Goal: Task Accomplishment & Management: Complete application form

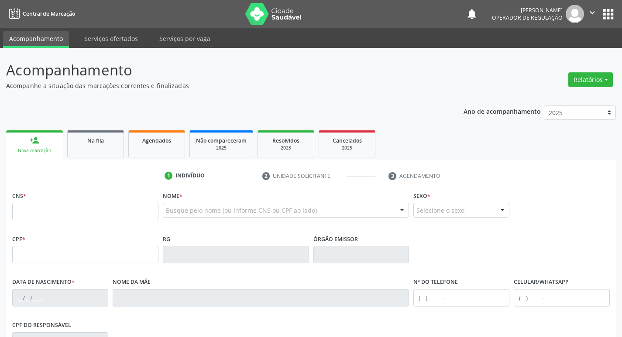
click at [35, 140] on div "person_add" at bounding box center [35, 141] width 10 height 10
click at [41, 208] on input "text" at bounding box center [85, 211] width 146 height 17
type input "706 4021 9878 6281"
type input "11/06/1997"
type input "Jeovania Jeremias de Sousa"
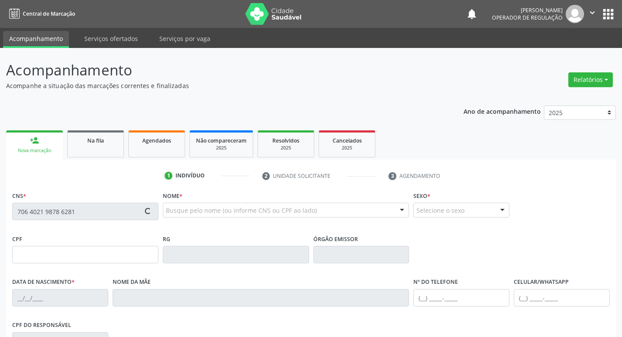
type input "(83) 99400-3068"
type input "062.291.484-71"
type input "19"
type input "141.219.394-09"
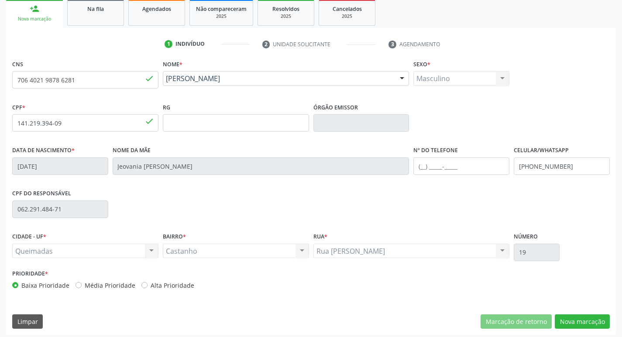
scroll to position [136, 0]
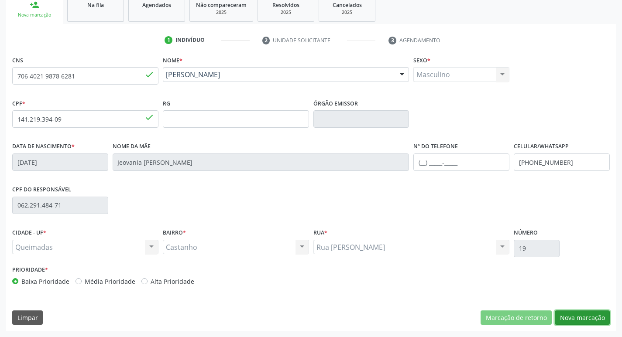
click at [580, 318] on button "Nova marcação" at bounding box center [582, 318] width 55 height 15
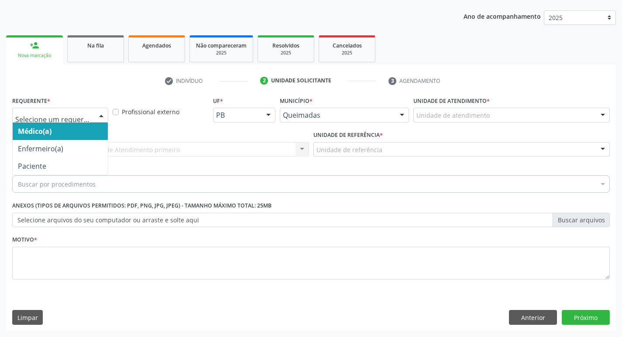
click at [102, 114] on div at bounding box center [101, 115] width 13 height 15
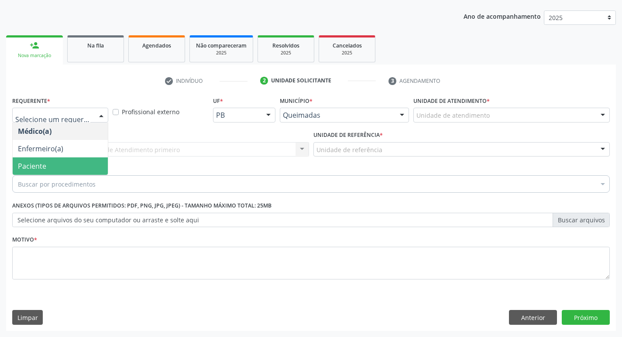
click at [38, 169] on span "Paciente" at bounding box center [32, 166] width 28 height 10
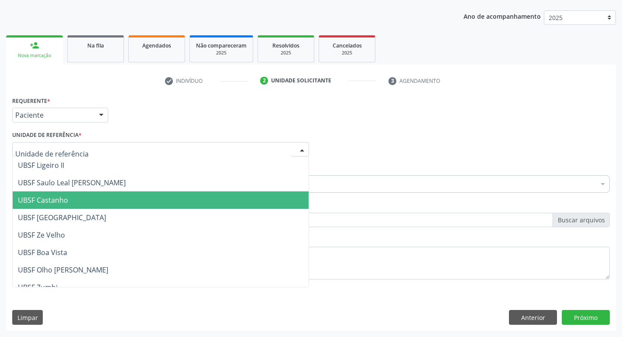
click at [64, 201] on span "UBSF Castanho" at bounding box center [43, 200] width 50 height 10
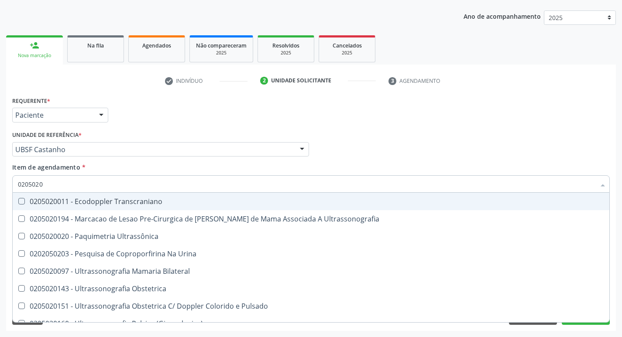
type input "02050200"
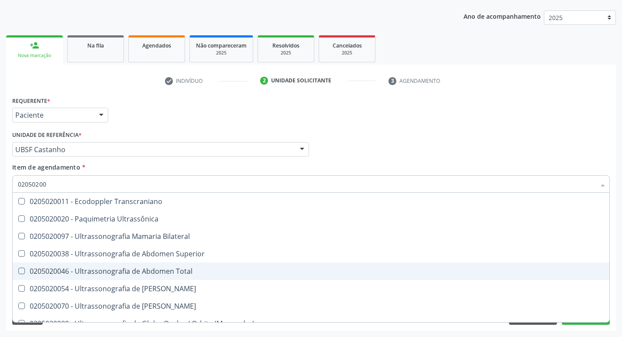
click at [20, 269] on Total at bounding box center [21, 271] width 7 height 7
click at [18, 269] on Total "checkbox" at bounding box center [16, 271] width 6 height 6
checkbox Total "true"
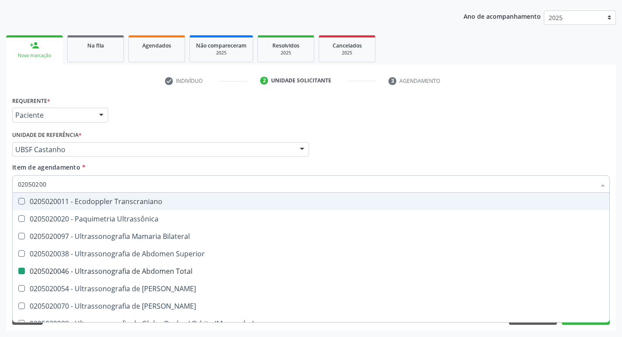
click at [494, 161] on div "Médico Solicitante Por favor, selecione a Unidade de Atendimento primeiro Nenhu…" at bounding box center [311, 146] width 602 height 34
checkbox Ultrassônica "true"
checkbox Total "false"
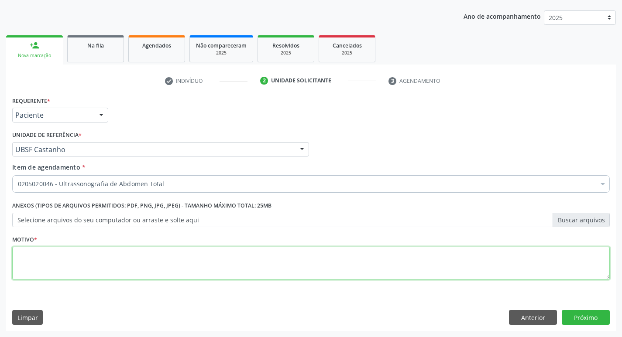
click at [39, 265] on textarea at bounding box center [310, 263] width 597 height 33
type textarea "[PERSON_NAME]"
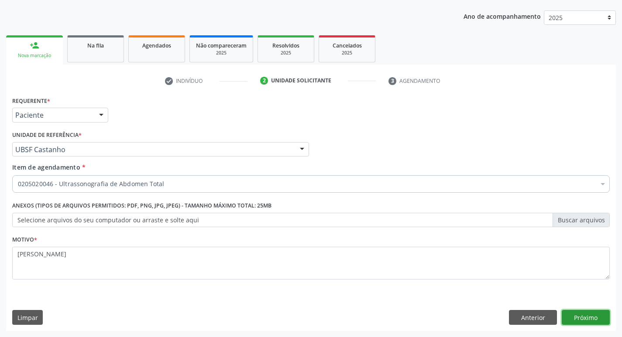
click at [581, 318] on button "Próximo" at bounding box center [586, 317] width 48 height 15
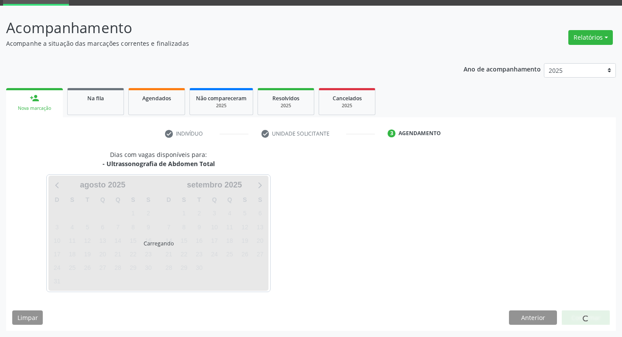
scroll to position [42, 0]
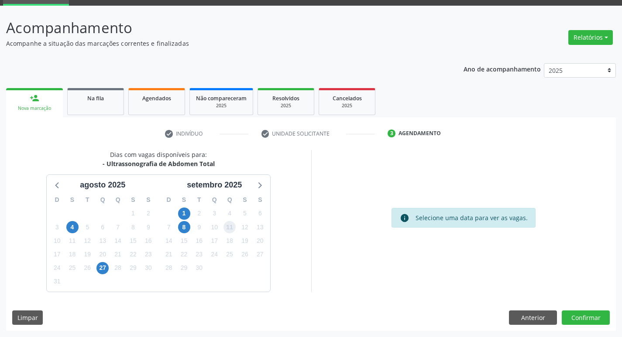
click at [233, 229] on span "11" at bounding box center [229, 227] width 12 height 12
click at [583, 315] on button "Confirmar" at bounding box center [586, 318] width 48 height 15
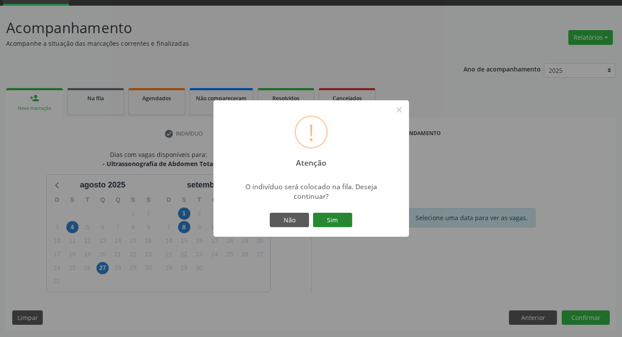
click at [329, 217] on button "Sim" at bounding box center [332, 220] width 39 height 15
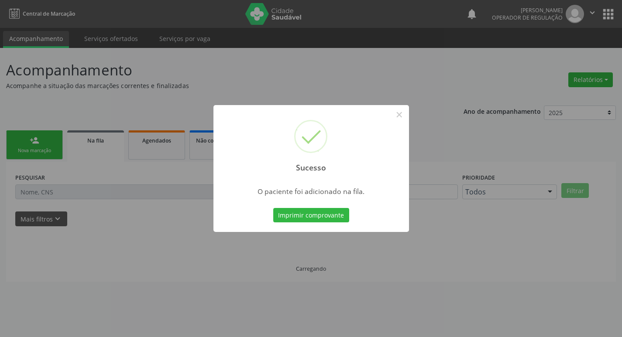
scroll to position [0, 0]
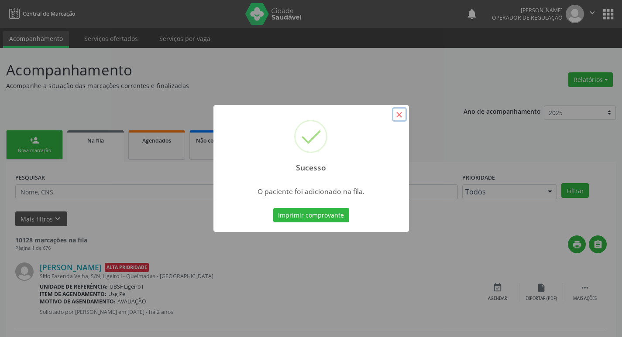
click at [399, 115] on button "×" at bounding box center [399, 114] width 15 height 15
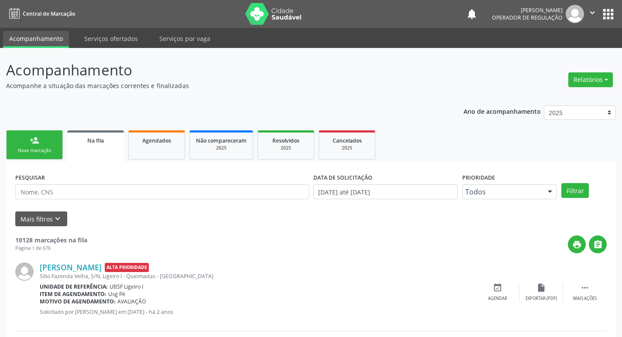
click at [40, 144] on link "person_add Nova marcação" at bounding box center [34, 144] width 57 height 29
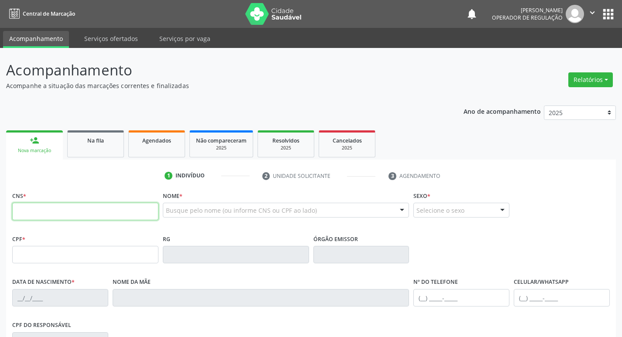
click at [34, 213] on input "text" at bounding box center [85, 211] width 146 height 17
type input "703 1066 6280 9290"
type input "313.890.824-15"
type input "15/05/1949"
type input "Quitéria Josefa de Lima"
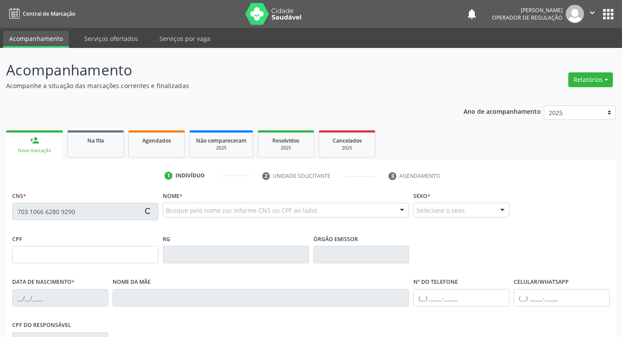
type input "(83) 3392-1733"
type input "041.722.234-35"
type input "37"
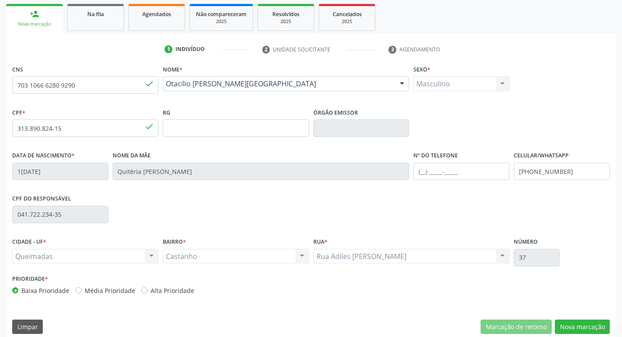
scroll to position [136, 0]
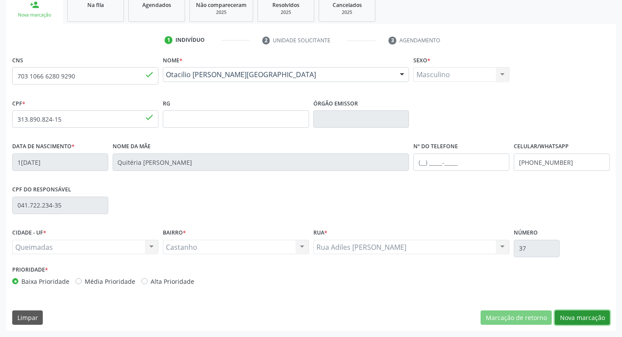
click at [581, 319] on button "Nova marcação" at bounding box center [582, 318] width 55 height 15
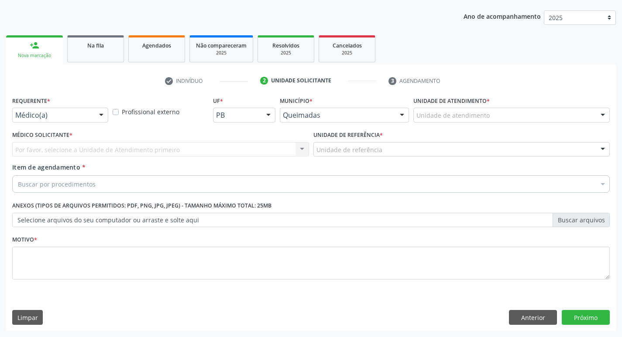
scroll to position [95, 0]
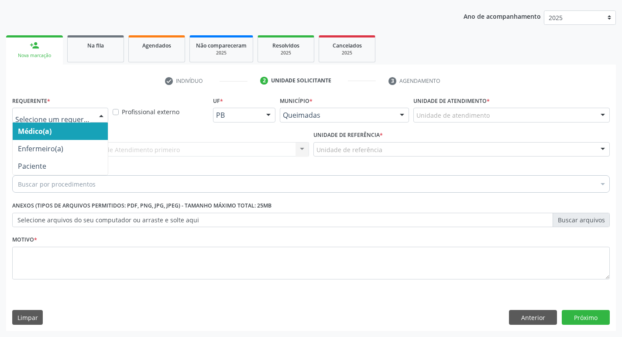
click at [100, 112] on div at bounding box center [101, 115] width 13 height 15
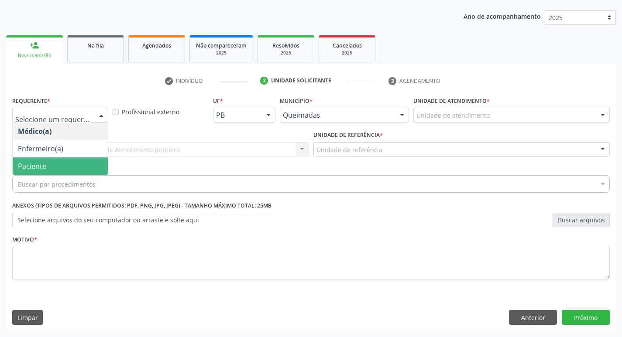
click at [42, 165] on span "Paciente" at bounding box center [32, 166] width 28 height 10
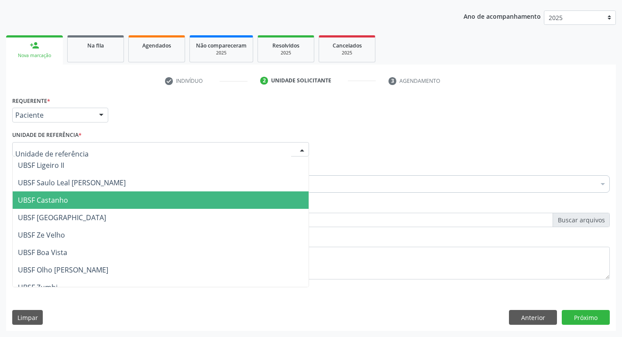
click at [53, 196] on span "UBSF Castanho" at bounding box center [43, 200] width 50 height 10
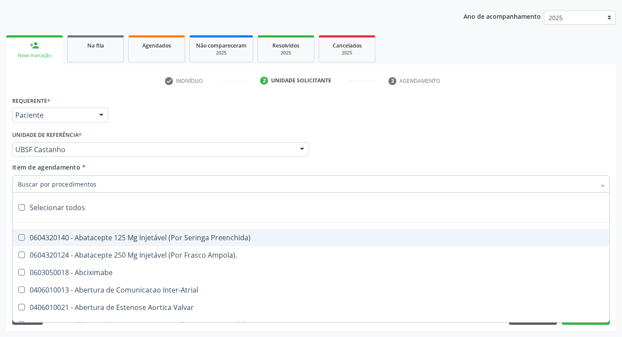
click at [31, 185] on input "Item de agendamento *" at bounding box center [306, 183] width 577 height 17
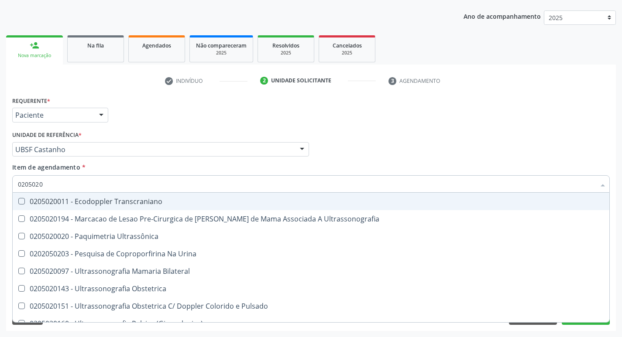
type input "02050200"
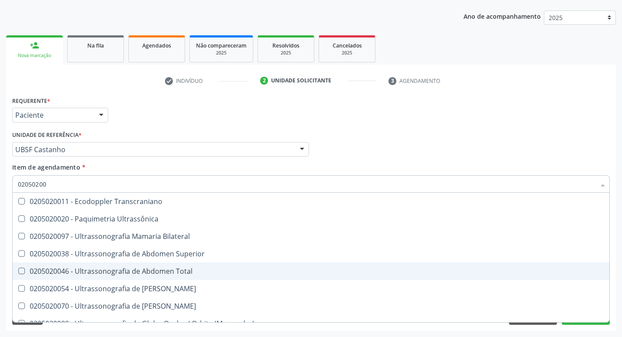
click at [21, 273] on Total at bounding box center [21, 271] width 7 height 7
click at [18, 273] on Total "checkbox" at bounding box center [16, 271] width 6 height 6
checkbox Total "true"
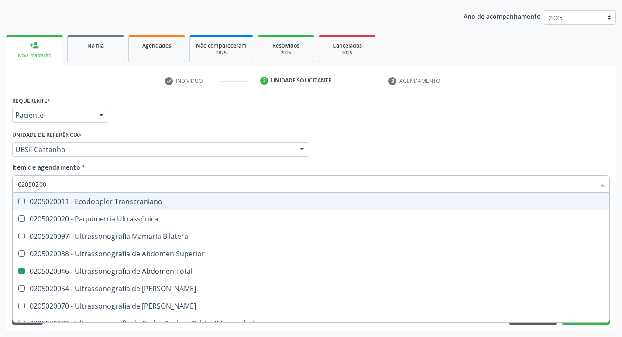
click at [429, 166] on div "Item de agendamento * 02050200 Desfazer seleção 0205020011 - Ecodoppler Transcr…" at bounding box center [310, 176] width 597 height 27
checkbox Ultrassônica "true"
checkbox Total "false"
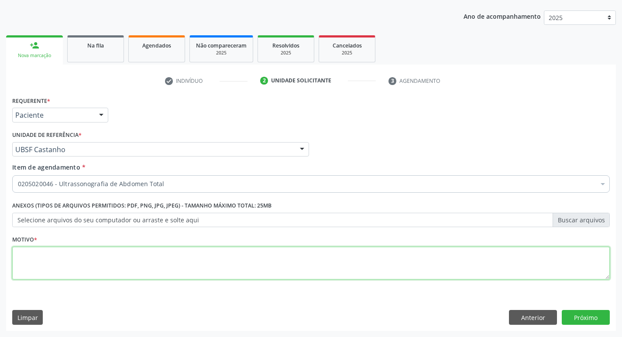
click at [26, 268] on textarea at bounding box center [310, 263] width 597 height 33
type textarea "[PERSON_NAME]"
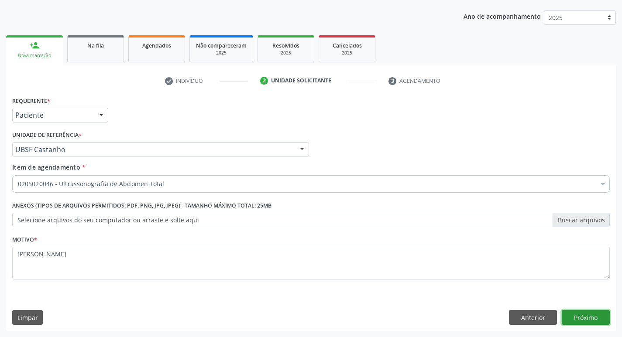
click at [581, 319] on button "Próximo" at bounding box center [586, 317] width 48 height 15
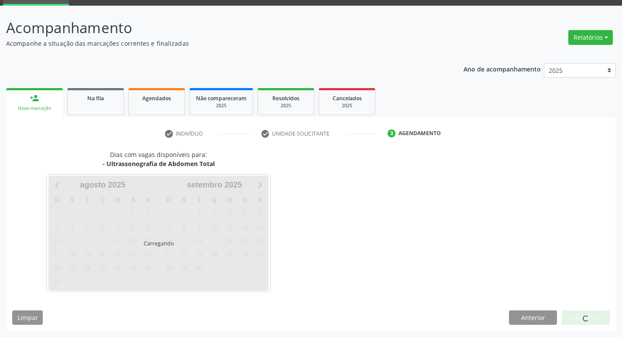
scroll to position [42, 0]
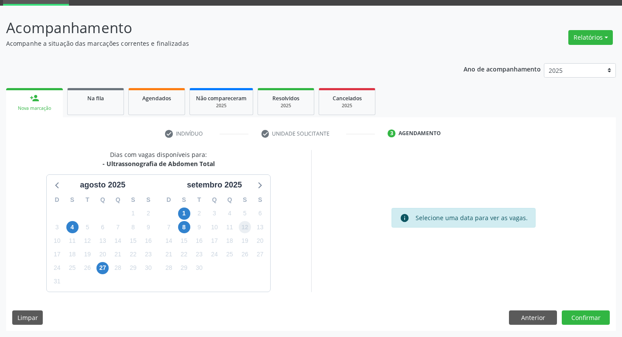
click at [247, 226] on span "12" at bounding box center [245, 227] width 12 height 12
click at [590, 319] on button "Confirmar" at bounding box center [586, 318] width 48 height 15
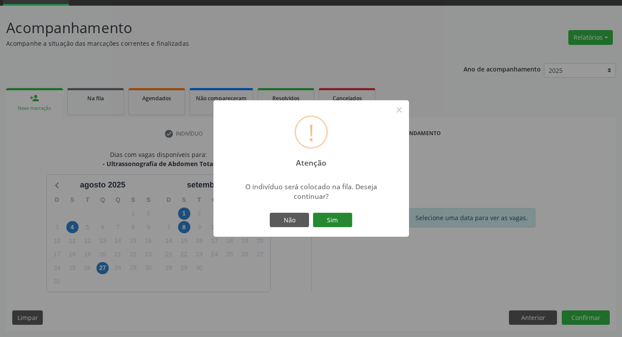
click at [332, 217] on button "Sim" at bounding box center [332, 220] width 39 height 15
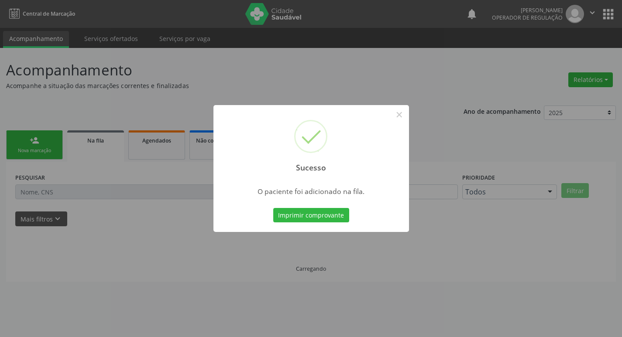
scroll to position [0, 0]
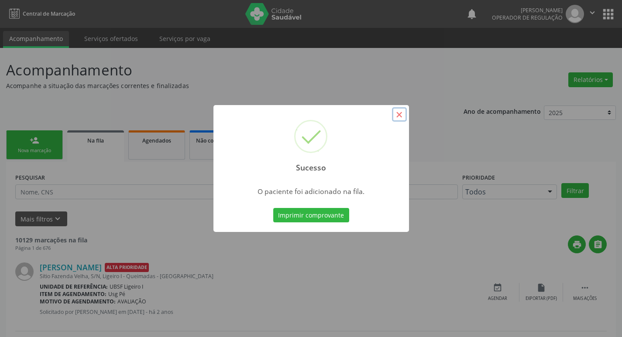
click at [398, 115] on button "×" at bounding box center [399, 114] width 15 height 15
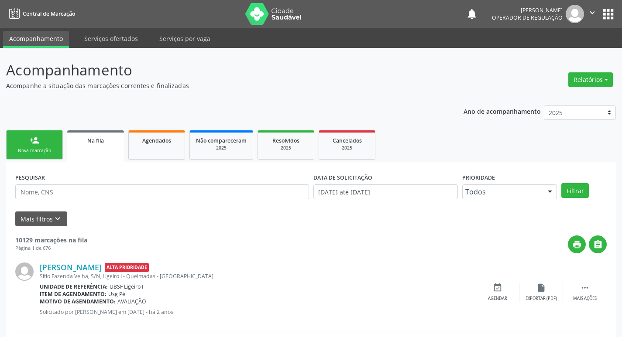
click at [36, 145] on link "person_add Nova marcação" at bounding box center [34, 144] width 57 height 29
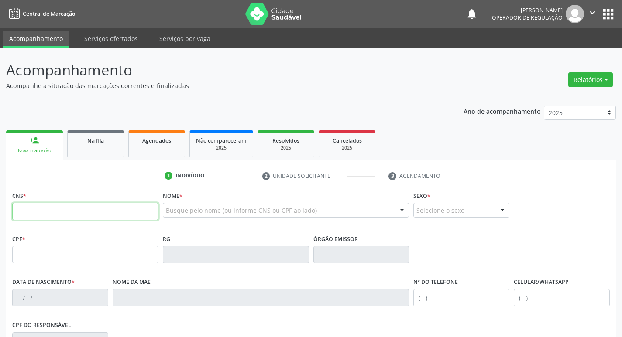
click at [28, 213] on input "text" at bounding box center [85, 211] width 146 height 17
type input "700 3029 9631 4036"
type input "050.404.164-90"
type input "27/11/1978"
type input "Francisca Mendes Telles Barbosa"
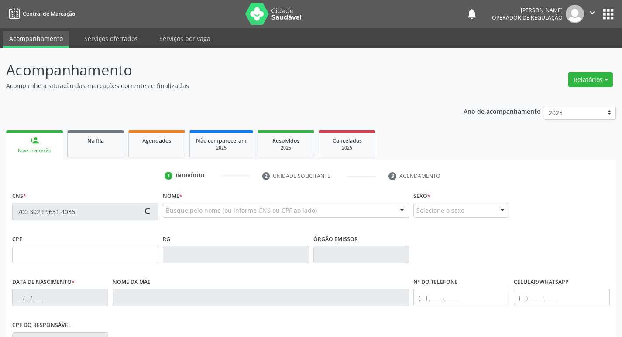
type input "(83) 99114-6942"
type input "107"
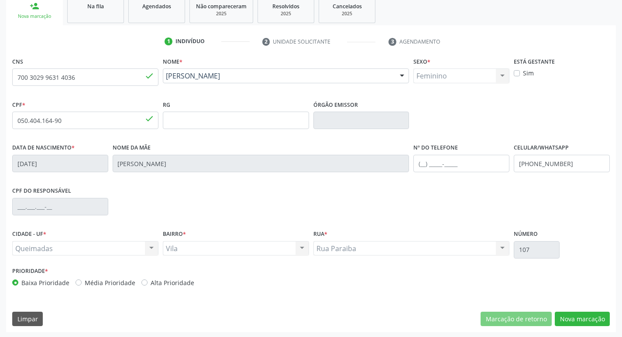
scroll to position [136, 0]
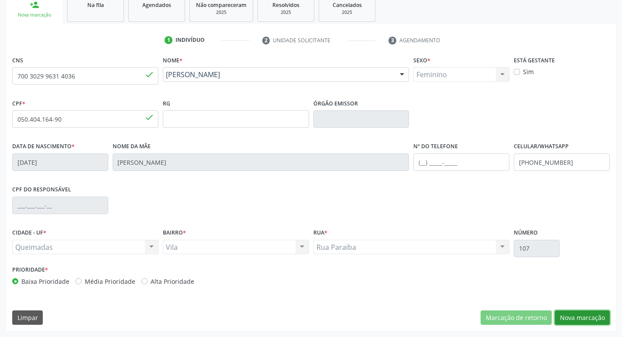
click at [580, 317] on button "Nova marcação" at bounding box center [582, 318] width 55 height 15
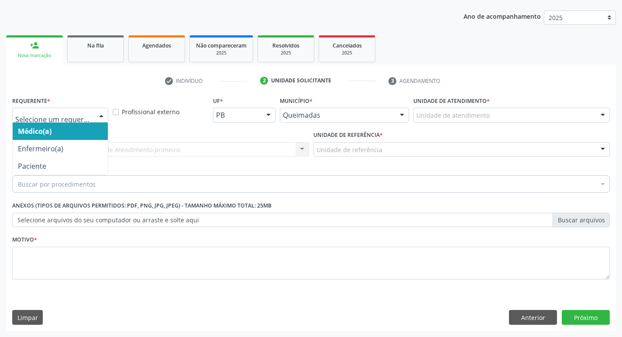
click at [103, 115] on div at bounding box center [101, 115] width 13 height 15
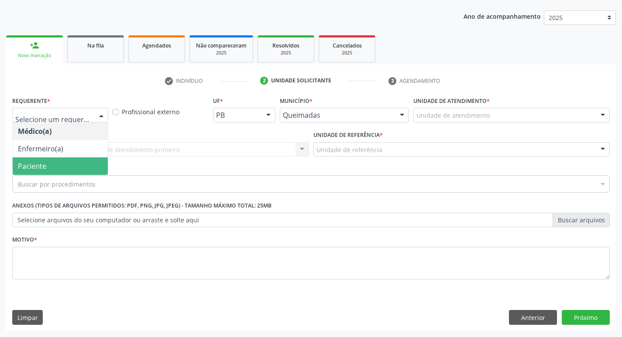
click at [40, 167] on span "Paciente" at bounding box center [32, 166] width 28 height 10
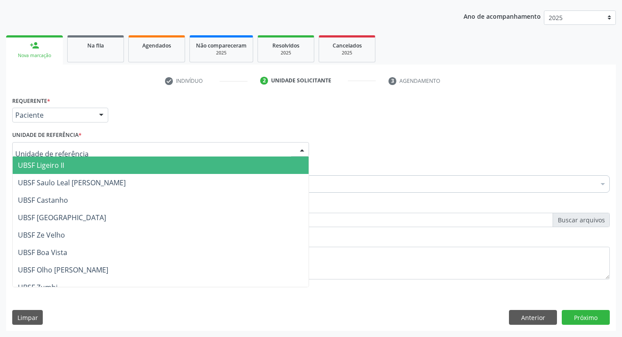
click at [87, 148] on div at bounding box center [160, 149] width 297 height 15
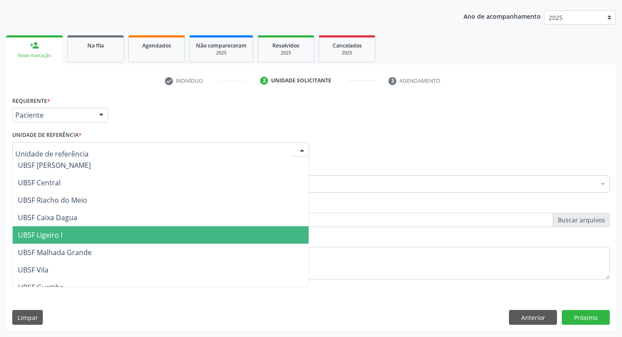
scroll to position [219, 0]
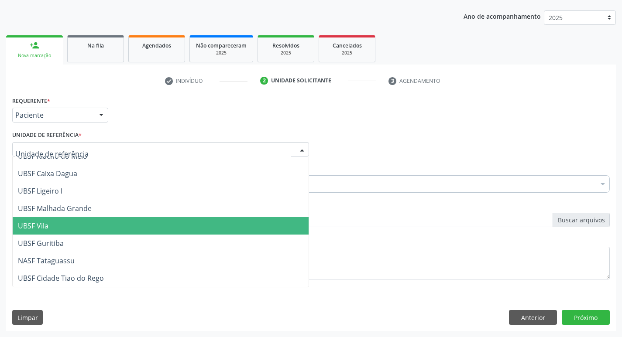
click at [45, 231] on span "UBSF Vila" at bounding box center [33, 226] width 31 height 10
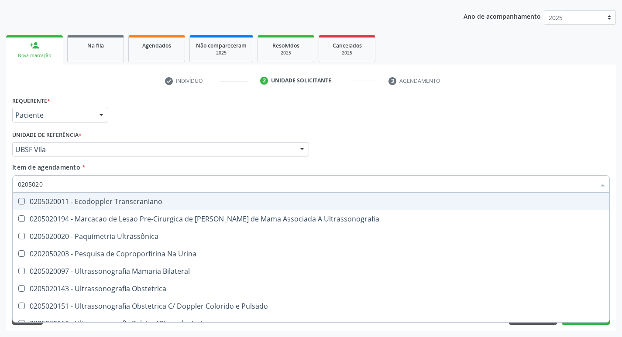
type input "02050200"
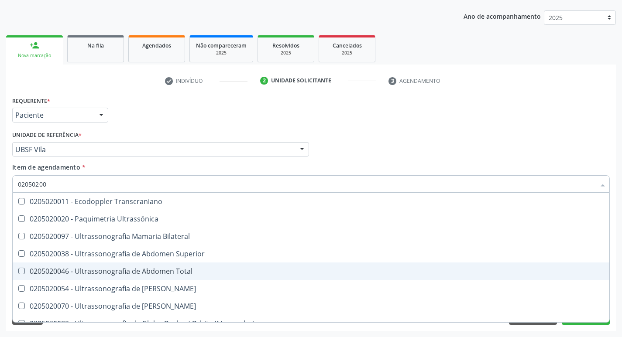
click at [21, 271] on Total at bounding box center [21, 271] width 7 height 7
click at [18, 271] on Total "checkbox" at bounding box center [16, 271] width 6 height 6
checkbox Total "true"
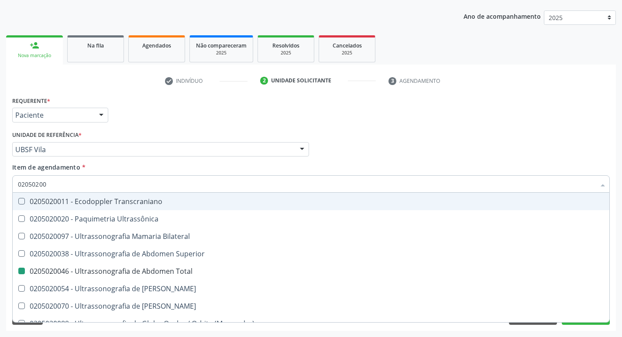
click at [457, 158] on div "Médico Solicitante Por favor, selecione a Unidade de Atendimento primeiro Nenhu…" at bounding box center [311, 146] width 602 height 34
checkbox Ultrassônica "true"
checkbox Total "false"
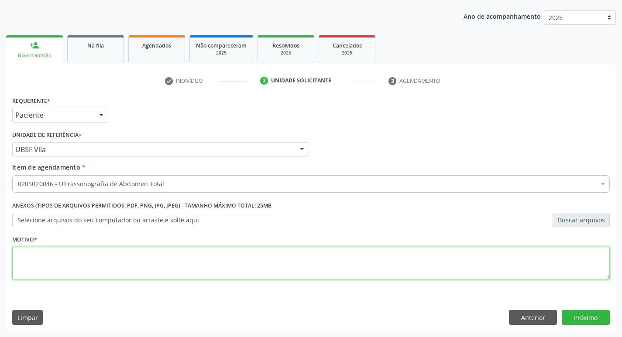
click at [62, 257] on textarea at bounding box center [310, 263] width 597 height 33
type textarea "DOR LOMBAR"
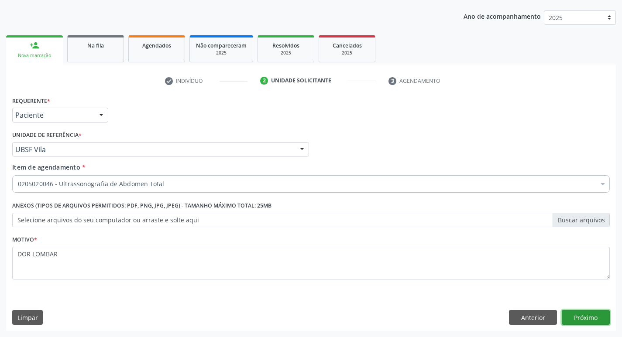
click at [588, 319] on button "Próximo" at bounding box center [586, 317] width 48 height 15
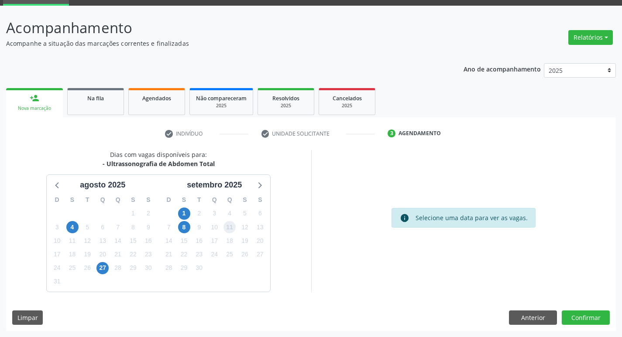
click at [229, 227] on span "11" at bounding box center [229, 227] width 12 height 12
click at [581, 319] on button "Confirmar" at bounding box center [586, 318] width 48 height 15
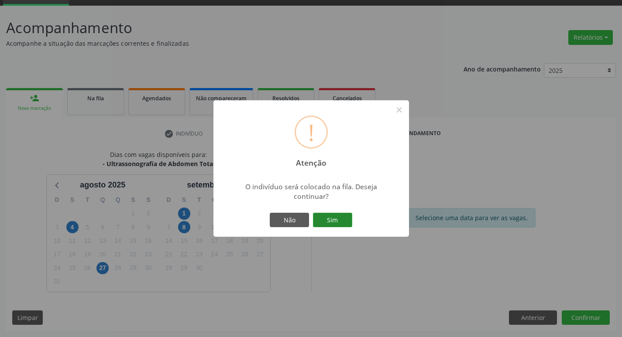
click at [333, 220] on button "Sim" at bounding box center [332, 220] width 39 height 15
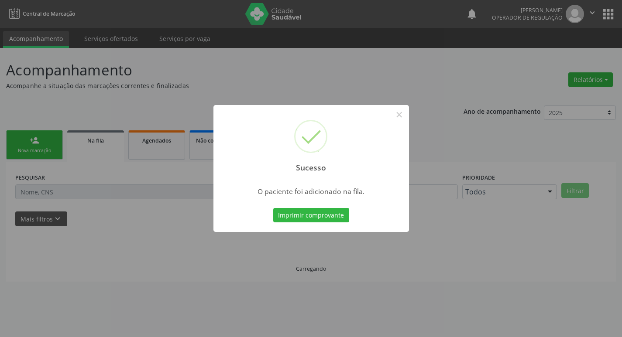
scroll to position [0, 0]
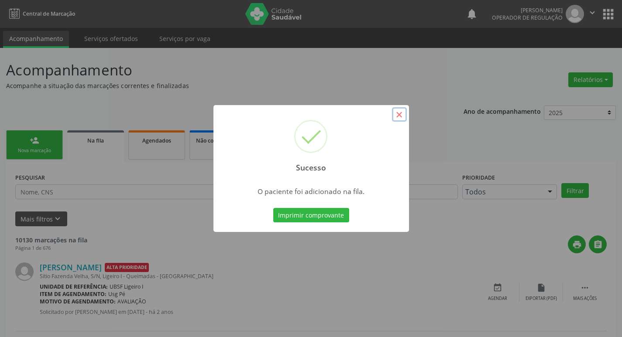
click at [400, 115] on button "×" at bounding box center [399, 114] width 15 height 15
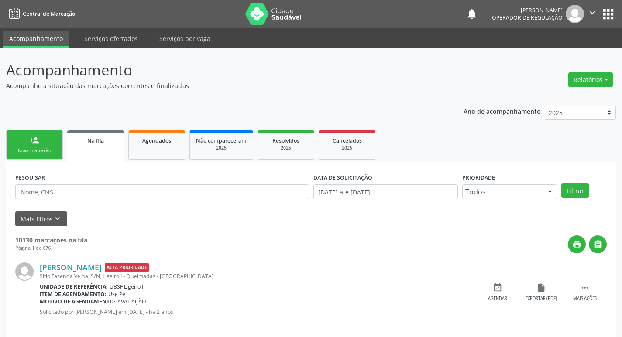
click at [43, 141] on link "person_add Nova marcação" at bounding box center [34, 144] width 57 height 29
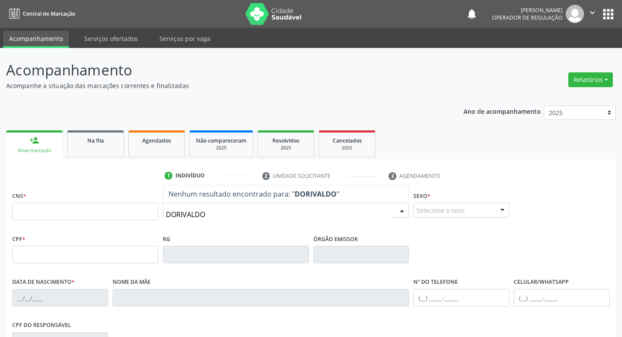
type input "DORIVALDO"
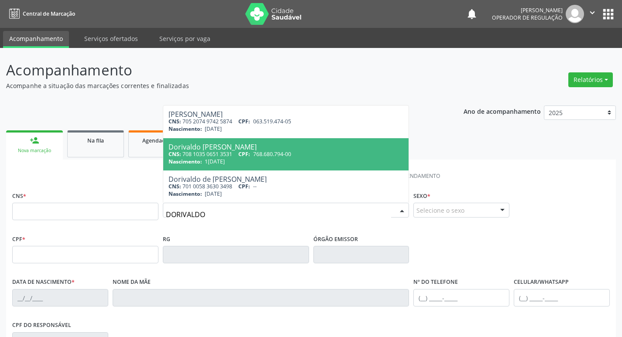
click at [219, 151] on div "CNS: 708 1035 0651 3531 CPF: 768.680.794-00" at bounding box center [285, 154] width 235 height 7
type input "708 1035 0651 3531"
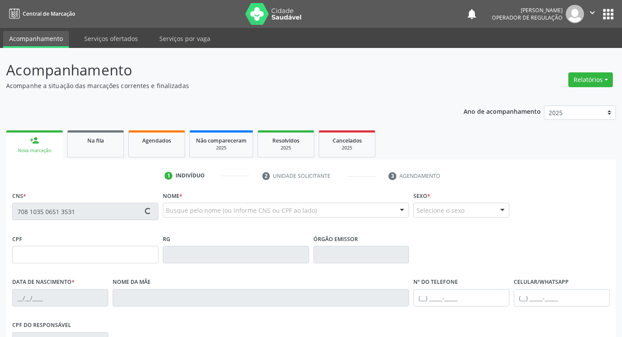
type input "768.680.794-00"
type input "11/05/1970"
type input "Maria de Lurdes Belo"
type input "(83) 99162-0660"
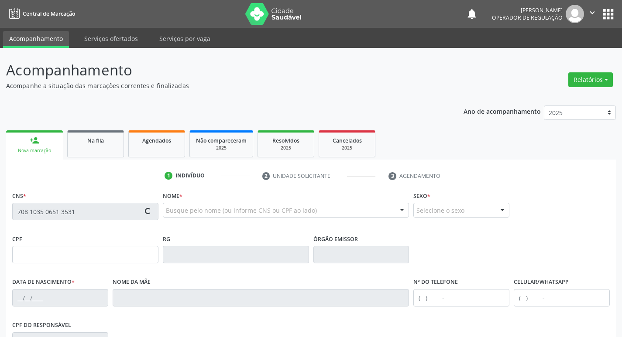
type input "115"
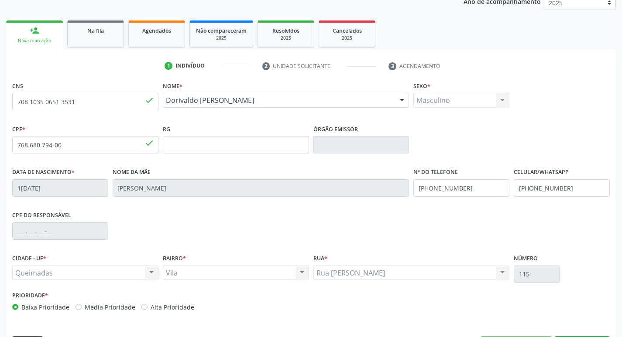
scroll to position [136, 0]
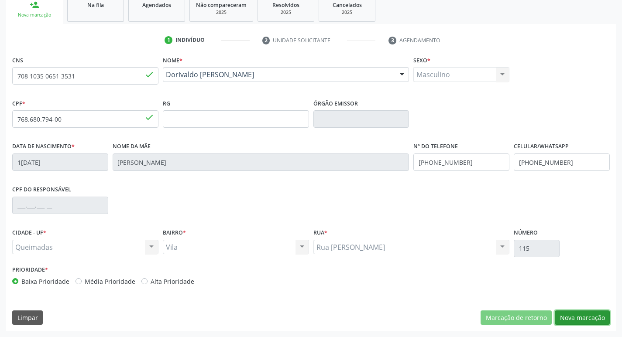
click at [572, 314] on button "Nova marcação" at bounding box center [582, 318] width 55 height 15
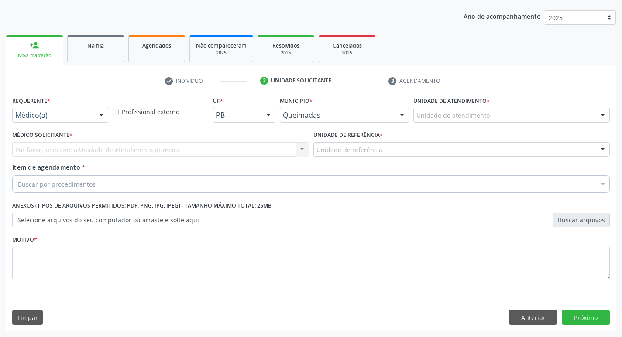
click at [102, 113] on div at bounding box center [101, 115] width 13 height 15
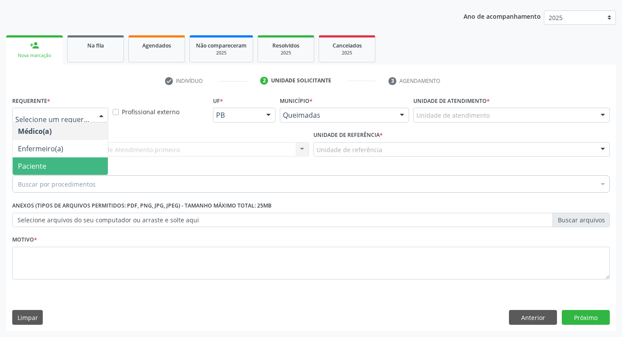
click at [80, 162] on span "Paciente" at bounding box center [60, 166] width 95 height 17
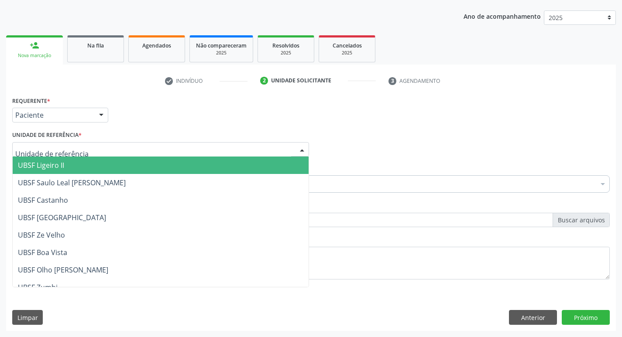
click at [303, 149] on div at bounding box center [301, 150] width 13 height 15
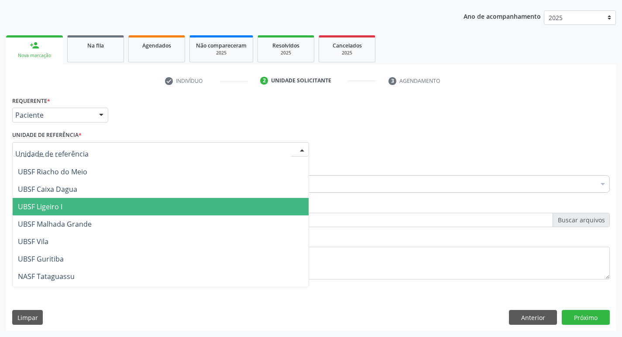
scroll to position [218, 0]
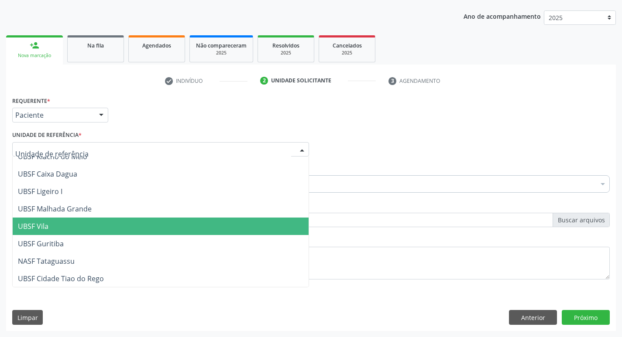
click at [36, 225] on span "UBSF Vila" at bounding box center [33, 227] width 31 height 10
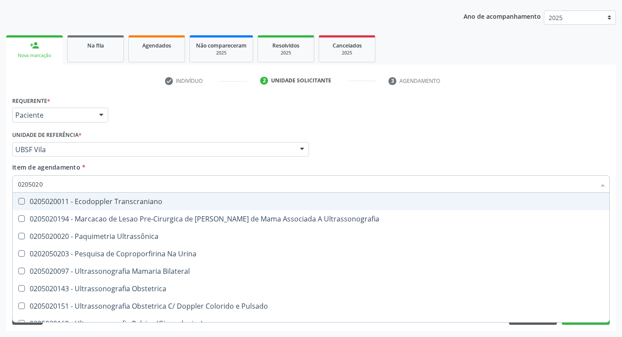
type input "02050200"
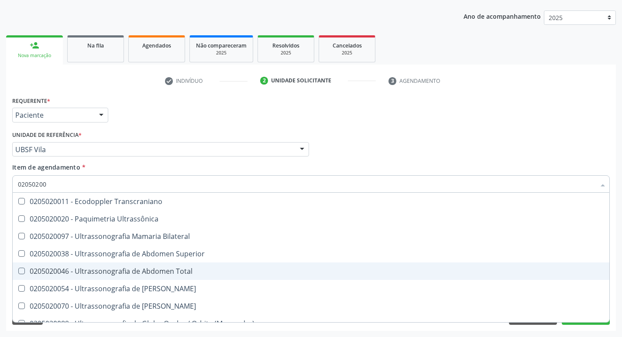
click at [21, 272] on Total at bounding box center [21, 271] width 7 height 7
click at [18, 272] on Total "checkbox" at bounding box center [16, 271] width 6 height 6
checkbox Total "true"
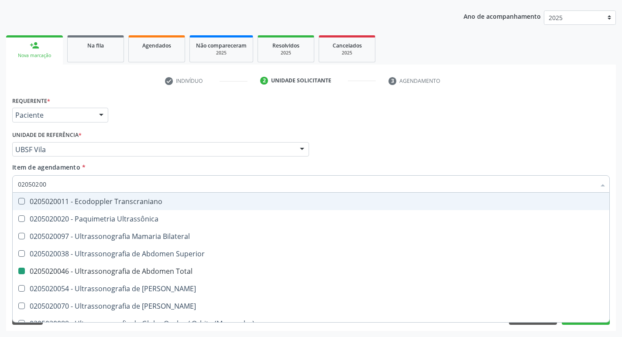
click at [556, 163] on div "Item de agendamento * 02050200 Desfazer seleção 0205020011 - Ecodoppler Transcr…" at bounding box center [310, 176] width 597 height 27
checkbox Ultrassônica "true"
checkbox Total "false"
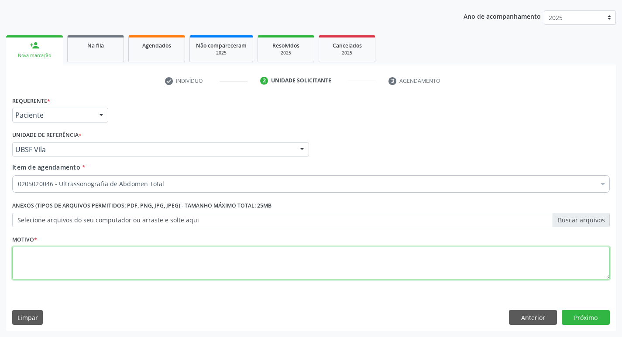
click at [49, 260] on textarea at bounding box center [310, 263] width 597 height 33
click at [48, 254] on textarea at bounding box center [310, 263] width 597 height 33
type textarea "[MEDICAL_DATA] [MEDICAL_DATA]"
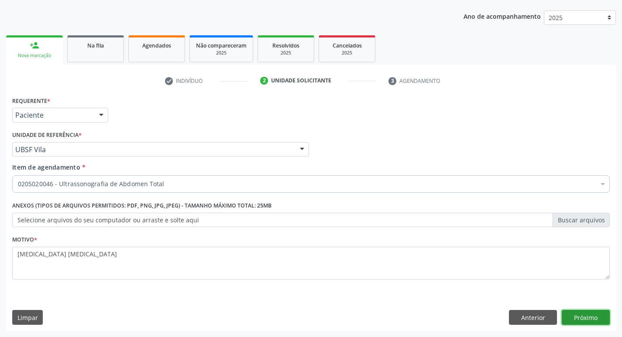
click at [584, 317] on button "Próximo" at bounding box center [586, 317] width 48 height 15
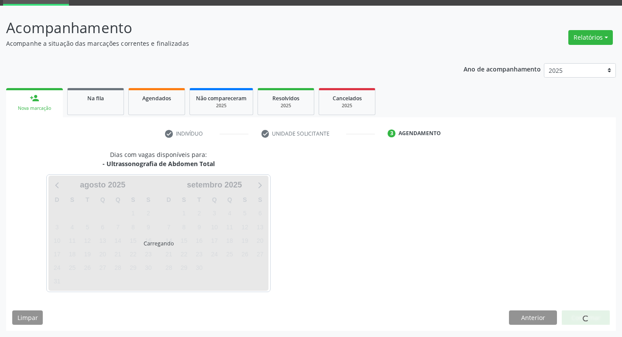
scroll to position [42, 0]
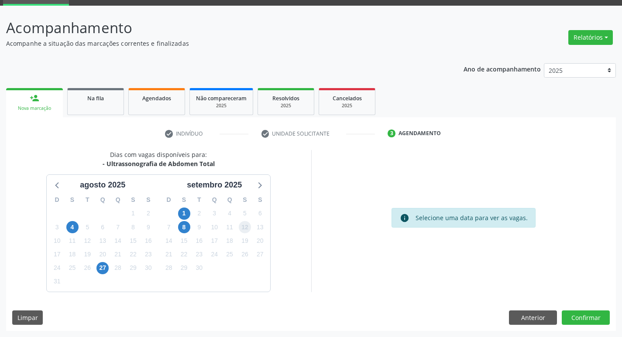
click at [245, 227] on span "12" at bounding box center [245, 227] width 12 height 12
click at [588, 319] on button "Confirmar" at bounding box center [586, 318] width 48 height 15
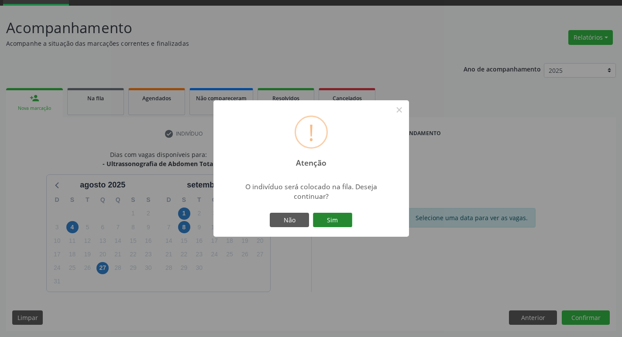
click at [326, 216] on button "Sim" at bounding box center [332, 220] width 39 height 15
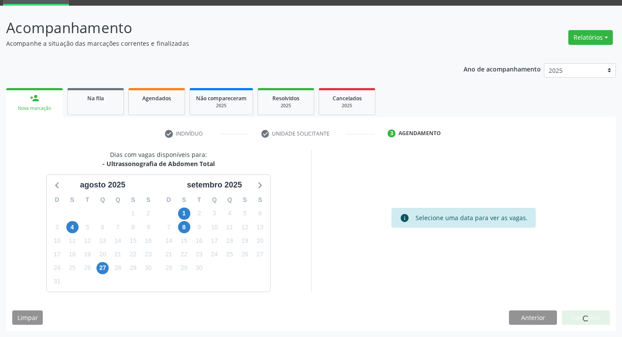
scroll to position [0, 0]
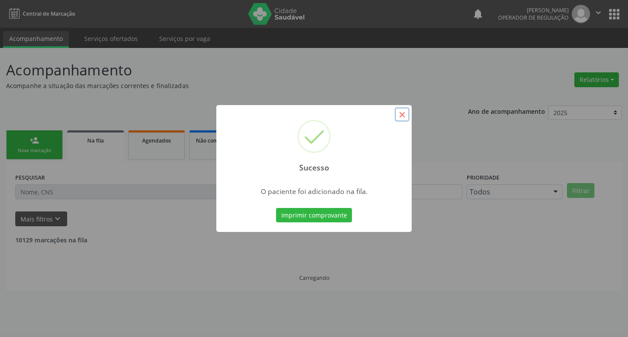
click at [403, 115] on button "×" at bounding box center [402, 114] width 15 height 15
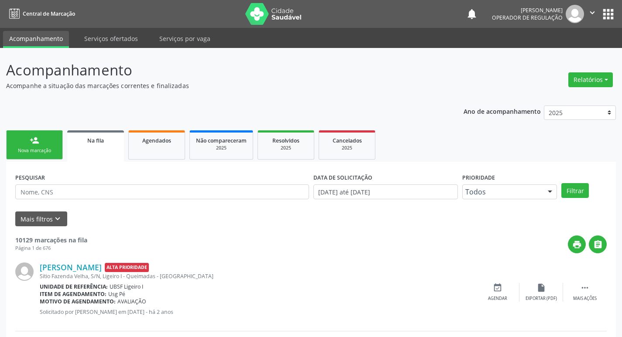
click at [30, 148] on div "Nova marcação" at bounding box center [35, 150] width 44 height 7
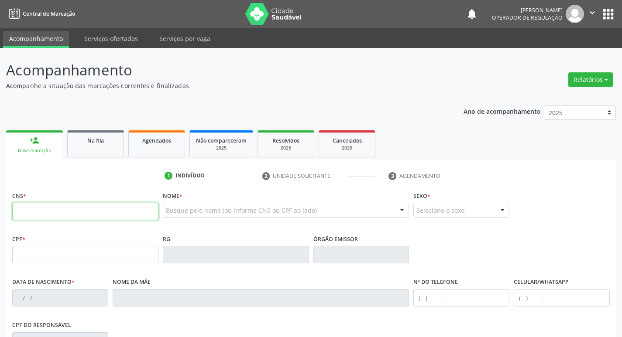
click at [34, 210] on input "text" at bounding box center [85, 211] width 146 height 17
type input "706 3047 3866 1672"
type input "101.904.894-80"
type input "04/11/1991"
type input "Lucineide Barbosa Pachu"
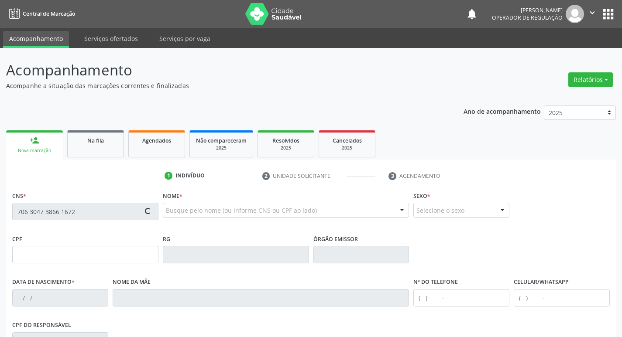
type input "(83) 98885-0013"
type input "78"
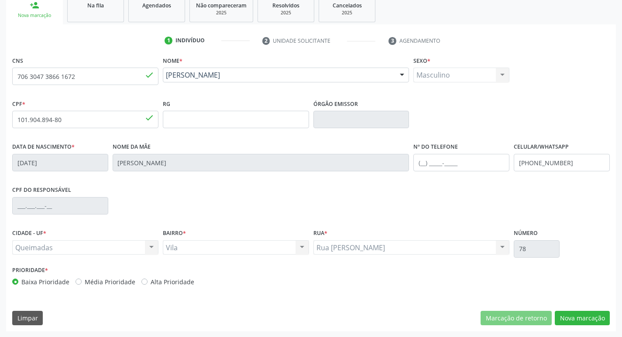
scroll to position [136, 0]
click at [575, 317] on button "Nova marcação" at bounding box center [582, 318] width 55 height 15
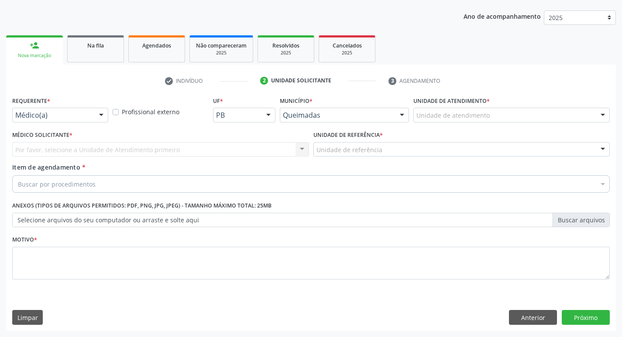
scroll to position [95, 0]
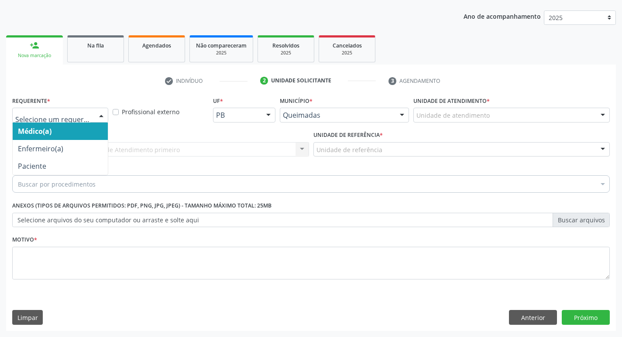
click at [102, 116] on div at bounding box center [101, 115] width 13 height 15
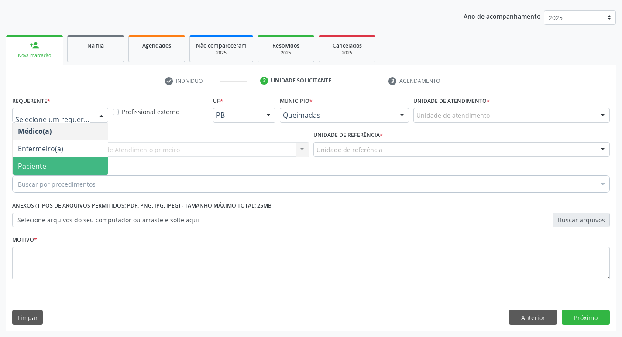
click at [54, 163] on span "Paciente" at bounding box center [60, 166] width 95 height 17
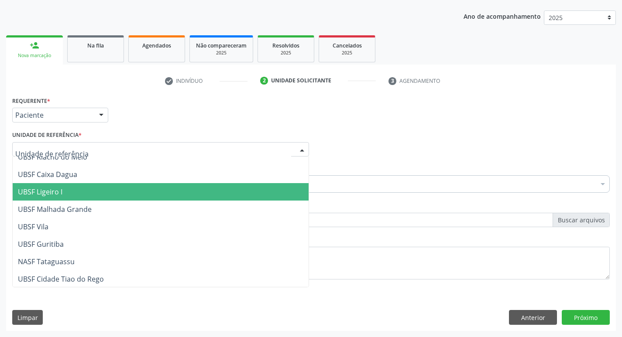
scroll to position [219, 0]
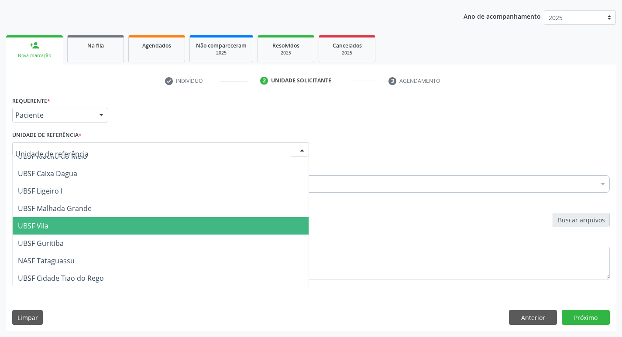
click at [52, 221] on span "UBSF Vila" at bounding box center [161, 225] width 296 height 17
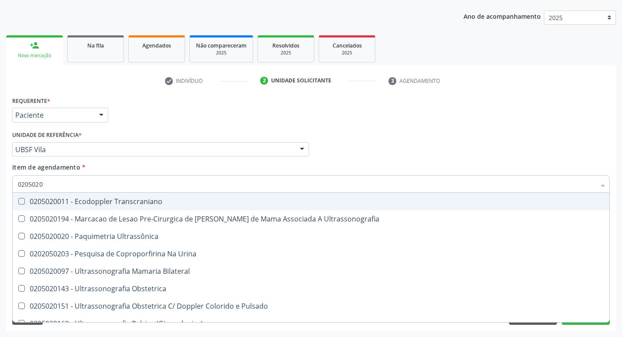
type input "02050200"
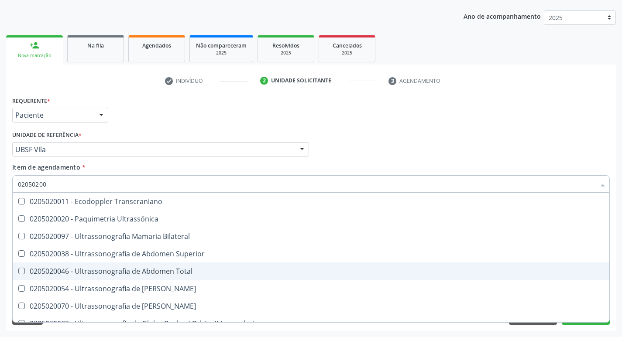
click at [22, 273] on Total at bounding box center [21, 271] width 7 height 7
click at [18, 273] on Total "checkbox" at bounding box center [16, 271] width 6 height 6
checkbox Total "true"
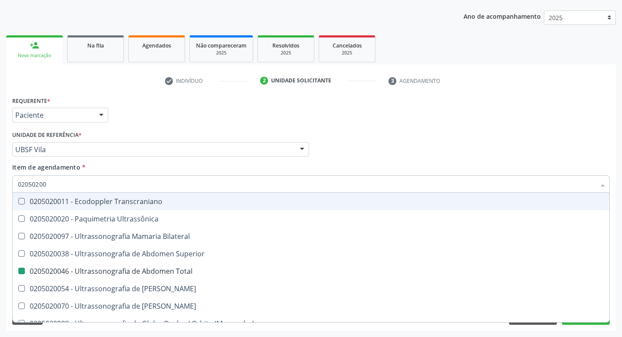
click at [500, 134] on div "Médico Solicitante Por favor, selecione a Unidade de Atendimento primeiro Nenhu…" at bounding box center [311, 146] width 602 height 34
checkbox Ultrassônica "true"
checkbox Total "false"
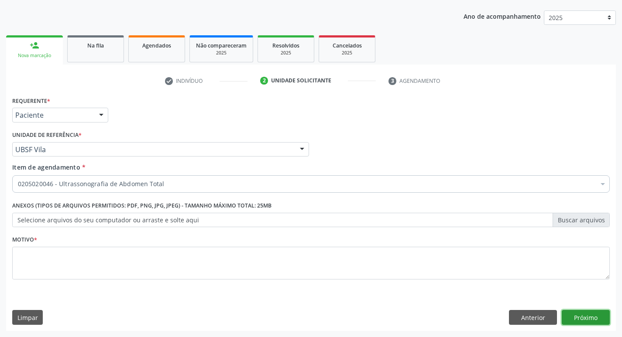
click at [587, 315] on button "Próximo" at bounding box center [586, 317] width 48 height 15
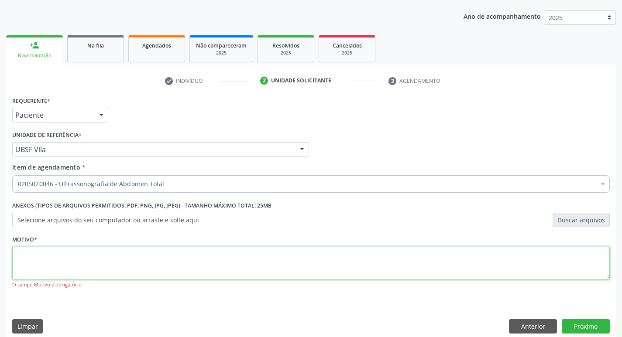
click at [41, 266] on textarea at bounding box center [310, 263] width 597 height 33
type textarea "RASTREIO"
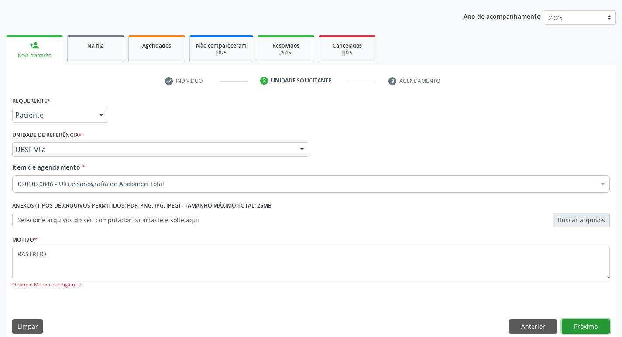
click at [584, 326] on button "Próximo" at bounding box center [586, 326] width 48 height 15
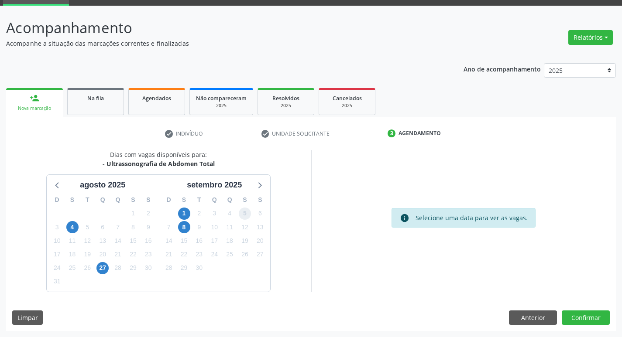
click at [244, 214] on span "5" at bounding box center [245, 214] width 12 height 12
click at [592, 318] on button "Confirmar" at bounding box center [586, 318] width 48 height 15
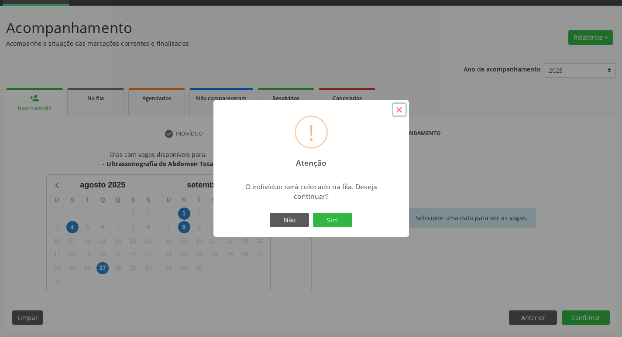
click at [397, 110] on button "×" at bounding box center [399, 110] width 15 height 15
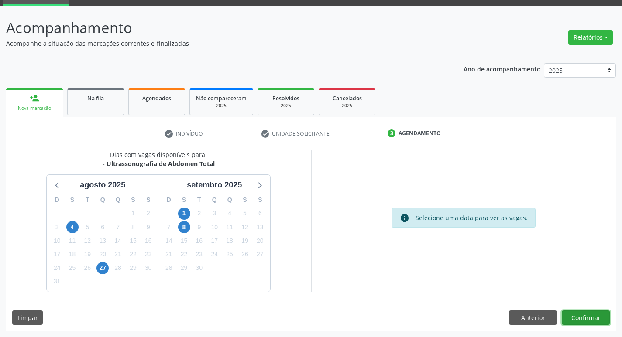
click at [586, 318] on button "Confirmar" at bounding box center [586, 318] width 48 height 15
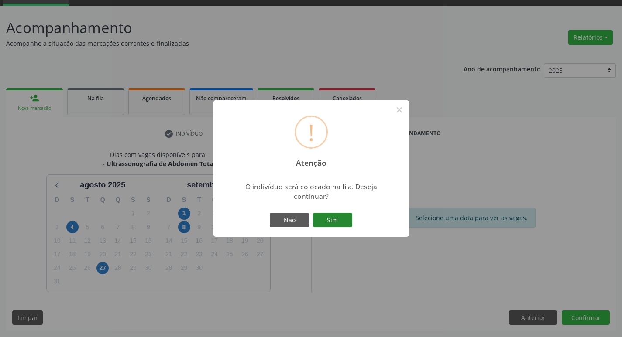
click at [333, 217] on button "Sim" at bounding box center [332, 220] width 39 height 15
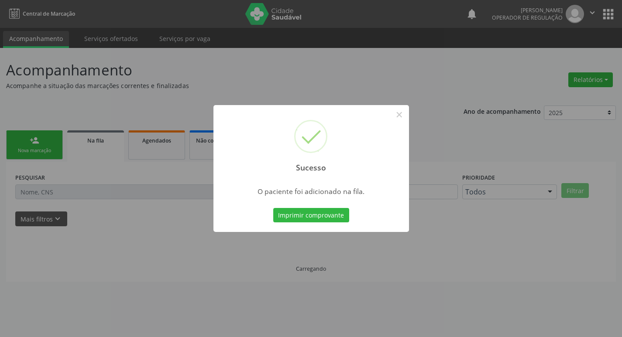
scroll to position [0, 0]
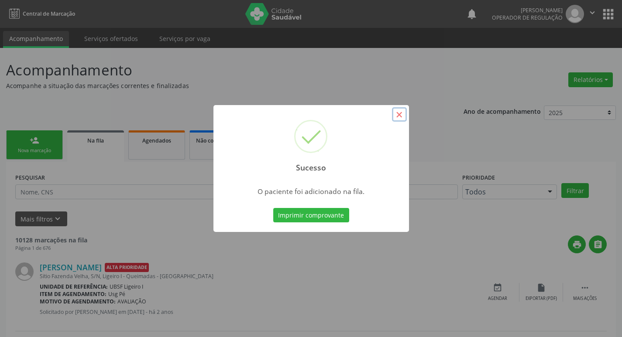
click at [399, 116] on button "×" at bounding box center [399, 114] width 15 height 15
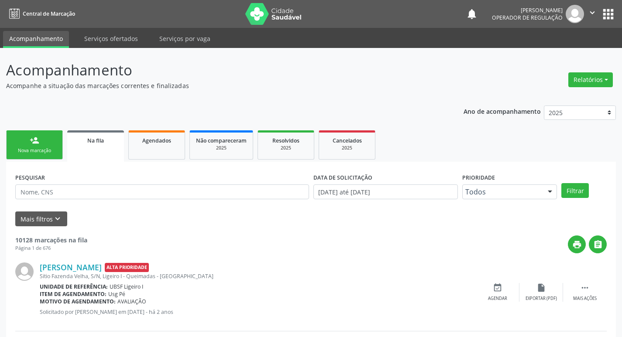
click at [34, 140] on div "person_add" at bounding box center [35, 141] width 10 height 10
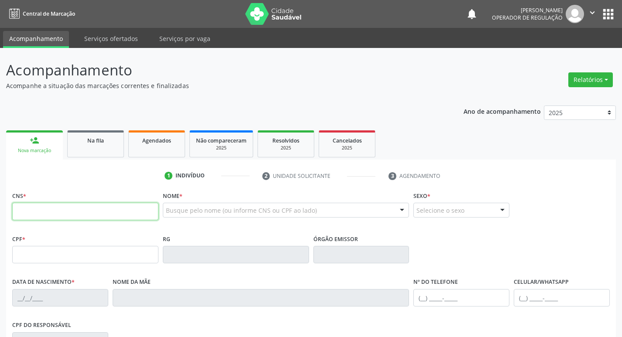
click at [39, 211] on input "text" at bounding box center [85, 211] width 146 height 17
type input "708 1065 5796 5734"
type input "070.407.064-23"
type input "30/05/1969"
type input "Marina Paulína da Silva"
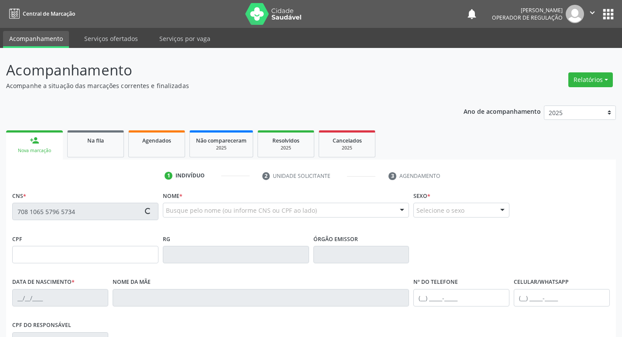
type input "(83) 99394-8416"
type input "(83) 99328-3894"
type input "988"
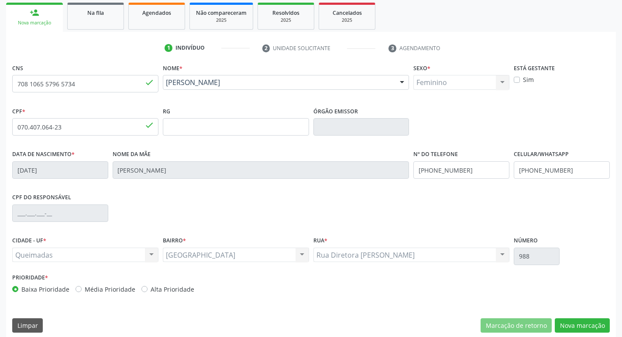
scroll to position [136, 0]
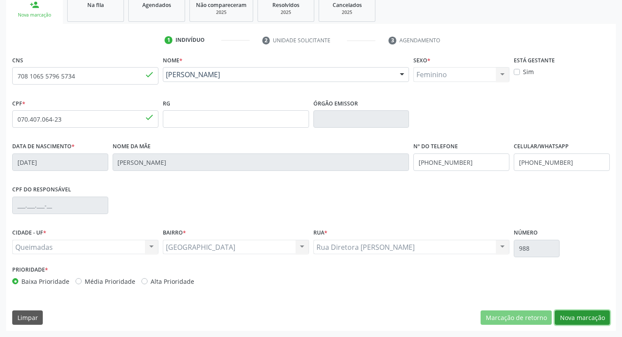
click at [576, 318] on button "Nova marcação" at bounding box center [582, 318] width 55 height 15
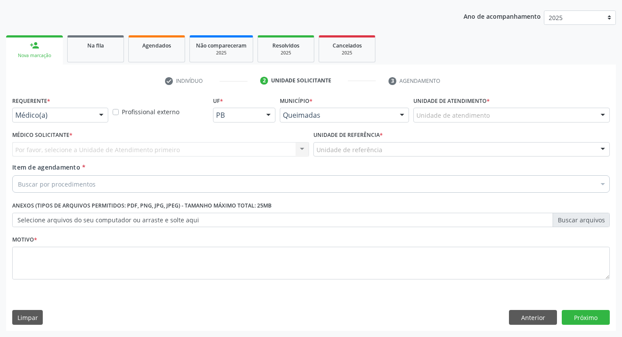
click at [100, 113] on div at bounding box center [101, 115] width 13 height 15
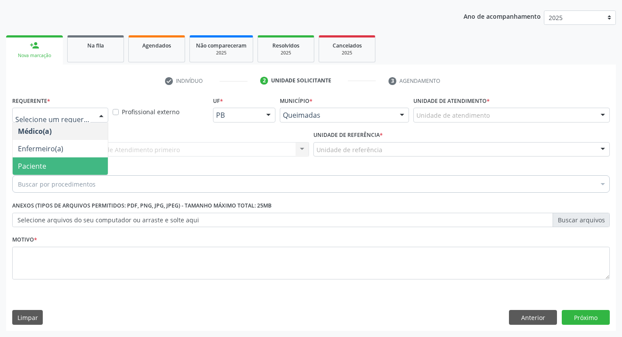
click at [78, 164] on span "Paciente" at bounding box center [60, 166] width 95 height 17
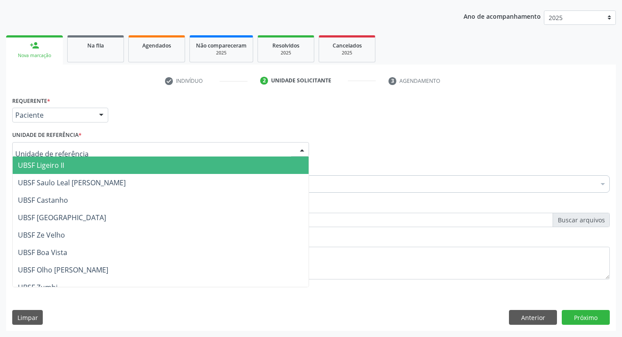
click at [94, 148] on div at bounding box center [160, 149] width 297 height 15
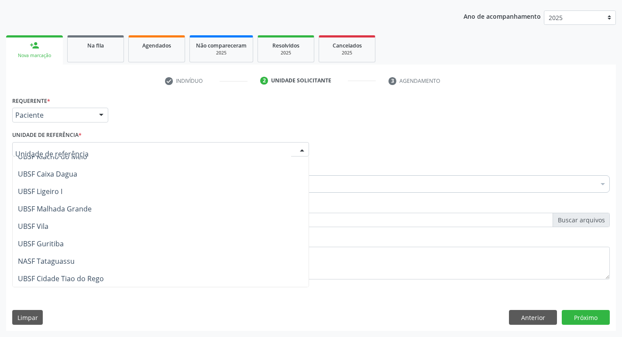
scroll to position [219, 0]
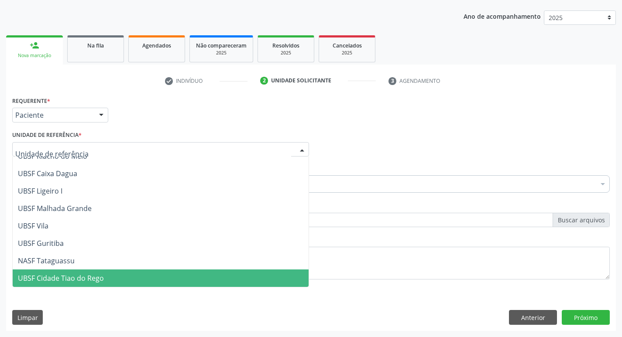
click at [53, 277] on span "UBSF Cidade Tiao do Rego" at bounding box center [61, 279] width 86 height 10
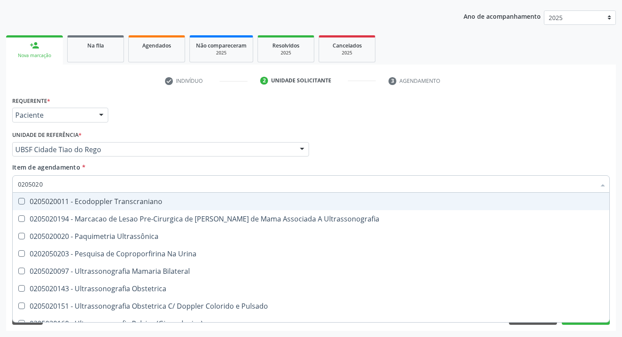
type input "02050200"
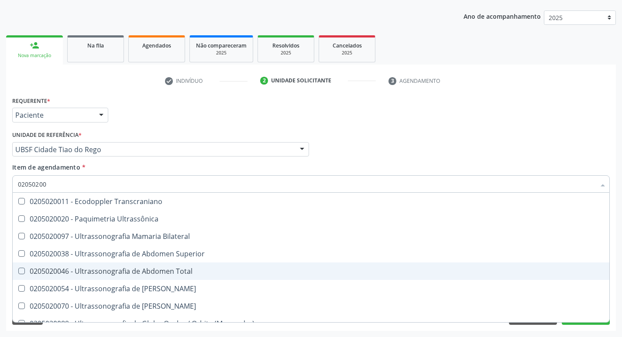
click at [21, 270] on Total at bounding box center [21, 271] width 7 height 7
click at [18, 270] on Total "checkbox" at bounding box center [16, 271] width 6 height 6
checkbox Total "true"
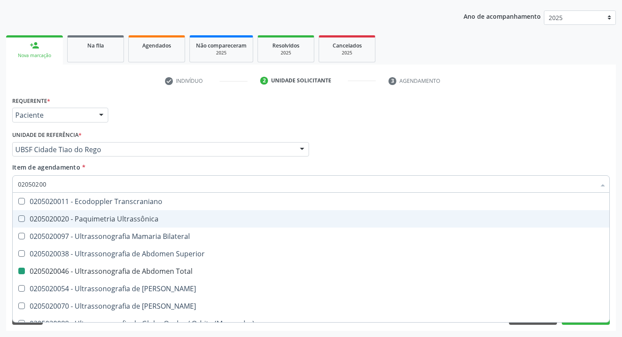
click at [517, 138] on div "Médico Solicitante Por favor, selecione a Unidade de Atendimento primeiro Nenhu…" at bounding box center [311, 146] width 602 height 34
checkbox Ultrassônica "true"
checkbox Total "false"
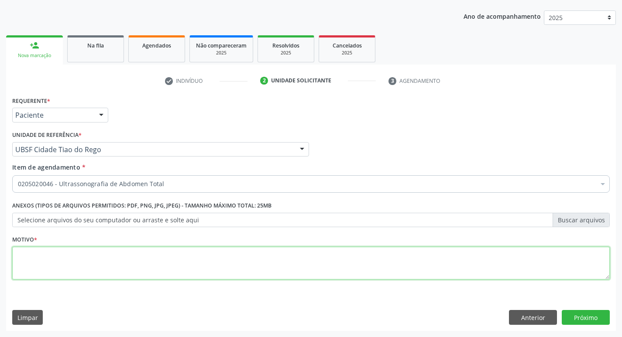
click at [39, 268] on textarea at bounding box center [310, 263] width 597 height 33
drag, startPoint x: 24, startPoint y: 260, endPoint x: 147, endPoint y: 252, distance: 122.8
click at [24, 260] on textarea at bounding box center [310, 263] width 597 height 33
type textarea "[PERSON_NAME]"
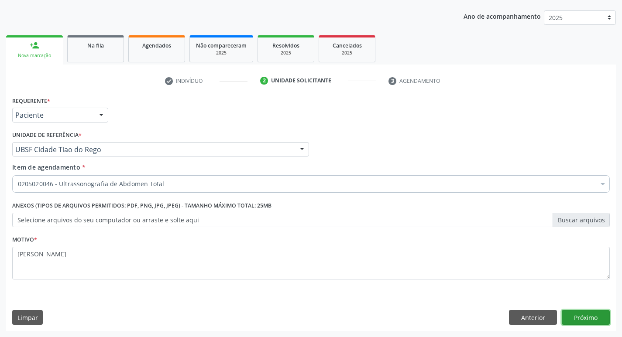
click at [590, 318] on button "Próximo" at bounding box center [586, 317] width 48 height 15
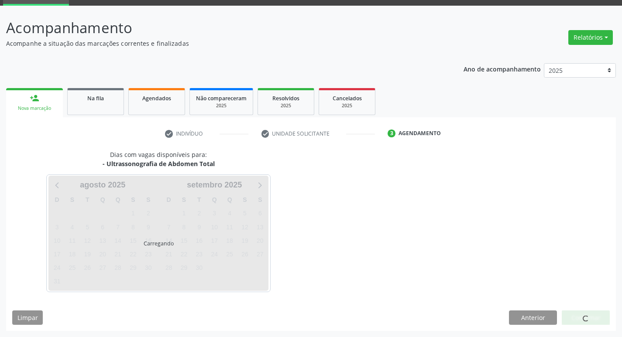
scroll to position [42, 0]
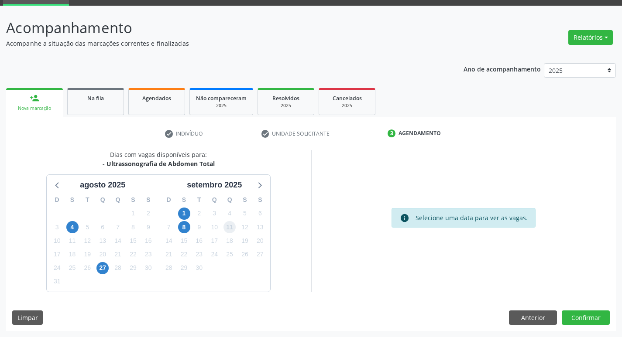
click at [229, 229] on span "11" at bounding box center [229, 227] width 12 height 12
click at [586, 320] on button "Confirmar" at bounding box center [586, 318] width 48 height 15
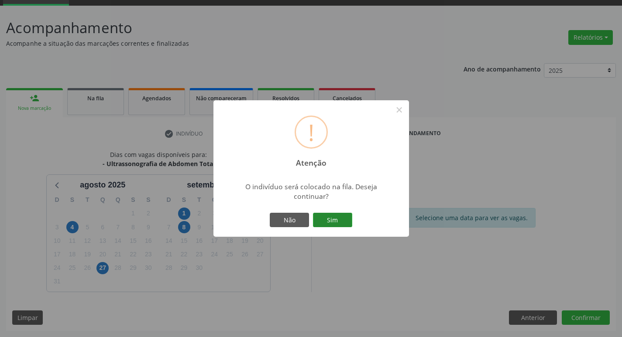
click at [339, 219] on button "Sim" at bounding box center [332, 220] width 39 height 15
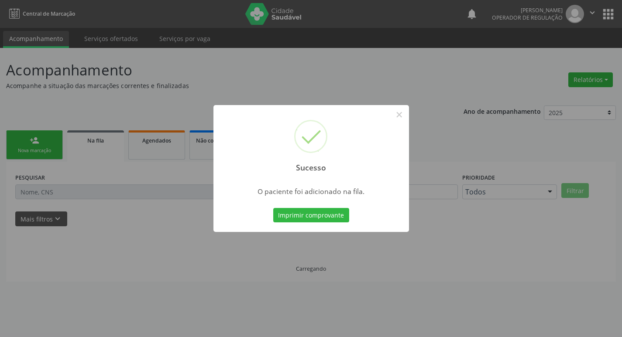
scroll to position [0, 0]
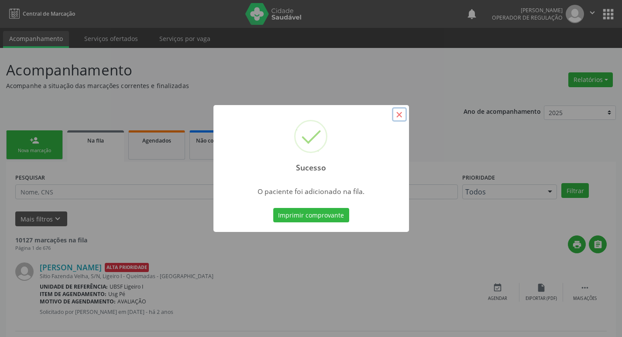
click at [400, 117] on button "×" at bounding box center [399, 114] width 15 height 15
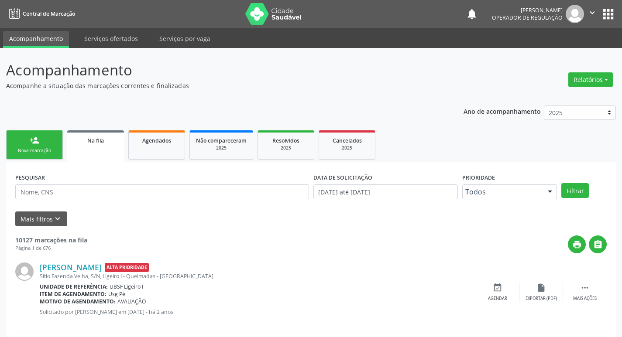
click at [39, 146] on link "person_add Nova marcação" at bounding box center [34, 144] width 57 height 29
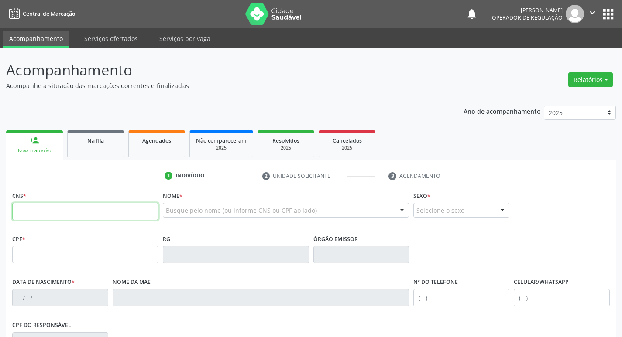
click at [49, 209] on input "text" at bounding box center [85, 211] width 146 height 17
type input "700 9099 0486 6097"
type input "185.829.314-68"
type input "07/09/1948"
type input "Candida Altina da Conceição"
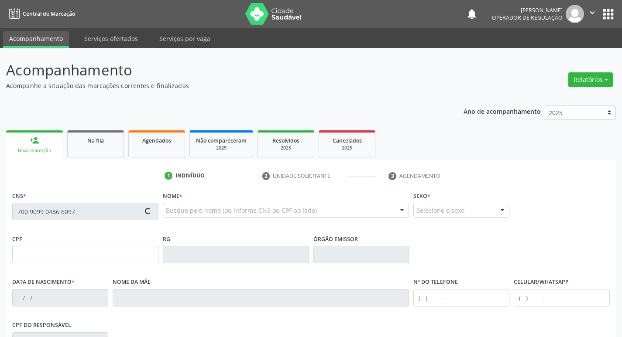
type input "(83) 99100-0779"
type input "834"
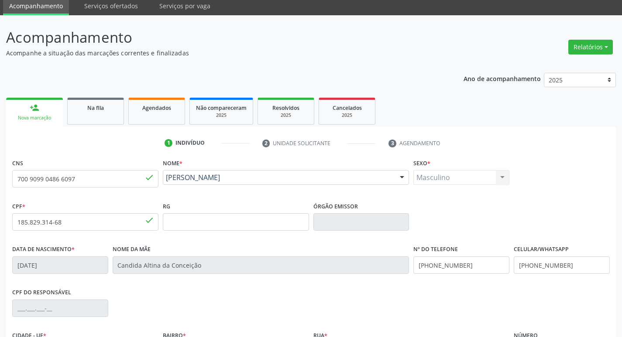
scroll to position [136, 0]
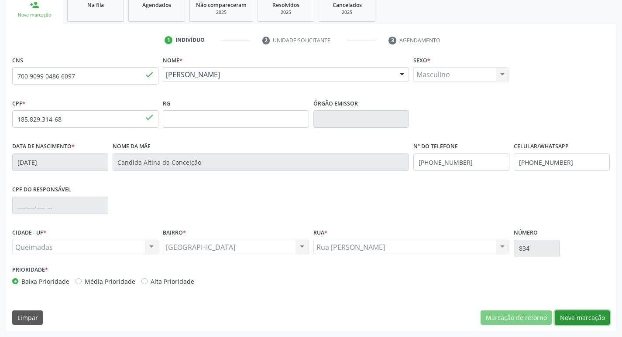
click at [575, 316] on button "Nova marcação" at bounding box center [582, 318] width 55 height 15
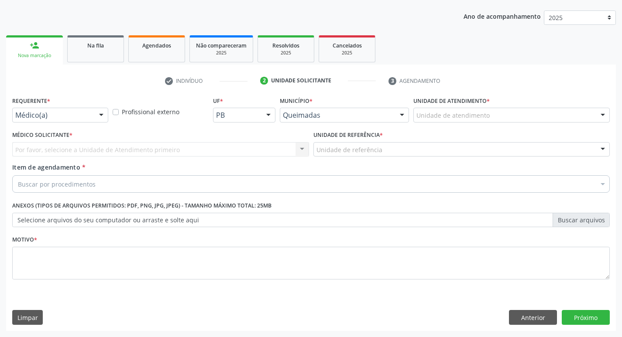
click at [103, 113] on div at bounding box center [101, 115] width 13 height 15
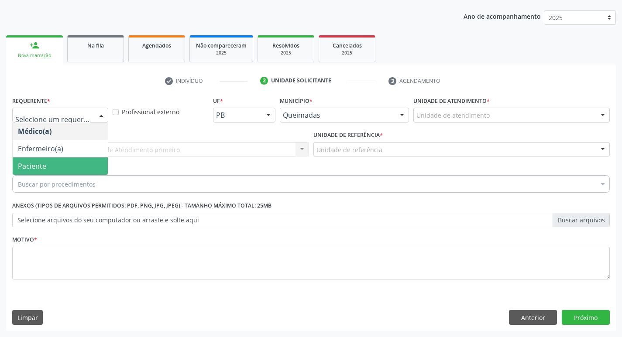
click at [43, 160] on span "Paciente" at bounding box center [60, 166] width 95 height 17
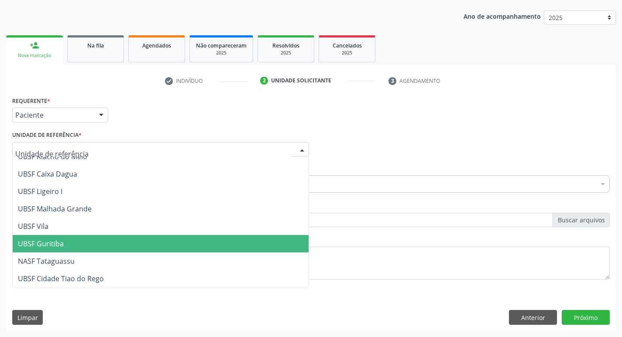
scroll to position [219, 0]
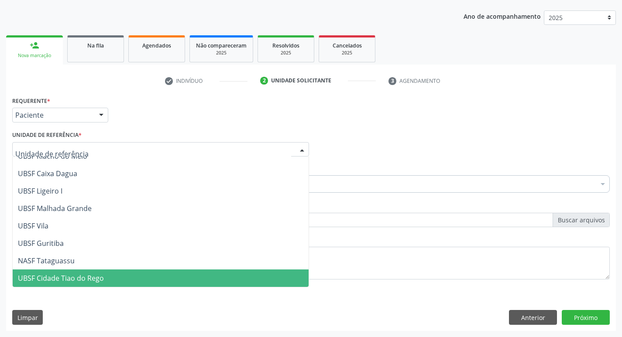
click at [75, 276] on span "UBSF Cidade Tiao do Rego" at bounding box center [61, 279] width 86 height 10
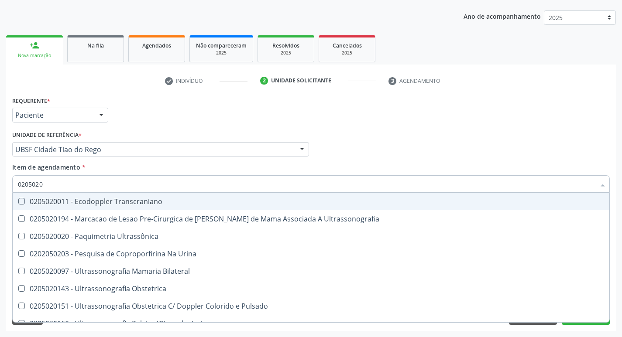
type input "02050200"
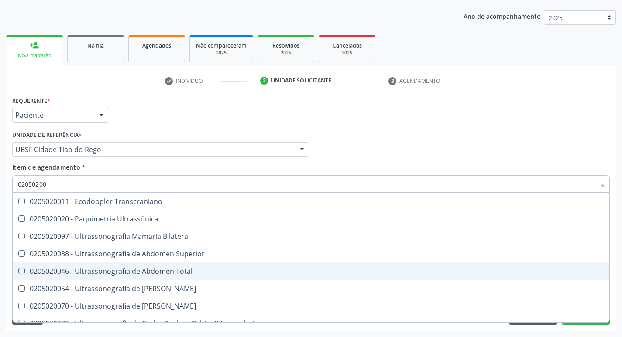
click at [25, 265] on span "0205020046 - Ultrassonografia de Abdomen Total" at bounding box center [311, 271] width 597 height 17
checkbox Total "true"
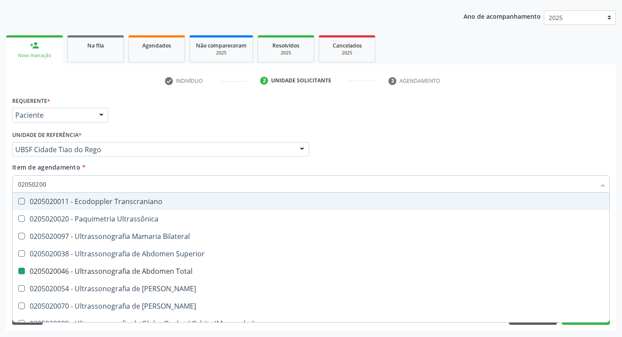
click at [525, 141] on div "Médico Solicitante Por favor, selecione a Unidade de Atendimento primeiro Nenhu…" at bounding box center [311, 146] width 602 height 34
checkbox Ultrassônica "true"
checkbox Total "false"
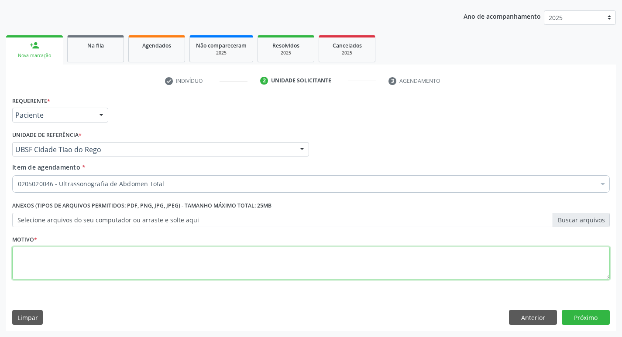
click at [49, 267] on textarea at bounding box center [310, 263] width 597 height 33
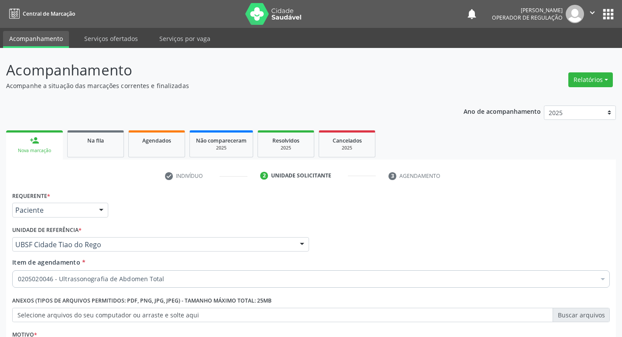
scroll to position [95, 0]
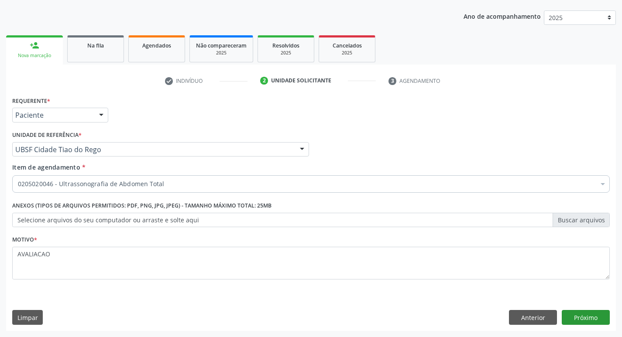
type textarea "AVALIACAO"
click at [592, 314] on button "Próximo" at bounding box center [586, 317] width 48 height 15
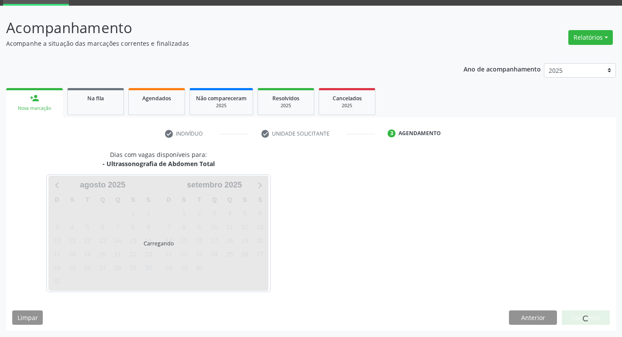
scroll to position [42, 0]
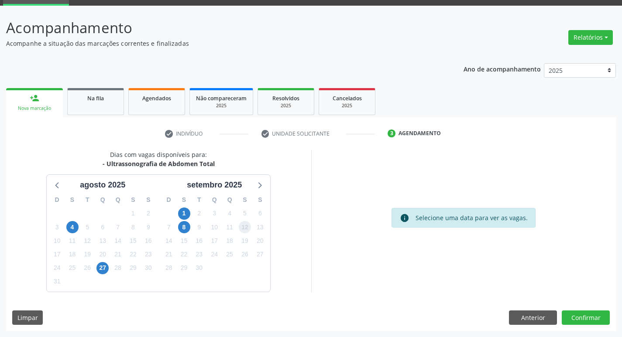
click at [243, 230] on span "12" at bounding box center [245, 227] width 12 height 12
click at [585, 321] on button "Confirmar" at bounding box center [586, 318] width 48 height 15
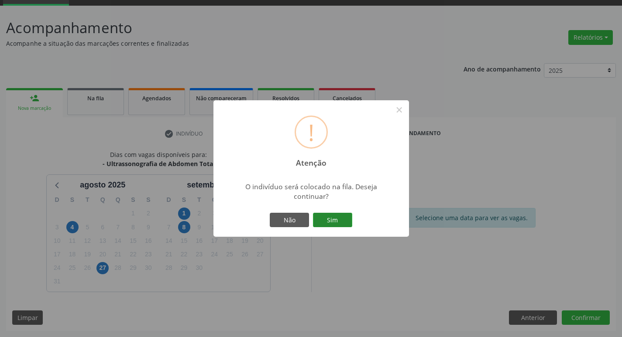
click at [335, 216] on button "Sim" at bounding box center [332, 220] width 39 height 15
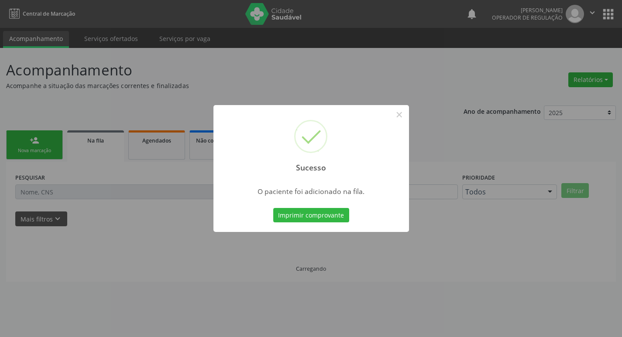
scroll to position [0, 0]
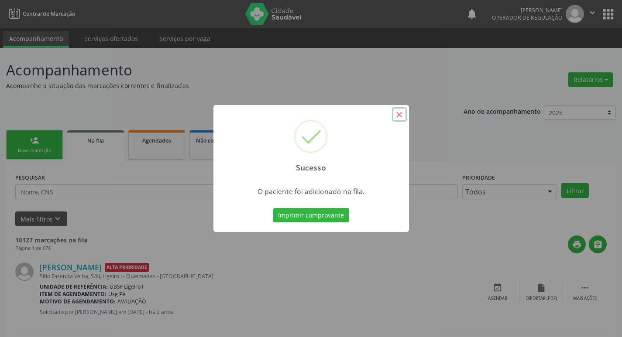
click at [398, 119] on button "×" at bounding box center [399, 114] width 15 height 15
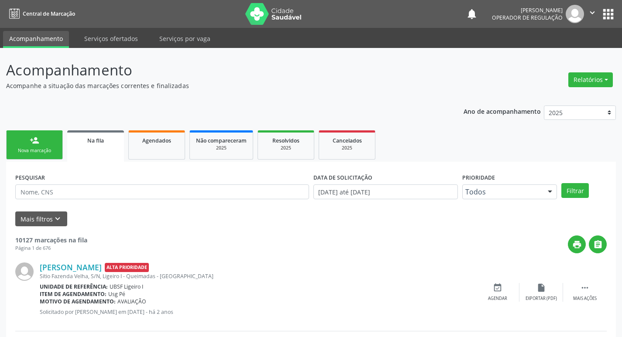
click at [48, 150] on div "Nova marcação" at bounding box center [35, 150] width 44 height 7
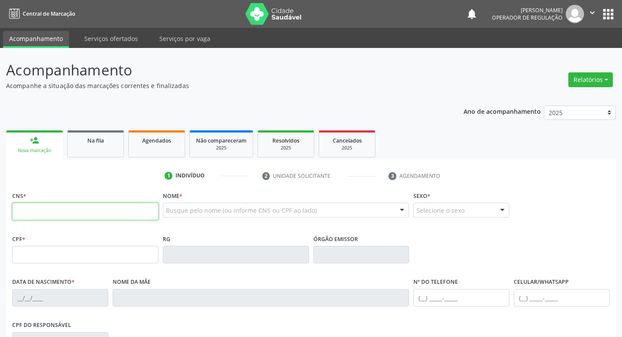
click at [26, 215] on input "text" at bounding box center [85, 211] width 146 height 17
type input "707 4080 8336 0471"
type input "853.357.464-91"
type input "03/06/1972"
type input "Josefa Maria da Silva"
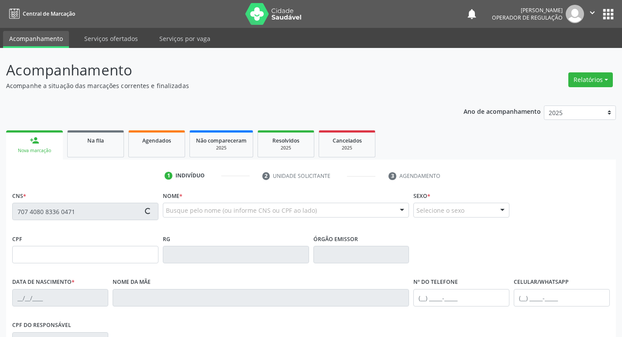
type input "(83) 99320-4107"
type input "819"
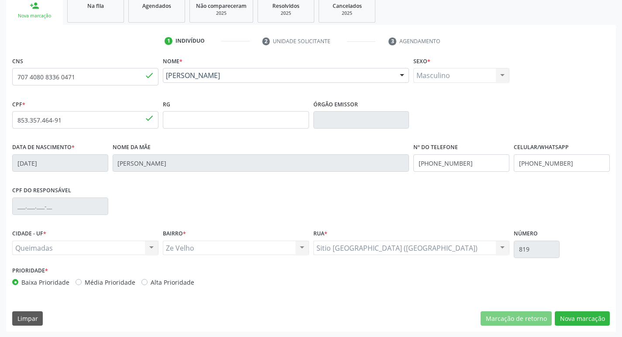
scroll to position [136, 0]
click at [575, 314] on button "Nova marcação" at bounding box center [582, 318] width 55 height 15
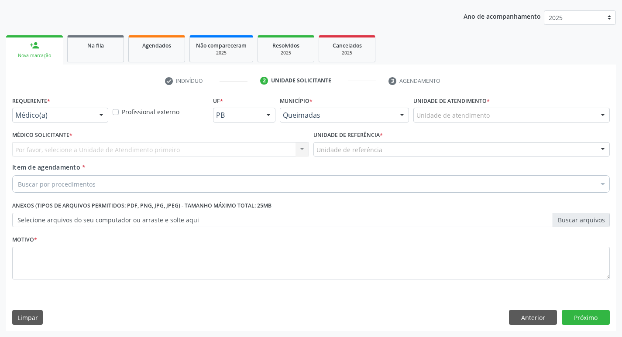
scroll to position [95, 0]
click at [101, 115] on div at bounding box center [101, 115] width 13 height 15
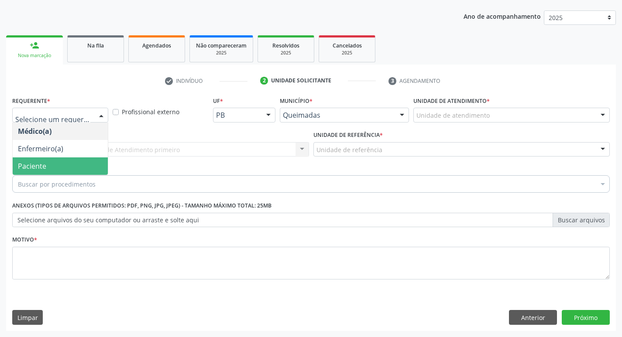
click at [37, 167] on span "Paciente" at bounding box center [32, 166] width 28 height 10
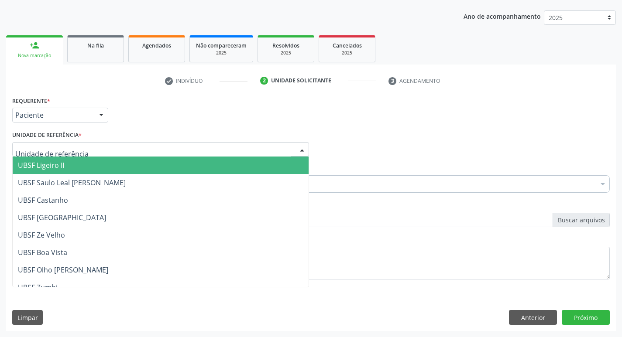
click at [88, 146] on div at bounding box center [160, 149] width 297 height 15
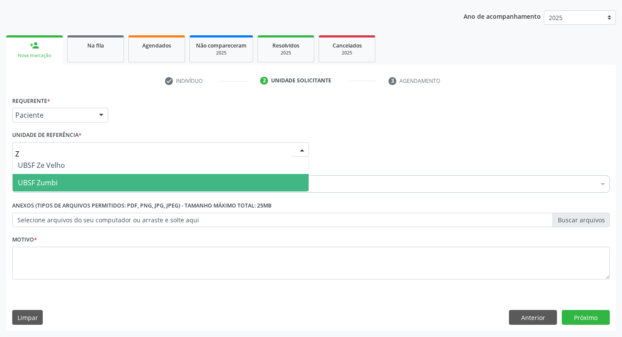
type input "ZU"
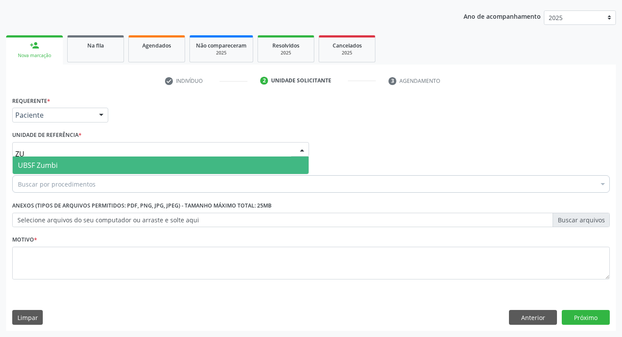
click at [151, 165] on span "UBSF Zumbi" at bounding box center [161, 165] width 296 height 17
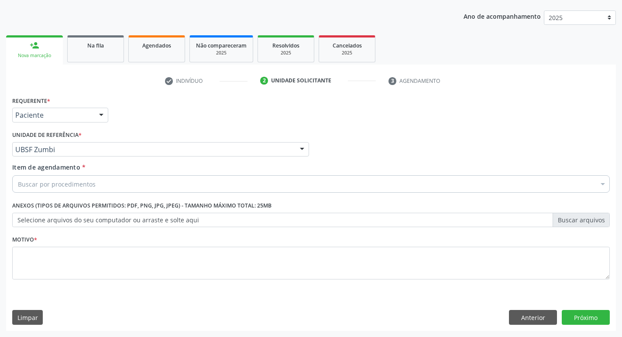
click at [98, 183] on div "Buscar por procedimentos" at bounding box center [310, 183] width 597 height 17
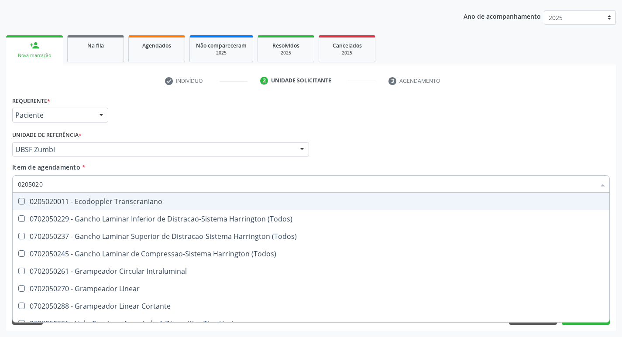
type input "02050200"
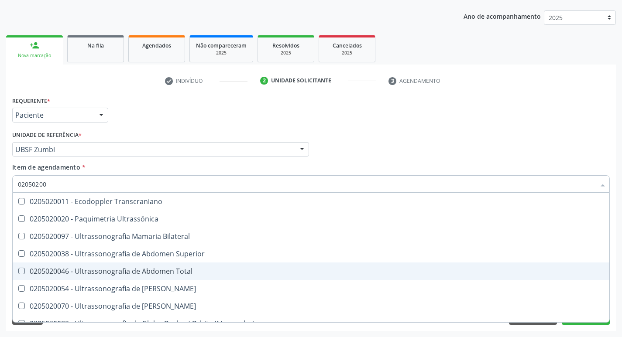
click at [23, 271] on Total at bounding box center [21, 271] width 7 height 7
click at [18, 271] on Total "checkbox" at bounding box center [16, 271] width 6 height 6
checkbox Total "true"
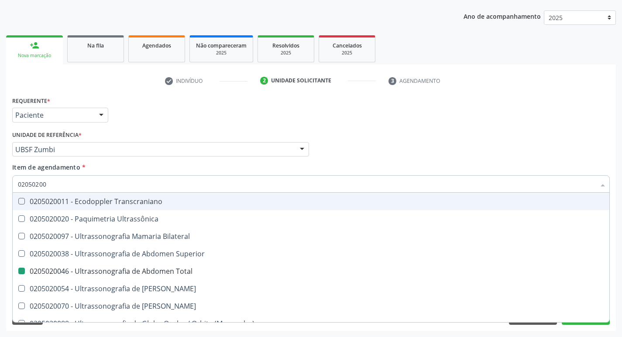
click at [497, 154] on div "Médico Solicitante Por favor, selecione a Unidade de Atendimento primeiro Nenhu…" at bounding box center [311, 146] width 602 height 34
checkbox Ultrassônica "true"
checkbox Total "false"
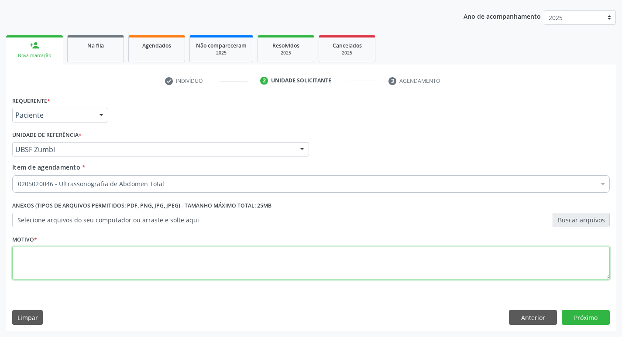
click at [38, 260] on textarea at bounding box center [310, 263] width 597 height 33
type textarea "AVALIACAO"
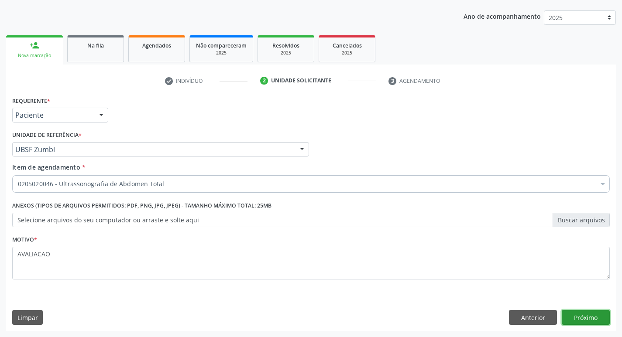
click at [588, 316] on button "Próximo" at bounding box center [586, 317] width 48 height 15
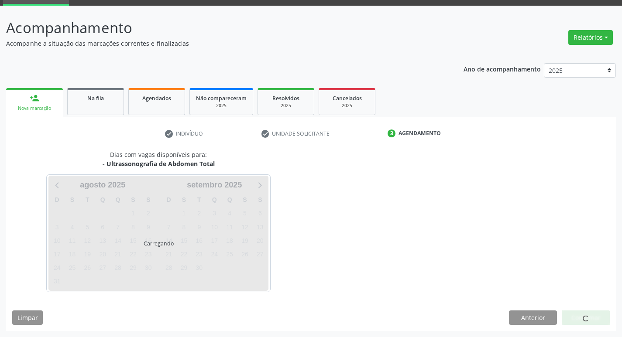
scroll to position [42, 0]
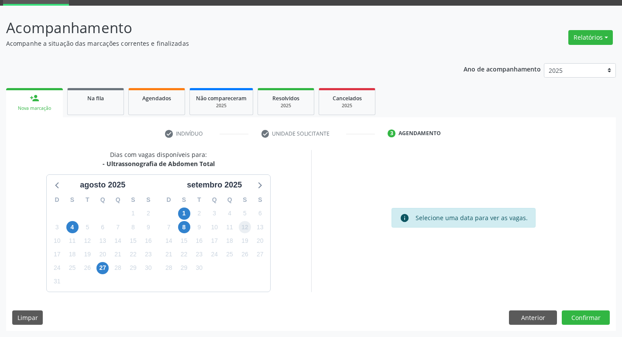
click at [247, 227] on span "12" at bounding box center [245, 227] width 12 height 12
click at [582, 317] on button "Confirmar" at bounding box center [586, 318] width 48 height 15
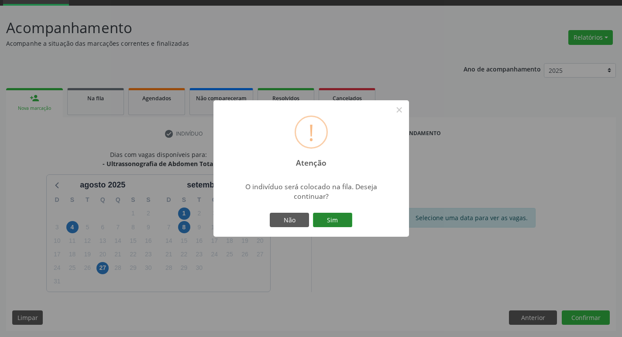
click at [339, 217] on button "Sim" at bounding box center [332, 220] width 39 height 15
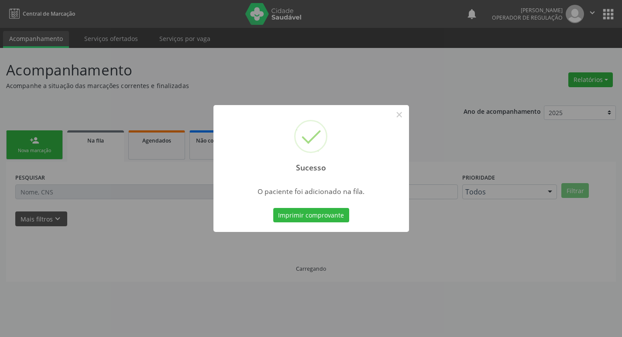
scroll to position [0, 0]
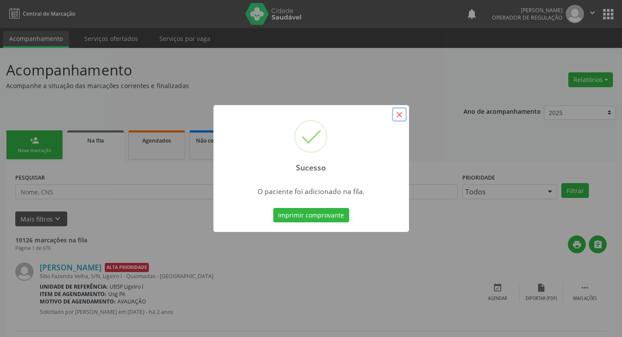
click at [402, 117] on button "×" at bounding box center [399, 114] width 15 height 15
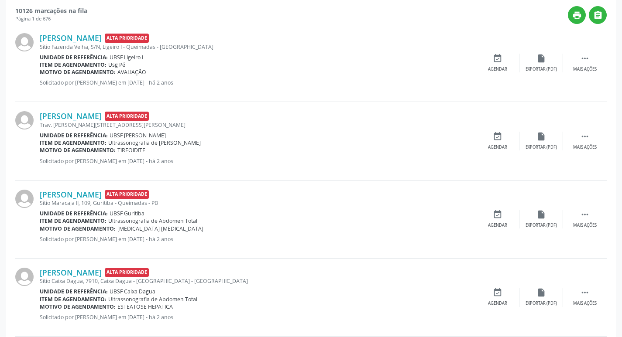
scroll to position [87, 0]
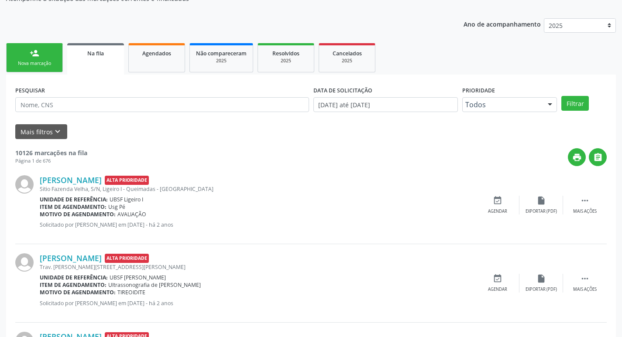
click at [44, 55] on link "person_add Nova marcação" at bounding box center [34, 57] width 57 height 29
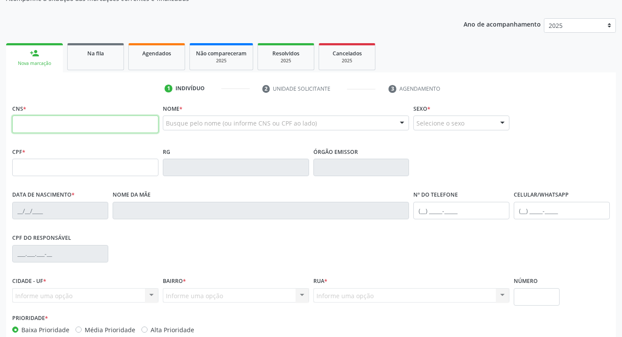
click at [60, 123] on input "text" at bounding box center [85, 124] width 146 height 17
type input "703 4029 7347 1600"
type input "133.386.864-20"
type input "18/10/2000"
type input "Maria Goretti de Brito Barbosa"
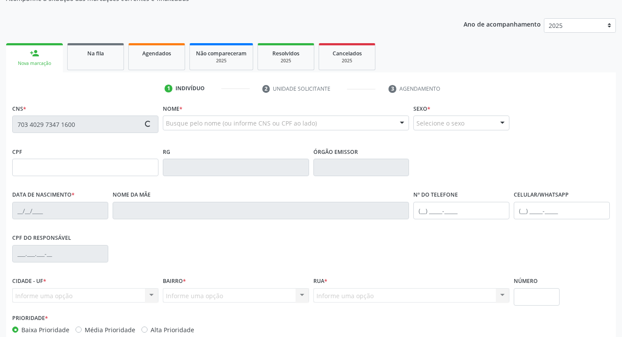
type input "(83) 99871-8190"
type input "085.422.174-38"
type input "S/N"
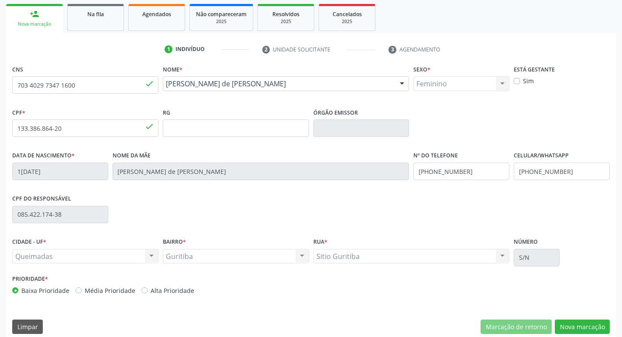
scroll to position [136, 0]
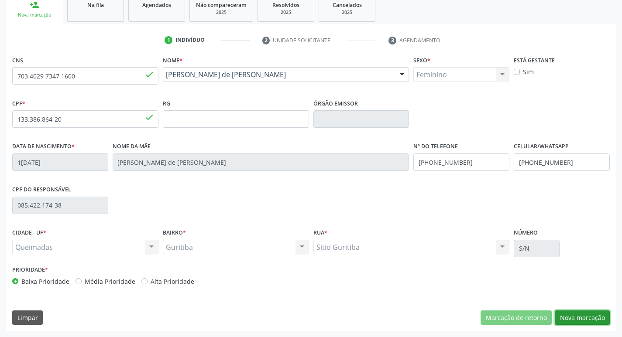
click at [590, 318] on button "Nova marcação" at bounding box center [582, 318] width 55 height 15
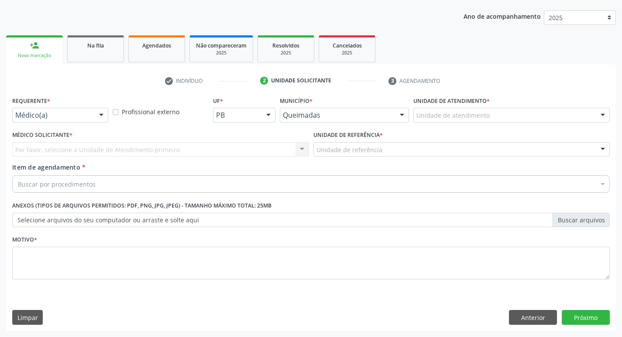
scroll to position [95, 0]
click at [99, 113] on div at bounding box center [101, 115] width 13 height 15
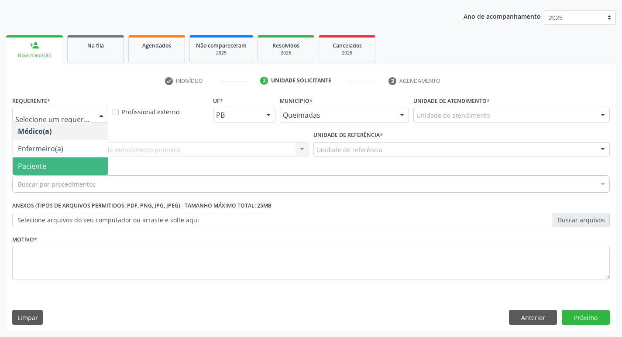
click at [41, 163] on span "Paciente" at bounding box center [32, 166] width 28 height 10
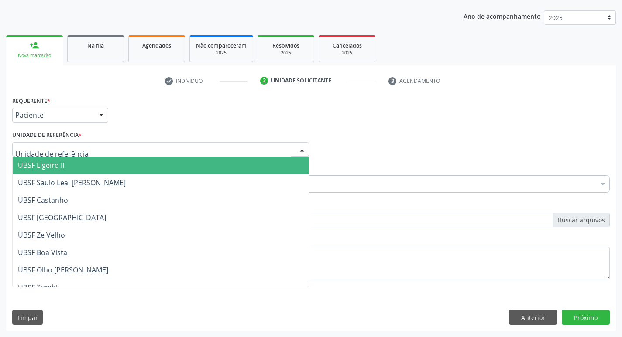
click at [304, 151] on div at bounding box center [301, 150] width 13 height 15
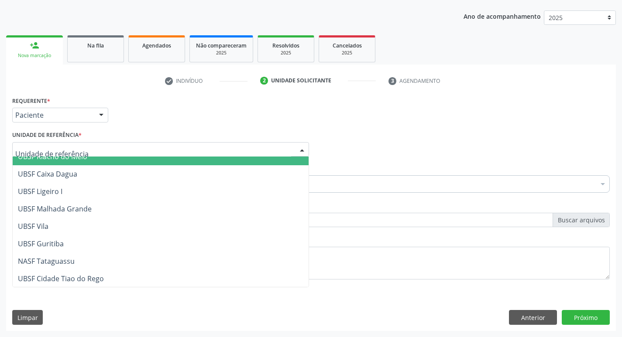
scroll to position [219, 0]
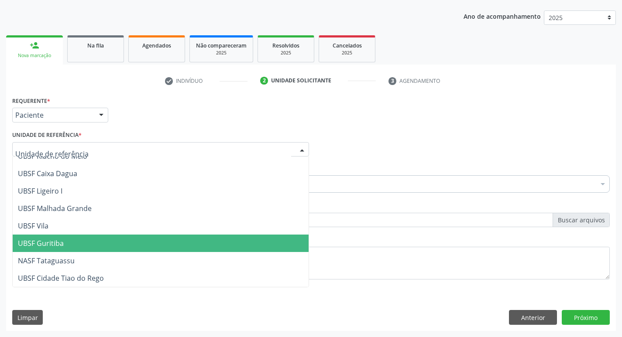
click at [72, 241] on span "UBSF Guritiba" at bounding box center [161, 243] width 296 height 17
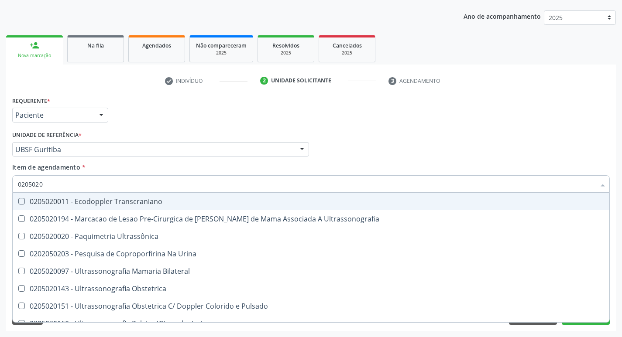
type input "02050200"
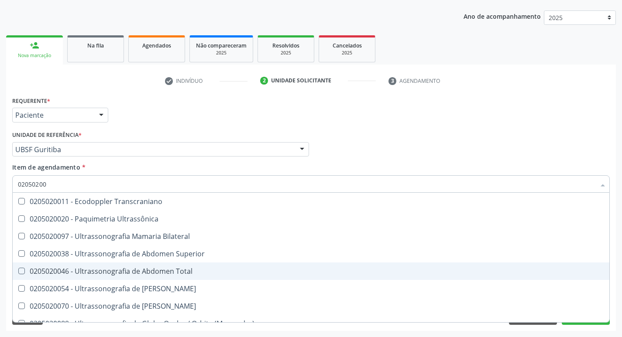
click at [22, 272] on Total at bounding box center [21, 271] width 7 height 7
click at [18, 272] on Total "checkbox" at bounding box center [16, 271] width 6 height 6
checkbox Total "true"
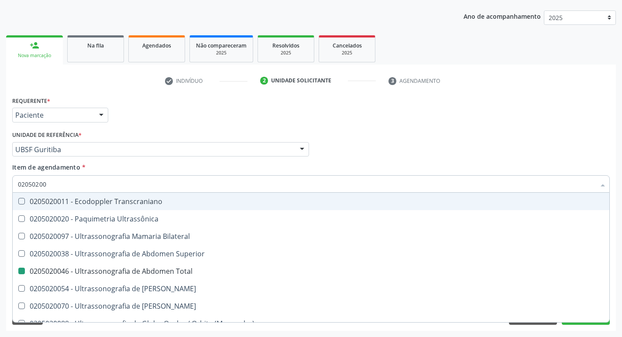
click at [539, 159] on div "Médico Solicitante Por favor, selecione a Unidade de Atendimento primeiro Nenhu…" at bounding box center [311, 146] width 602 height 34
checkbox Ultrassônica "true"
checkbox Total "false"
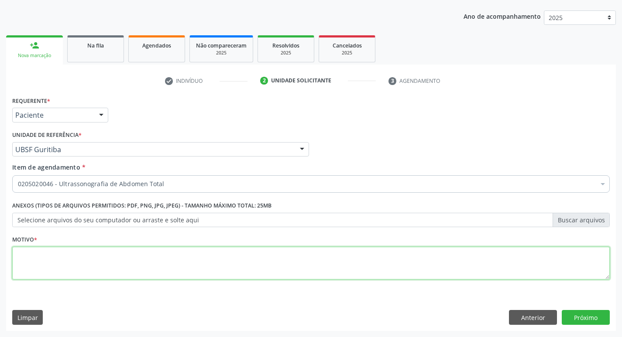
click at [51, 260] on textarea at bounding box center [310, 263] width 597 height 33
type textarea "[PERSON_NAME]"
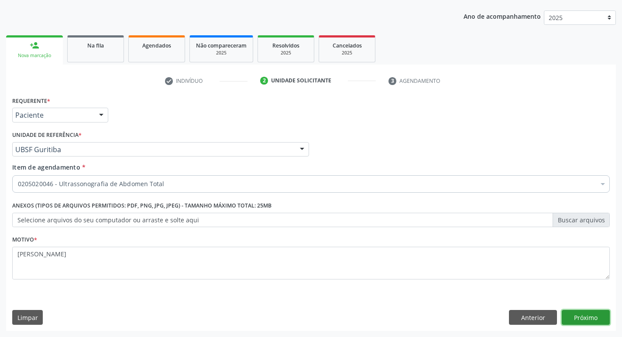
click at [572, 315] on button "Próximo" at bounding box center [586, 317] width 48 height 15
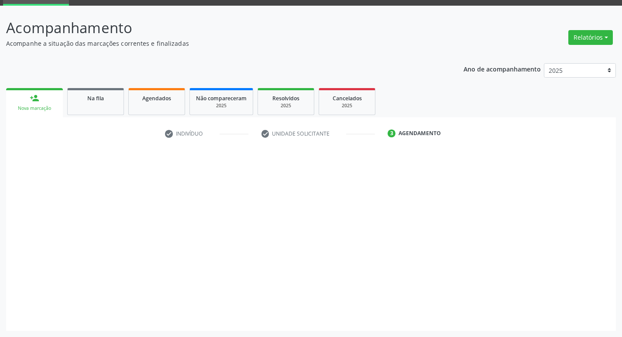
scroll to position [42, 0]
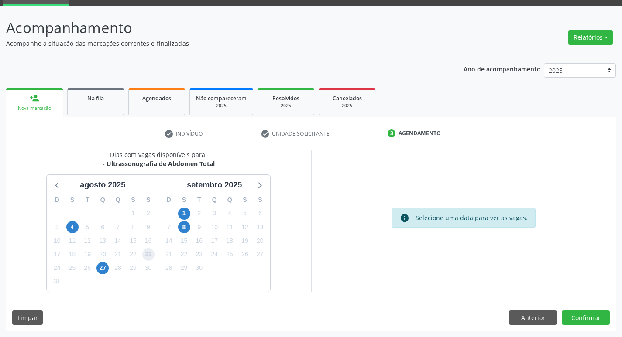
click at [152, 253] on span "23" at bounding box center [148, 255] width 12 height 12
click at [578, 312] on button "Confirmar" at bounding box center [586, 318] width 48 height 15
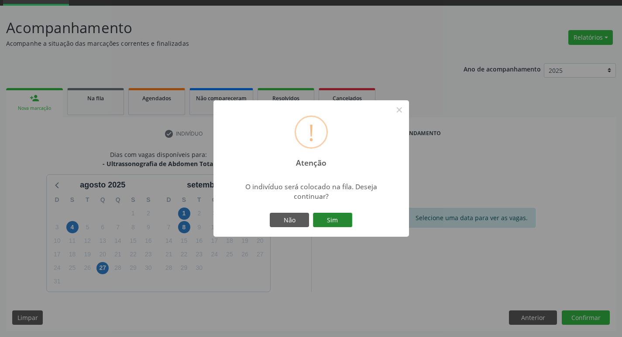
click at [329, 224] on button "Sim" at bounding box center [332, 220] width 39 height 15
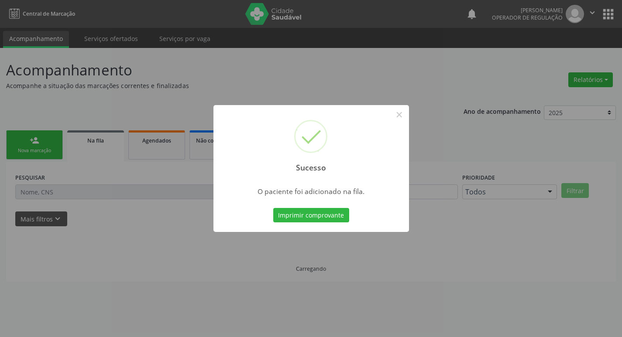
scroll to position [0, 0]
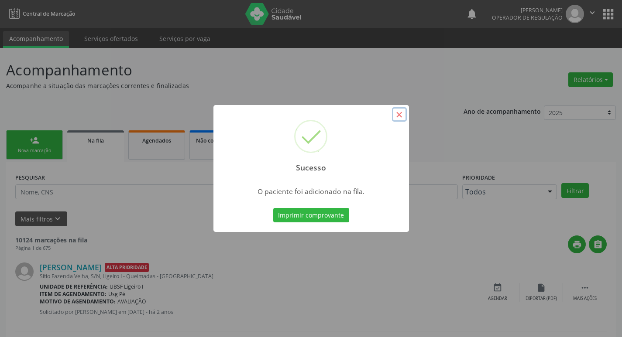
click at [398, 119] on button "×" at bounding box center [399, 114] width 15 height 15
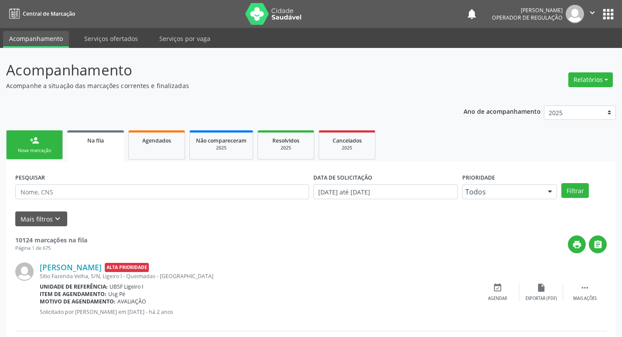
click at [31, 151] on div "Nova marcação" at bounding box center [35, 150] width 44 height 7
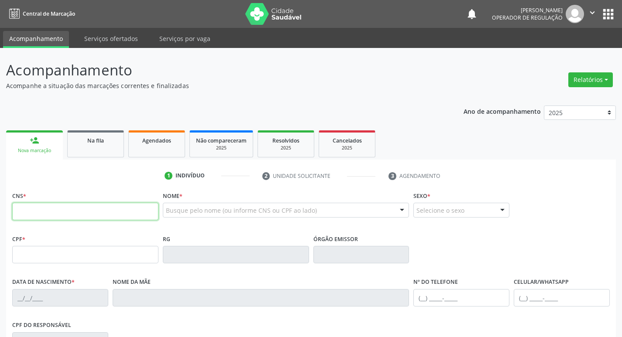
click at [31, 211] on input "text" at bounding box center [85, 211] width 146 height 17
type input "705 0064 8122 7351"
type input "398.730.658-06"
type input "29/09/1987"
type input "Lindalva Gomes Tavares"
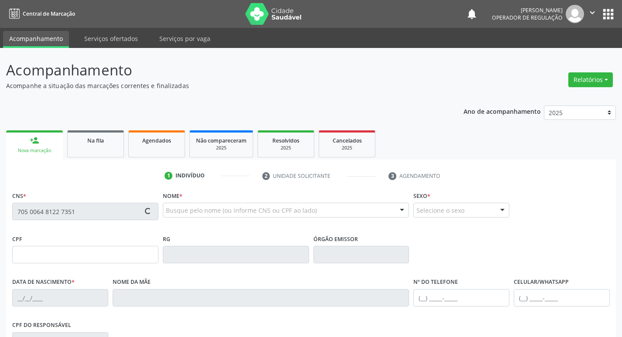
type input "(83) 99107-1956"
type input "S/N"
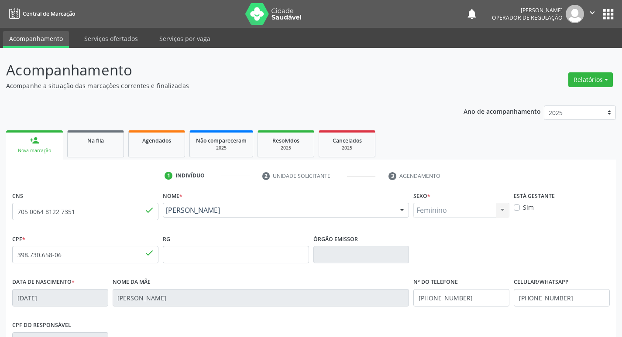
scroll to position [136, 0]
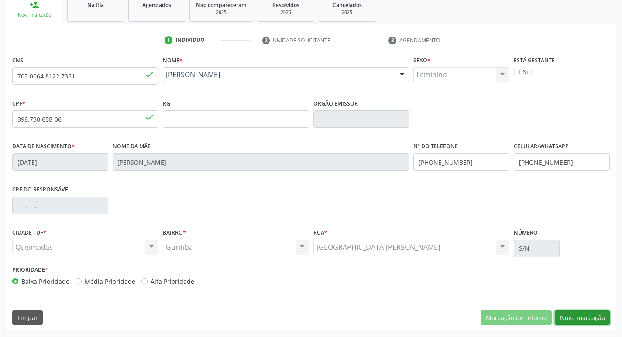
click at [573, 314] on button "Nova marcação" at bounding box center [582, 318] width 55 height 15
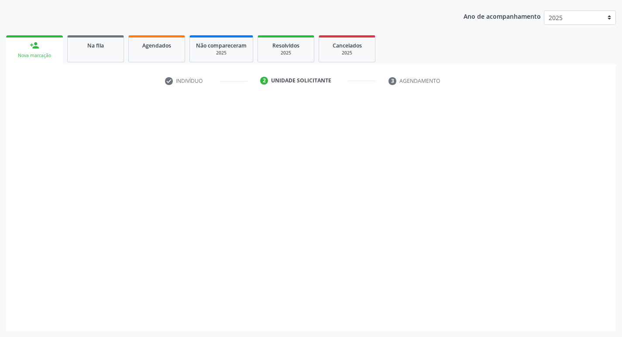
scroll to position [95, 0]
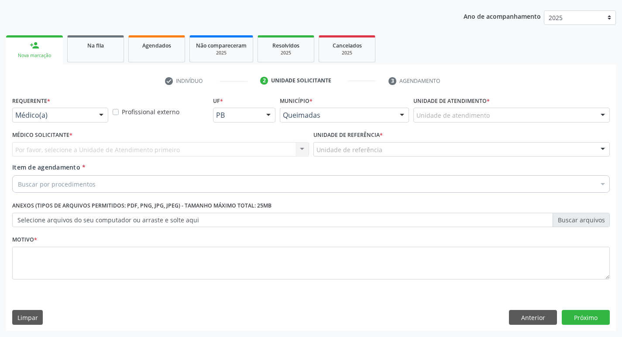
click at [103, 113] on div at bounding box center [101, 115] width 13 height 15
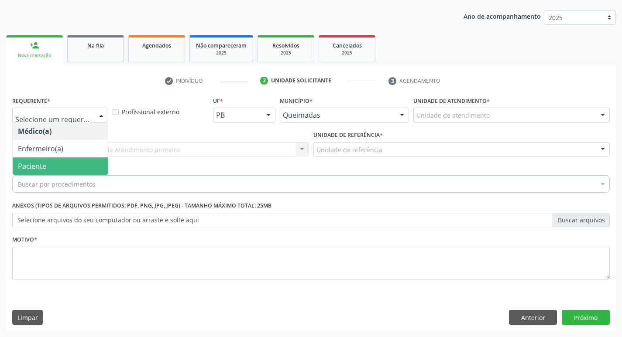
click at [53, 162] on span "Paciente" at bounding box center [60, 166] width 95 height 17
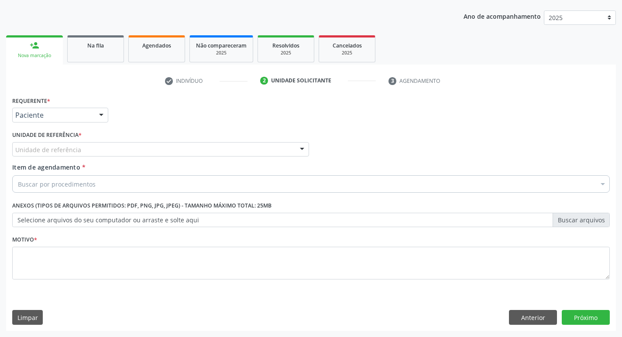
click at [86, 166] on div "Item de agendamento * Buscar por procedimentos Selecionar todos 0604320140 - Ab…" at bounding box center [310, 176] width 597 height 27
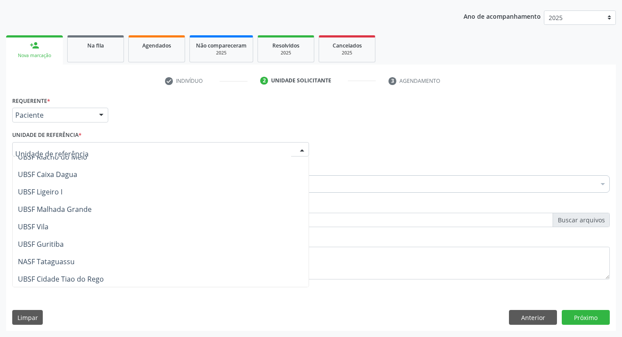
scroll to position [219, 0]
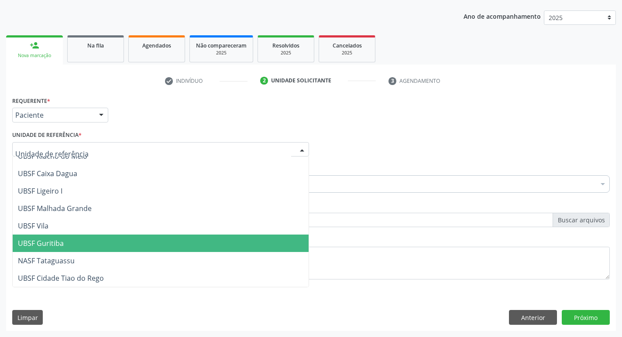
click at [63, 237] on span "UBSF Guritiba" at bounding box center [161, 243] width 296 height 17
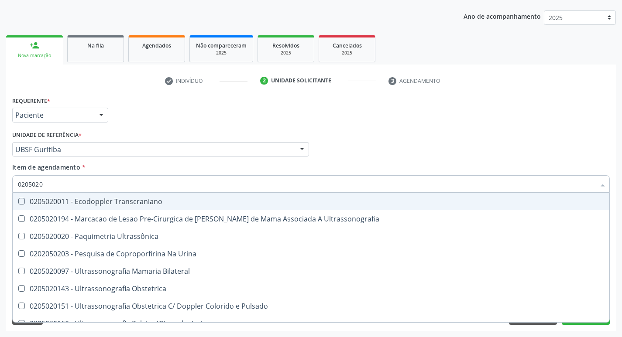
type input "02050200"
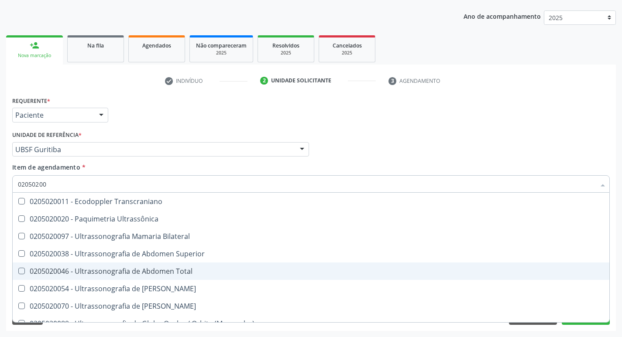
click at [21, 274] on Total at bounding box center [21, 271] width 7 height 7
click at [18, 274] on Total "checkbox" at bounding box center [16, 271] width 6 height 6
checkbox Total "true"
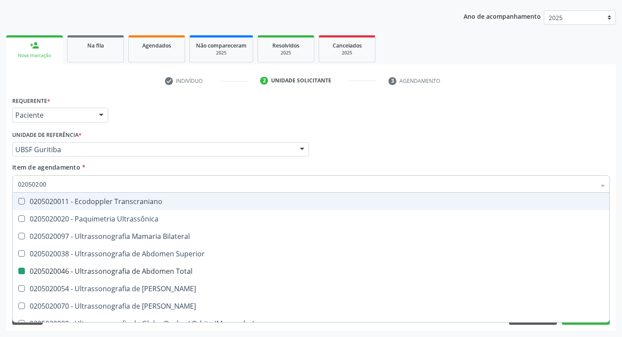
click at [487, 166] on div "Item de agendamento * 02050200 Desfazer seleção 0205020011 - Ecodoppler Transcr…" at bounding box center [310, 176] width 597 height 27
checkbox Ultrassônica "true"
checkbox Total "false"
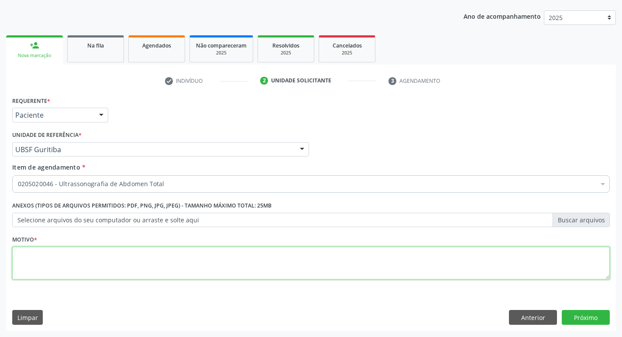
click at [29, 259] on textarea at bounding box center [310, 263] width 597 height 33
type textarea "[PERSON_NAME]"
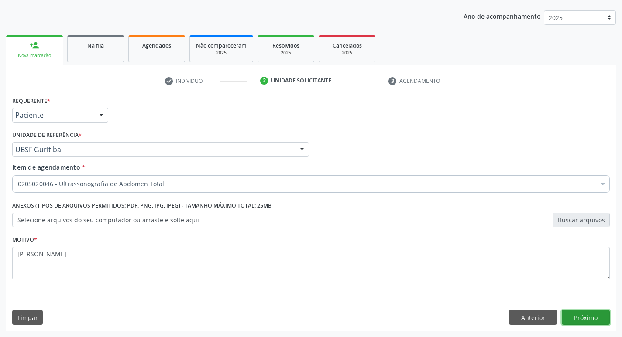
click at [581, 316] on button "Próximo" at bounding box center [586, 317] width 48 height 15
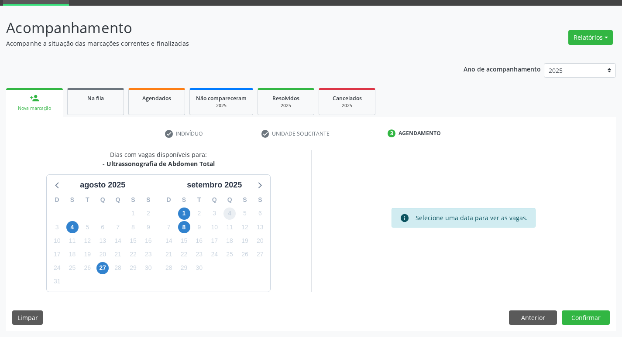
click at [232, 212] on span "4" at bounding box center [229, 214] width 12 height 12
click at [580, 318] on button "Confirmar" at bounding box center [586, 318] width 48 height 15
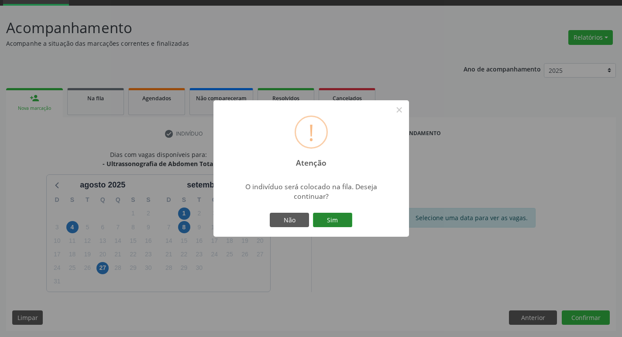
click at [325, 220] on button "Sim" at bounding box center [332, 220] width 39 height 15
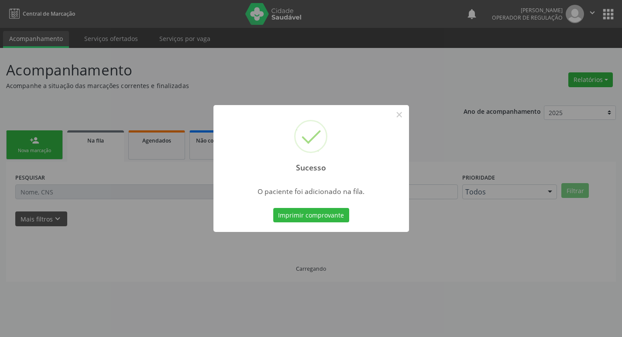
scroll to position [0, 0]
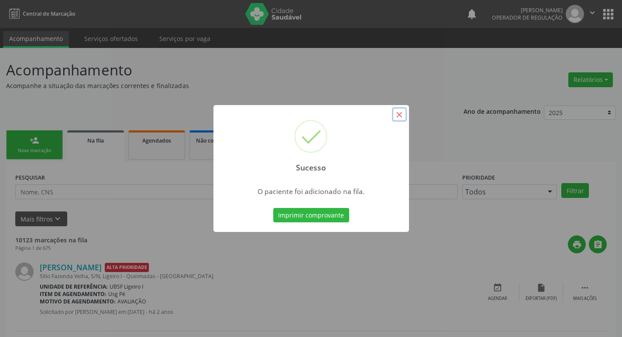
click at [400, 116] on button "×" at bounding box center [399, 114] width 15 height 15
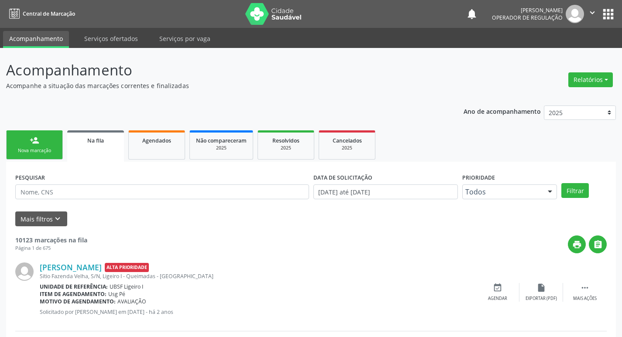
click at [28, 147] on link "person_add Nova marcação" at bounding box center [34, 144] width 57 height 29
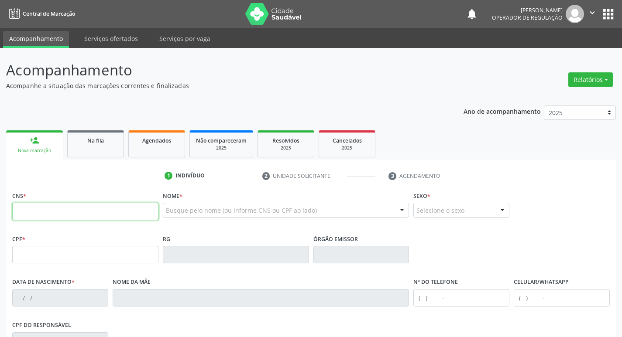
click at [17, 214] on input "text" at bounding box center [85, 211] width 146 height 17
type input "700 4004 9326 4141"
type input "714.026.911-49"
type input "05/03/1983"
type input "Rosa Alves da Silva"
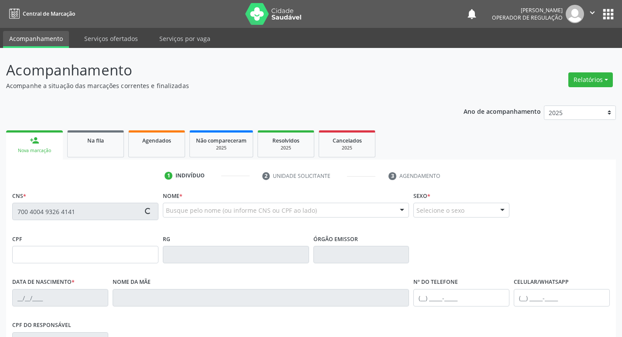
type input "(83) 99168-0284"
type input "125"
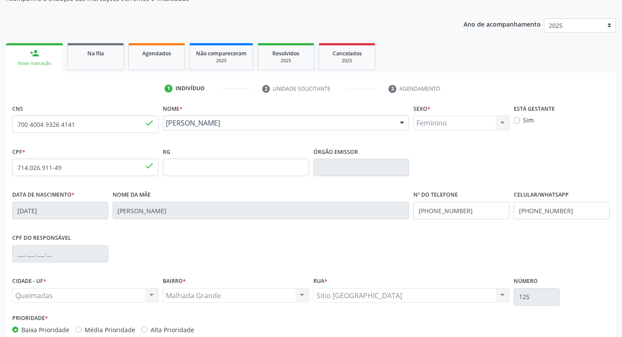
scroll to position [136, 0]
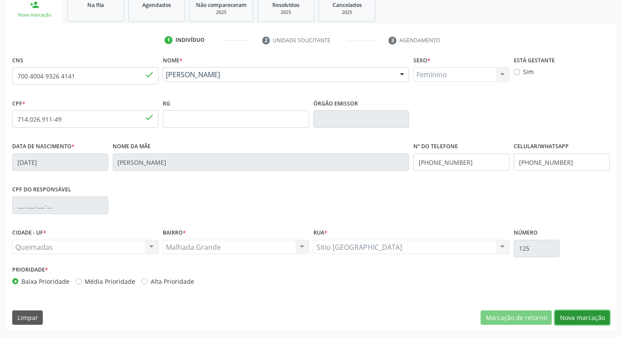
click at [588, 318] on button "Nova marcação" at bounding box center [582, 318] width 55 height 15
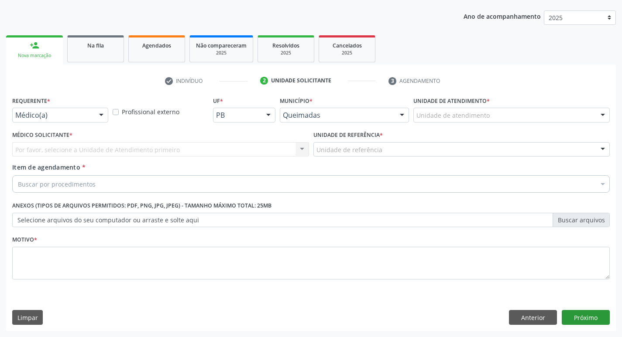
scroll to position [95, 0]
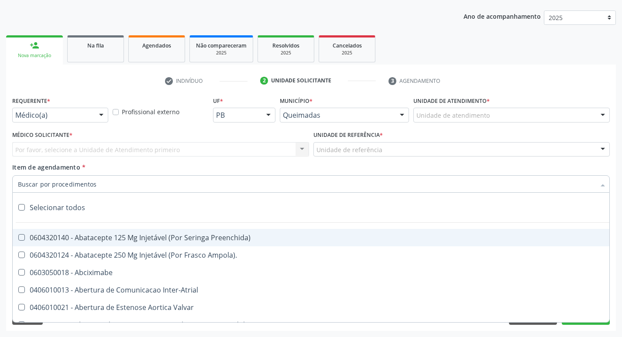
click at [102, 115] on div at bounding box center [101, 115] width 13 height 15
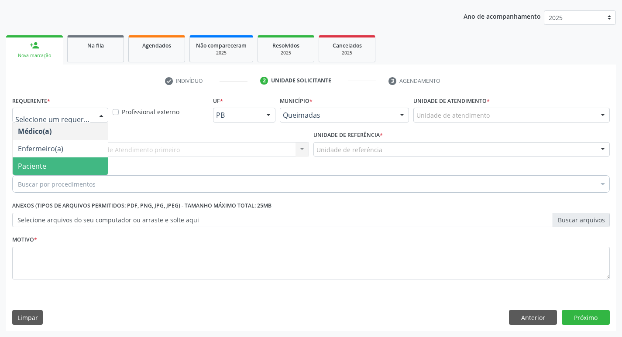
click at [53, 168] on span "Paciente" at bounding box center [60, 166] width 95 height 17
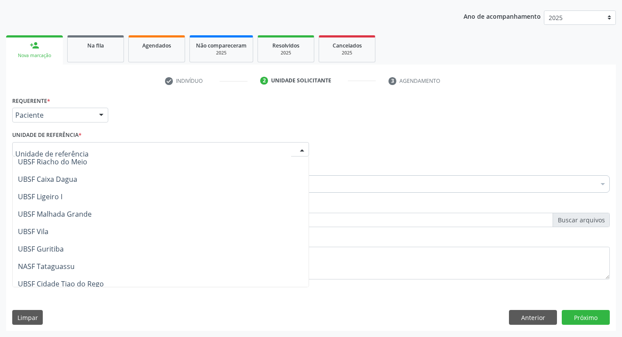
scroll to position [218, 0]
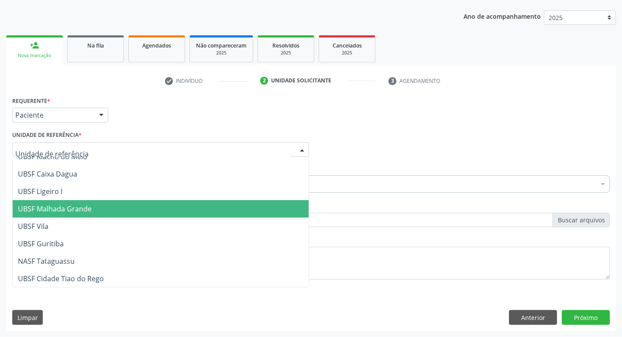
click at [55, 209] on span "UBSF Malhada Grande" at bounding box center [55, 209] width 74 height 10
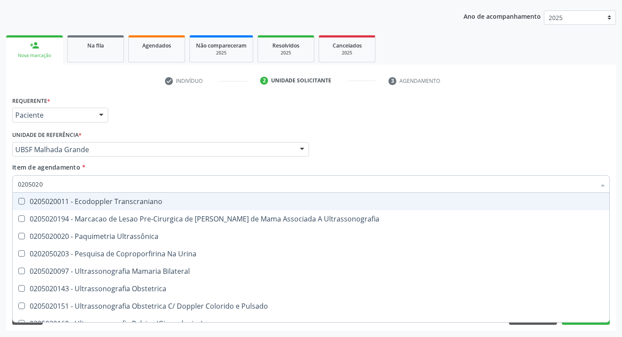
type input "02050200"
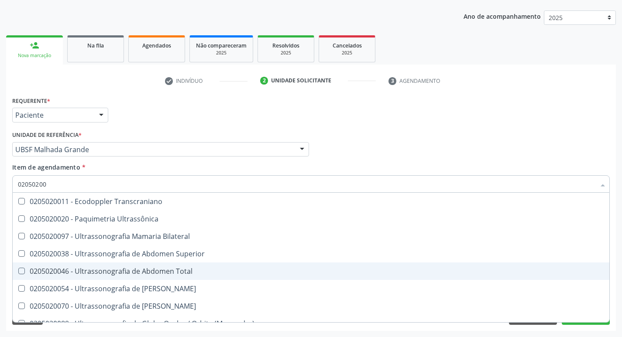
click at [23, 269] on Total at bounding box center [21, 271] width 7 height 7
click at [18, 269] on Total "checkbox" at bounding box center [16, 271] width 6 height 6
checkbox Total "true"
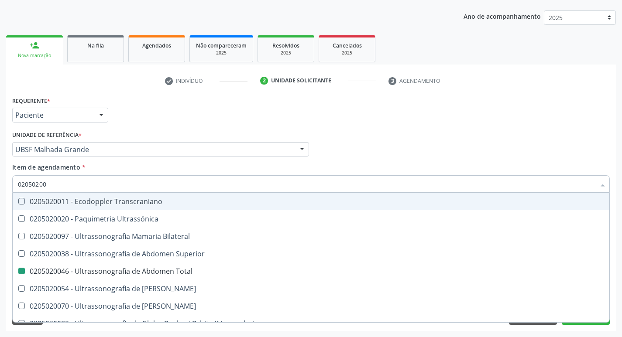
click at [463, 148] on div "Médico Solicitante Por favor, selecione a Unidade de Atendimento primeiro Nenhu…" at bounding box center [311, 146] width 602 height 34
checkbox Ultrassônica "true"
checkbox Total "false"
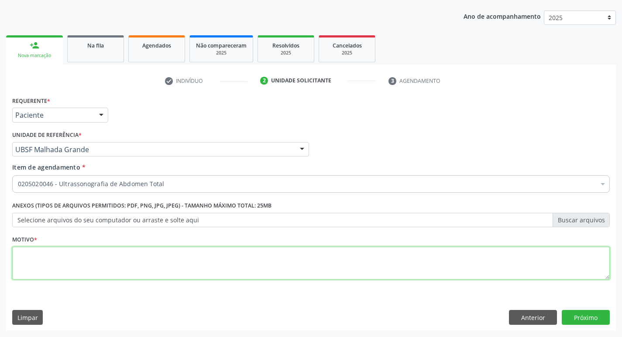
click at [36, 260] on textarea at bounding box center [310, 263] width 597 height 33
type textarea "AVALIACAO"
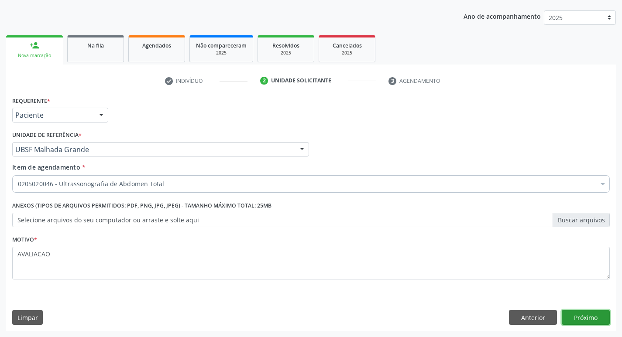
click at [587, 322] on button "Próximo" at bounding box center [586, 317] width 48 height 15
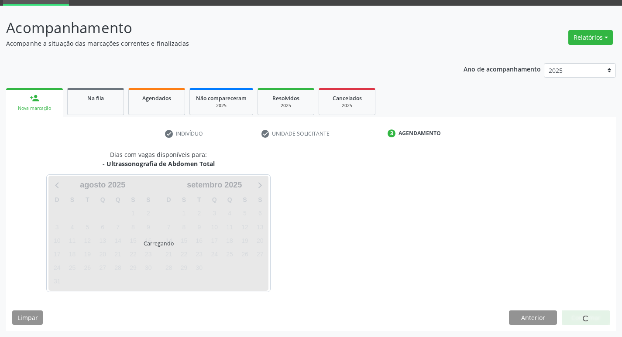
scroll to position [42, 0]
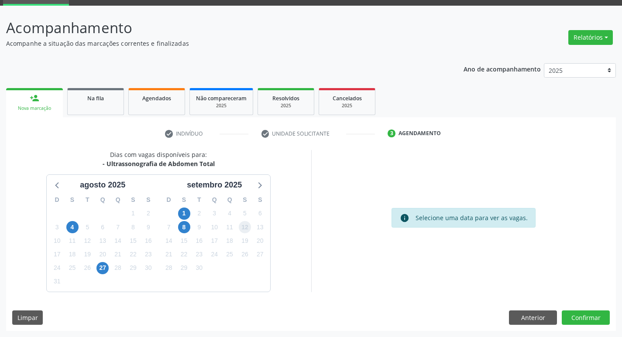
click at [244, 223] on span "12" at bounding box center [245, 227] width 12 height 12
click at [579, 319] on button "Confirmar" at bounding box center [586, 318] width 48 height 15
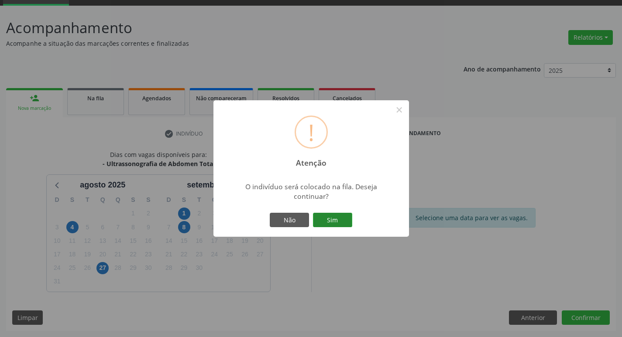
click at [332, 220] on button "Sim" at bounding box center [332, 220] width 39 height 15
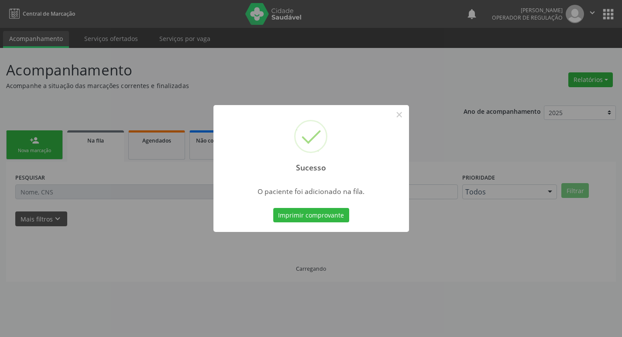
scroll to position [0, 0]
click at [399, 115] on button "×" at bounding box center [402, 114] width 15 height 15
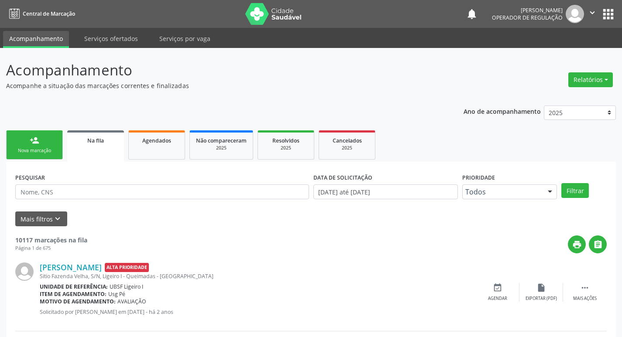
click at [42, 144] on link "person_add Nova marcação" at bounding box center [34, 144] width 57 height 29
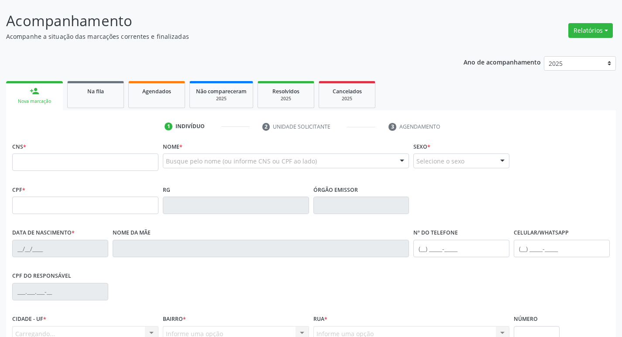
scroll to position [136, 0]
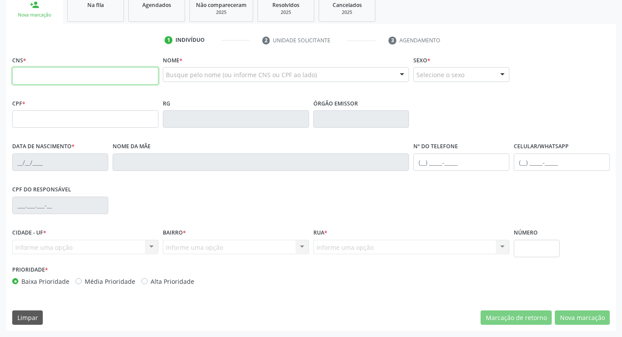
click at [22, 77] on input "text" at bounding box center [85, 75] width 146 height 17
click at [32, 80] on input "text" at bounding box center [85, 75] width 146 height 17
type input "704 8080 5073 0344"
type input "105.479.744-77"
type input "04/03/2009"
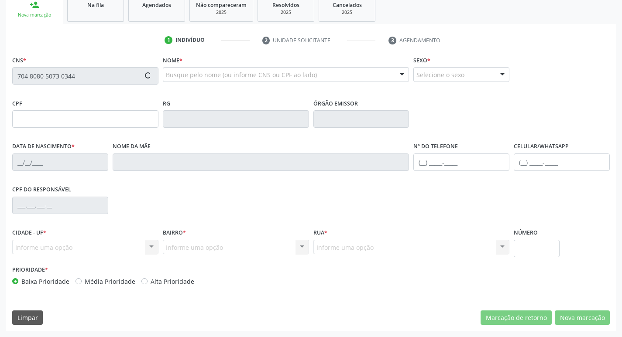
type input "Ruana Lúcia Barbosa Oliveira"
type input "(83) 99102-9304"
type input "396.144.174-04"
type input "39"
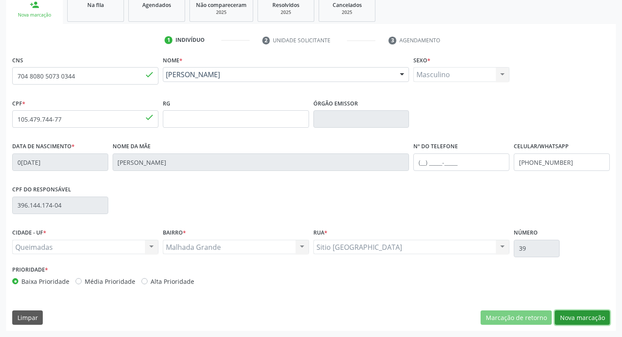
click at [588, 322] on button "Nova marcação" at bounding box center [582, 318] width 55 height 15
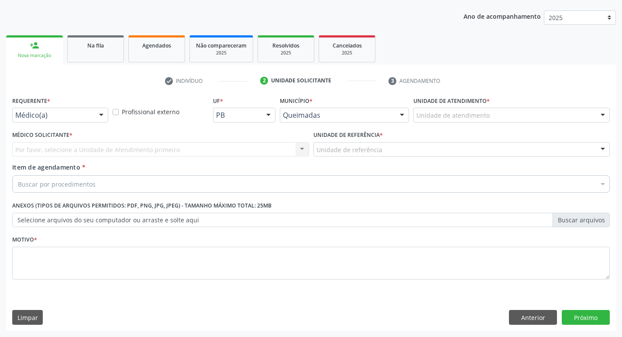
scroll to position [95, 0]
click at [107, 117] on div at bounding box center [101, 115] width 13 height 15
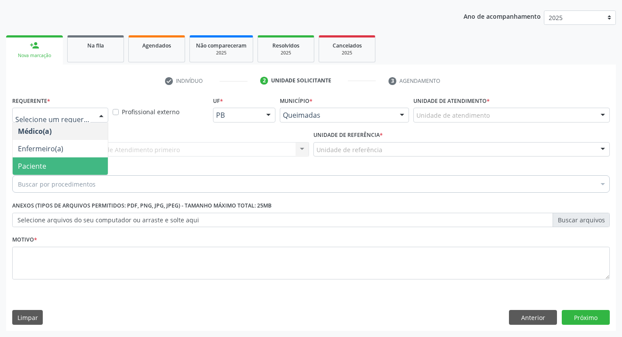
click at [77, 164] on span "Paciente" at bounding box center [60, 166] width 95 height 17
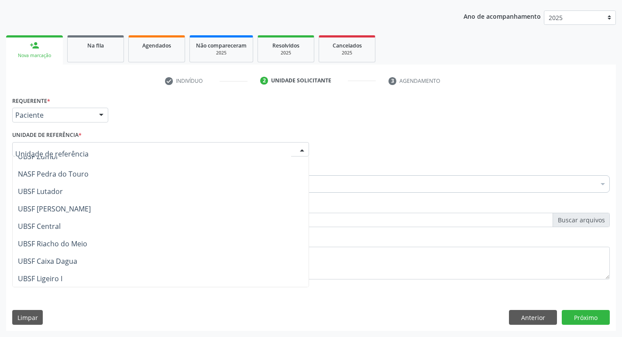
scroll to position [219, 0]
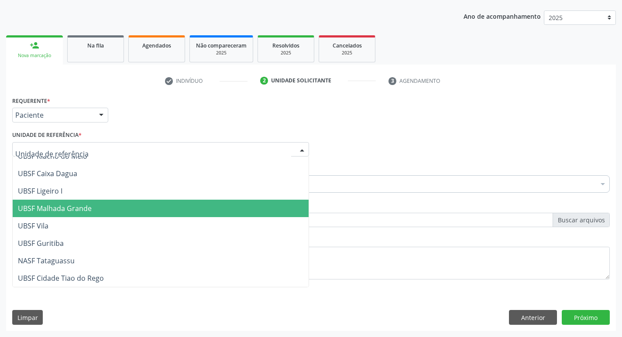
click at [104, 211] on span "UBSF Malhada Grande" at bounding box center [161, 208] width 296 height 17
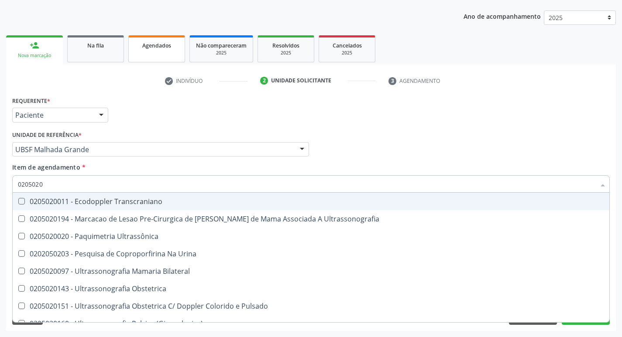
type input "02050200"
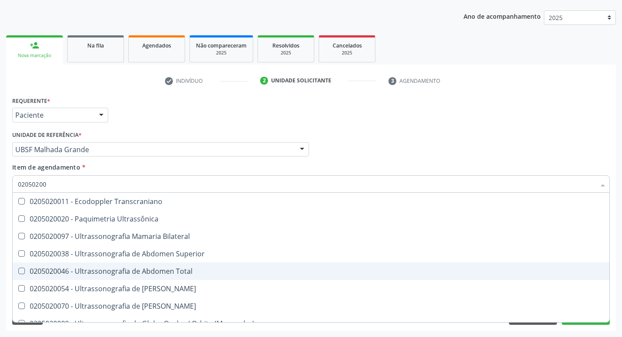
click at [27, 271] on div "0205020046 - Ultrassonografia de Abdomen Total" at bounding box center [311, 271] width 586 height 7
checkbox Total "true"
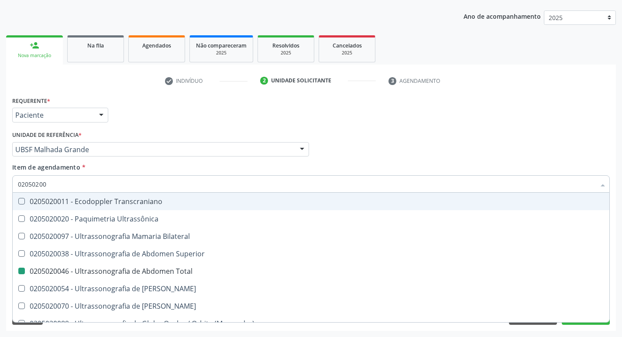
click at [558, 154] on div "Médico Solicitante Por favor, selecione a Unidade de Atendimento primeiro Nenhu…" at bounding box center [311, 146] width 602 height 34
checkbox Ultrassônica "true"
checkbox Total "false"
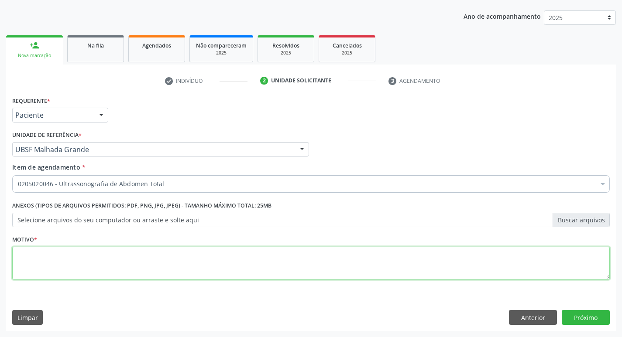
click at [37, 257] on textarea at bounding box center [310, 263] width 597 height 33
type textarea "[PERSON_NAME]"
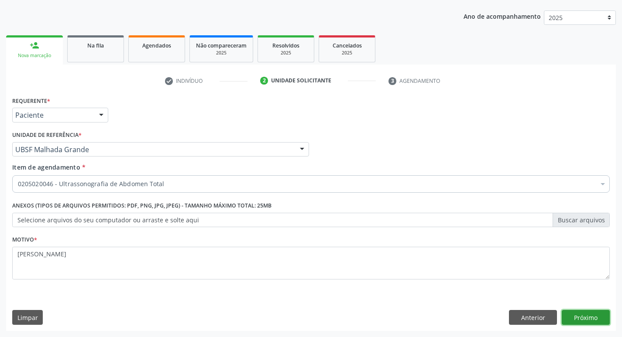
click at [591, 317] on button "Próximo" at bounding box center [586, 317] width 48 height 15
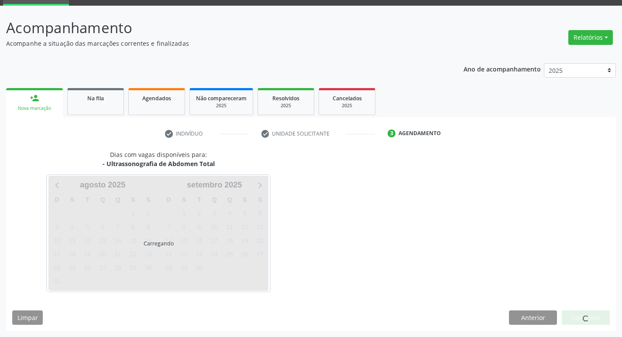
scroll to position [42, 0]
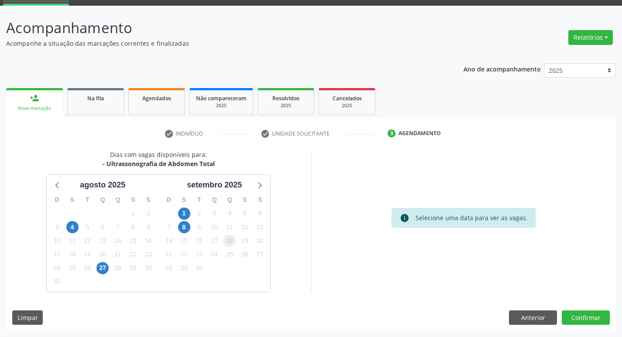
click at [228, 242] on span "18" at bounding box center [229, 241] width 12 height 12
click at [578, 315] on button "Confirmar" at bounding box center [586, 318] width 48 height 15
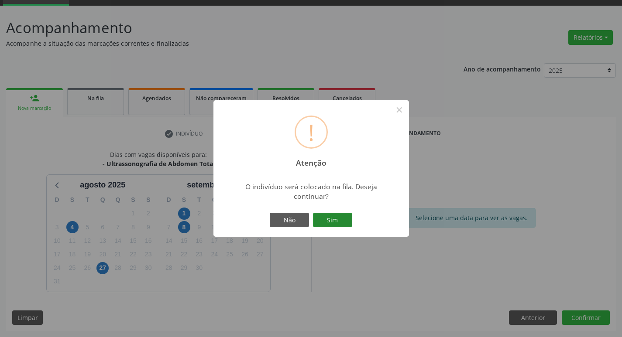
click at [336, 218] on button "Sim" at bounding box center [332, 220] width 39 height 15
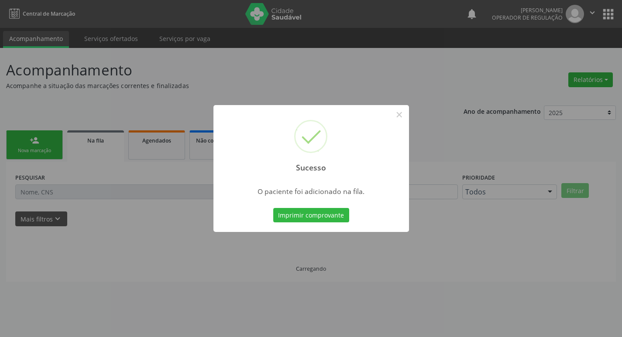
scroll to position [0, 0]
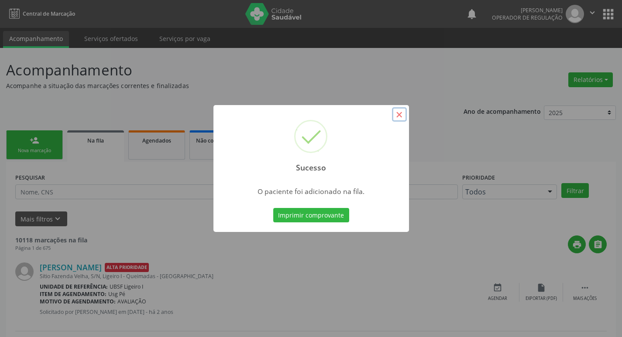
click at [403, 113] on button "×" at bounding box center [399, 114] width 15 height 15
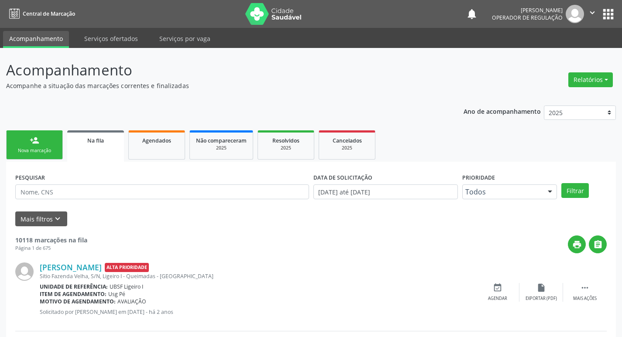
click at [41, 145] on link "person_add Nova marcação" at bounding box center [34, 144] width 57 height 29
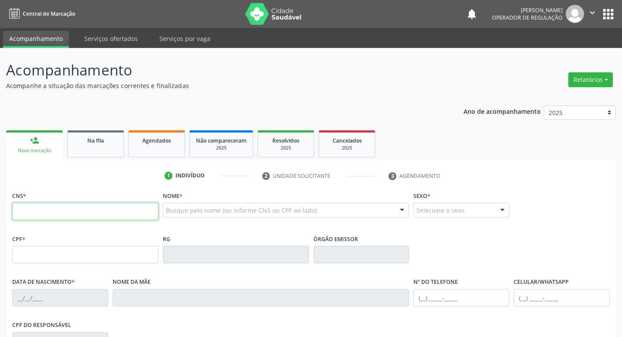
click at [81, 215] on input "text" at bounding box center [85, 211] width 146 height 17
type input "708 9067 6041 5010"
type input "036.171.154-97"
type input "17/07/1980"
type input "Yvanilda Silva Arruda"
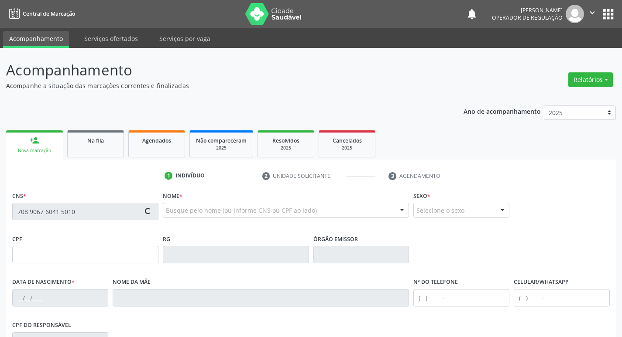
type input "(83) 99181-8020"
type input "115.464.967-93"
type input "145"
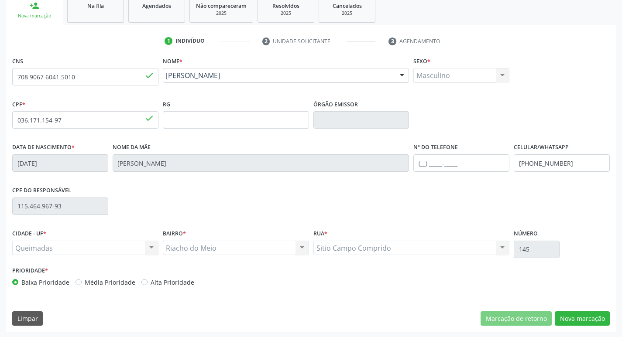
scroll to position [136, 0]
click at [590, 322] on button "Nova marcação" at bounding box center [582, 318] width 55 height 15
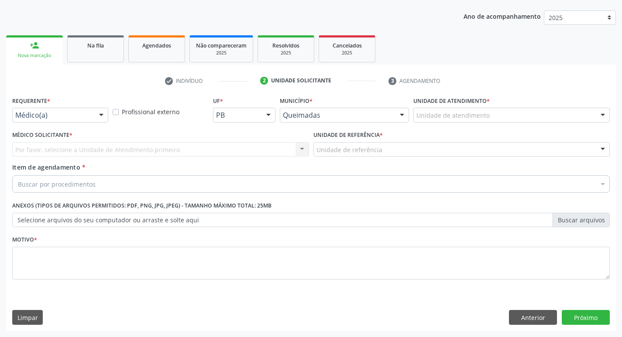
scroll to position [95, 0]
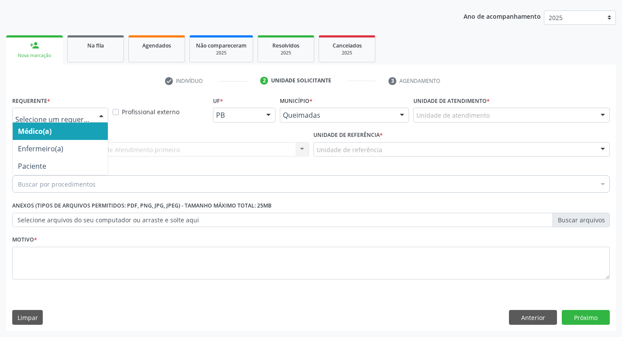
click at [102, 113] on div at bounding box center [101, 115] width 13 height 15
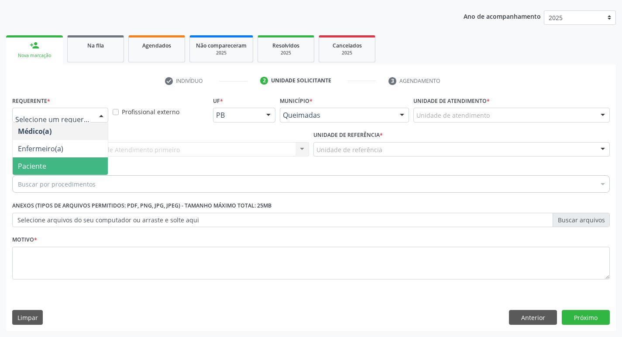
click at [63, 169] on span "Paciente" at bounding box center [60, 166] width 95 height 17
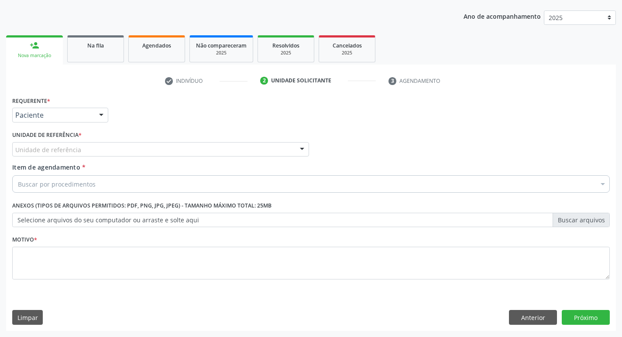
click at [302, 147] on div at bounding box center [301, 150] width 13 height 15
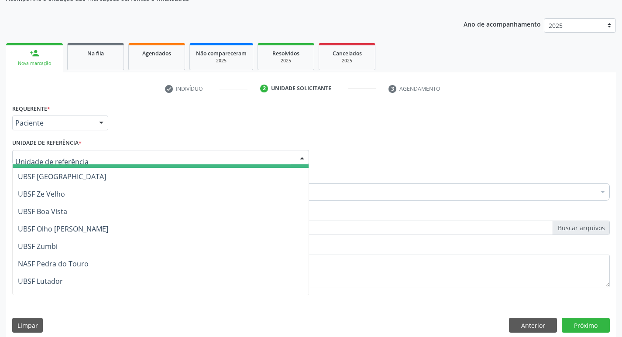
scroll to position [131, 0]
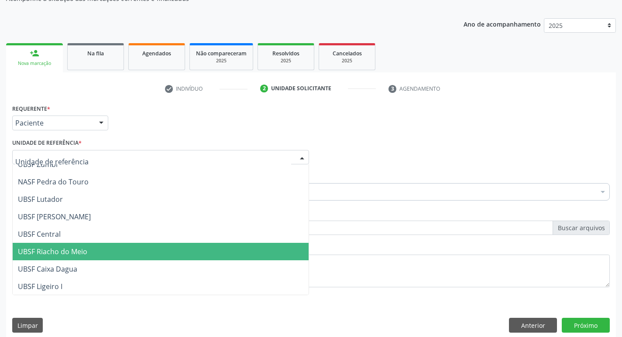
click at [88, 250] on span "UBSF Riacho do Meio" at bounding box center [161, 251] width 296 height 17
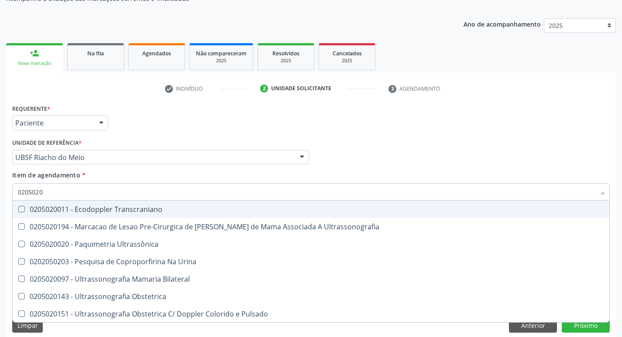
type input "02050200"
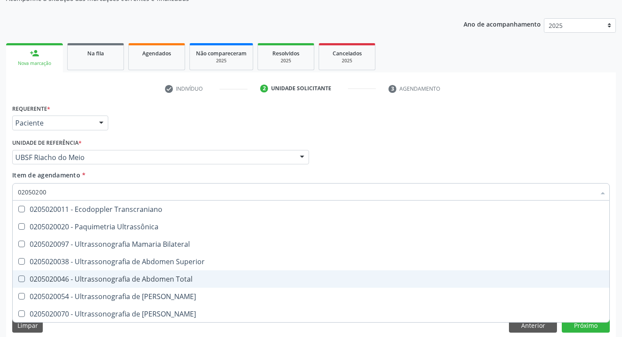
click at [18, 279] on Total at bounding box center [21, 279] width 7 height 7
click at [18, 279] on Total "checkbox" at bounding box center [16, 279] width 6 height 6
checkbox Total "true"
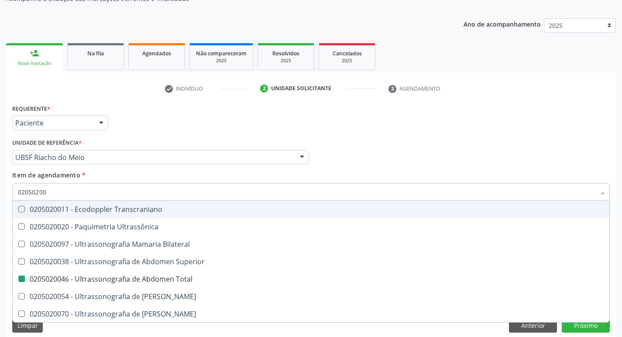
click at [395, 175] on div "Item de agendamento * 02050200 Desfazer seleção 0205020011 - Ecodoppler Transcr…" at bounding box center [310, 184] width 597 height 27
checkbox Ultrassônica "true"
checkbox Total "false"
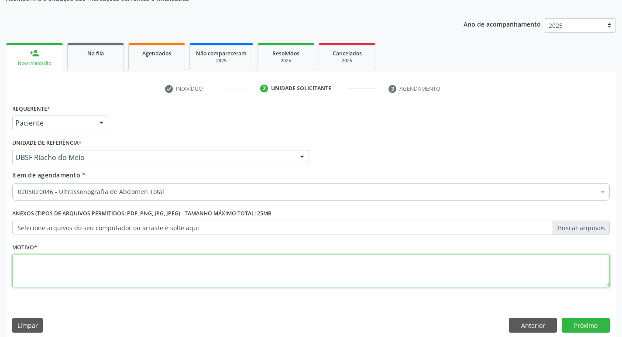
click at [52, 272] on textarea at bounding box center [310, 271] width 597 height 33
type textarea "AVALIACAO"
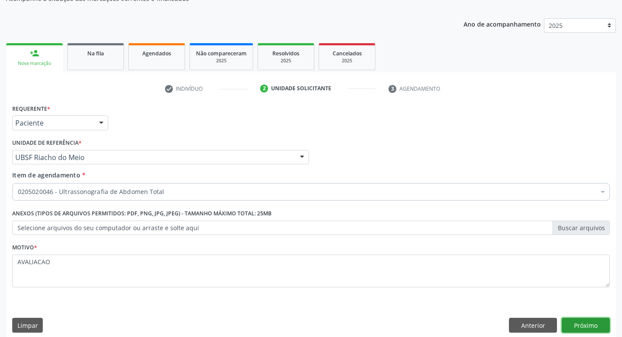
click at [584, 323] on button "Próximo" at bounding box center [586, 325] width 48 height 15
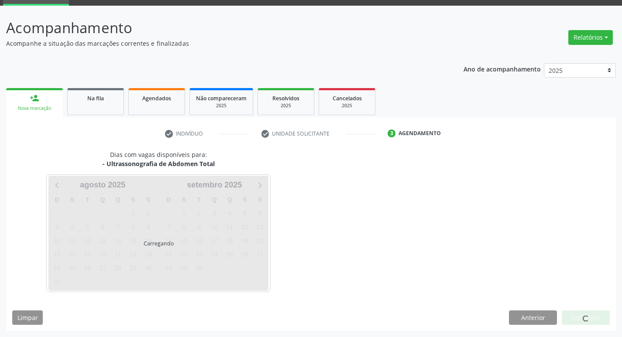
scroll to position [42, 0]
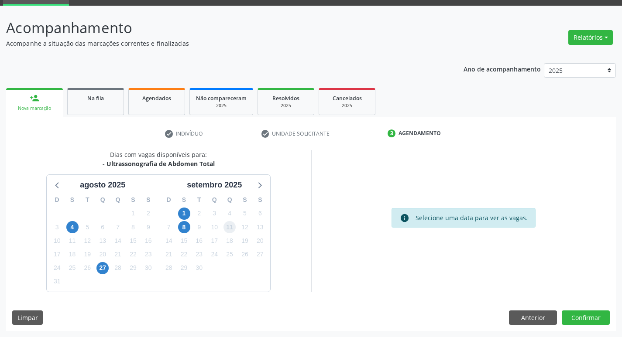
click at [228, 223] on span "11" at bounding box center [229, 227] width 12 height 12
click at [594, 320] on button "Confirmar" at bounding box center [586, 318] width 48 height 15
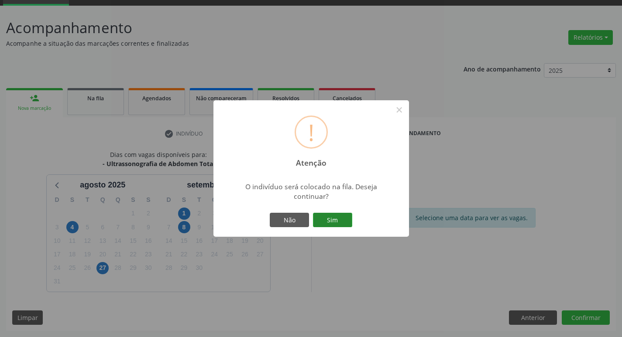
click at [327, 225] on button "Sim" at bounding box center [332, 220] width 39 height 15
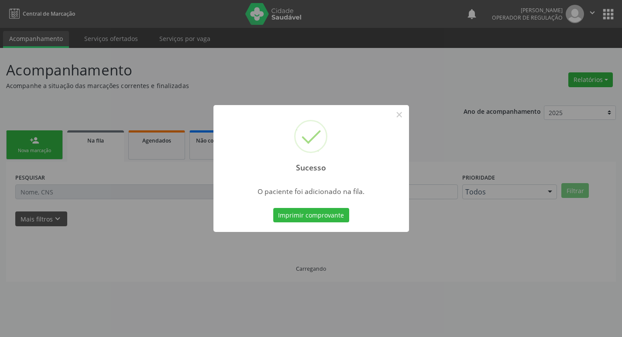
scroll to position [0, 0]
click at [401, 113] on button "×" at bounding box center [402, 114] width 15 height 15
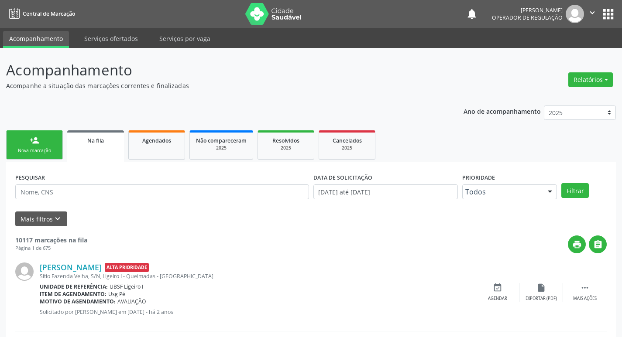
click at [48, 145] on link "person_add Nova marcação" at bounding box center [34, 144] width 57 height 29
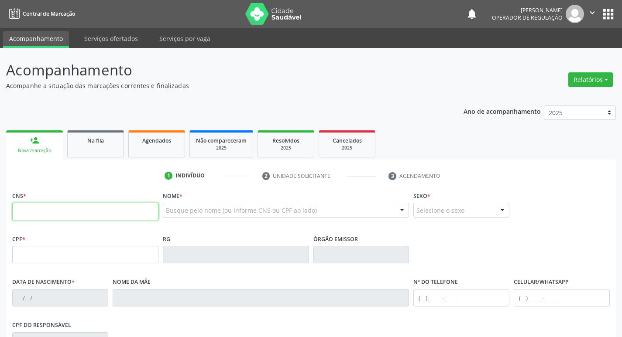
click at [56, 211] on input "text" at bounding box center [85, 211] width 146 height 17
type input "704 5003 6047 5313"
type input "128.885.744-62"
type input "20/07/2013"
type input "Wagna da Silva"
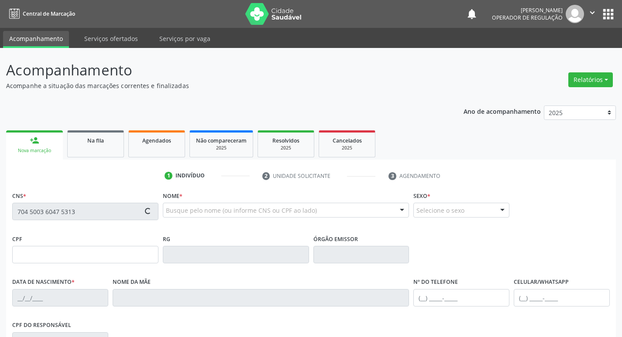
type input "(83) 99387-7362"
type input "115.929.254-05"
type input "13"
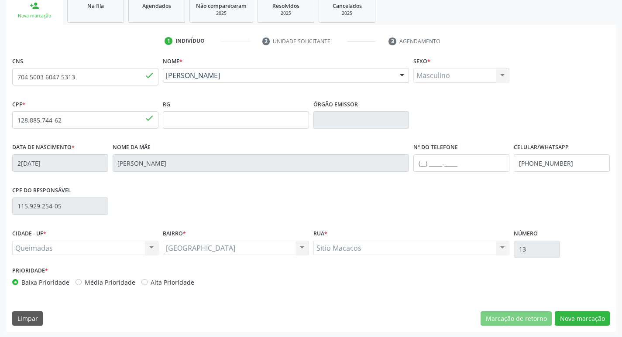
scroll to position [136, 0]
click at [574, 322] on button "Nova marcação" at bounding box center [582, 318] width 55 height 15
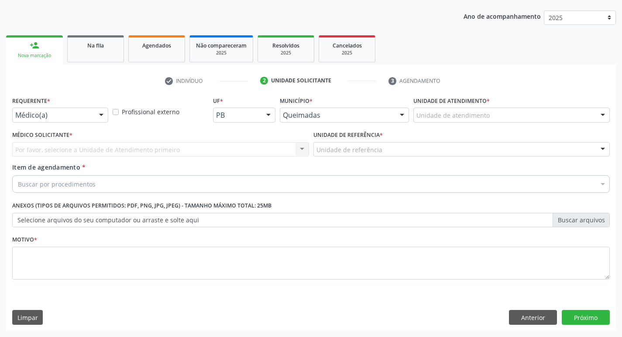
scroll to position [95, 0]
click at [102, 111] on div at bounding box center [101, 115] width 13 height 15
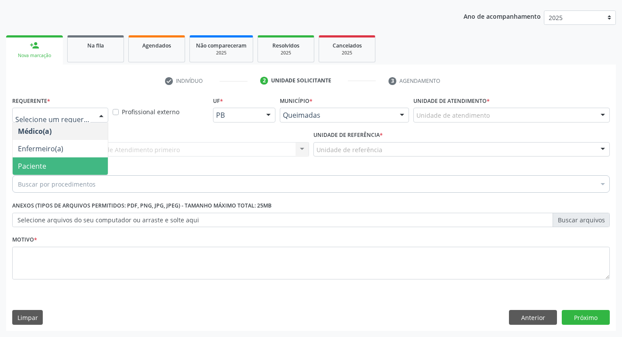
click at [52, 164] on span "Paciente" at bounding box center [60, 166] width 95 height 17
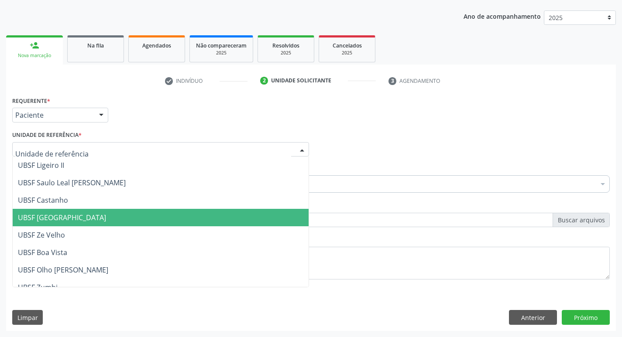
click at [49, 217] on span "UBSF [GEOGRAPHIC_DATA]" at bounding box center [62, 218] width 88 height 10
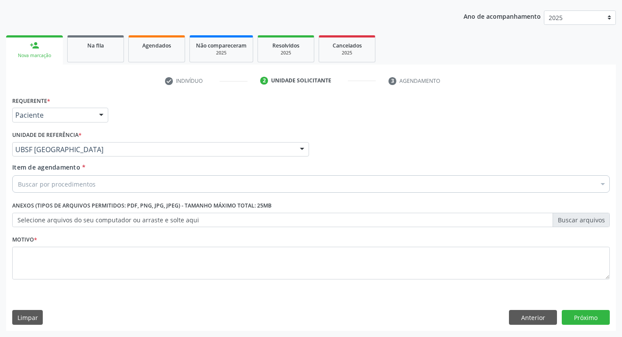
click at [99, 165] on div "Item de agendamento * Buscar por procedimentos Selecionar todos 0604320140 - Ab…" at bounding box center [310, 176] width 597 height 27
click at [96, 187] on div "Buscar por procedimentos" at bounding box center [310, 183] width 597 height 17
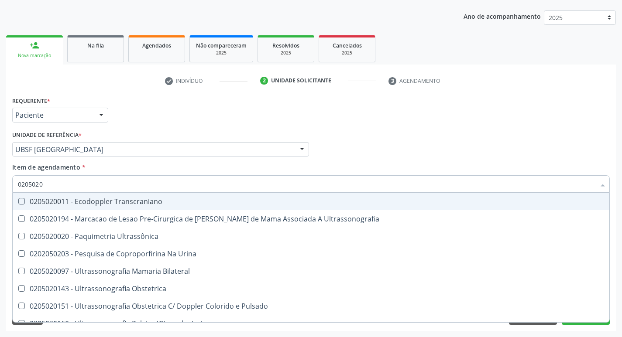
type input "02050200"
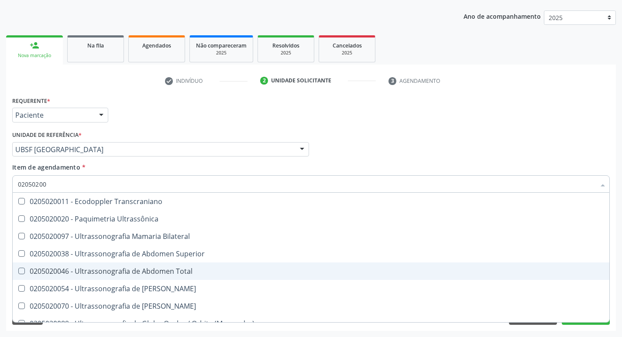
click at [19, 270] on Total at bounding box center [21, 271] width 7 height 7
click at [18, 270] on Total "checkbox" at bounding box center [16, 271] width 6 height 6
checkbox Total "true"
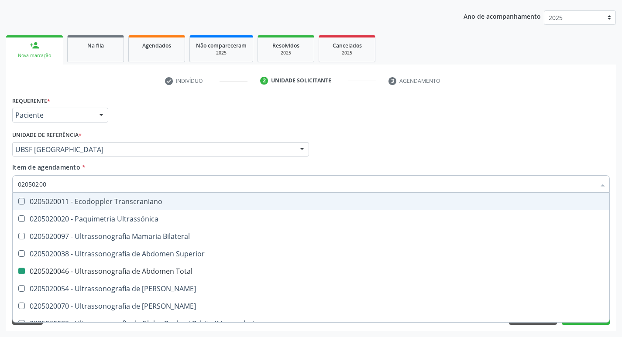
click at [504, 138] on div "Médico Solicitante Por favor, selecione a Unidade de Atendimento primeiro Nenhu…" at bounding box center [311, 146] width 602 height 34
checkbox Ultrassônica "true"
checkbox Total "false"
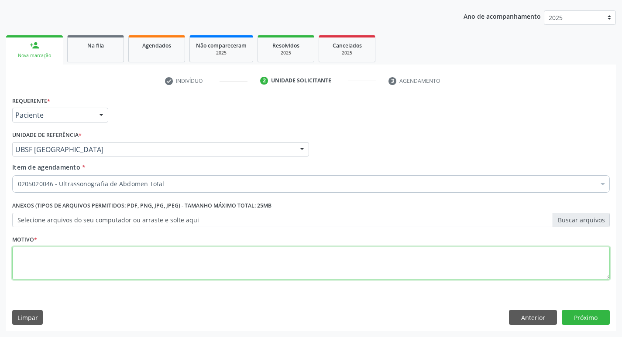
click at [27, 267] on textarea at bounding box center [310, 263] width 597 height 33
type textarea "[PERSON_NAME]"
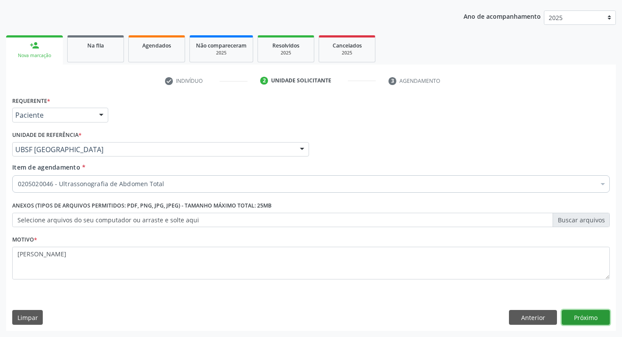
click at [597, 319] on button "Próximo" at bounding box center [586, 317] width 48 height 15
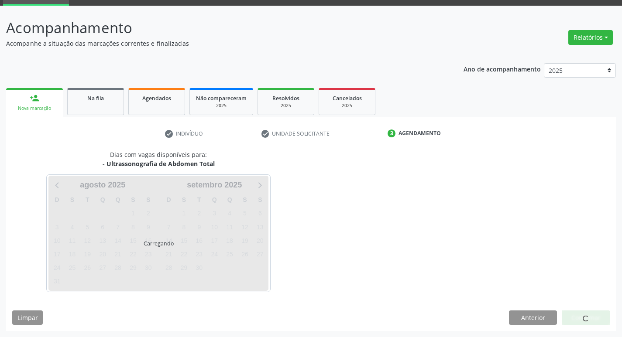
scroll to position [42, 0]
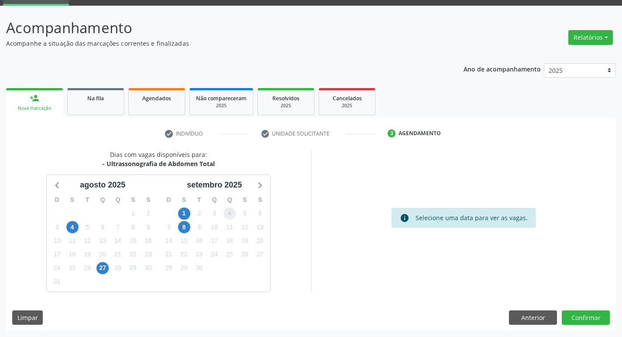
click at [229, 211] on span "4" at bounding box center [229, 214] width 12 height 12
click at [586, 315] on button "Confirmar" at bounding box center [586, 318] width 48 height 15
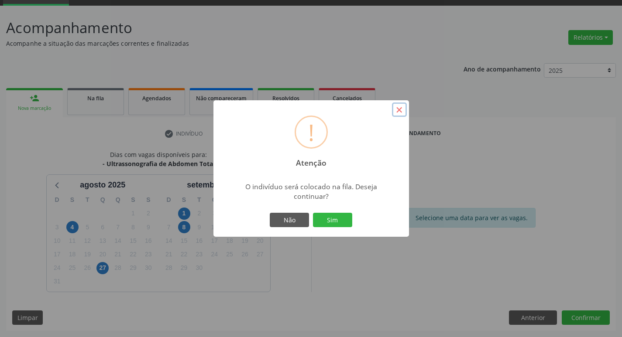
click at [397, 110] on button "×" at bounding box center [399, 110] width 15 height 15
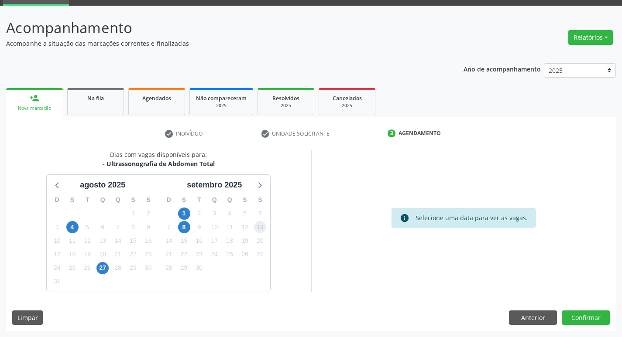
click at [258, 226] on span "13" at bounding box center [260, 227] width 12 height 12
click at [586, 319] on button "Confirmar" at bounding box center [586, 318] width 48 height 15
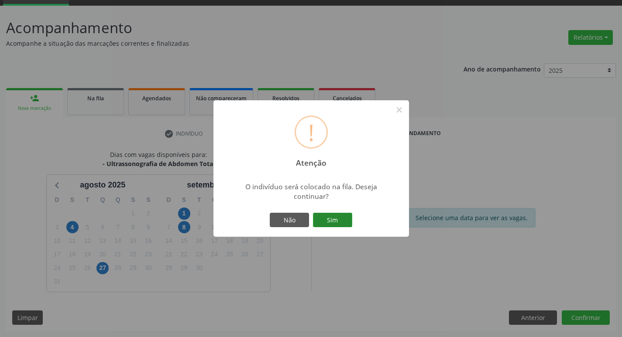
click at [332, 222] on button "Sim" at bounding box center [332, 220] width 39 height 15
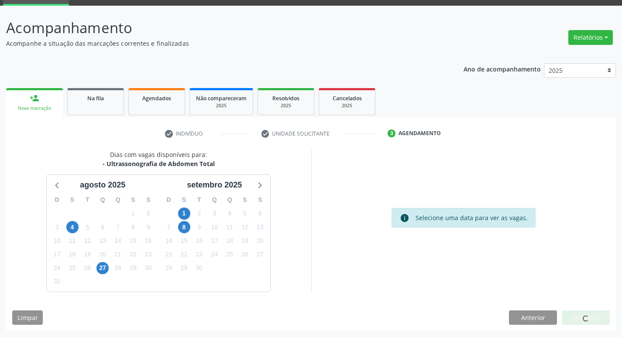
scroll to position [0, 0]
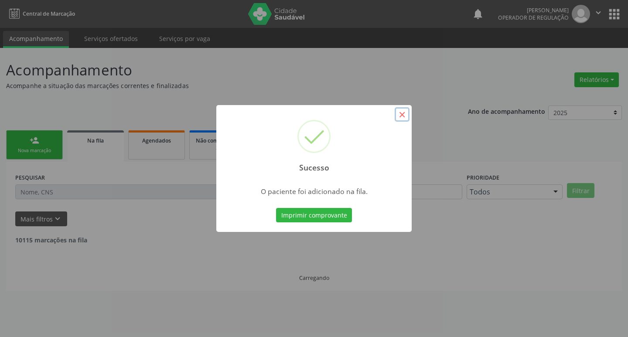
click at [403, 115] on button "×" at bounding box center [402, 114] width 15 height 15
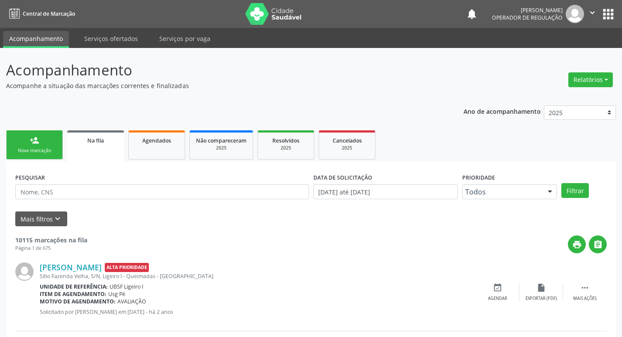
click at [23, 141] on link "person_add Nova marcação" at bounding box center [34, 144] width 57 height 29
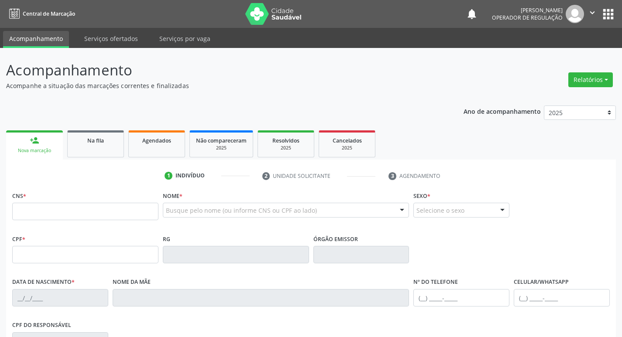
click at [46, 147] on div "Nova marcação" at bounding box center [34, 150] width 45 height 7
click at [35, 213] on input "text" at bounding box center [85, 211] width 146 height 17
type input "706 2025 1447 6269"
type input "032.084.584-28"
type input "09/02/1971"
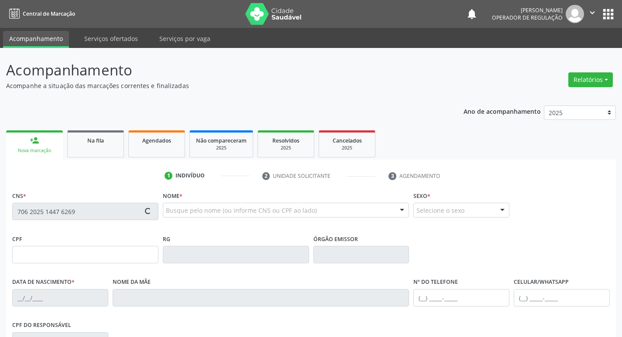
type input "Maria José da Silva"
type input "(83) 99308-4584"
type input "34"
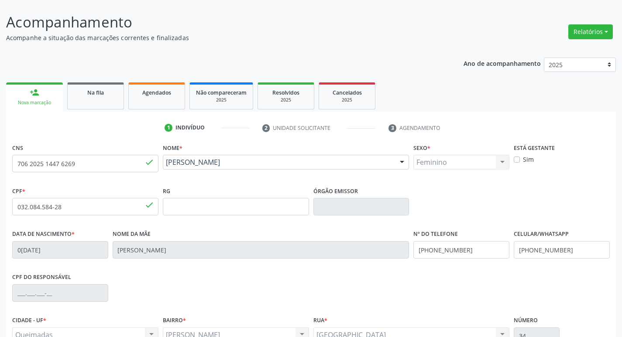
scroll to position [136, 0]
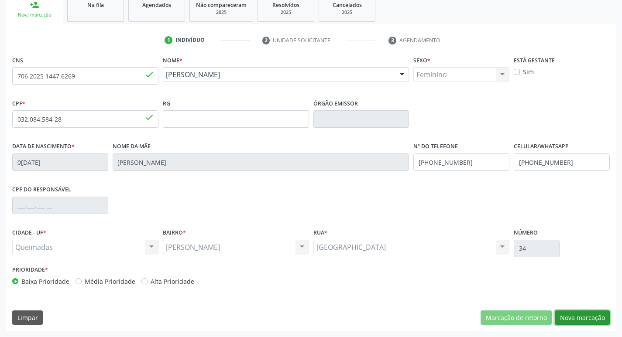
click at [568, 318] on button "Nova marcação" at bounding box center [582, 318] width 55 height 15
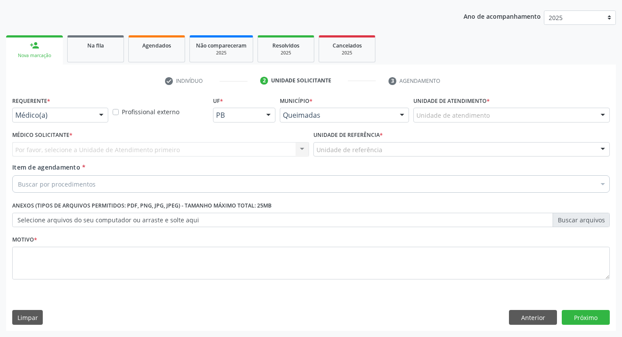
scroll to position [95, 0]
click at [110, 110] on div "Requerente * Médico(a) Médico(a) Enfermeiro(a) Paciente Nenhum resultado encont…" at bounding box center [311, 111] width 602 height 34
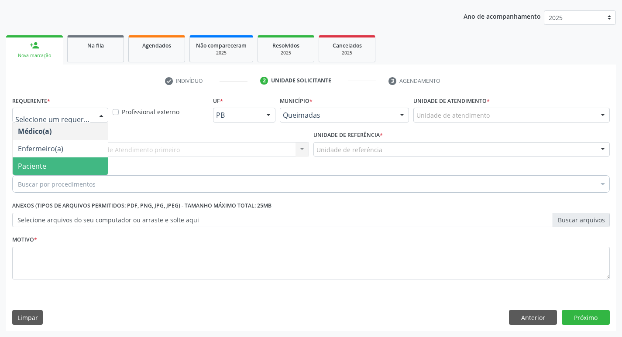
click at [80, 165] on span "Paciente" at bounding box center [60, 166] width 95 height 17
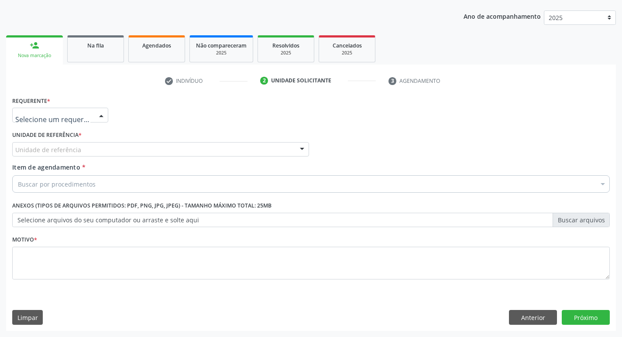
click at [105, 116] on div at bounding box center [101, 115] width 13 height 15
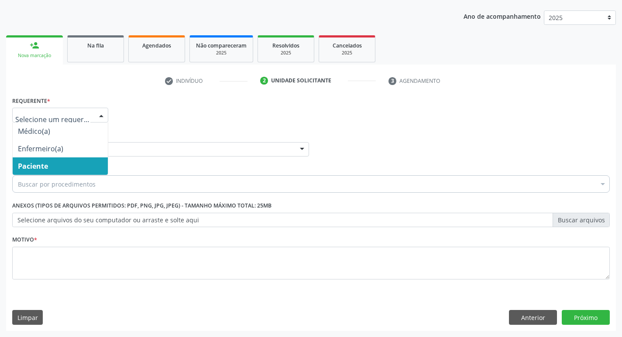
click at [35, 166] on span "Paciente" at bounding box center [33, 166] width 30 height 10
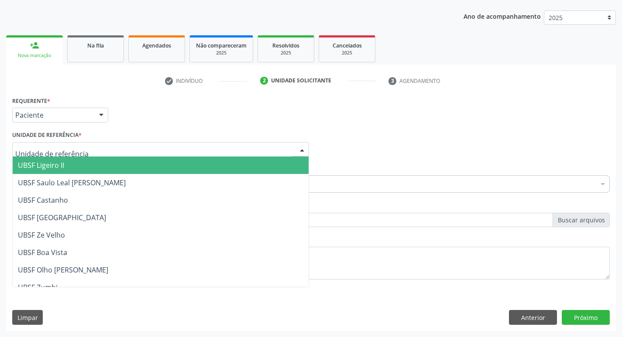
click at [302, 146] on div at bounding box center [301, 150] width 13 height 15
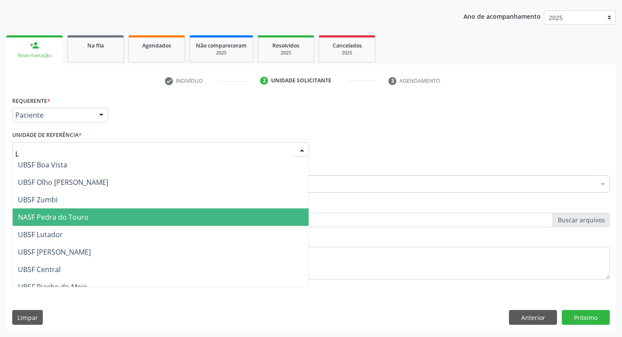
scroll to position [44, 0]
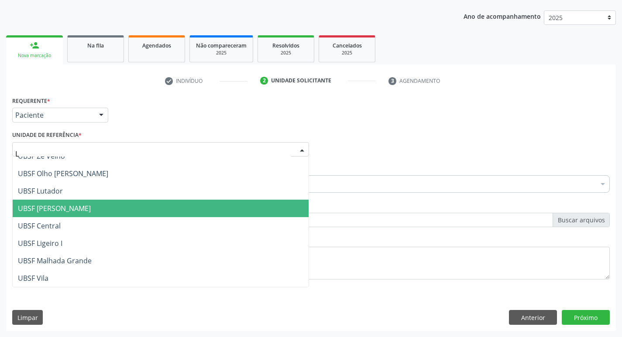
type input "LU"
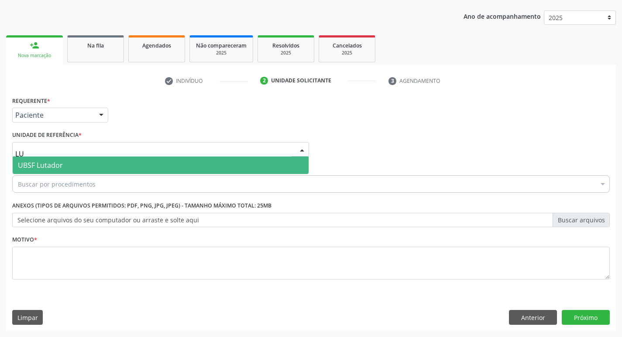
click at [190, 165] on span "UBSF Lutador" at bounding box center [161, 165] width 296 height 17
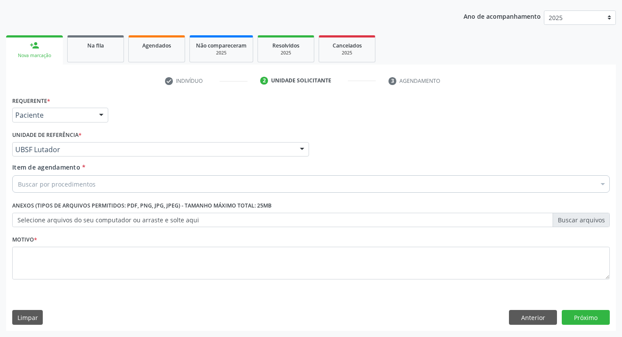
click at [103, 183] on div "Buscar por procedimentos" at bounding box center [310, 183] width 597 height 17
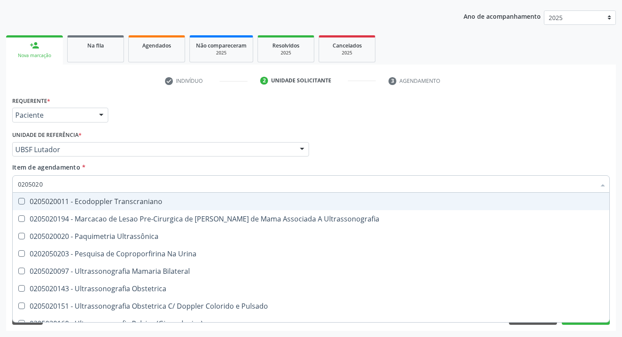
type input "02050200"
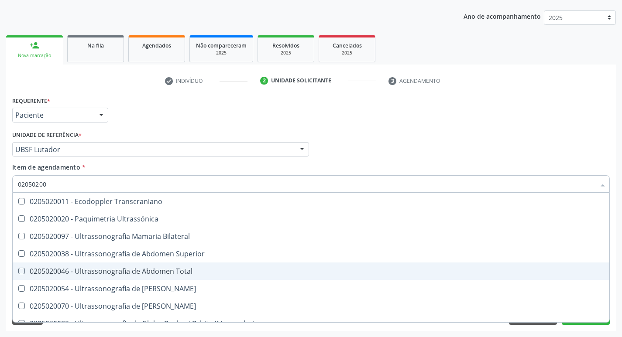
click at [22, 268] on Total at bounding box center [21, 271] width 7 height 7
click at [18, 268] on Total "checkbox" at bounding box center [16, 271] width 6 height 6
checkbox Total "true"
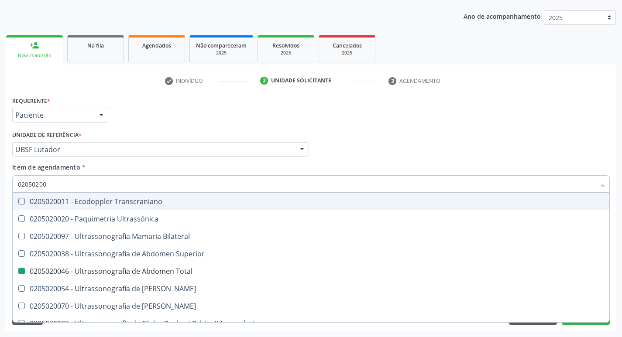
click at [453, 133] on div "Médico Solicitante Por favor, selecione a Unidade de Atendimento primeiro Nenhu…" at bounding box center [311, 146] width 602 height 34
checkbox Ultrassônica "true"
checkbox Total "false"
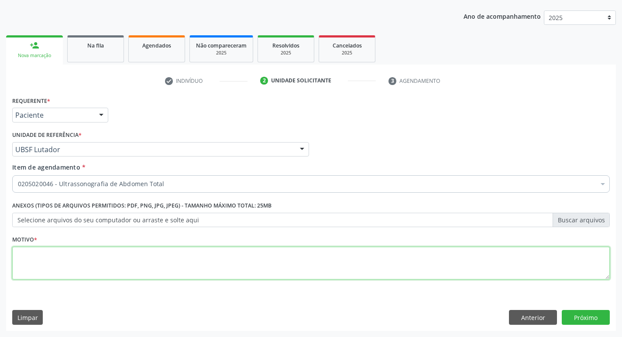
click at [31, 264] on textarea at bounding box center [310, 263] width 597 height 33
type textarea "[PERSON_NAME]"
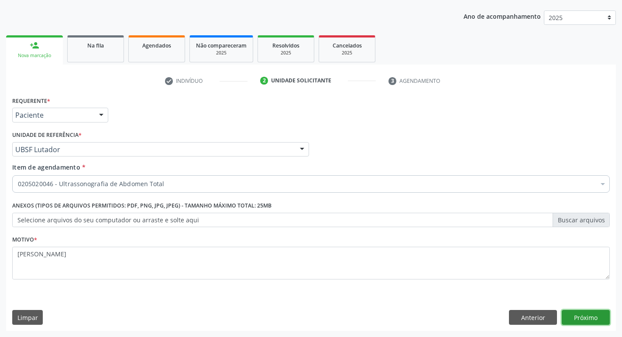
click at [575, 315] on button "Próximo" at bounding box center [586, 317] width 48 height 15
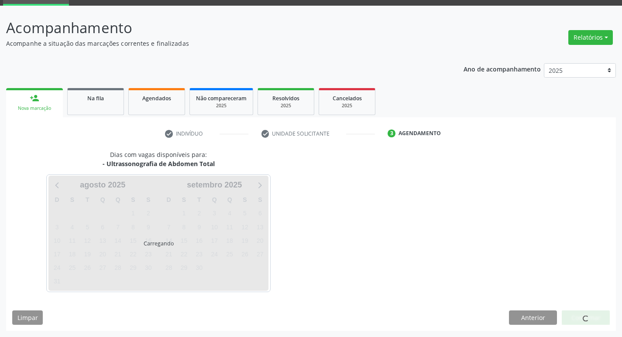
scroll to position [42, 0]
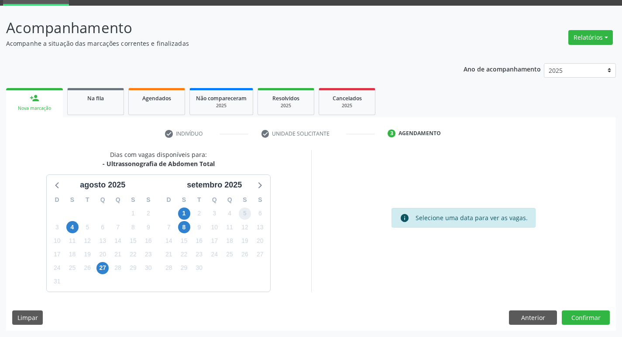
click at [244, 209] on span "5" at bounding box center [245, 214] width 12 height 12
click at [588, 311] on button "Confirmar" at bounding box center [586, 318] width 48 height 15
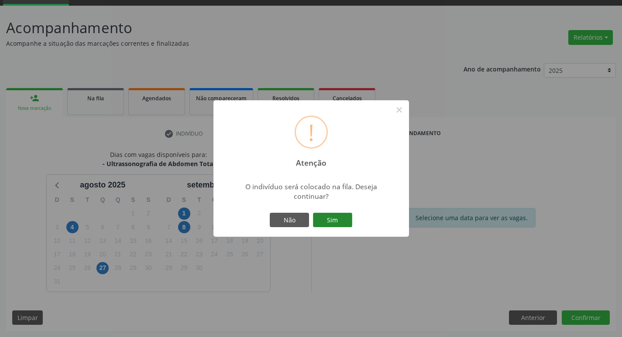
click at [333, 219] on button "Sim" at bounding box center [332, 220] width 39 height 15
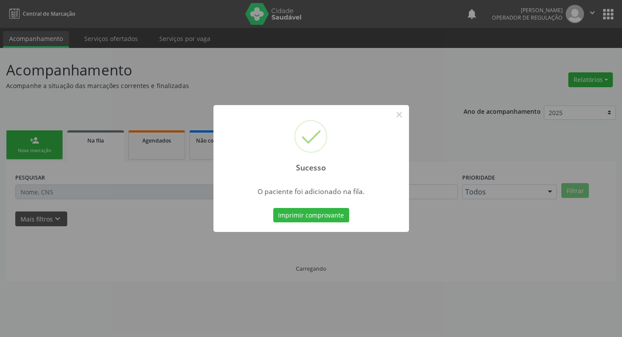
scroll to position [0, 0]
click at [401, 117] on button "×" at bounding box center [402, 114] width 15 height 15
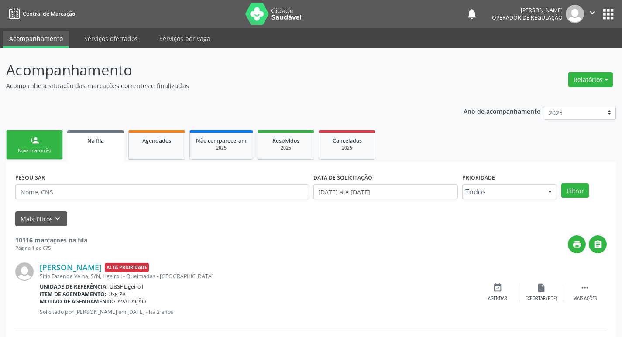
click at [39, 139] on div "person_add" at bounding box center [35, 141] width 10 height 10
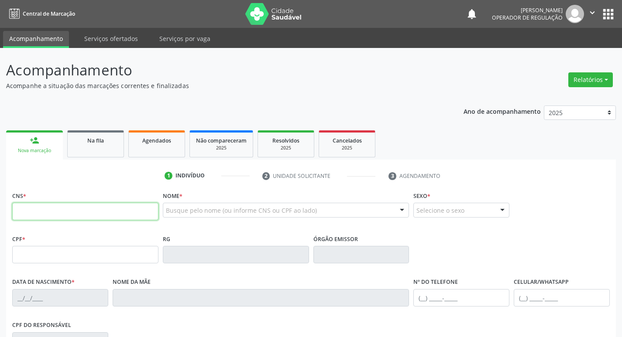
click at [46, 213] on input "text" at bounding box center [85, 211] width 146 height 17
type input "4"
type input "702 2061 7947 8510"
type input "243.255.384-53"
type input "16/12/1964"
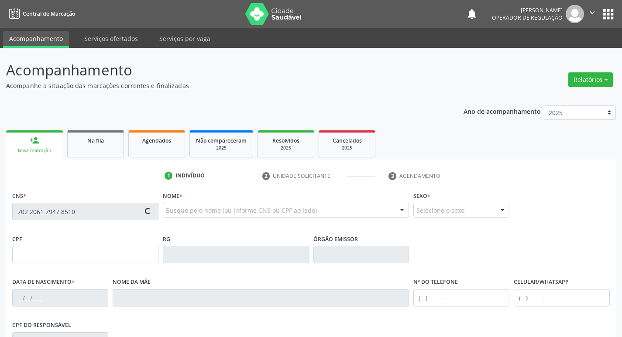
type input "Antonia Araujo de Melo"
type input "(84) 99464-1791"
type input "4"
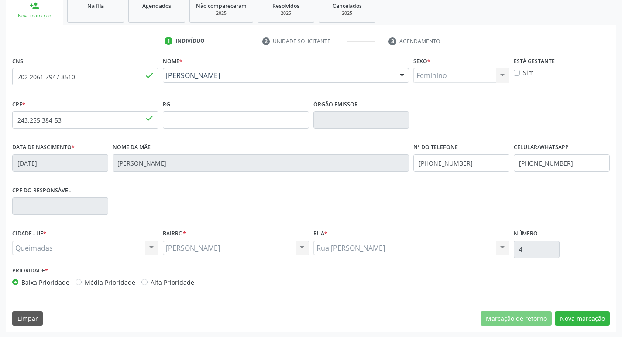
scroll to position [136, 0]
click at [586, 317] on button "Nova marcação" at bounding box center [582, 318] width 55 height 15
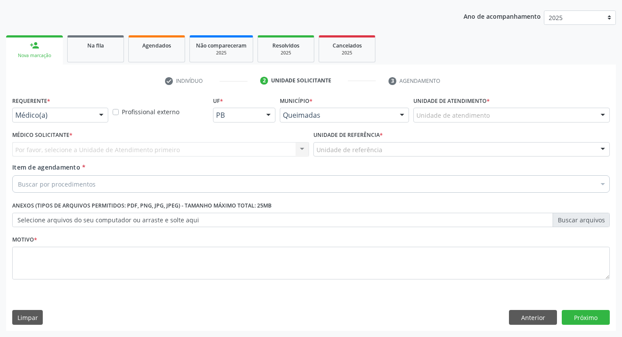
scroll to position [95, 0]
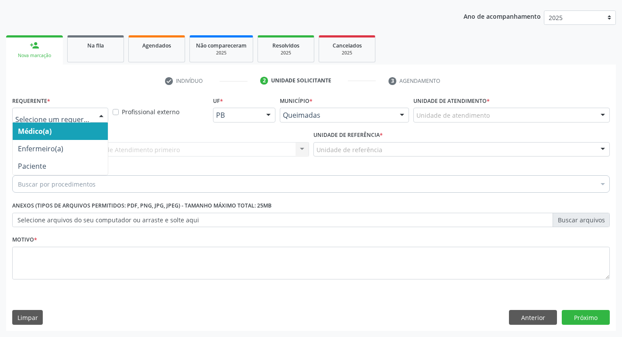
click at [102, 114] on div at bounding box center [101, 115] width 13 height 15
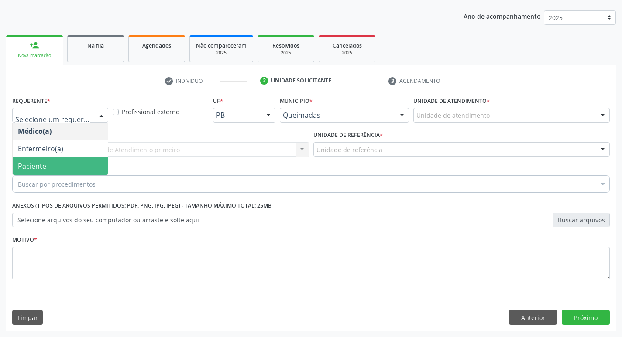
click at [31, 168] on span "Paciente" at bounding box center [32, 166] width 28 height 10
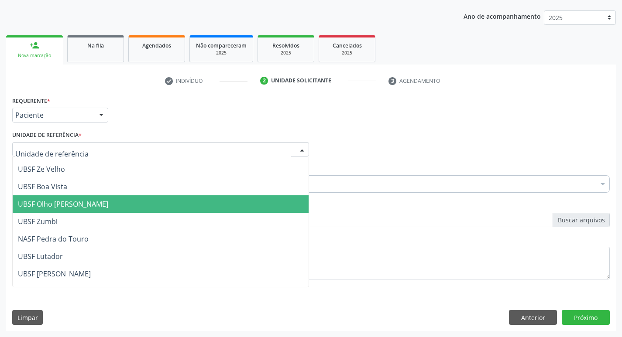
scroll to position [87, 0]
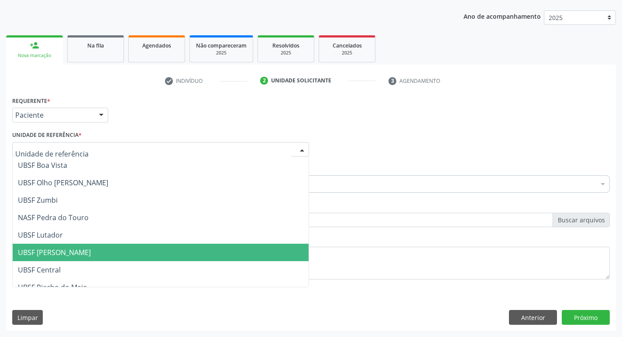
click at [72, 248] on span "UBSF [PERSON_NAME]" at bounding box center [54, 253] width 73 height 10
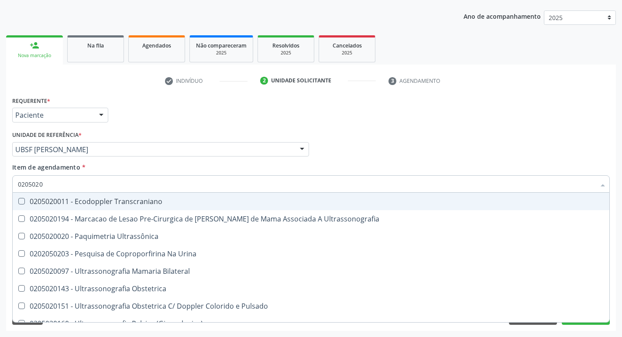
type input "02050200"
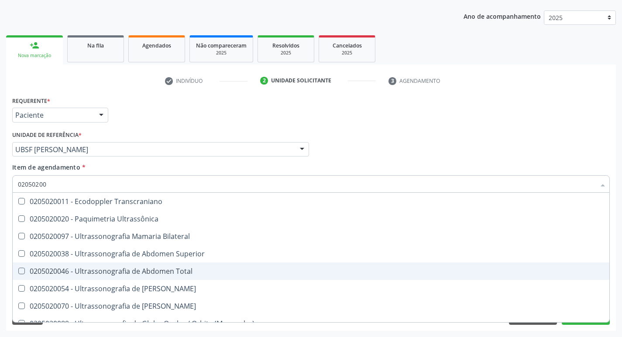
click at [19, 271] on Total at bounding box center [21, 271] width 7 height 7
click at [18, 271] on Total "checkbox" at bounding box center [16, 271] width 6 height 6
checkbox Total "true"
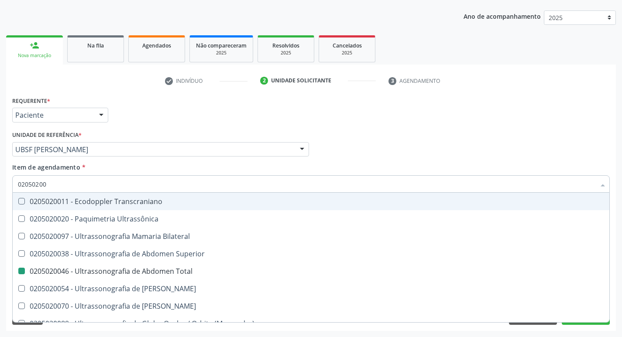
click at [459, 138] on div "Médico Solicitante Por favor, selecione a Unidade de Atendimento primeiro Nenhu…" at bounding box center [311, 146] width 602 height 34
checkbox Ultrassônica "true"
checkbox Total "false"
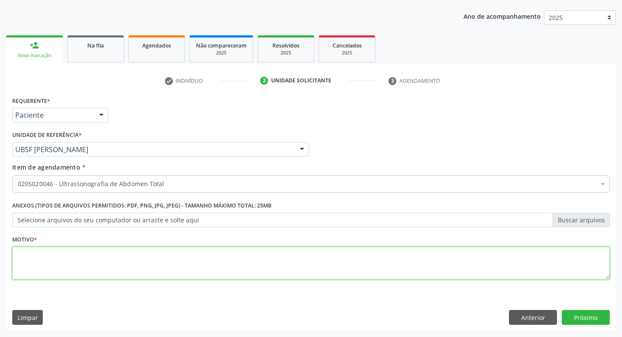
click at [50, 261] on textarea at bounding box center [310, 263] width 597 height 33
type textarea "DOR EM ANDAR SUPERIOR COM IRRADIACAO PARA DORSO"
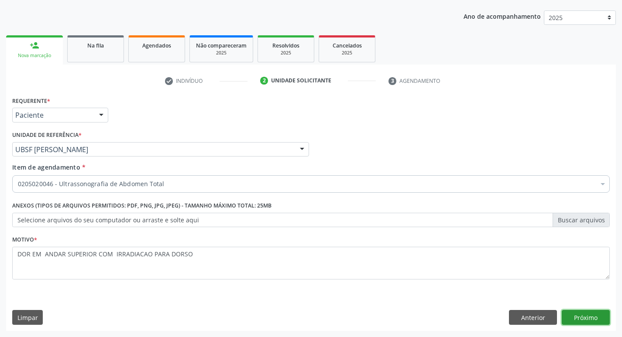
click at [593, 317] on button "Próximo" at bounding box center [586, 317] width 48 height 15
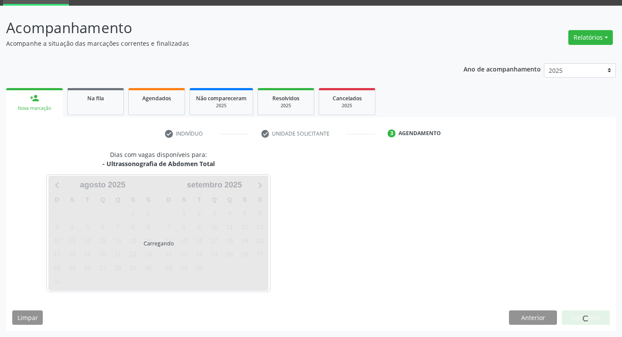
scroll to position [42, 0]
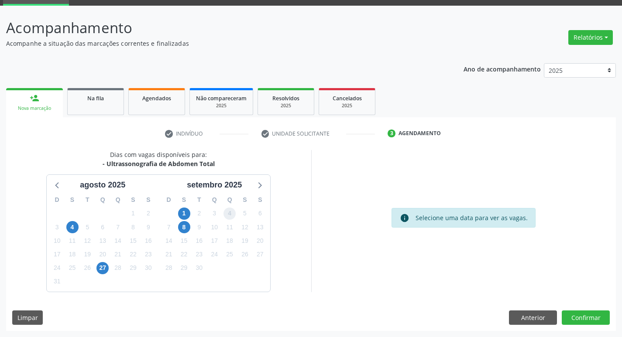
click at [228, 213] on span "4" at bounding box center [229, 214] width 12 height 12
click at [597, 317] on button "Confirmar" at bounding box center [586, 318] width 48 height 15
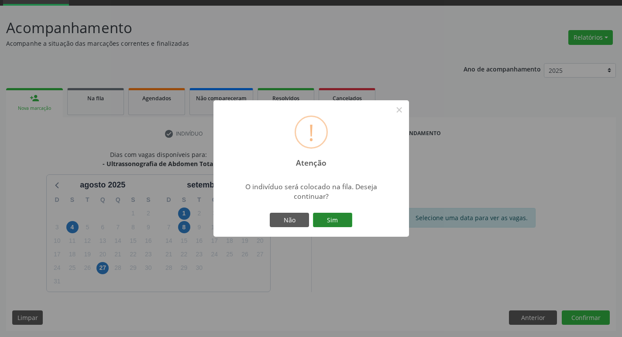
click at [330, 221] on button "Sim" at bounding box center [332, 220] width 39 height 15
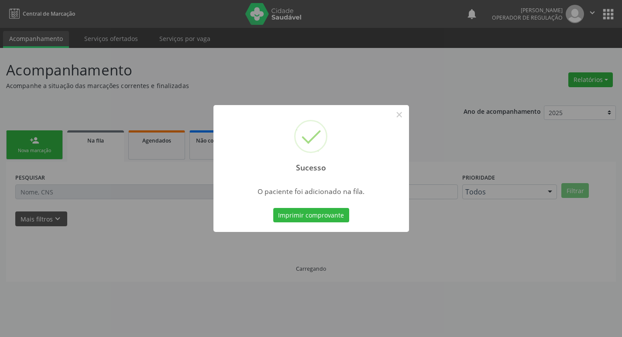
scroll to position [0, 0]
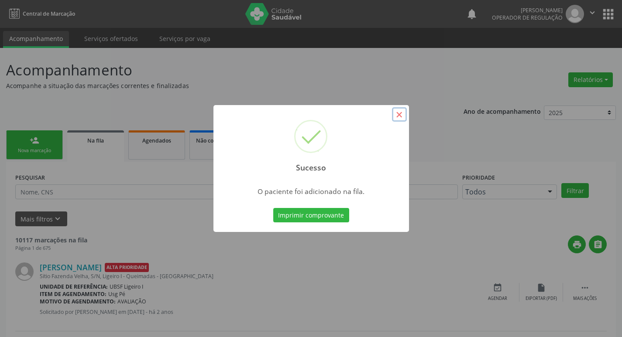
click at [400, 115] on button "×" at bounding box center [399, 114] width 15 height 15
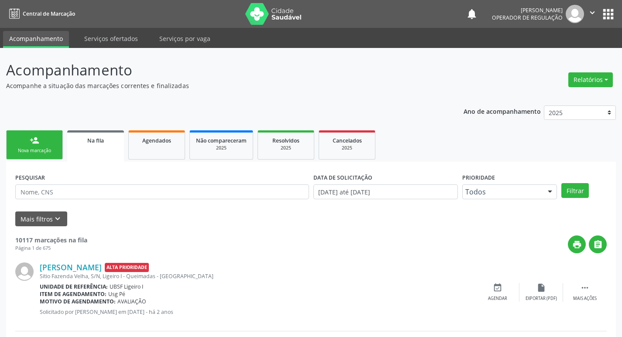
click at [32, 142] on div "person_add" at bounding box center [35, 141] width 10 height 10
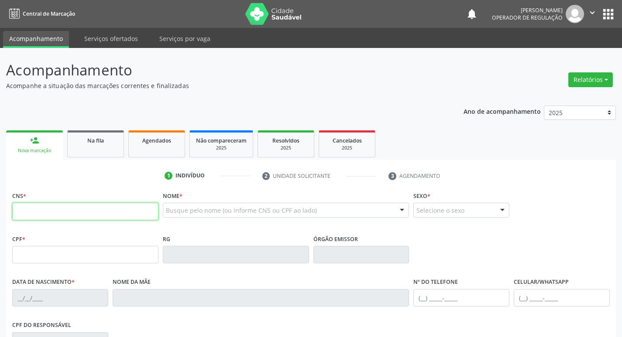
click at [45, 210] on input "text" at bounding box center [85, 211] width 146 height 17
type input "704 2077 7413 6083"
type input "094.356.414-07"
type input "08/09/1990"
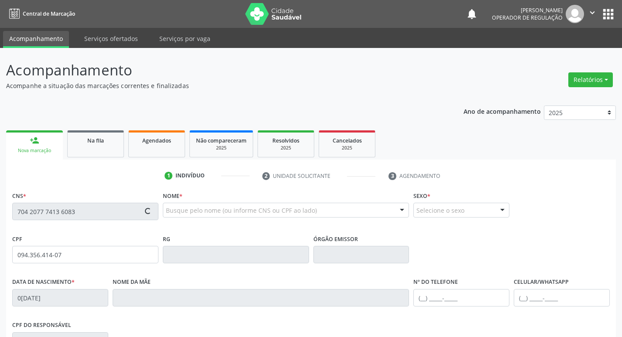
type input "Marluce Gomes da Silva Souza"
type input "(83) 99306-0665"
type input "223"
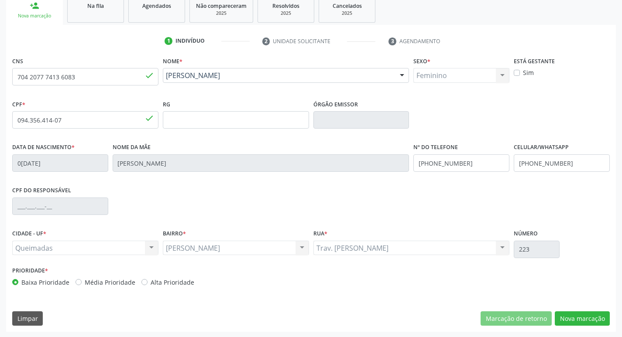
scroll to position [136, 0]
click at [584, 320] on button "Nova marcação" at bounding box center [582, 318] width 55 height 15
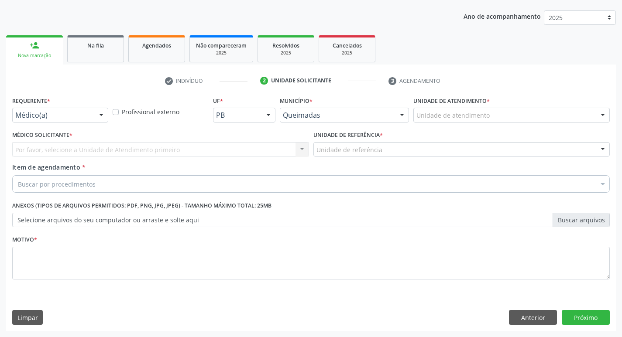
scroll to position [95, 0]
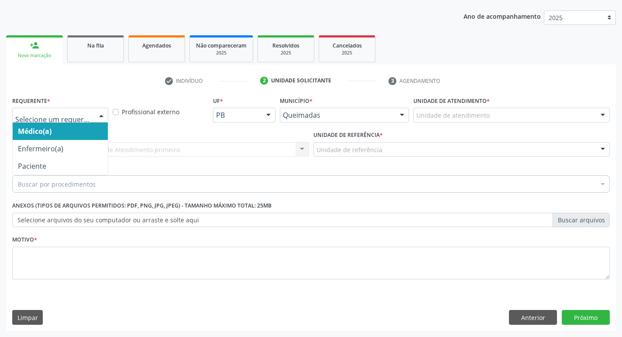
click at [101, 112] on div at bounding box center [101, 115] width 13 height 15
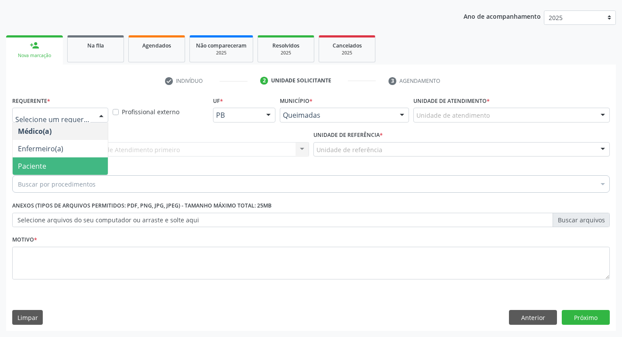
click at [60, 164] on span "Paciente" at bounding box center [60, 166] width 95 height 17
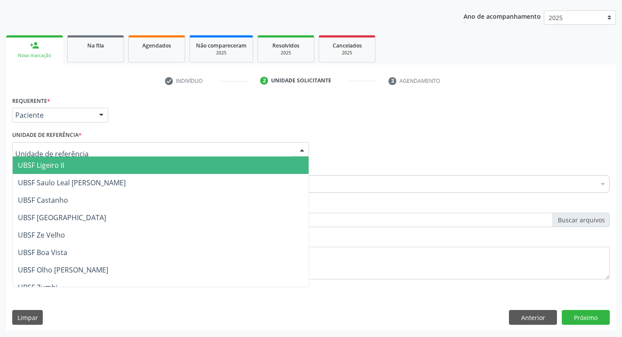
click at [82, 148] on div at bounding box center [160, 149] width 297 height 15
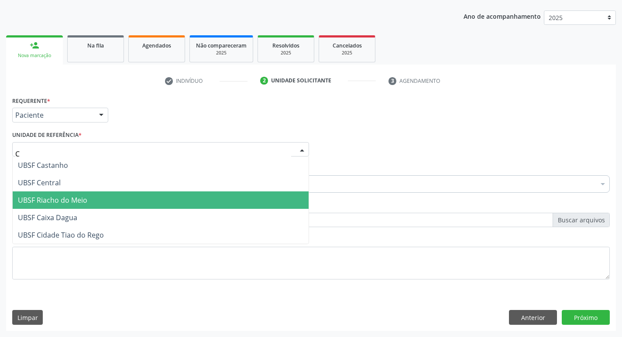
type input "CE"
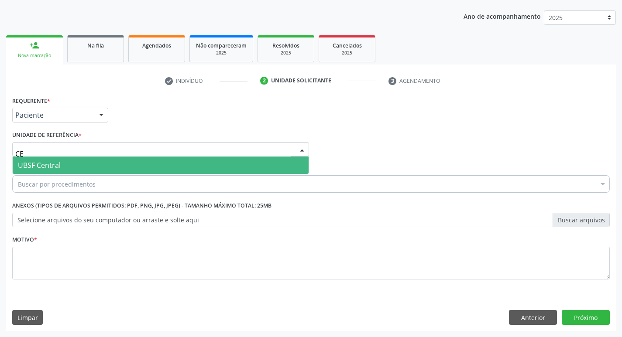
click at [276, 163] on span "UBSF Central" at bounding box center [161, 165] width 296 height 17
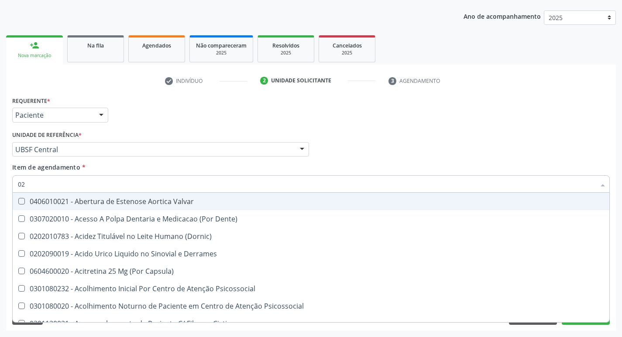
type input "0"
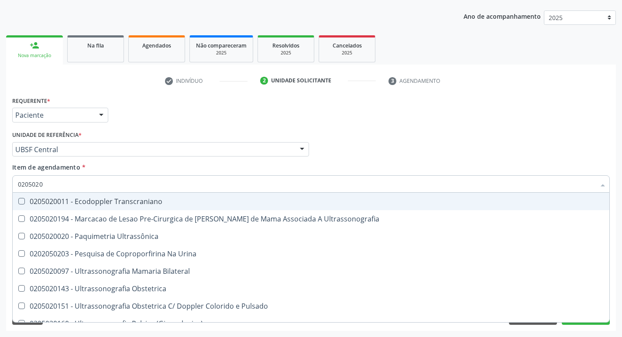
type input "02050200"
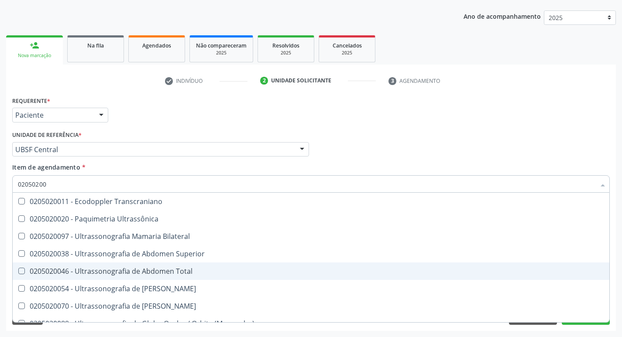
click at [24, 268] on Total at bounding box center [21, 271] width 7 height 7
click at [18, 268] on Total "checkbox" at bounding box center [16, 271] width 6 height 6
checkbox Total "true"
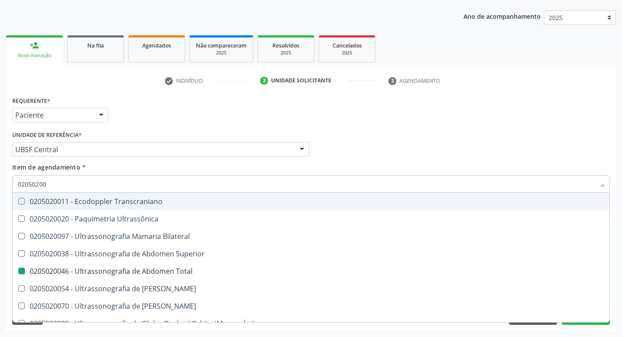
click at [521, 151] on div "Médico Solicitante Por favor, selecione a Unidade de Atendimento primeiro Nenhu…" at bounding box center [311, 146] width 602 height 34
checkbox Ultrassônica "true"
checkbox Total "false"
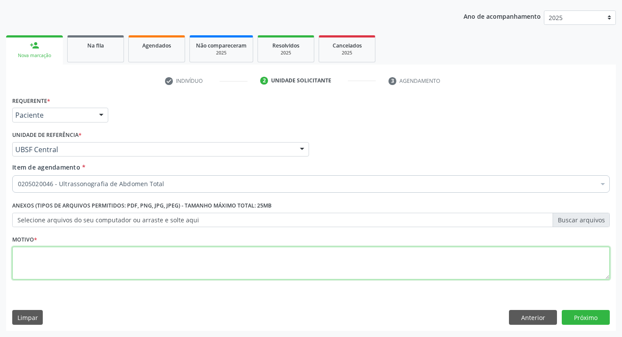
click at [26, 257] on textarea at bounding box center [310, 263] width 597 height 33
type textarea "DOR ABDOME INTENSA"
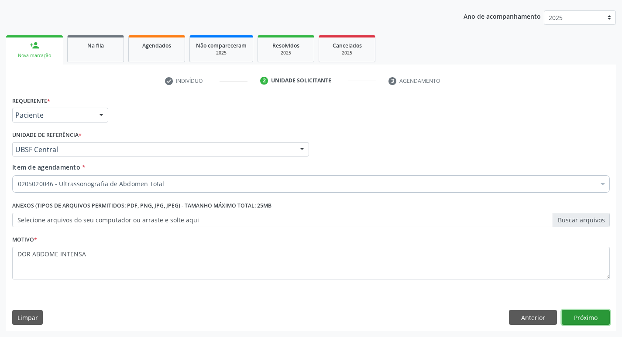
click at [577, 315] on button "Próximo" at bounding box center [586, 317] width 48 height 15
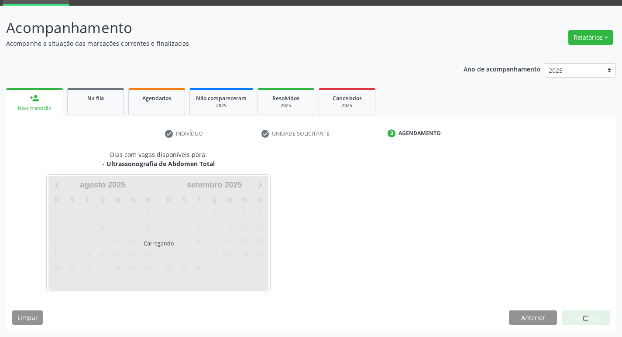
scroll to position [42, 0]
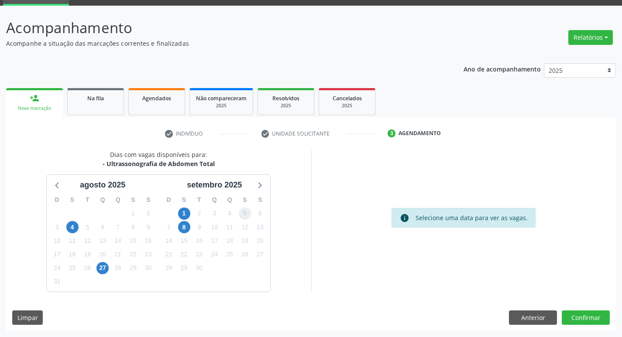
click at [243, 215] on span "5" at bounding box center [245, 214] width 12 height 12
click at [592, 318] on button "Confirmar" at bounding box center [586, 318] width 48 height 15
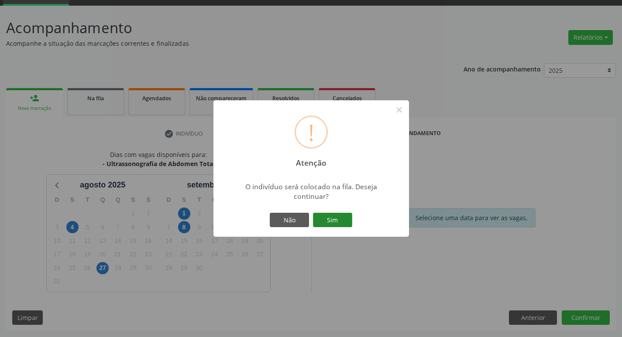
click at [330, 219] on button "Sim" at bounding box center [332, 220] width 39 height 15
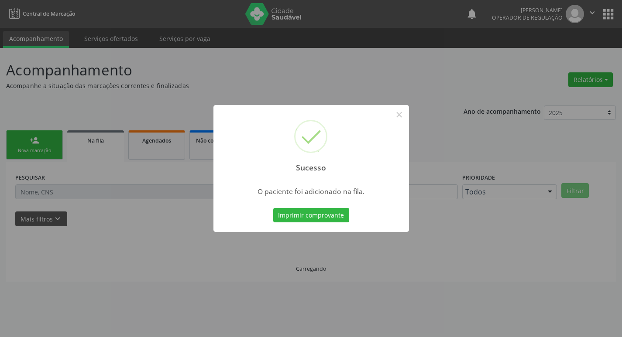
scroll to position [0, 0]
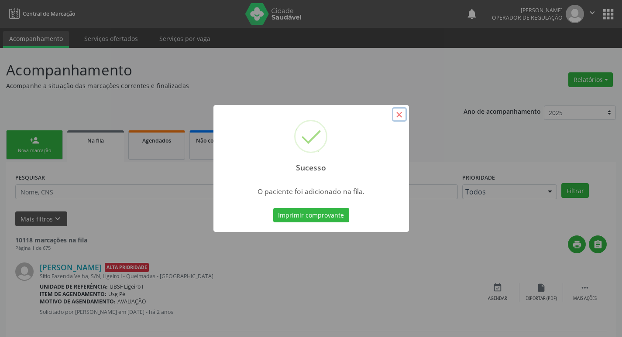
click at [404, 114] on button "×" at bounding box center [399, 114] width 15 height 15
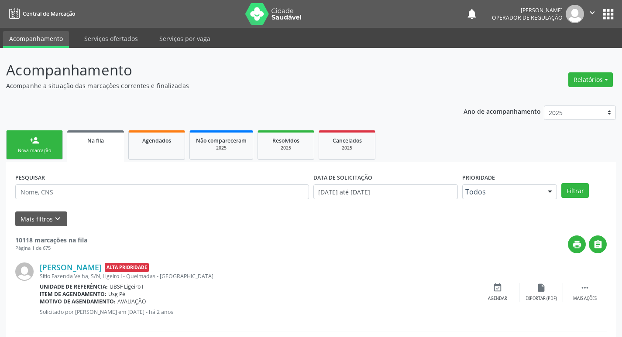
click at [29, 148] on div "Nova marcação" at bounding box center [35, 150] width 44 height 7
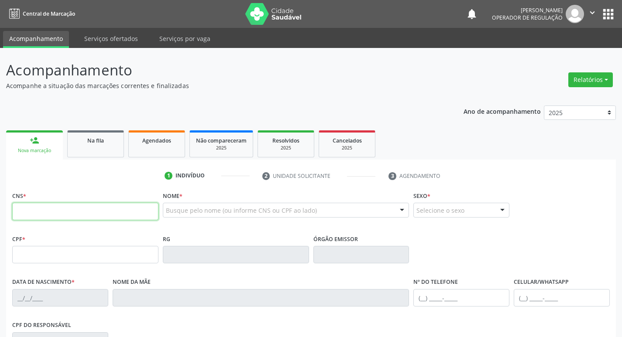
click at [32, 211] on input "text" at bounding box center [85, 211] width 146 height 17
click at [39, 216] on input "text" at bounding box center [85, 211] width 146 height 17
type input "700 5025 5311 0553"
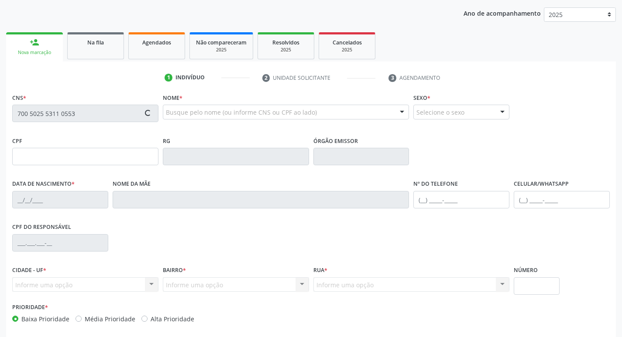
scroll to position [48, 0]
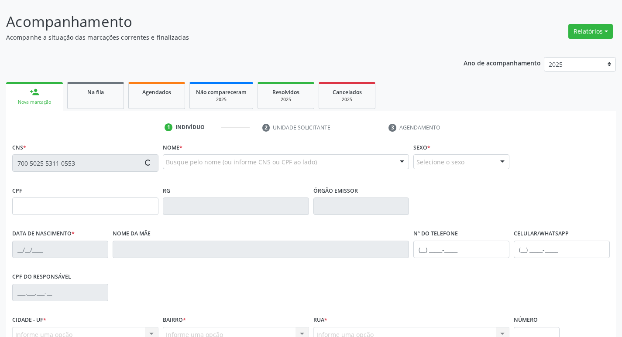
type input "11/[DATE]"
type input "[PERSON_NAME] da Conceicão"
type input "[PHONE_NUMBER]"
type input "258"
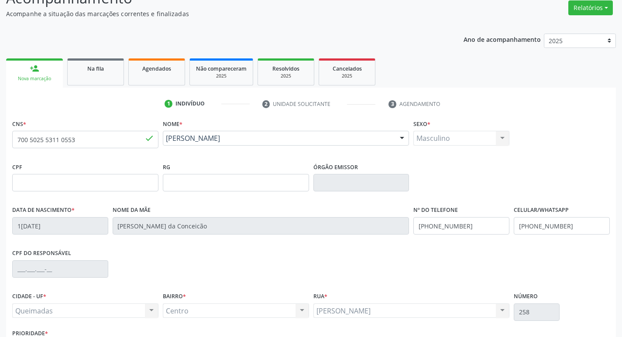
scroll to position [136, 0]
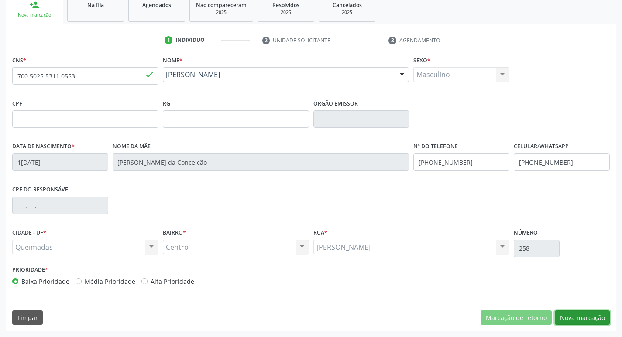
click at [585, 319] on button "Nova marcação" at bounding box center [582, 318] width 55 height 15
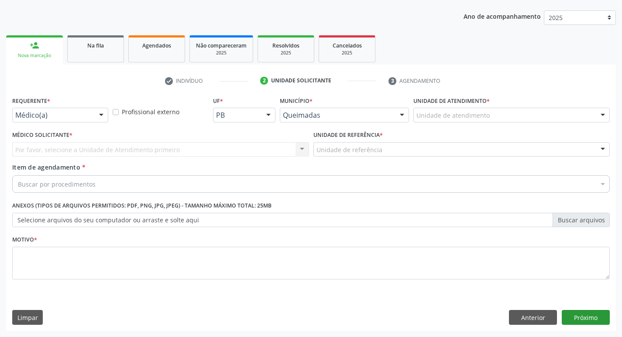
scroll to position [95, 0]
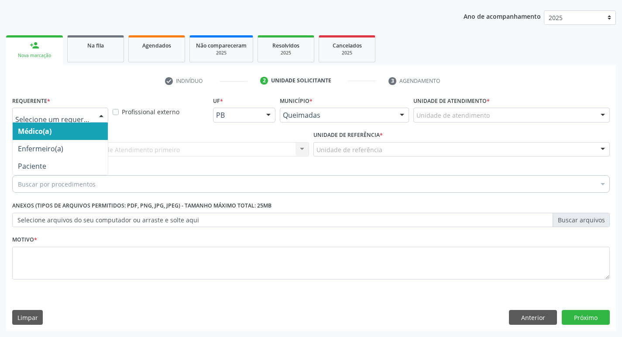
click at [99, 117] on div at bounding box center [101, 115] width 13 height 15
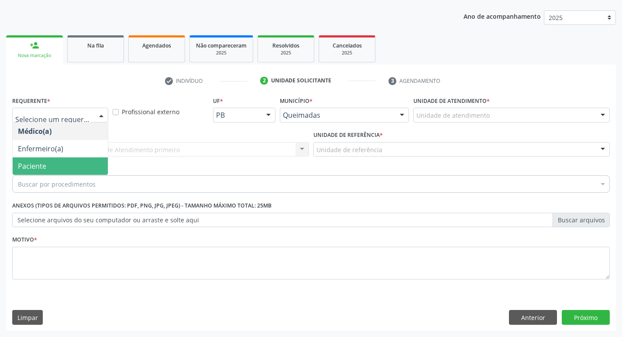
click at [56, 166] on span "Paciente" at bounding box center [60, 166] width 95 height 17
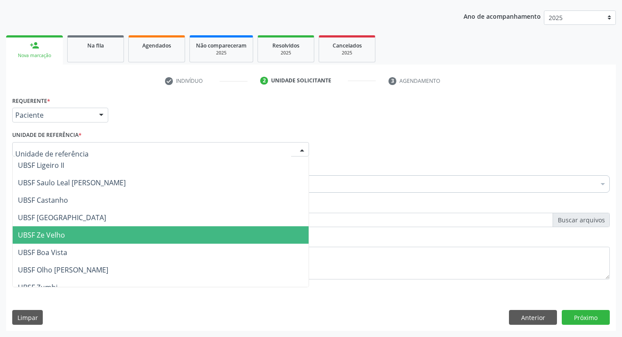
click at [47, 232] on span "UBSF Ze Velho" at bounding box center [41, 235] width 47 height 10
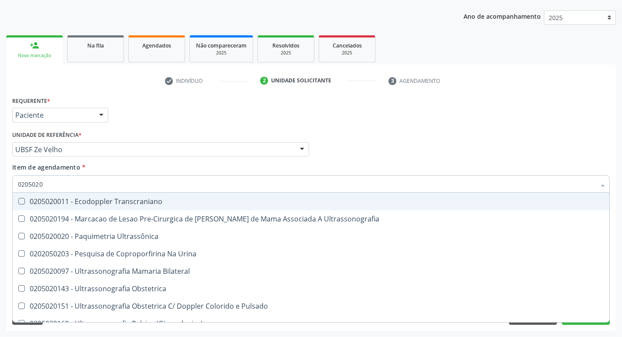
type input "02050200"
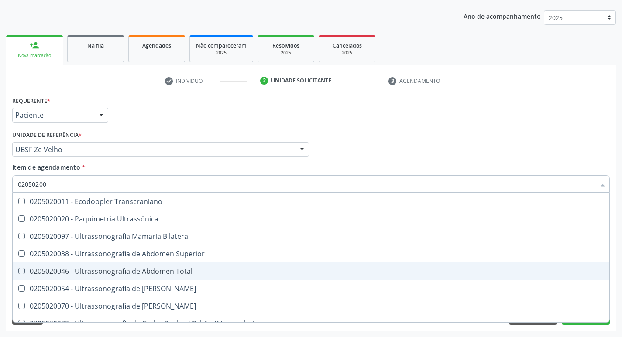
click at [22, 270] on Total at bounding box center [21, 271] width 7 height 7
click at [18, 270] on Total "checkbox" at bounding box center [16, 271] width 6 height 6
checkbox Total "true"
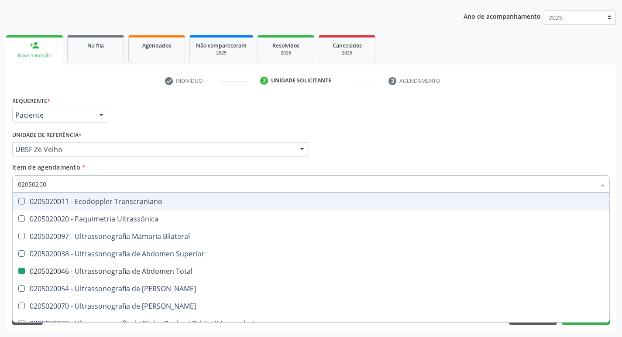
click at [452, 145] on div "Médico Solicitante Por favor, selecione a Unidade de Atendimento primeiro Nenhu…" at bounding box center [311, 146] width 602 height 34
checkbox Ultrassônica "true"
checkbox Total "false"
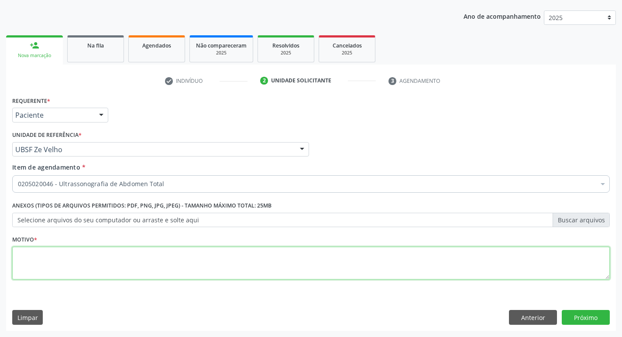
click at [30, 265] on textarea at bounding box center [310, 263] width 597 height 33
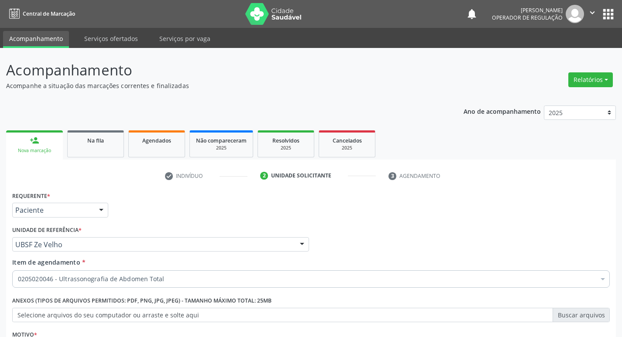
scroll to position [95, 0]
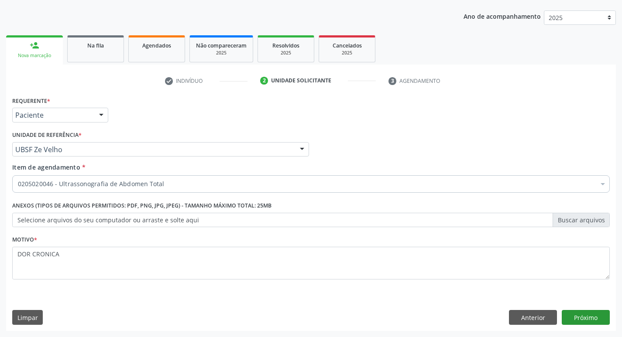
type textarea "DOR CRONICA"
click at [594, 319] on button "Próximo" at bounding box center [586, 317] width 48 height 15
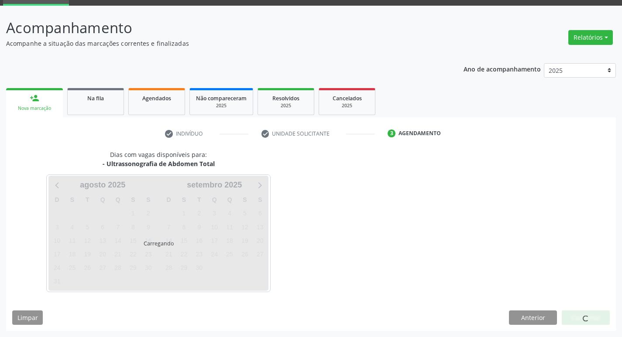
scroll to position [42, 0]
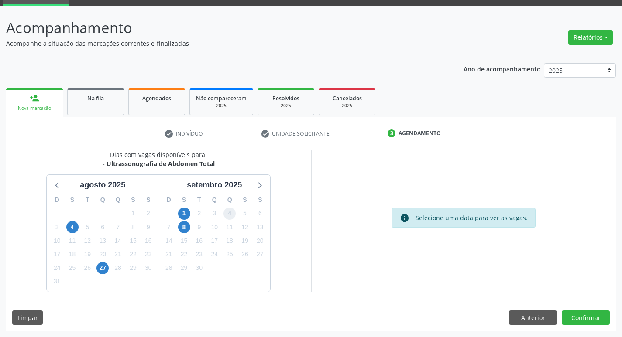
click at [230, 216] on span "4" at bounding box center [229, 214] width 12 height 12
click at [590, 319] on button "Confirmar" at bounding box center [586, 318] width 48 height 15
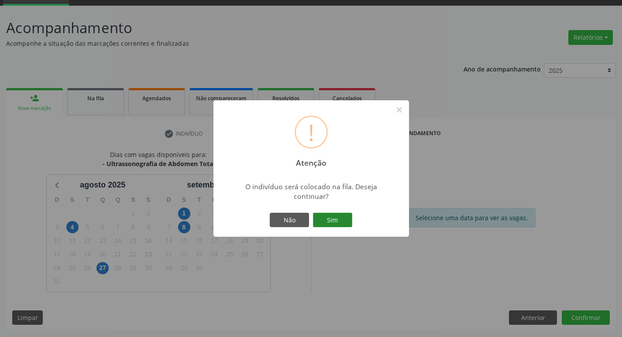
click at [331, 219] on button "Sim" at bounding box center [332, 220] width 39 height 15
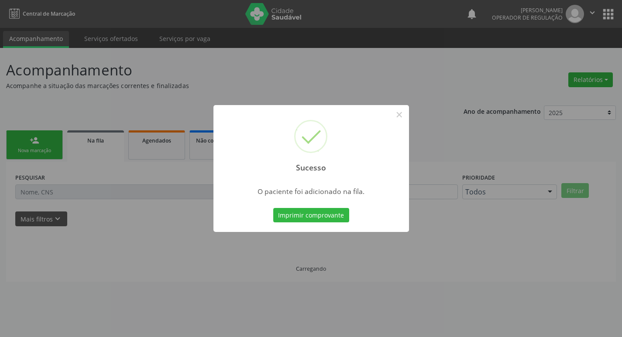
scroll to position [0, 0]
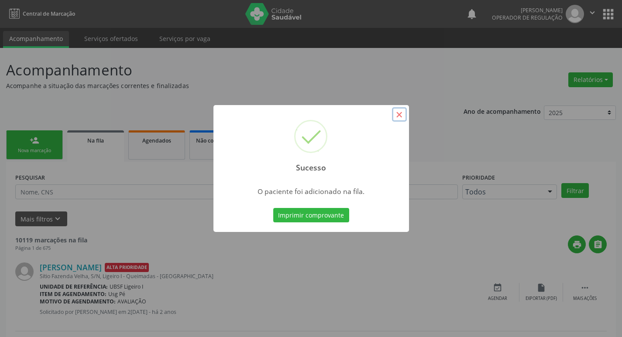
click at [396, 115] on button "×" at bounding box center [399, 114] width 15 height 15
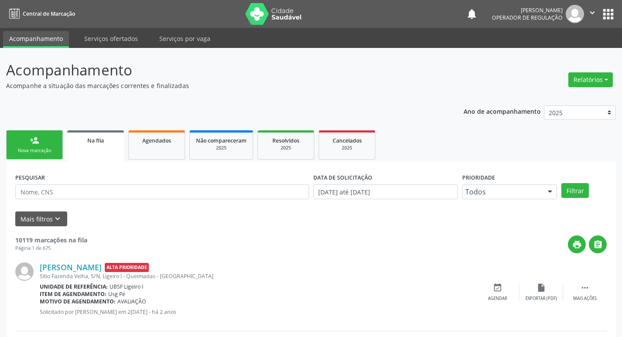
click at [29, 141] on link "person_add Nova marcação" at bounding box center [34, 144] width 57 height 29
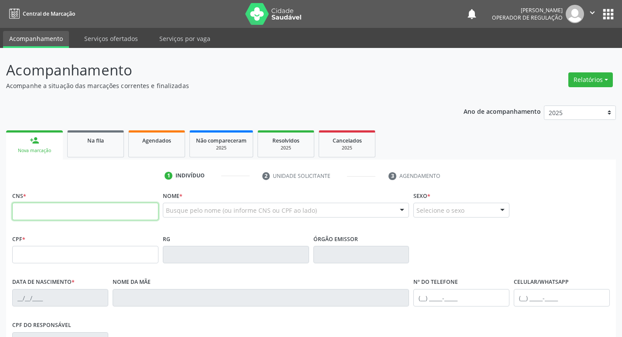
click at [31, 212] on input "text" at bounding box center [85, 211] width 146 height 17
type input "701 8062 4669 3275"
type input "053.744.504-84"
type input "29[DATE]"
type input "[PERSON_NAME] da Connceicao"
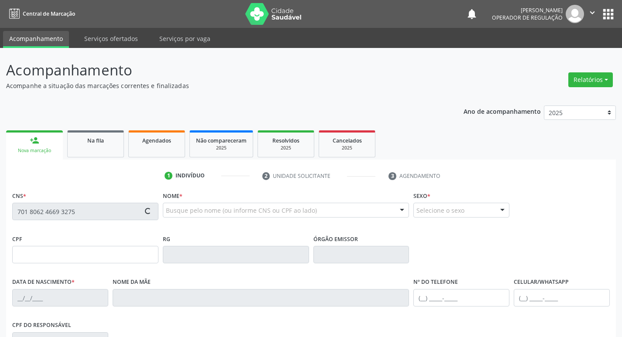
type input "[PHONE_NUMBER]"
type input "S/N"
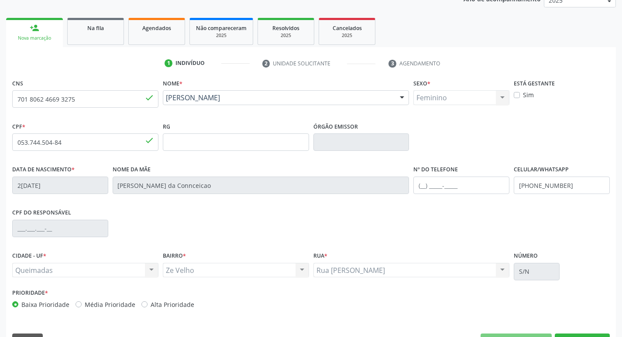
scroll to position [136, 0]
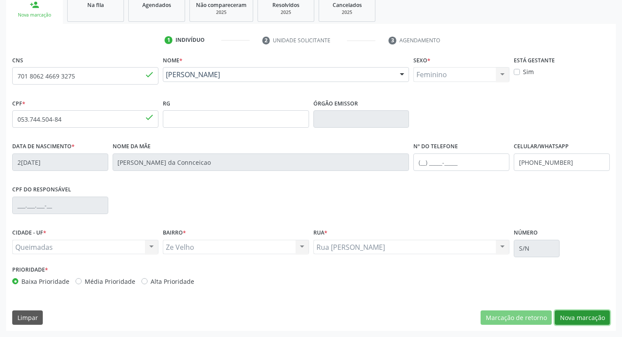
click at [579, 315] on button "Nova marcação" at bounding box center [582, 318] width 55 height 15
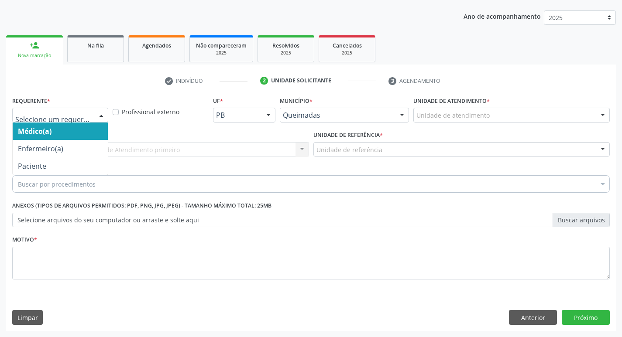
click at [98, 114] on div at bounding box center [101, 115] width 13 height 15
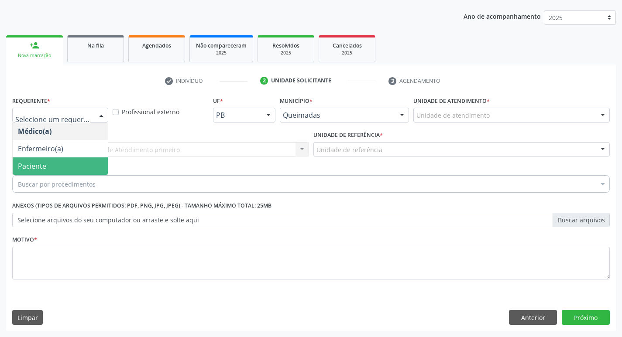
click at [35, 165] on span "Paciente" at bounding box center [32, 166] width 28 height 10
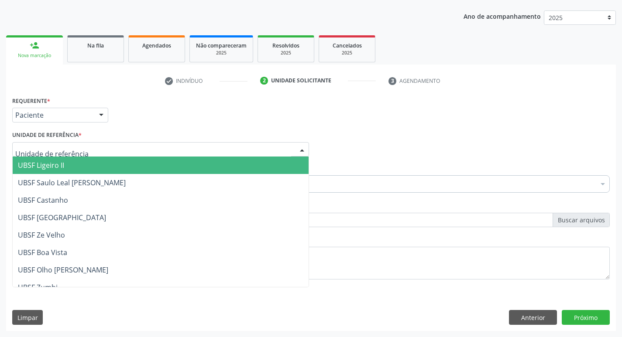
click at [302, 149] on div at bounding box center [301, 150] width 13 height 15
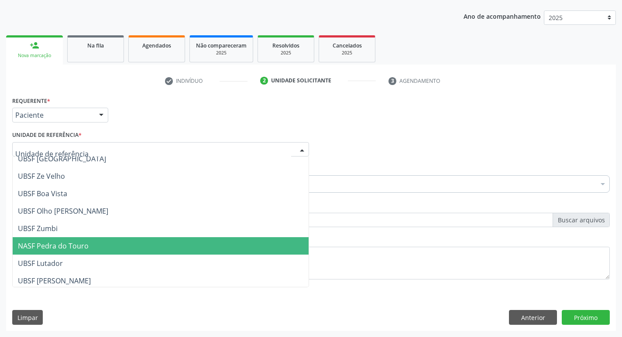
scroll to position [44, 0]
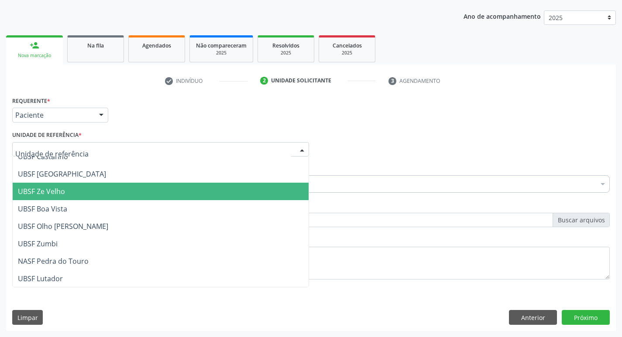
click at [29, 189] on span "UBSF Ze Velho" at bounding box center [41, 192] width 47 height 10
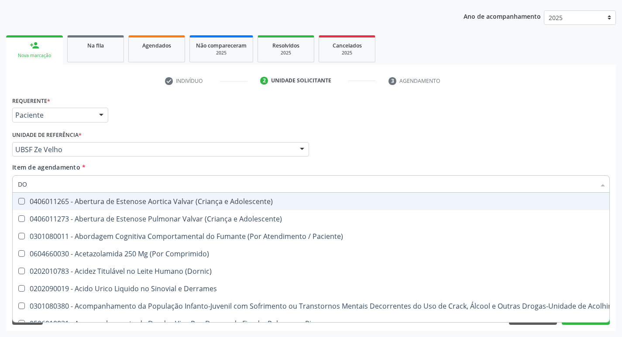
type input "D"
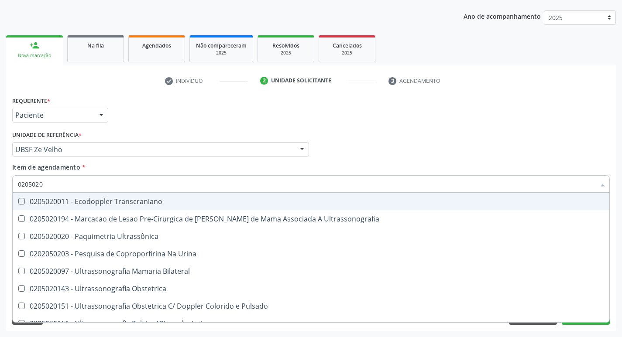
type input "02050200"
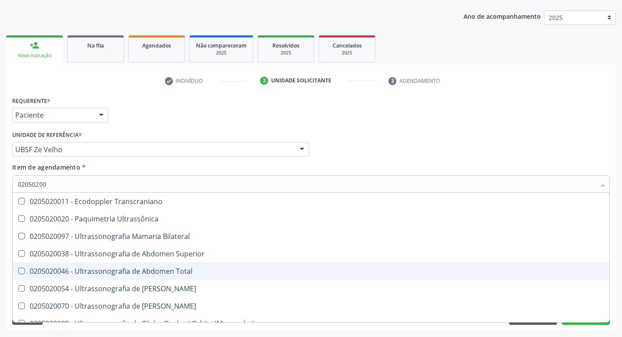
click at [21, 271] on Total at bounding box center [21, 271] width 7 height 7
click at [18, 271] on Total "checkbox" at bounding box center [16, 271] width 6 height 6
checkbox Total "true"
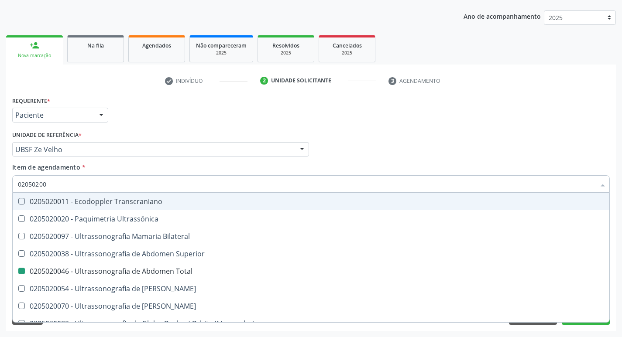
click at [422, 162] on div "Médico Solicitante Por favor, selecione a Unidade de Atendimento primeiro Nenhu…" at bounding box center [311, 146] width 602 height 34
checkbox Ultrassônica "true"
checkbox Total "false"
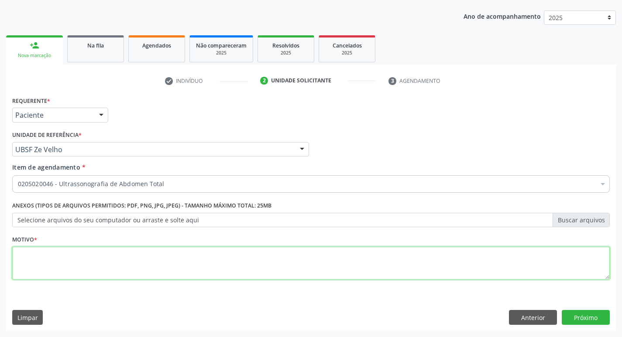
click at [41, 257] on textarea at bounding box center [310, 263] width 597 height 33
type textarea "[PERSON_NAME]"
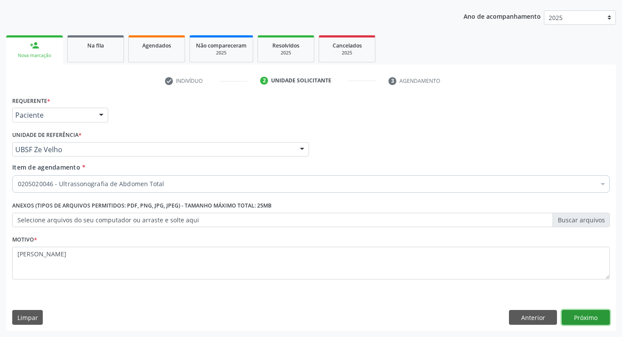
click at [583, 318] on button "Próximo" at bounding box center [586, 317] width 48 height 15
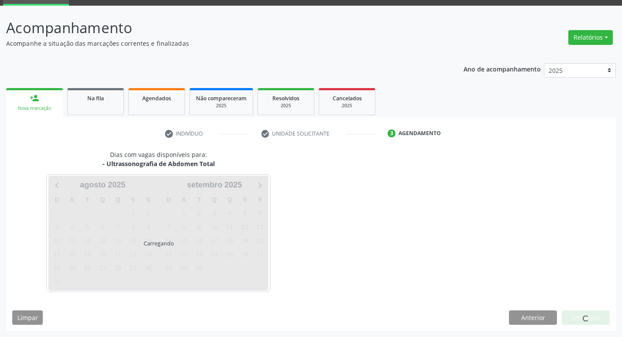
scroll to position [42, 0]
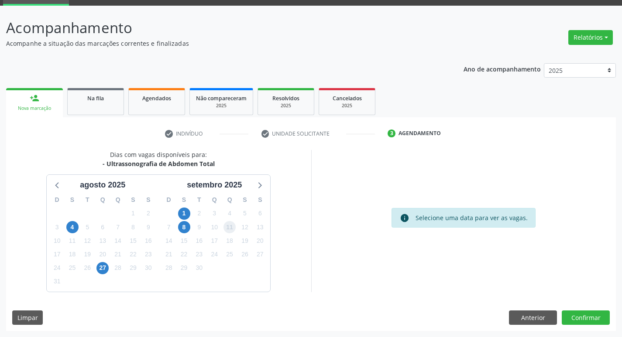
click at [227, 227] on span "11" at bounding box center [229, 227] width 12 height 12
click at [581, 321] on button "Confirmar" at bounding box center [586, 318] width 48 height 15
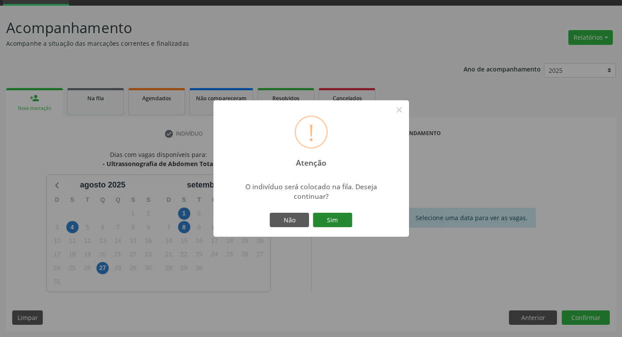
click at [325, 218] on button "Sim" at bounding box center [332, 220] width 39 height 15
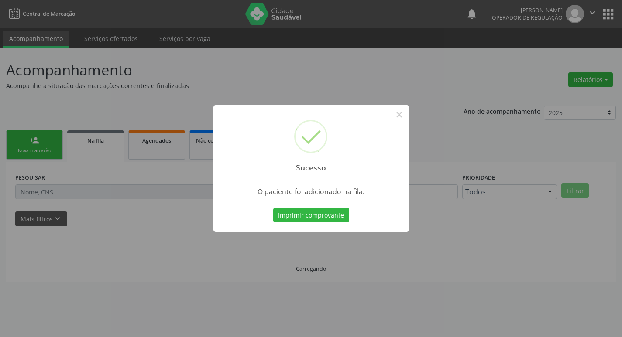
scroll to position [0, 0]
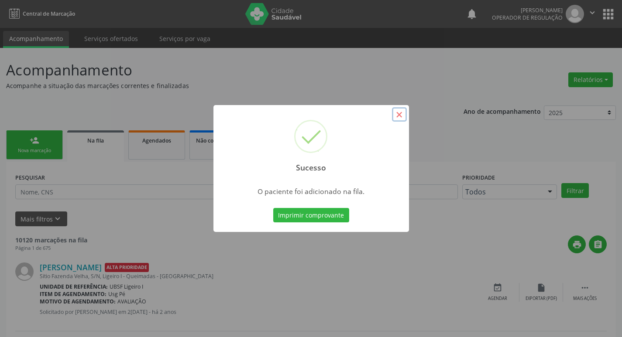
click at [404, 115] on button "×" at bounding box center [399, 114] width 15 height 15
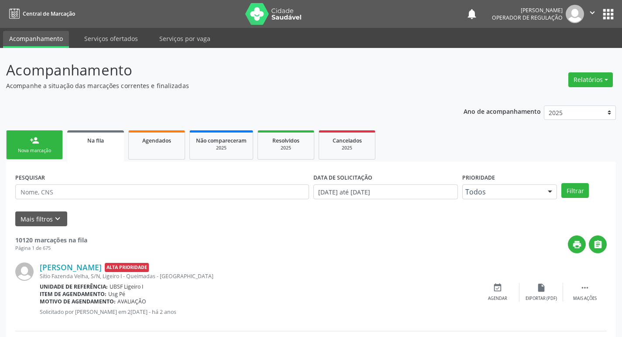
click at [20, 143] on link "person_add Nova marcação" at bounding box center [34, 144] width 57 height 29
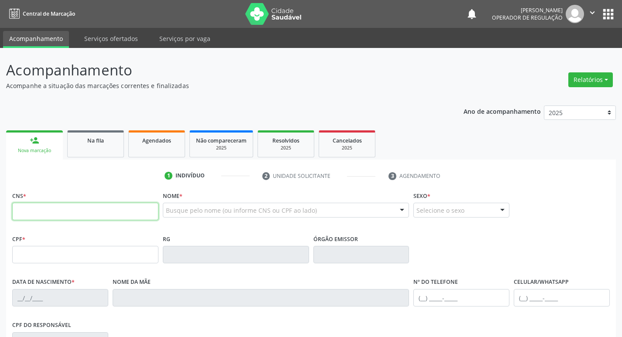
click at [53, 209] on input "text" at bounding box center [85, 211] width 146 height 17
type input "700 3069 8216 7633"
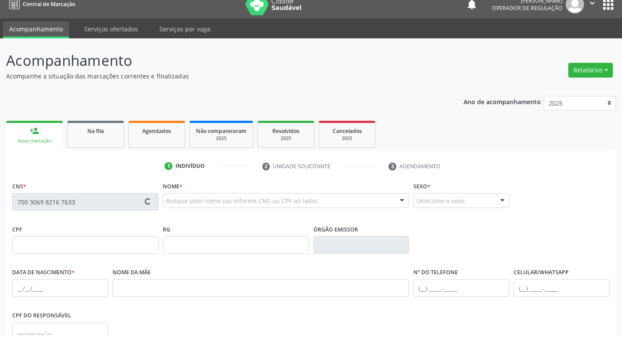
scroll to position [5, 0]
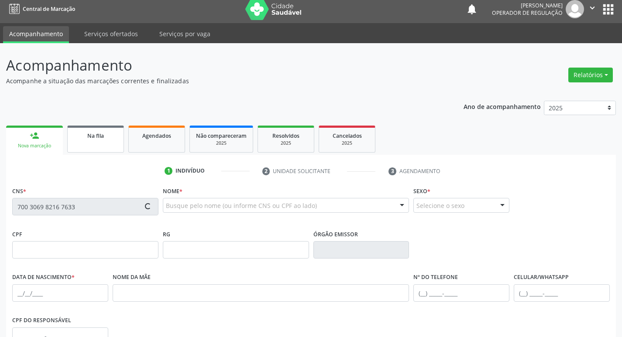
click at [99, 134] on span "Na fila" at bounding box center [95, 135] width 17 height 7
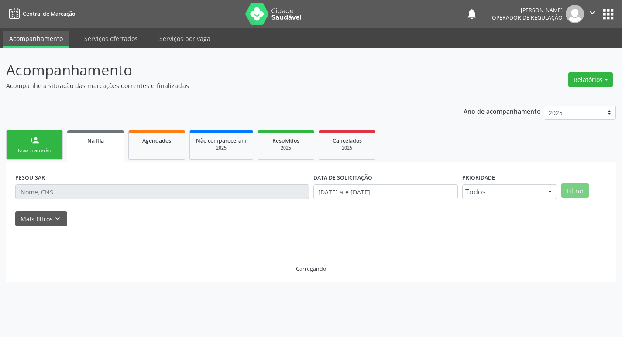
scroll to position [0, 0]
click at [43, 153] on div "Nova marcação" at bounding box center [35, 150] width 44 height 7
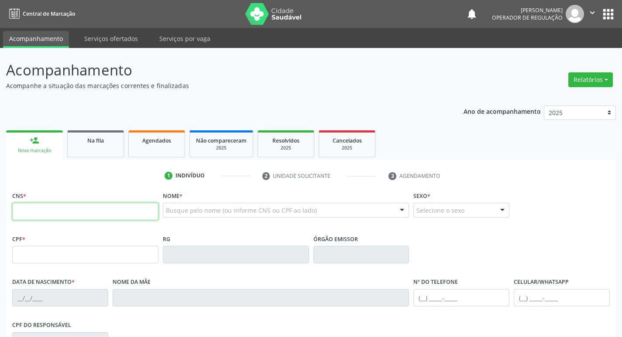
click at [63, 213] on input "text" at bounding box center [85, 211] width 146 height 17
type input "700 3069 8216 7633"
type input "272.491.314-00"
type input "19/[DATE]"
type input "[PERSON_NAME]"
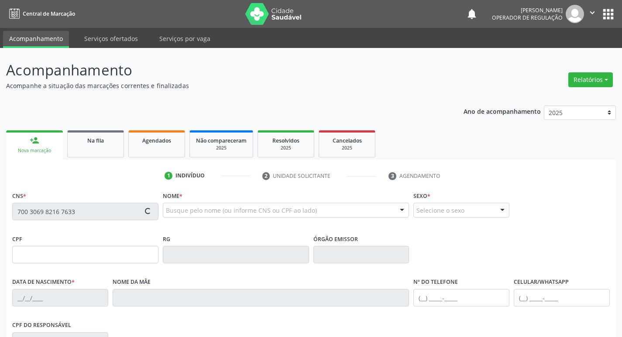
type input "[PHONE_NUMBER]"
type input "075.609.414-35"
type input "114"
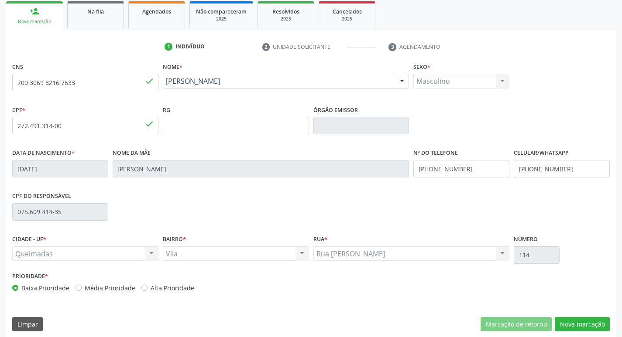
scroll to position [136, 0]
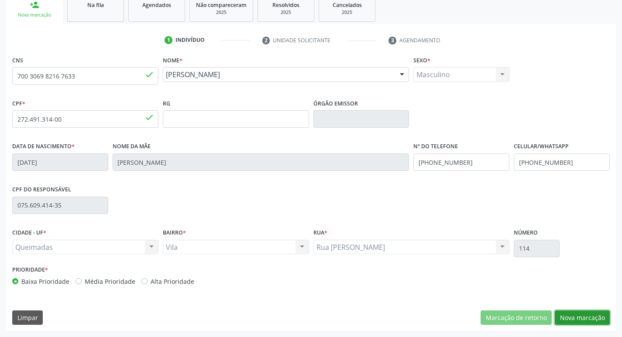
click at [581, 318] on button "Nova marcação" at bounding box center [582, 318] width 55 height 15
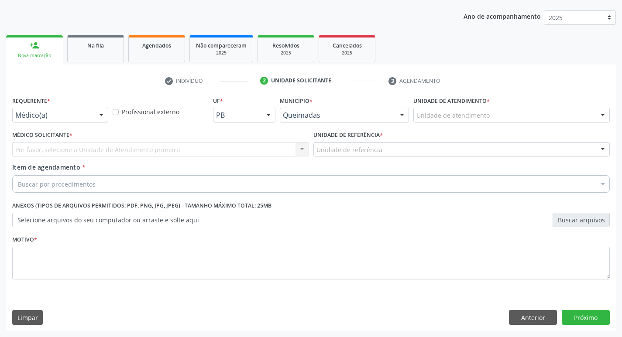
scroll to position [95, 0]
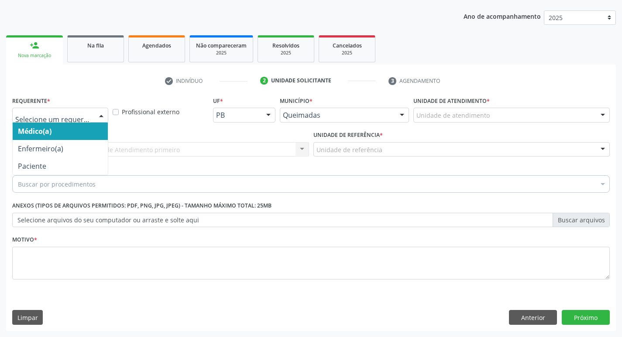
click at [99, 113] on div at bounding box center [101, 115] width 13 height 15
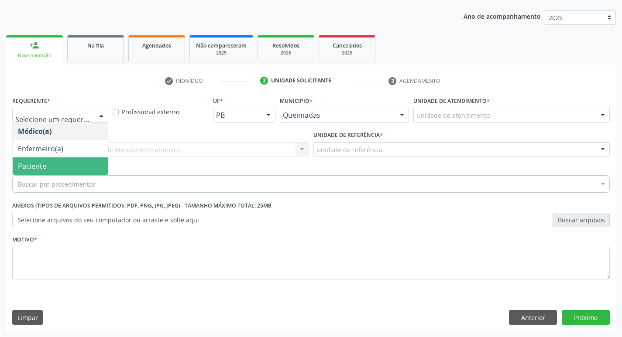
click at [63, 165] on span "Paciente" at bounding box center [60, 166] width 95 height 17
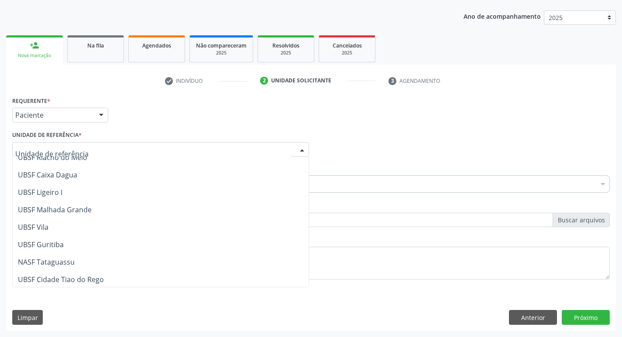
scroll to position [218, 0]
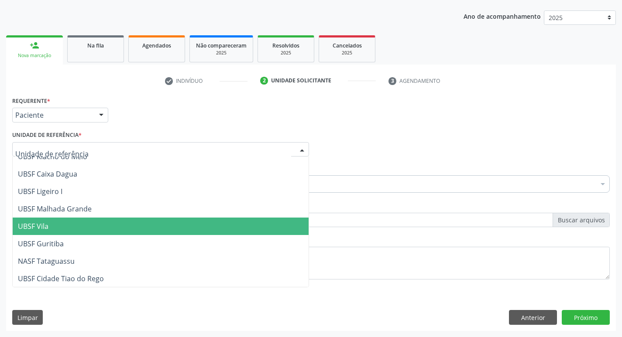
click at [48, 225] on span "UBSF Vila" at bounding box center [33, 227] width 31 height 10
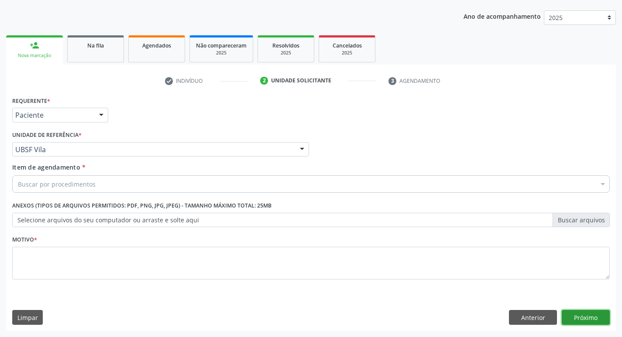
click at [585, 320] on button "Próximo" at bounding box center [586, 317] width 48 height 15
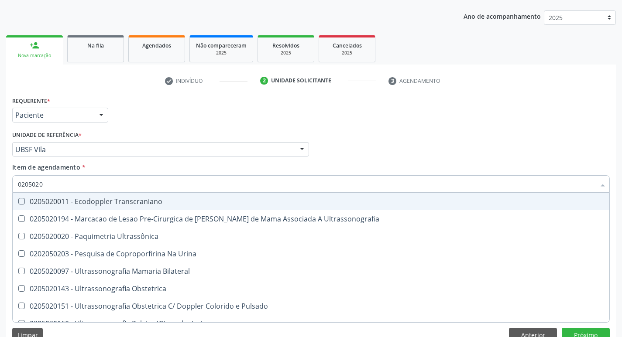
type input "02050200"
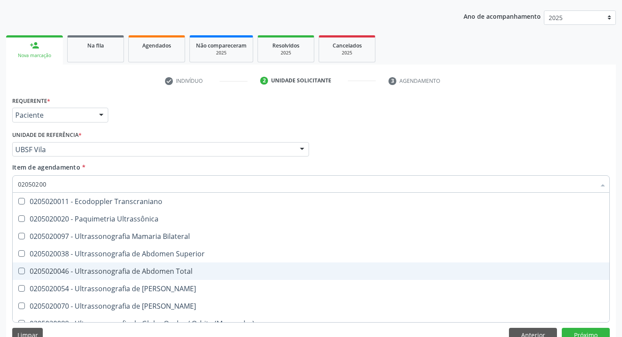
click at [21, 271] on Total at bounding box center [21, 271] width 7 height 7
click at [18, 271] on Total "checkbox" at bounding box center [16, 271] width 6 height 6
checkbox Total "true"
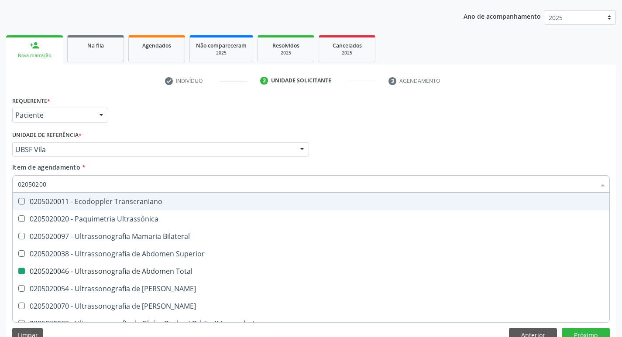
click at [552, 158] on div "Médico Solicitante Por favor, selecione a Unidade de Atendimento primeiro Nenhu…" at bounding box center [311, 146] width 602 height 34
checkbox Ultrassônica "true"
checkbox Total "false"
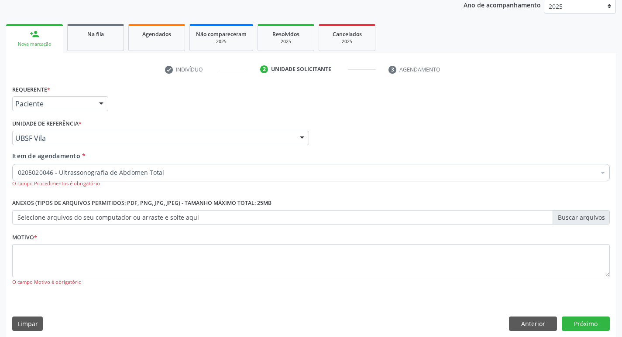
scroll to position [113, 0]
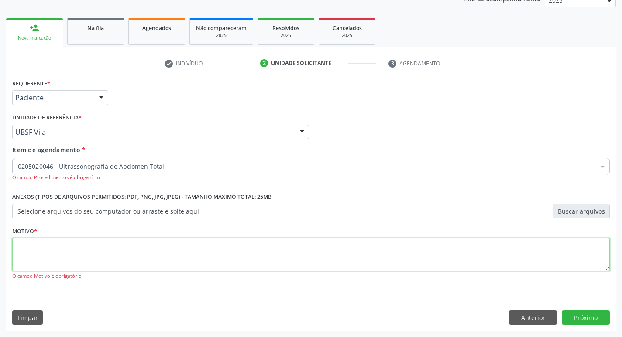
click at [31, 263] on textarea at bounding box center [310, 254] width 597 height 33
type textarea "AVALIACAO"
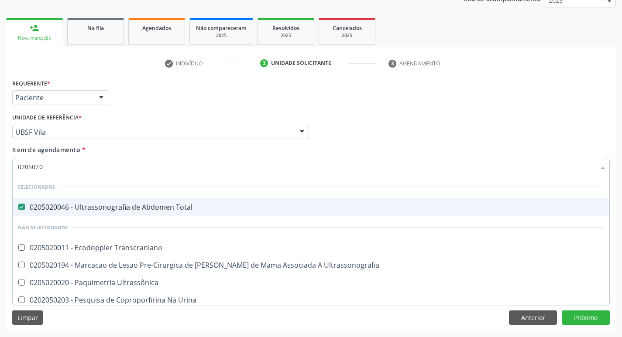
type input "02050200"
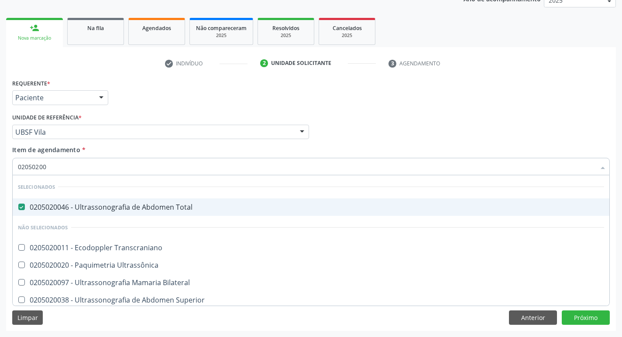
click at [45, 206] on div "0205020046 - Ultrassonografia de Abdomen Total" at bounding box center [311, 207] width 586 height 7
click at [22, 207] on Total at bounding box center [21, 207] width 7 height 7
click at [18, 207] on Total "checkbox" at bounding box center [16, 207] width 6 height 6
checkbox Total "true"
click at [432, 127] on div "Médico Solicitante Por favor, selecione a Unidade de Atendimento primeiro Nenhu…" at bounding box center [311, 128] width 602 height 34
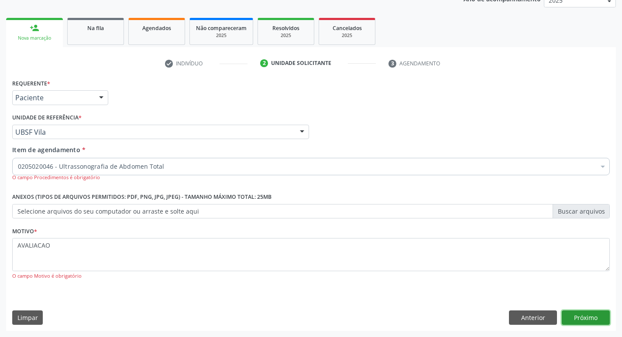
click at [593, 316] on button "Próximo" at bounding box center [586, 318] width 48 height 15
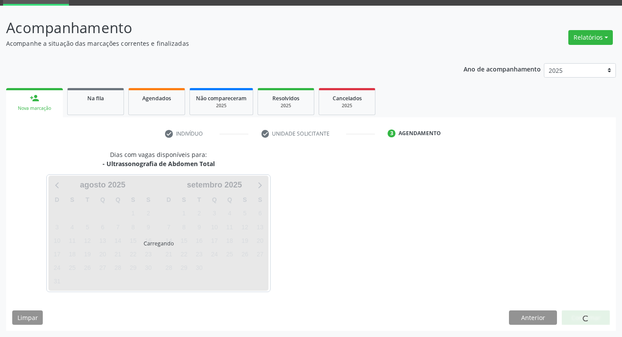
scroll to position [42, 0]
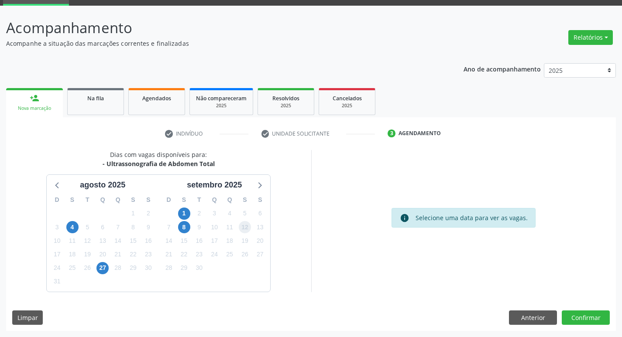
click at [246, 226] on span "12" at bounding box center [245, 227] width 12 height 12
click at [583, 322] on button "Confirmar" at bounding box center [586, 318] width 48 height 15
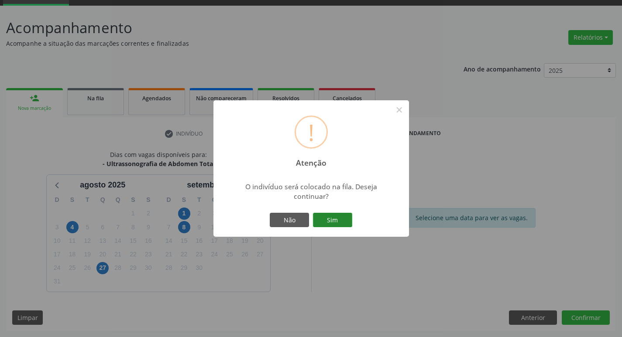
click at [330, 220] on button "Sim" at bounding box center [332, 220] width 39 height 15
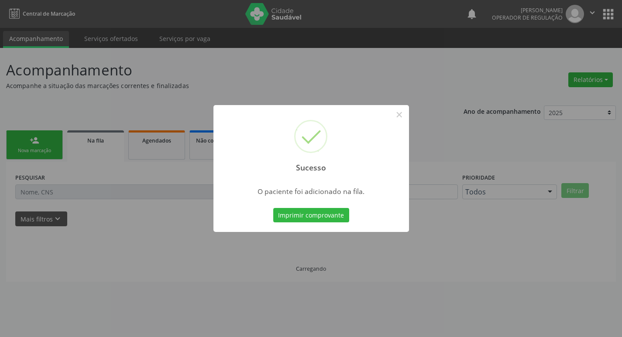
scroll to position [0, 0]
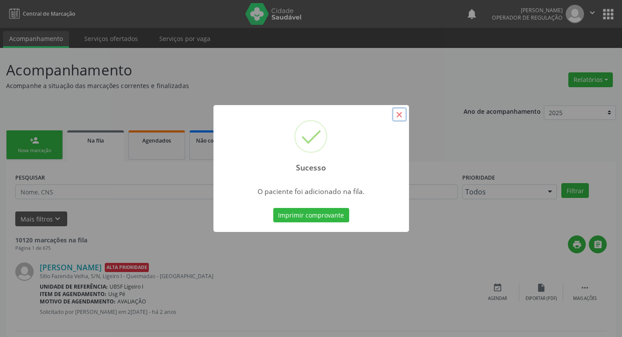
click at [401, 114] on button "×" at bounding box center [399, 114] width 15 height 15
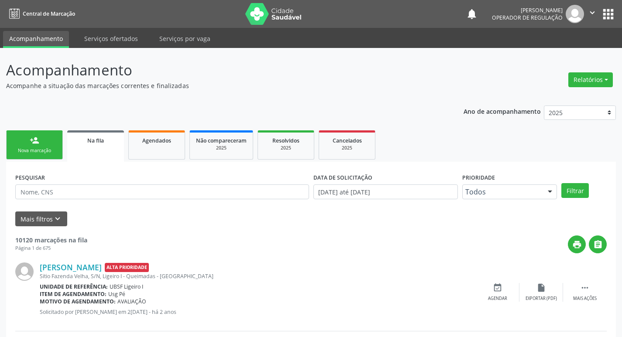
click at [29, 151] on div "Nova marcação" at bounding box center [35, 150] width 44 height 7
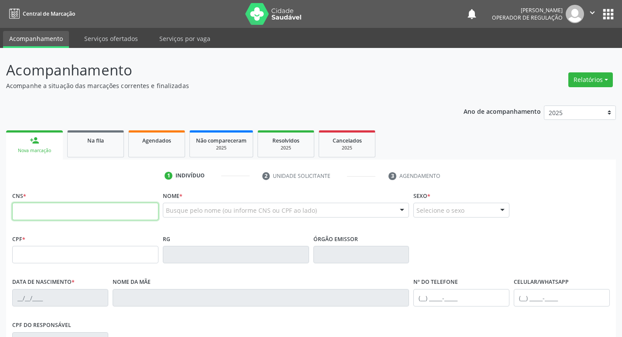
click at [32, 214] on input "text" at bounding box center [85, 211] width 146 height 17
type input "706 2045 9564 9764"
type input "065.632.184-90"
type input "24[DATE]"
type input "[PERSON_NAME]"
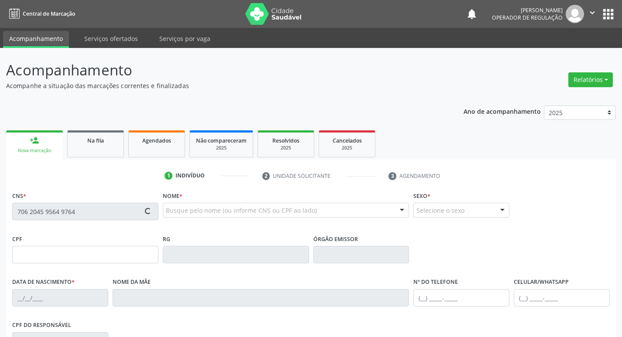
type input "[PHONE_NUMBER]"
type input "539"
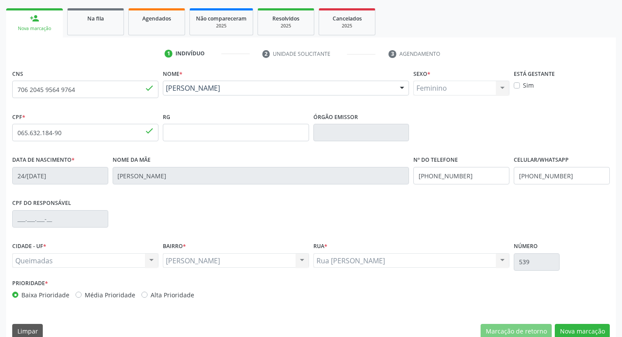
scroll to position [136, 0]
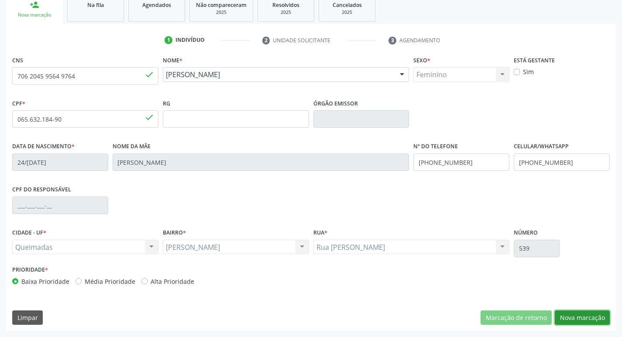
click at [591, 317] on button "Nova marcação" at bounding box center [582, 318] width 55 height 15
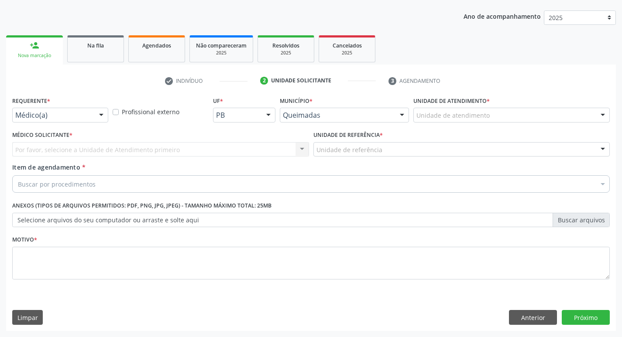
scroll to position [95, 0]
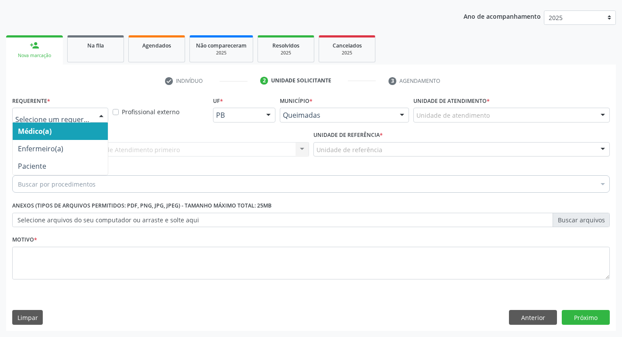
click at [99, 115] on div at bounding box center [101, 115] width 13 height 15
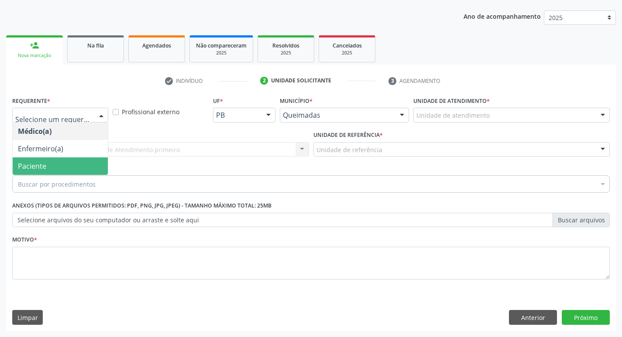
click at [85, 161] on span "Paciente" at bounding box center [60, 166] width 95 height 17
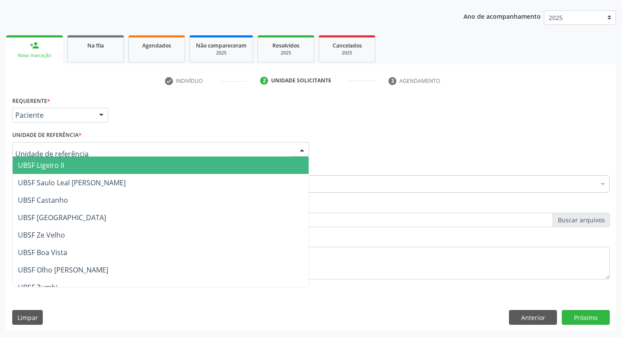
click at [82, 147] on div at bounding box center [160, 149] width 297 height 15
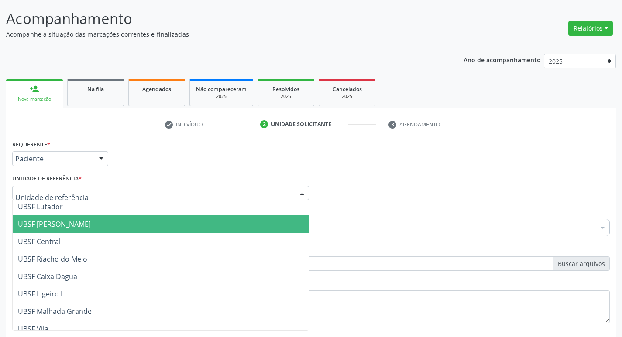
scroll to position [175, 0]
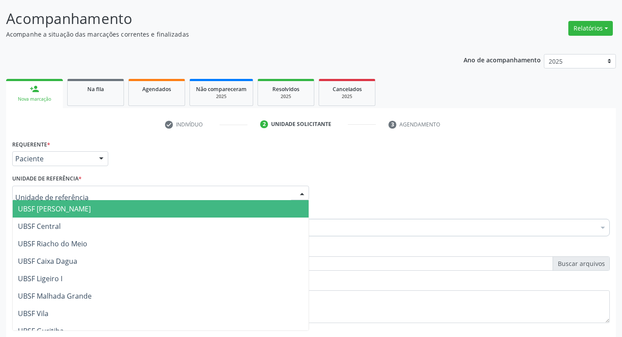
click at [109, 216] on span "UBSF [PERSON_NAME]" at bounding box center [161, 208] width 296 height 17
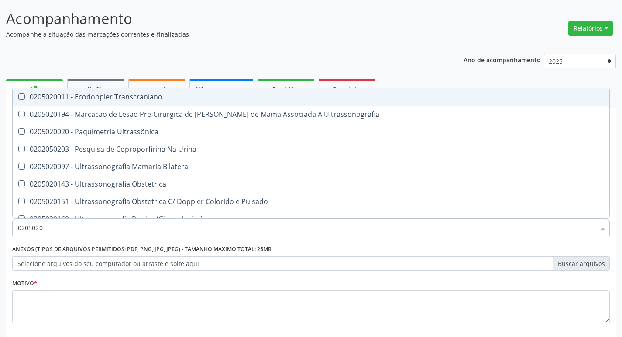
type input "02050200"
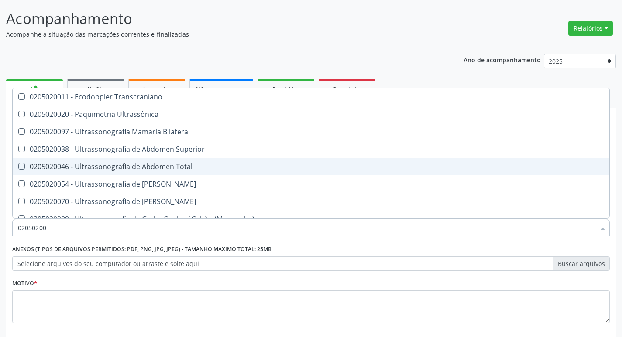
click at [24, 166] on Total at bounding box center [21, 166] width 7 height 7
click at [18, 166] on Total "checkbox" at bounding box center [16, 167] width 6 height 6
checkbox Total "true"
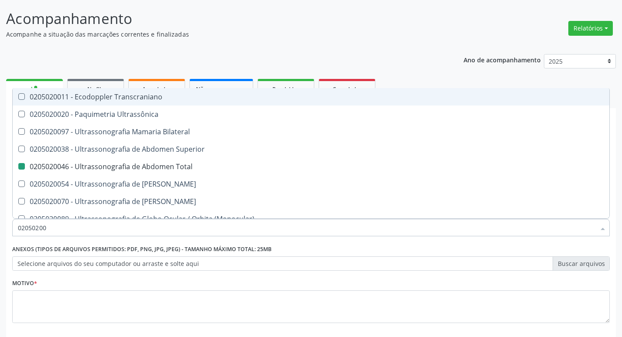
click at [427, 65] on div "Ano de acompanhamento 2025 2024 2023 2022 2021 person_add Nova marcação Na fila…" at bounding box center [311, 211] width 610 height 327
checkbox Ultrassônica "true"
checkbox Total "false"
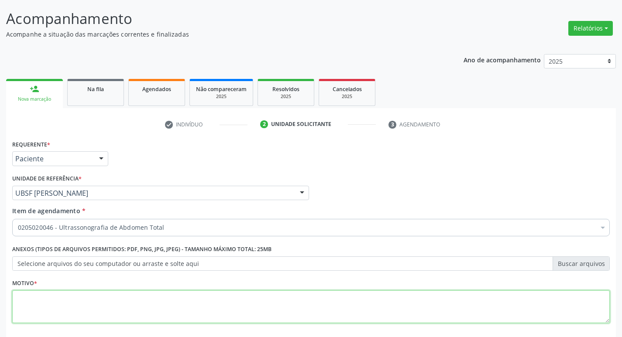
click at [51, 309] on textarea at bounding box center [310, 307] width 597 height 33
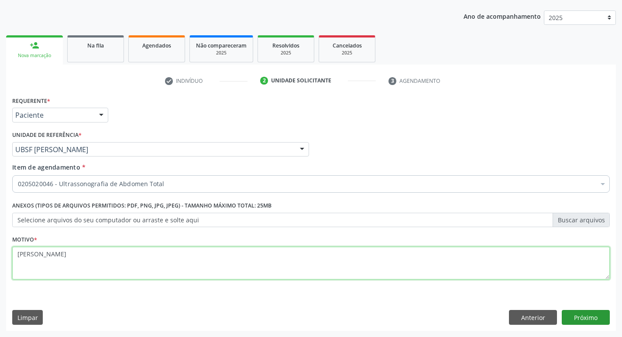
type textarea "[PERSON_NAME]"
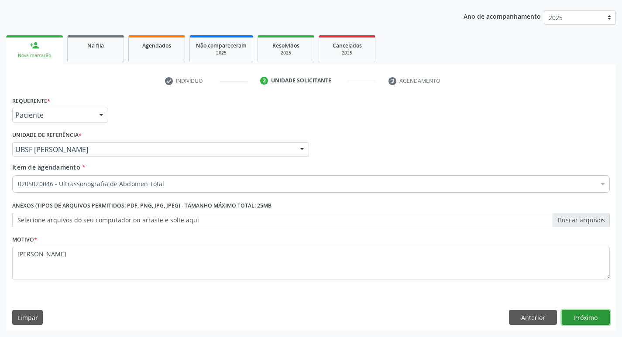
click at [586, 315] on button "Próximo" at bounding box center [586, 317] width 48 height 15
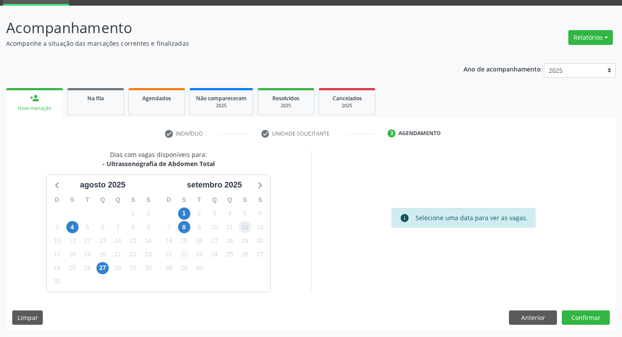
click at [243, 228] on span "12" at bounding box center [245, 227] width 12 height 12
click at [585, 319] on button "Confirmar" at bounding box center [586, 318] width 48 height 15
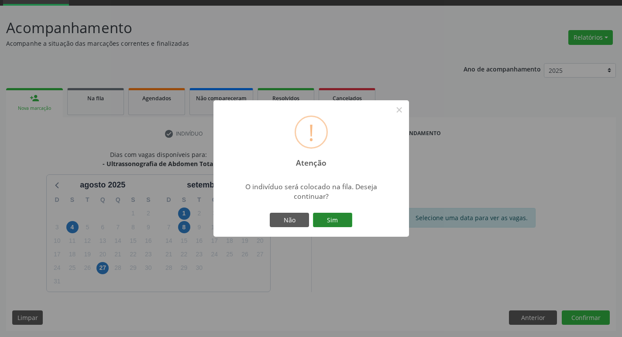
click at [337, 218] on button "Sim" at bounding box center [332, 220] width 39 height 15
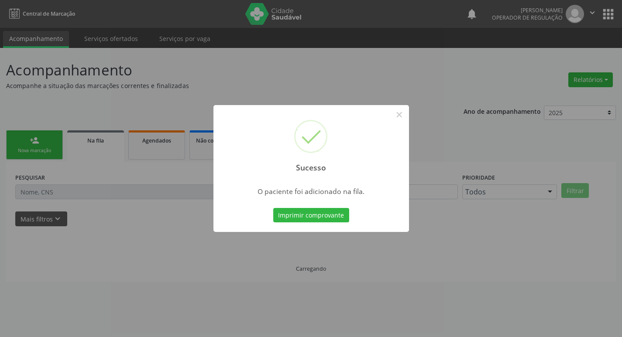
scroll to position [0, 0]
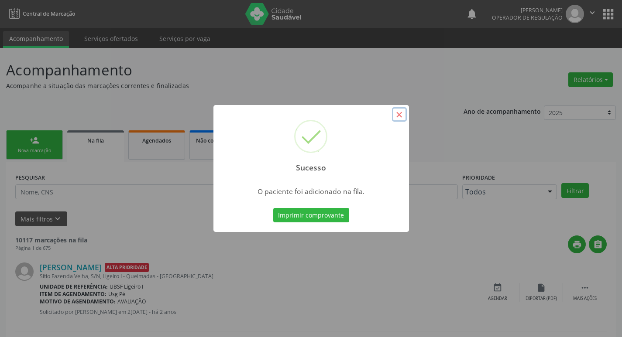
click at [397, 117] on button "×" at bounding box center [399, 114] width 15 height 15
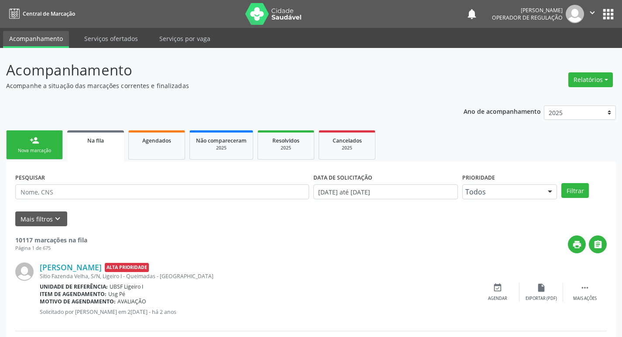
click at [35, 144] on div "person_add" at bounding box center [35, 141] width 10 height 10
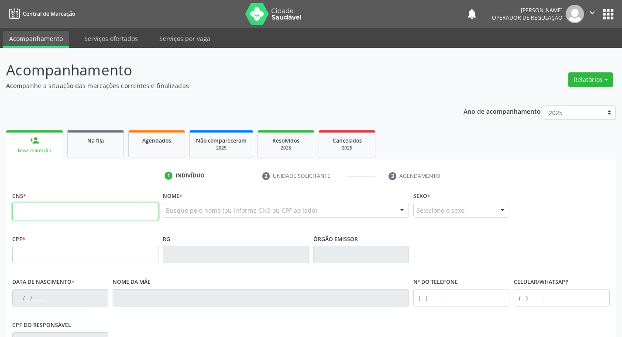
click at [24, 215] on input "text" at bounding box center [85, 211] width 146 height 17
type input "700 1029 3610 0619"
type input "036.678.034-43"
type input "16/08/1950"
type input "Maria do Carmo Nascimento"
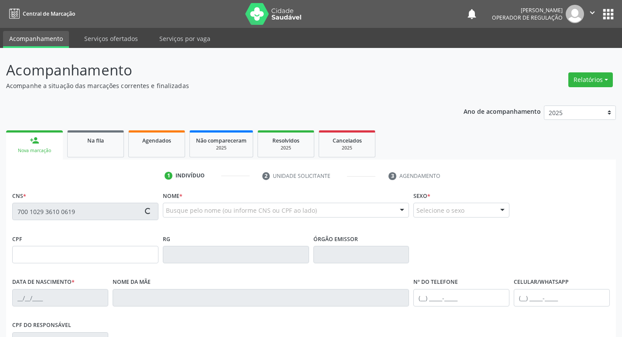
type input "(83) 99373-9280"
type input "049.374.254-98"
type input "12"
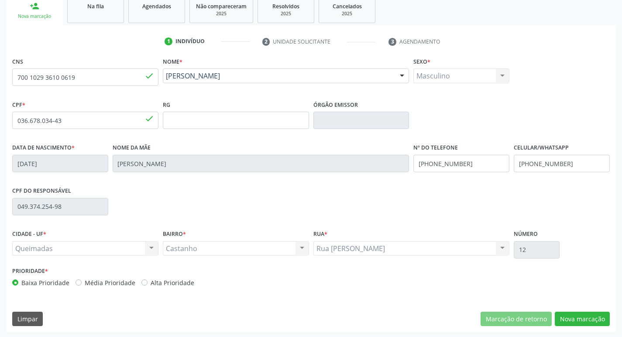
scroll to position [136, 0]
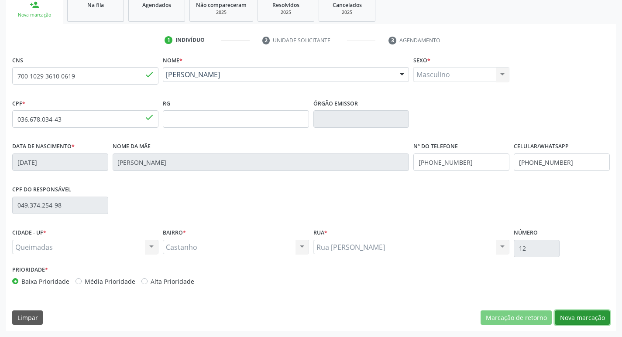
click at [575, 318] on button "Nova marcação" at bounding box center [582, 318] width 55 height 15
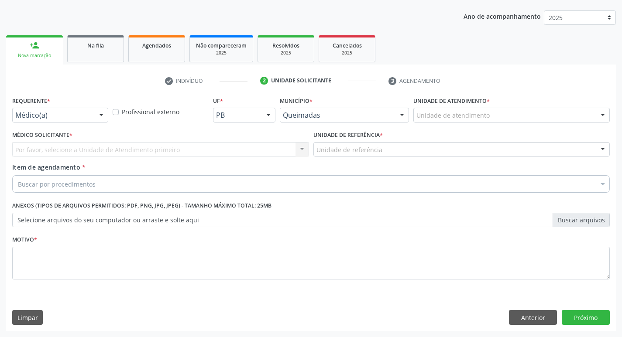
scroll to position [95, 0]
click at [102, 114] on div at bounding box center [101, 115] width 13 height 15
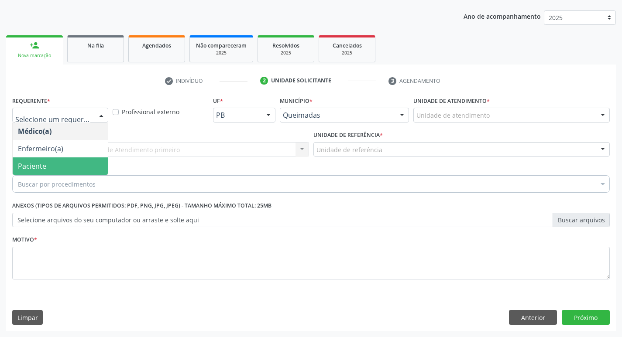
click at [41, 163] on span "Paciente" at bounding box center [32, 166] width 28 height 10
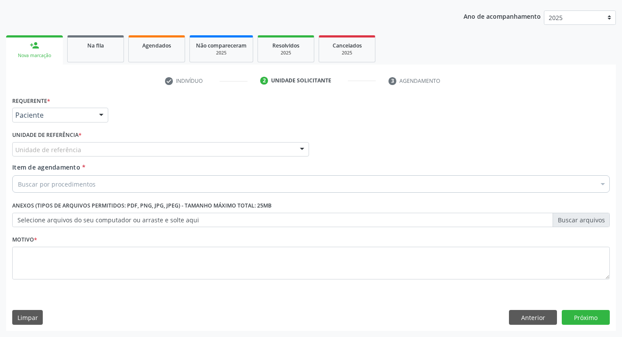
click at [68, 144] on div "Unidade de referência" at bounding box center [160, 149] width 297 height 15
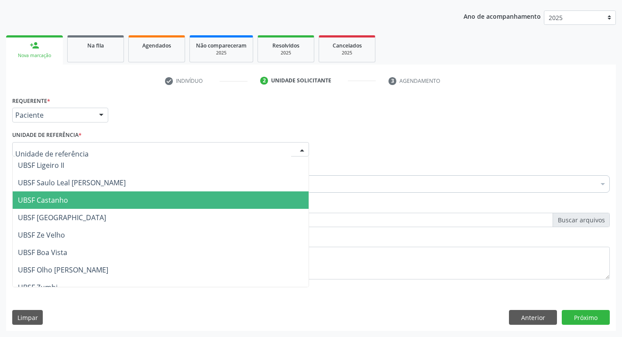
click at [41, 204] on span "UBSF Castanho" at bounding box center [43, 200] width 50 height 10
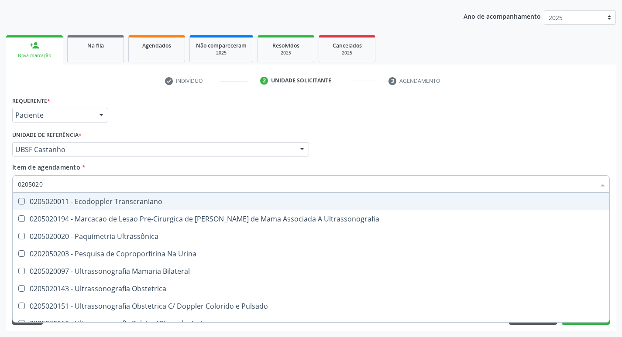
type input "02050200"
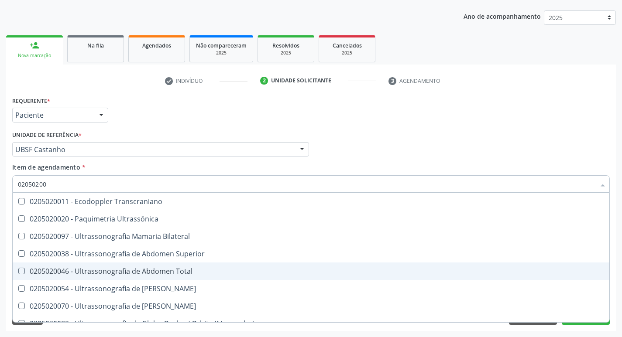
click at [26, 273] on div "0205020046 - Ultrassonografia de Abdomen Total" at bounding box center [311, 271] width 586 height 7
checkbox Total "true"
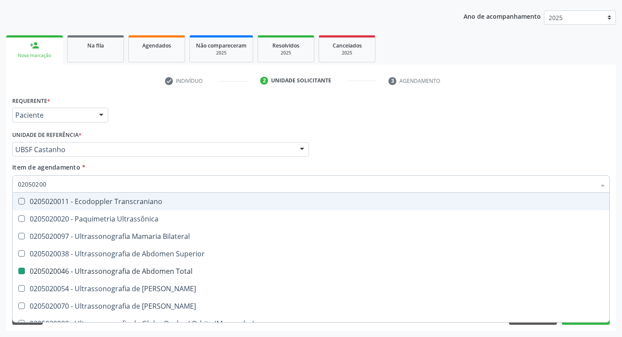
click at [498, 150] on div "Médico Solicitante Por favor, selecione a Unidade de Atendimento primeiro Nenhu…" at bounding box center [311, 146] width 602 height 34
checkbox Ultrassônica "true"
checkbox Total "false"
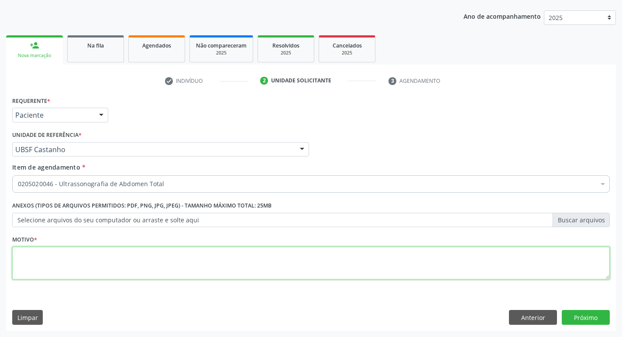
click at [23, 258] on textarea at bounding box center [310, 263] width 597 height 33
type textarea "AVALIACAO"
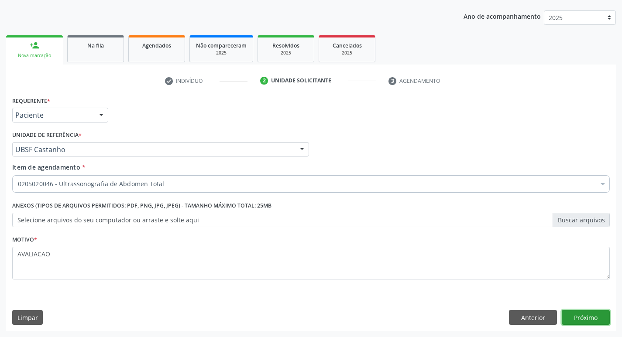
click at [597, 315] on button "Próximo" at bounding box center [586, 317] width 48 height 15
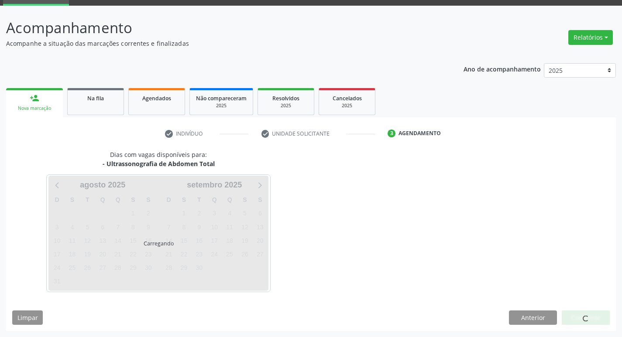
scroll to position [42, 0]
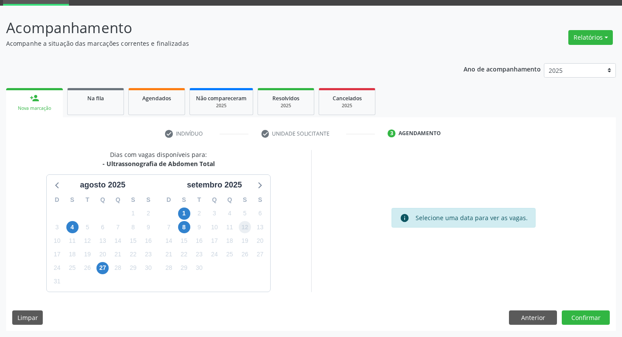
click at [243, 228] on span "12" at bounding box center [245, 227] width 12 height 12
click at [590, 317] on button "Confirmar" at bounding box center [586, 318] width 48 height 15
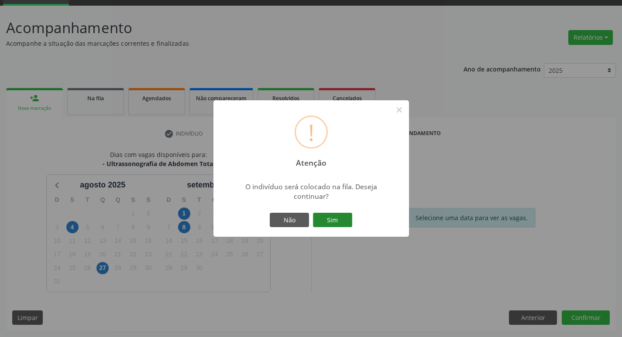
click at [337, 219] on button "Sim" at bounding box center [332, 220] width 39 height 15
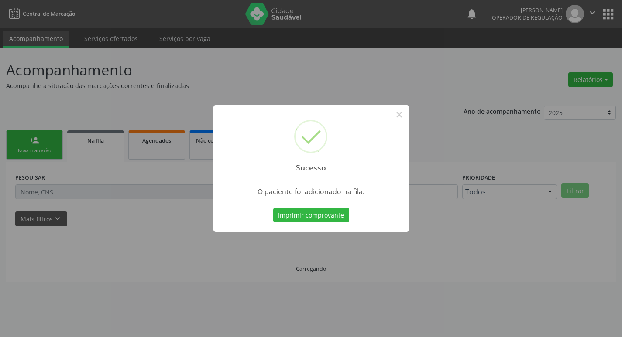
scroll to position [0, 0]
click at [401, 115] on button "×" at bounding box center [402, 114] width 15 height 15
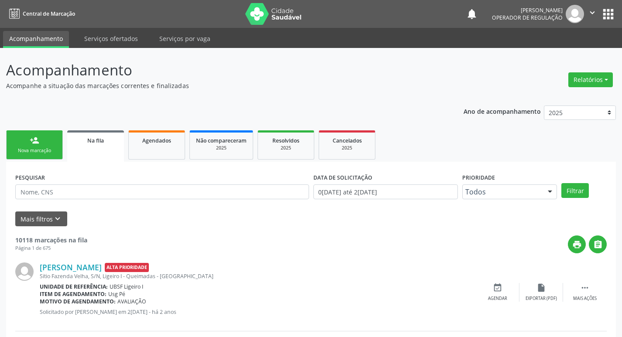
click at [44, 142] on link "person_add Nova marcação" at bounding box center [34, 144] width 57 height 29
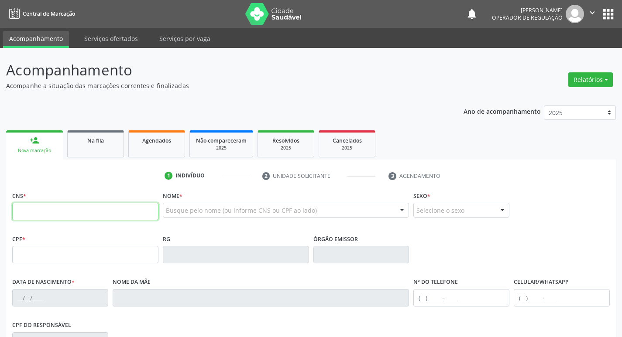
click at [46, 213] on input "text" at bounding box center [85, 211] width 146 height 17
type input "709 2062 9518 2638"
type input "752.188.444-20"
type input "[DATE]"
type input "[PERSON_NAME]"
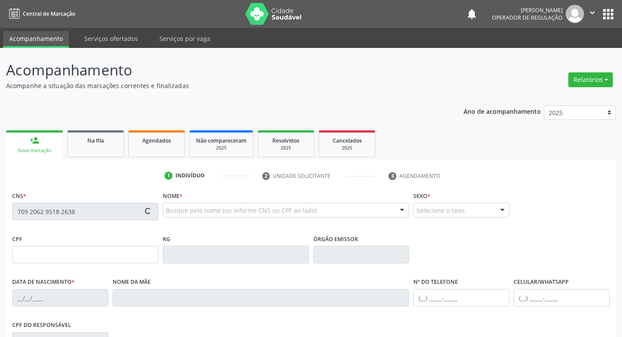
type input "[PHONE_NUMBER]"
type input "107"
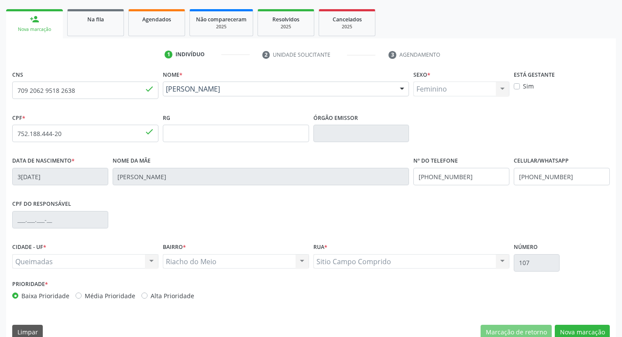
scroll to position [136, 0]
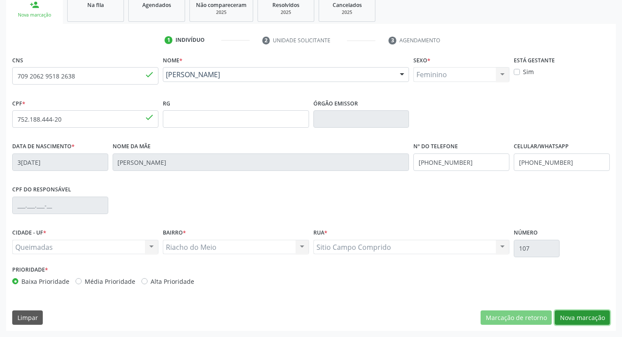
click at [570, 318] on button "Nova marcação" at bounding box center [582, 318] width 55 height 15
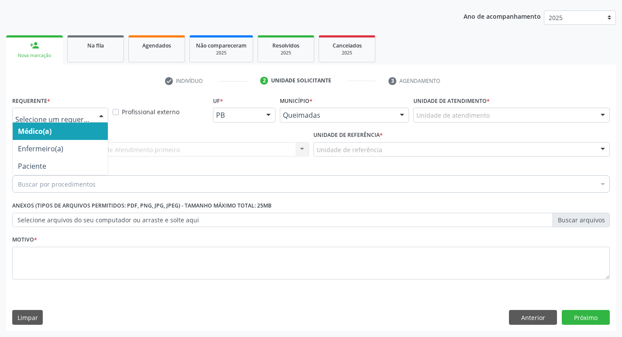
click at [102, 116] on div at bounding box center [101, 115] width 13 height 15
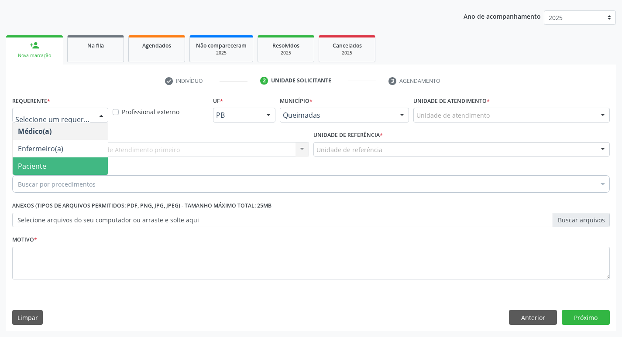
click at [51, 168] on span "Paciente" at bounding box center [60, 166] width 95 height 17
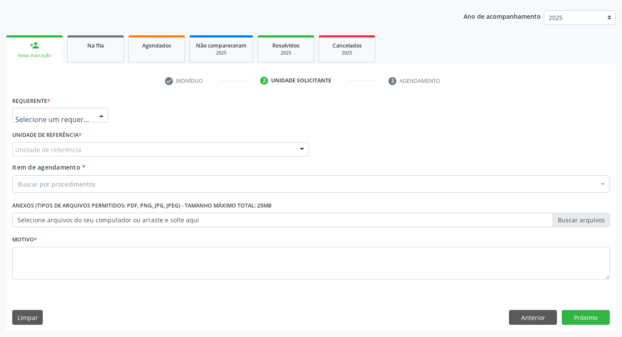
click at [100, 110] on div at bounding box center [101, 115] width 13 height 15
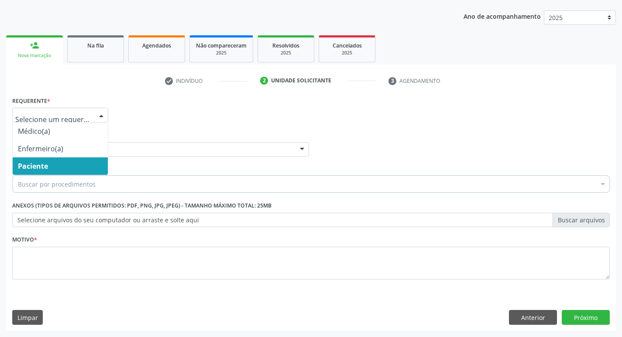
click at [72, 162] on span "Paciente" at bounding box center [60, 166] width 95 height 17
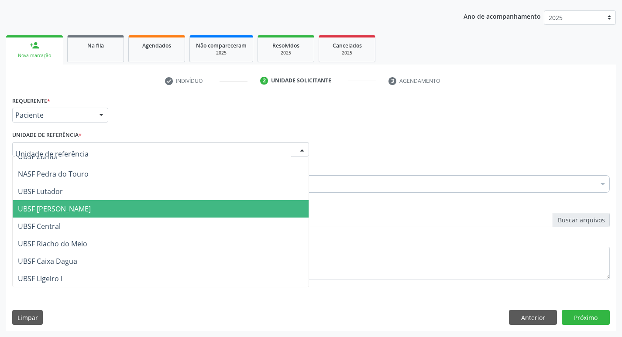
scroll to position [175, 0]
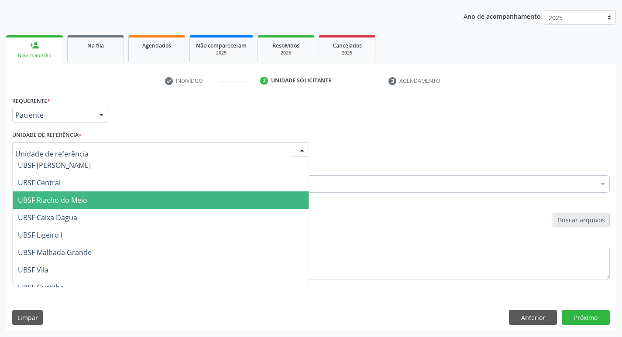
click at [55, 204] on span "UBSF Riacho do Meio" at bounding box center [52, 200] width 69 height 10
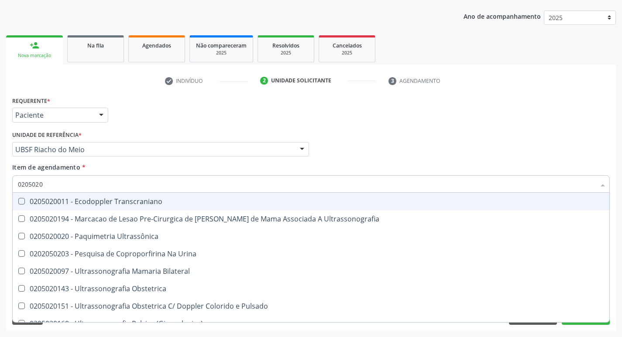
type input "02050200"
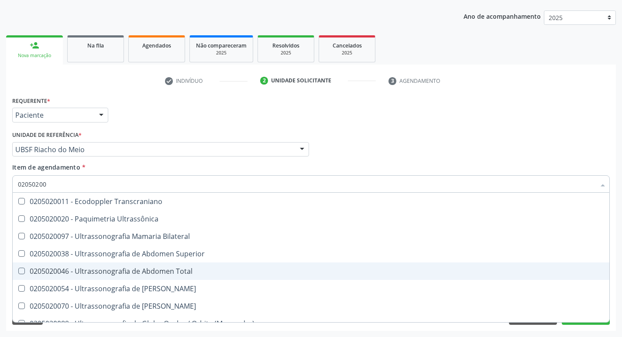
click at [21, 269] on Total at bounding box center [21, 271] width 7 height 7
click at [18, 269] on Total "checkbox" at bounding box center [16, 271] width 6 height 6
checkbox Total "true"
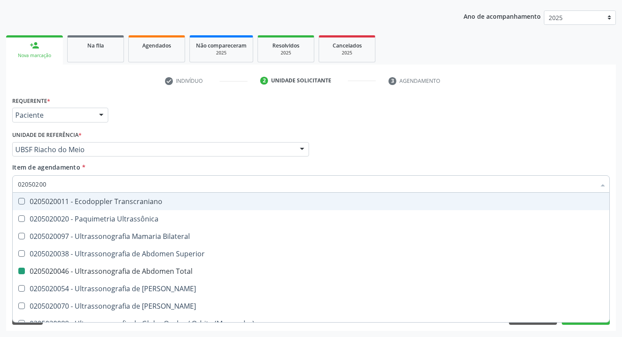
click at [501, 144] on div "Médico Solicitante Por favor, selecione a Unidade de Atendimento primeiro Nenhu…" at bounding box center [311, 146] width 602 height 34
checkbox Ultrassônica "true"
checkbox Total "false"
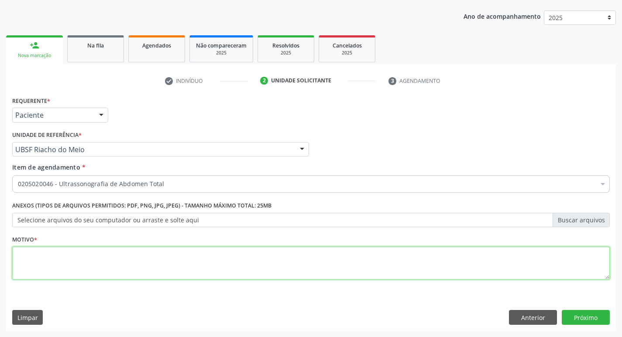
click at [54, 256] on textarea at bounding box center [310, 263] width 597 height 33
type textarea "AVALIACAO HEPATICA"
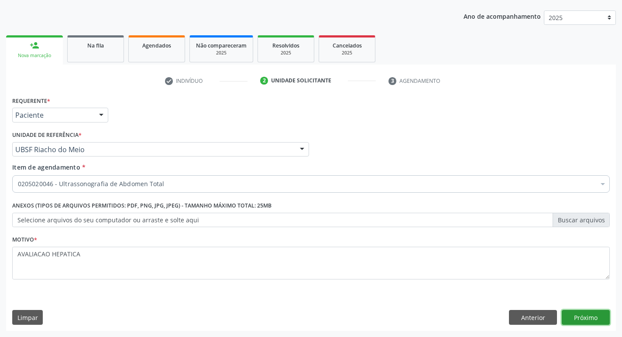
click at [588, 319] on button "Próximo" at bounding box center [586, 317] width 48 height 15
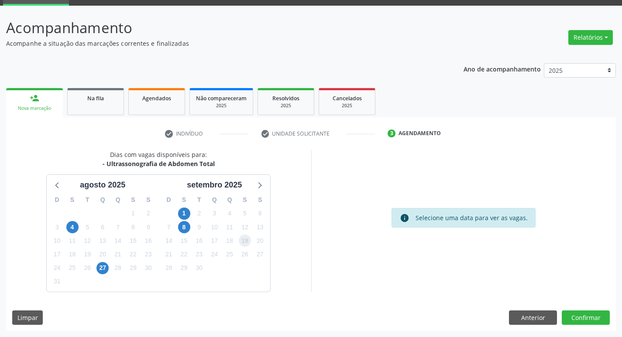
click at [245, 244] on span "19" at bounding box center [245, 241] width 12 height 12
click at [586, 319] on button "Confirmar" at bounding box center [586, 318] width 48 height 15
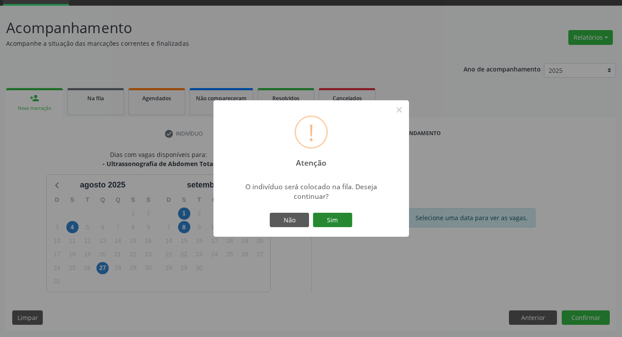
click at [338, 219] on button "Sim" at bounding box center [332, 220] width 39 height 15
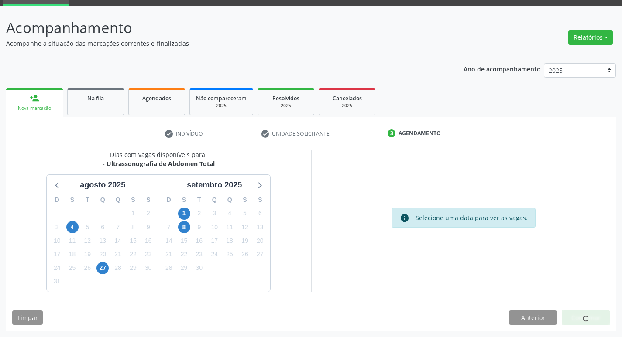
scroll to position [0, 0]
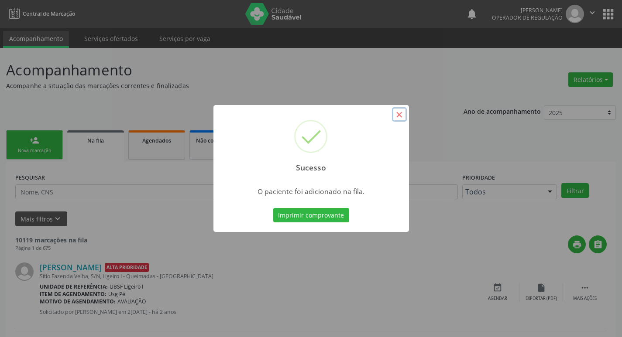
click at [404, 113] on button "×" at bounding box center [399, 114] width 15 height 15
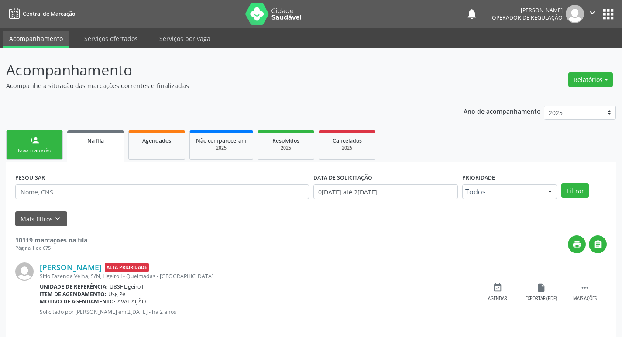
click at [22, 145] on link "person_add Nova marcação" at bounding box center [34, 144] width 57 height 29
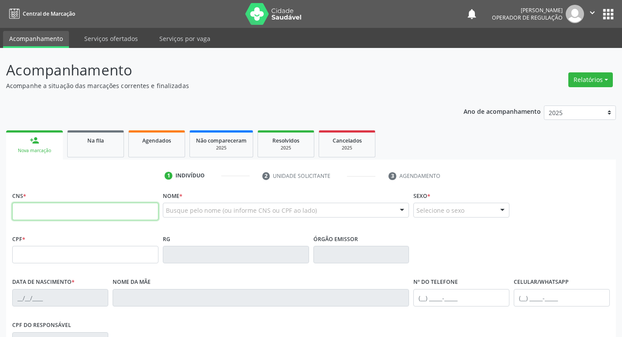
click at [24, 207] on input "text" at bounding box center [85, 211] width 146 height 17
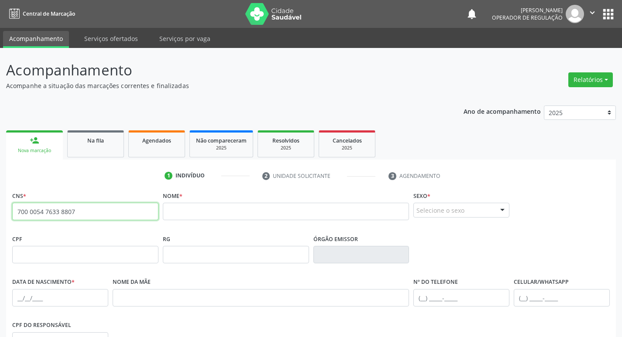
click at [77, 212] on input "700 0054 7633 8807" at bounding box center [85, 211] width 146 height 17
type input "7"
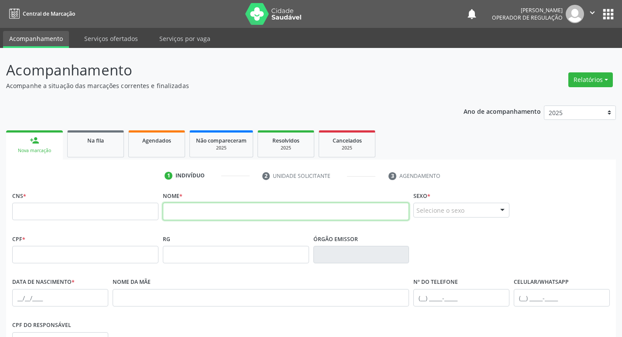
click at [172, 213] on input "text" at bounding box center [286, 211] width 247 height 17
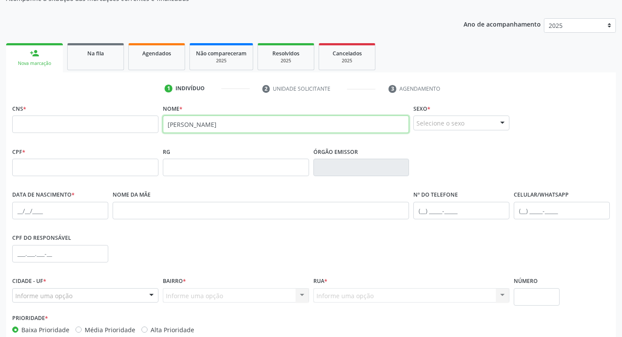
scroll to position [136, 0]
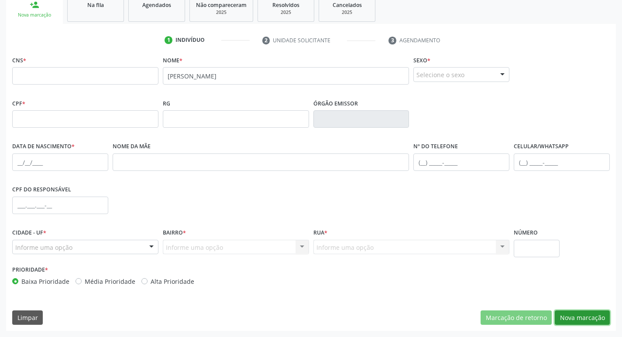
click at [590, 317] on button "Nova marcação" at bounding box center [582, 318] width 55 height 15
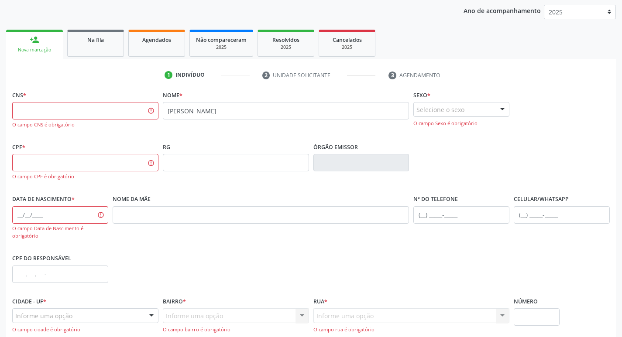
scroll to position [48, 0]
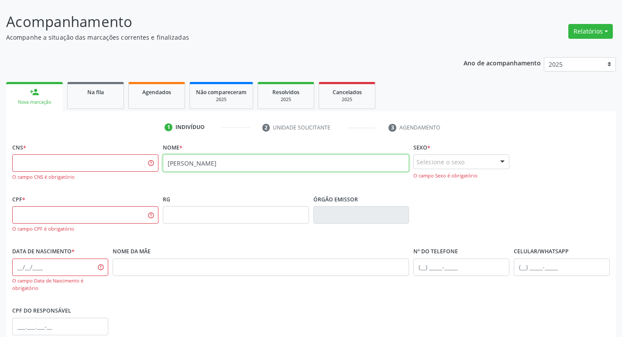
click at [252, 161] on input "[PERSON_NAME]" at bounding box center [286, 162] width 247 height 17
type input "A"
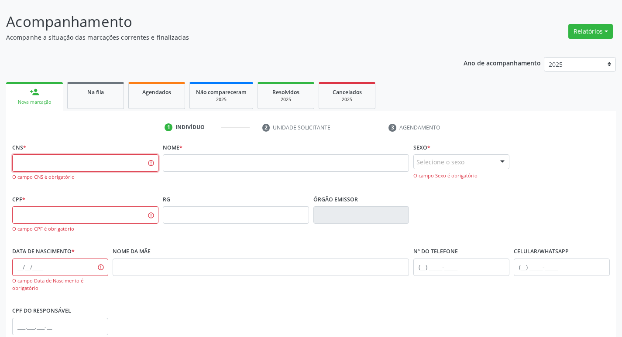
click at [59, 167] on input "text" at bounding box center [85, 162] width 146 height 17
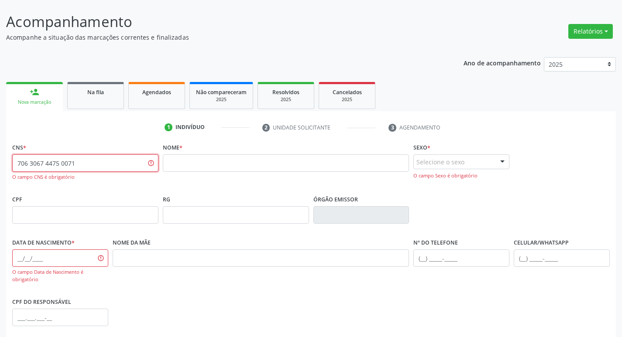
type input "706 3067 4475 0071"
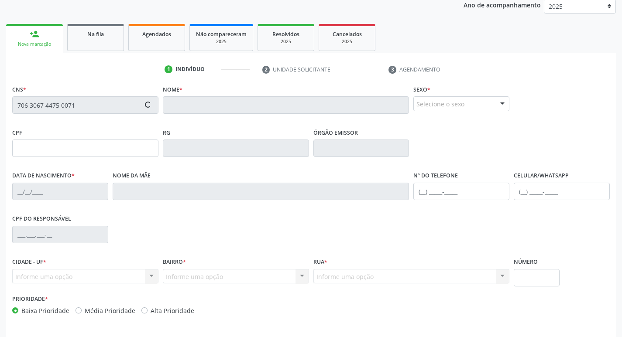
scroll to position [136, 0]
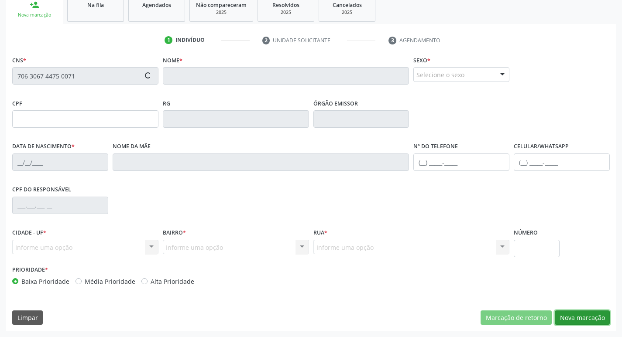
drag, startPoint x: 585, startPoint y: 316, endPoint x: 580, endPoint y: 317, distance: 4.5
click at [583, 317] on button "Nova marcação" at bounding box center [582, 318] width 55 height 15
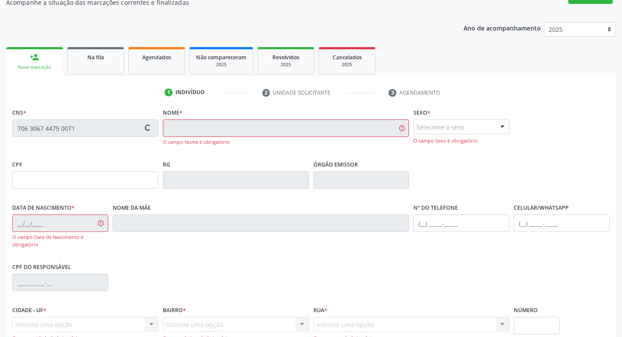
scroll to position [5, 0]
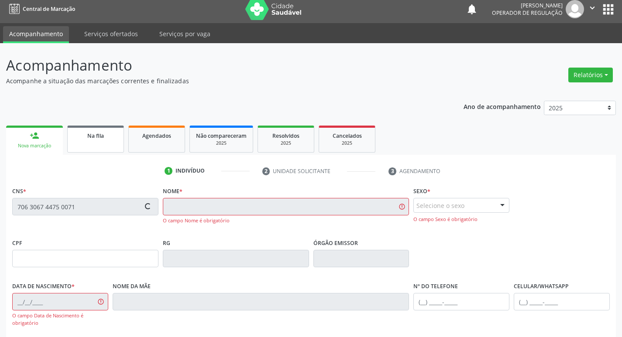
click at [105, 134] on div "Na fila" at bounding box center [96, 135] width 44 height 9
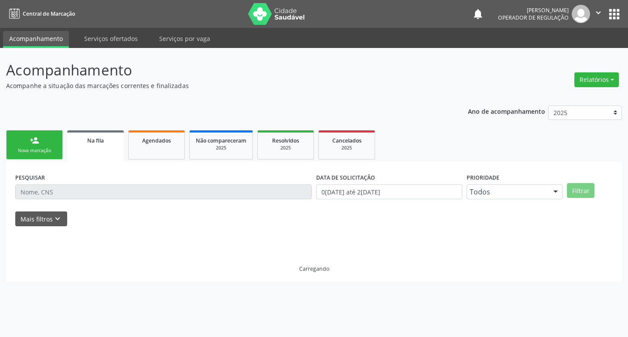
click at [41, 149] on div "Nova marcação" at bounding box center [35, 150] width 44 height 7
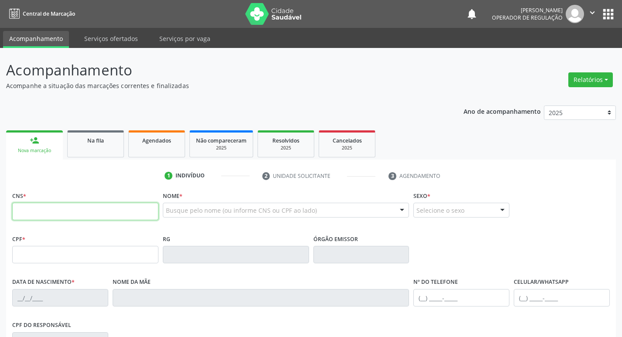
click at [31, 208] on input "text" at bounding box center [85, 211] width 146 height 17
type input "706 3067 4475 00"
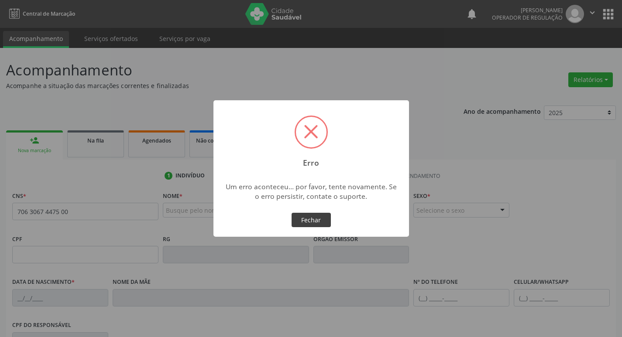
click at [307, 226] on button "Fechar" at bounding box center [310, 220] width 39 height 15
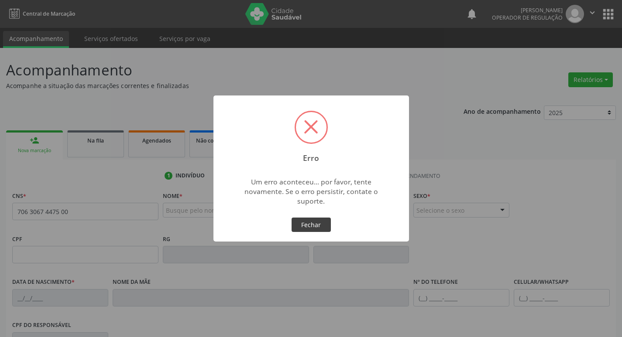
click at [305, 224] on button "Fechar" at bounding box center [310, 225] width 39 height 15
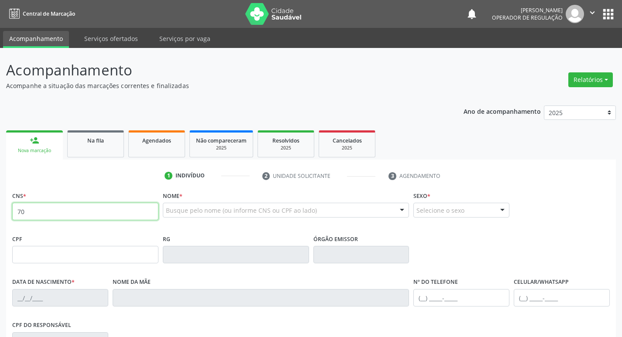
type input "7"
click at [37, 209] on input "text" at bounding box center [85, 211] width 146 height 17
type input "706 3067 4475 0071"
type input "029.388.294-00"
type input "08/02/1979"
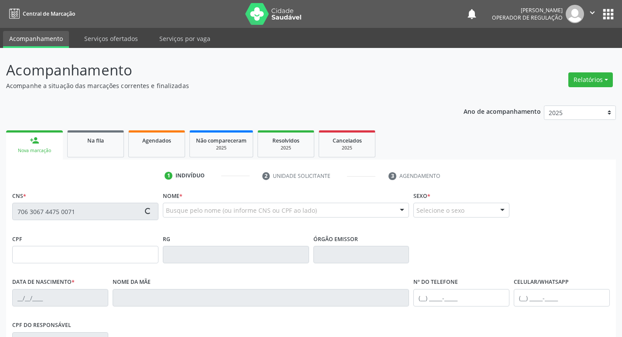
type input "Lucidalva Francisca de Oliveira"
type input "(83) 99321-5456"
type input "423.865.604-06"
type input "9"
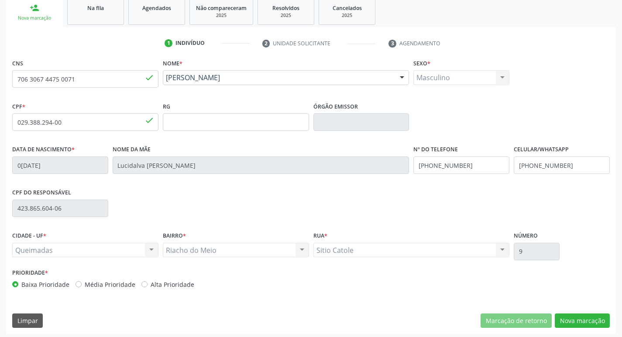
scroll to position [136, 0]
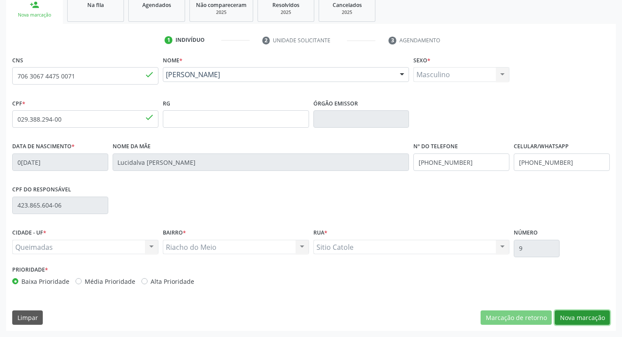
click at [591, 318] on button "Nova marcação" at bounding box center [582, 318] width 55 height 15
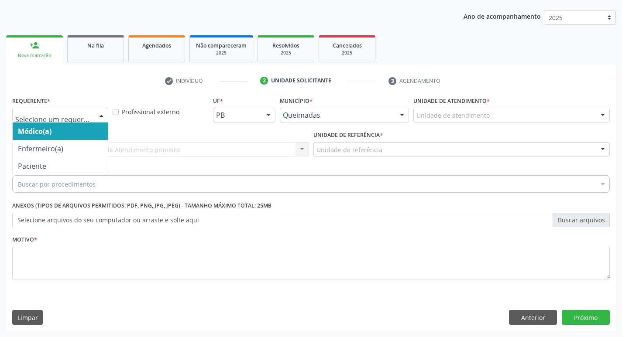
click at [107, 115] on div at bounding box center [101, 115] width 13 height 15
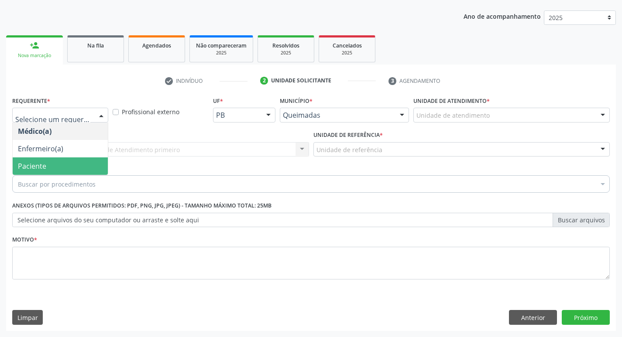
click at [56, 167] on span "Paciente" at bounding box center [60, 166] width 95 height 17
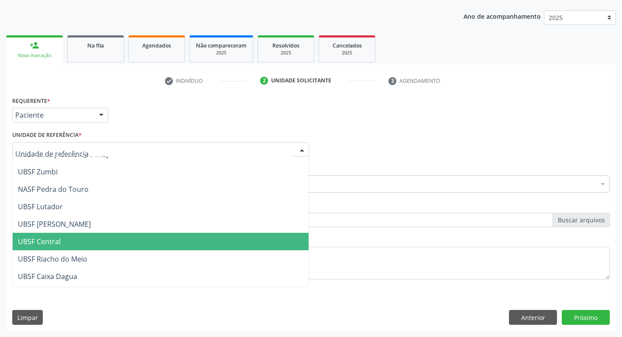
scroll to position [131, 0]
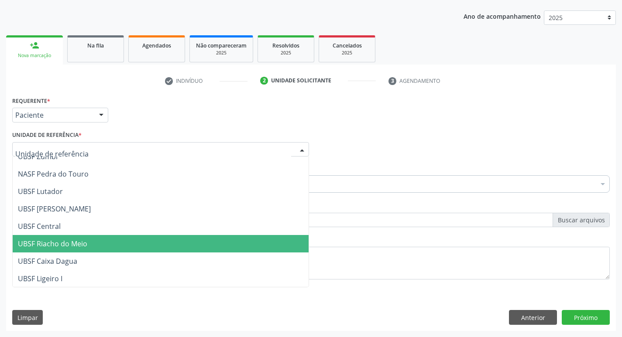
click at [81, 244] on span "UBSF Riacho do Meio" at bounding box center [52, 244] width 69 height 10
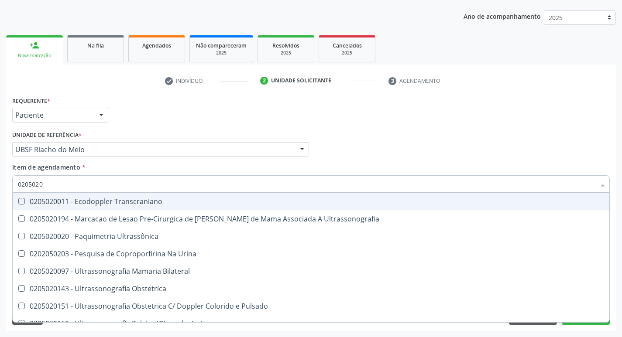
type input "02050200"
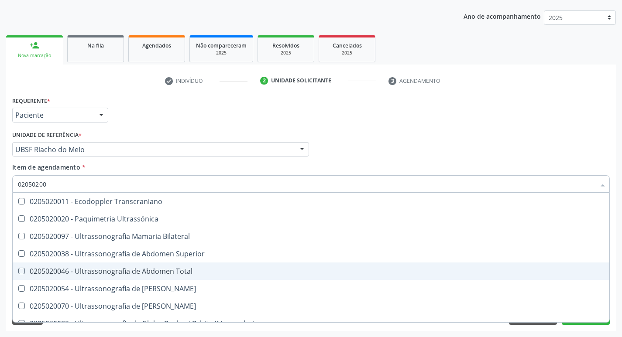
click at [20, 271] on Total at bounding box center [21, 271] width 7 height 7
click at [18, 271] on Total "checkbox" at bounding box center [16, 271] width 6 height 6
checkbox Total "true"
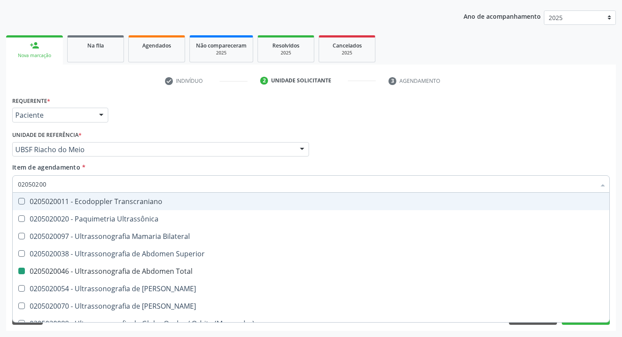
click at [411, 159] on div "Médico Solicitante Por favor, selecione a Unidade de Atendimento primeiro Nenhu…" at bounding box center [311, 146] width 602 height 34
checkbox Ultrassônica "true"
checkbox Total "false"
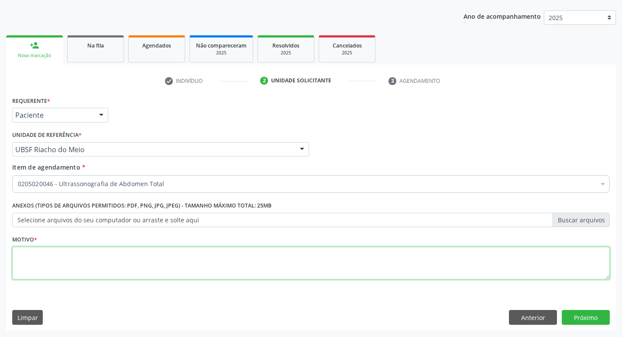
click at [29, 264] on textarea at bounding box center [310, 263] width 597 height 33
type textarea "A"
type textarea "AVALIACAO ABDOME"
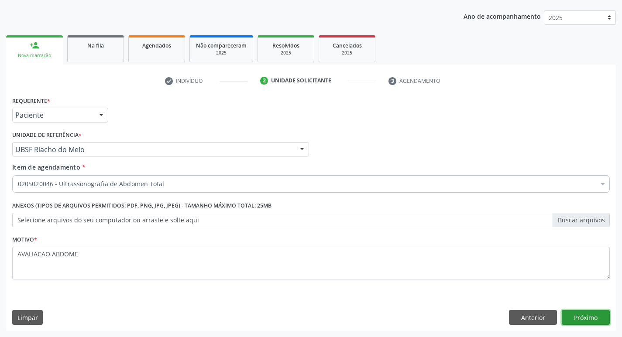
click at [588, 314] on button "Próximo" at bounding box center [586, 317] width 48 height 15
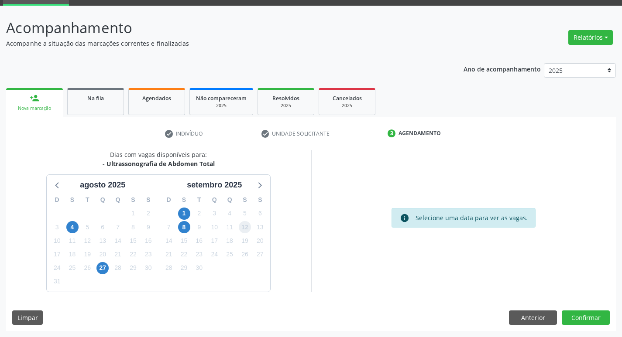
click at [241, 230] on span "12" at bounding box center [245, 227] width 12 height 12
click at [582, 317] on button "Confirmar" at bounding box center [586, 318] width 48 height 15
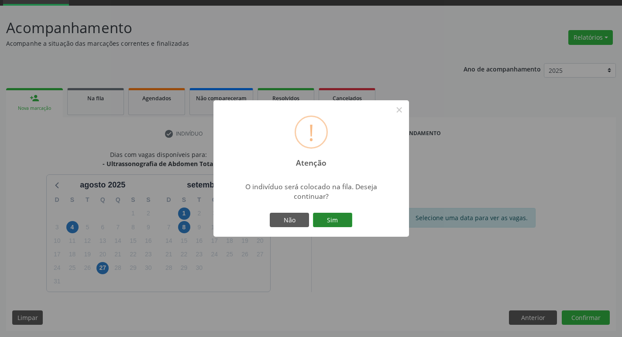
click at [337, 221] on button "Sim" at bounding box center [332, 220] width 39 height 15
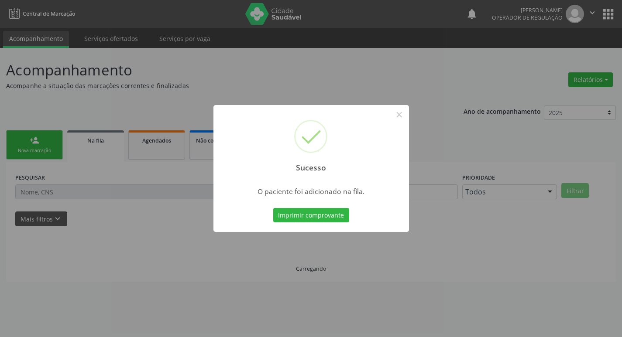
scroll to position [0, 0]
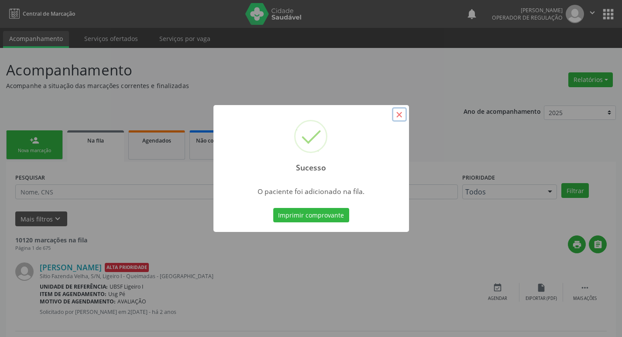
click at [402, 117] on button "×" at bounding box center [399, 114] width 15 height 15
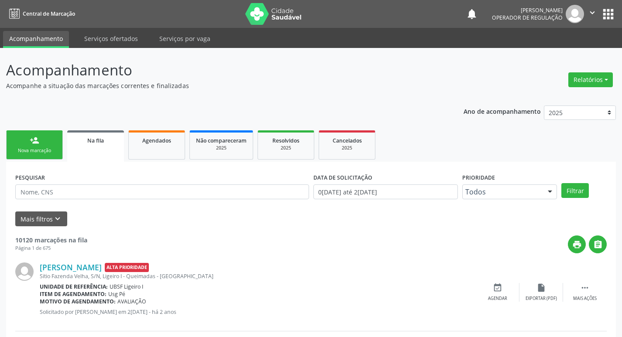
click at [50, 146] on link "person_add Nova marcação" at bounding box center [34, 144] width 57 height 29
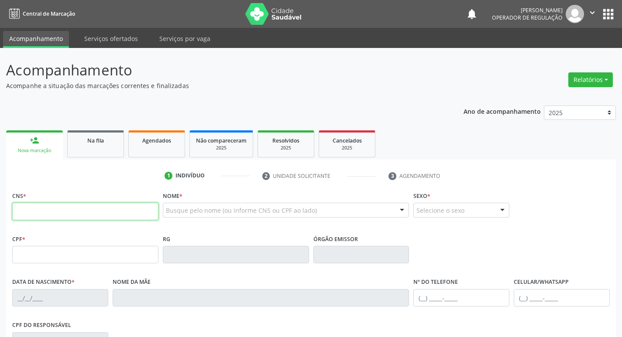
click at [34, 208] on input "text" at bounding box center [85, 211] width 146 height 17
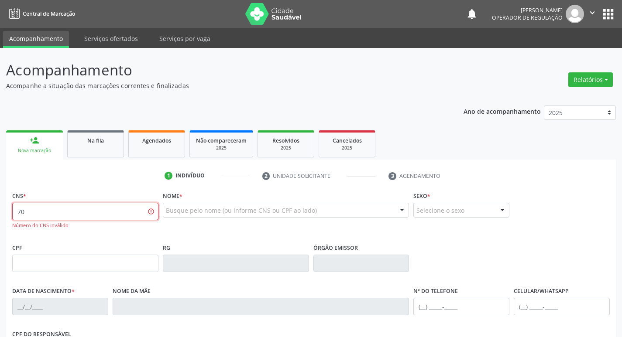
type input "7"
type input "704 5073 0986 8113"
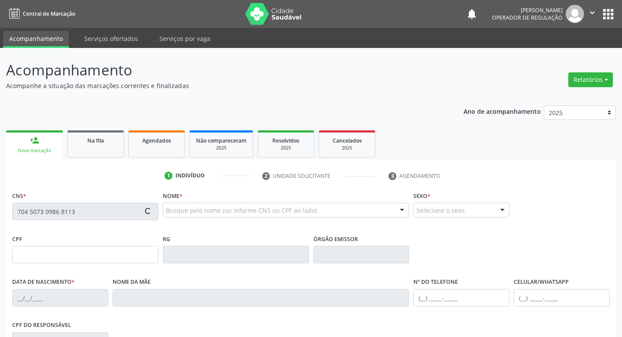
type input "30/10/1978"
type input "Olimpia da Silva Oliveira"
type input "(83) 99120-5695"
type input "110"
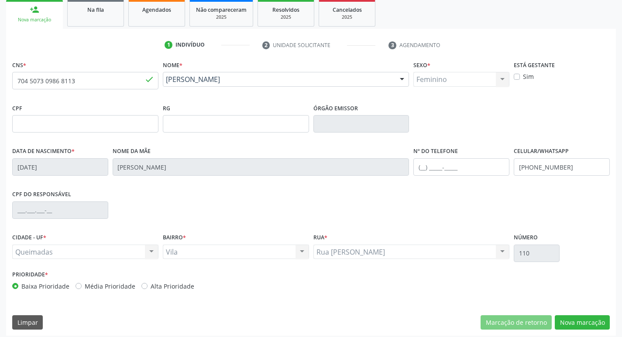
scroll to position [136, 0]
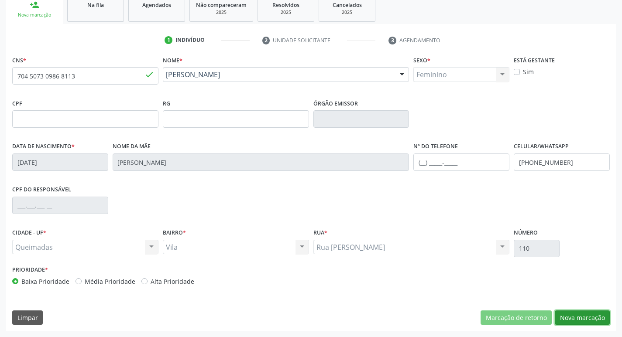
click at [571, 319] on button "Nova marcação" at bounding box center [582, 318] width 55 height 15
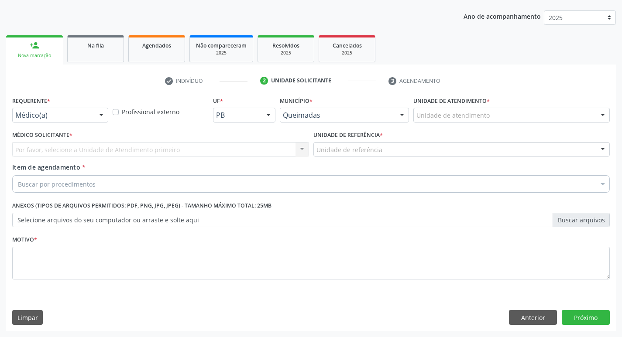
scroll to position [95, 0]
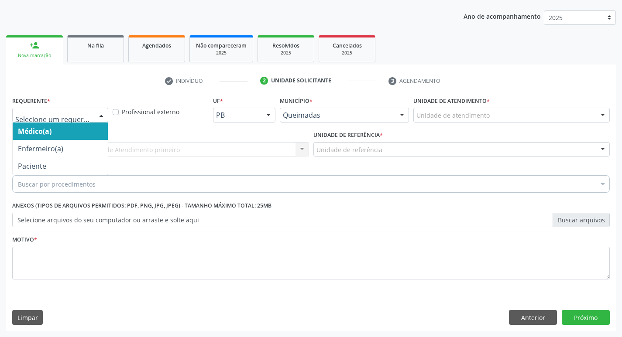
click at [99, 119] on div at bounding box center [101, 115] width 13 height 15
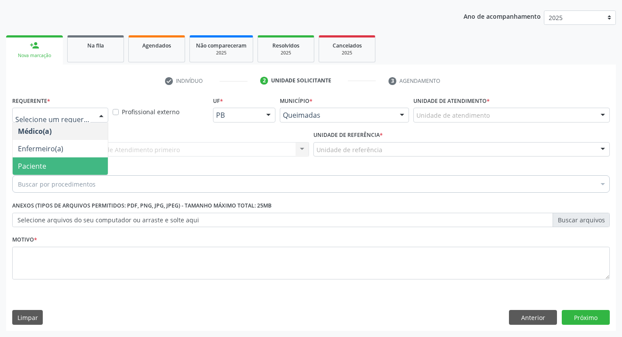
click at [33, 166] on span "Paciente" at bounding box center [32, 166] width 28 height 10
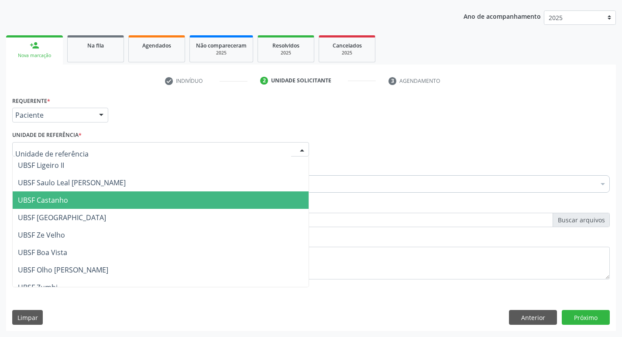
click at [53, 199] on span "UBSF Castanho" at bounding box center [43, 200] width 50 height 10
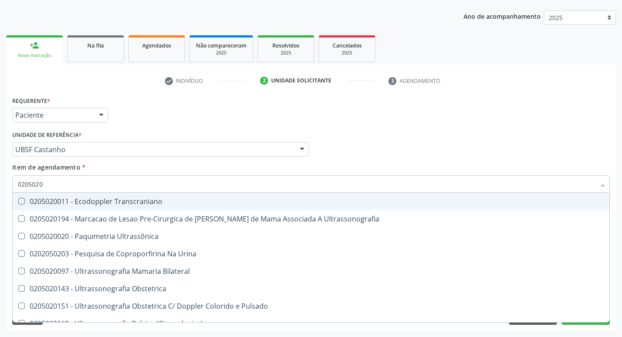
type input "02050200"
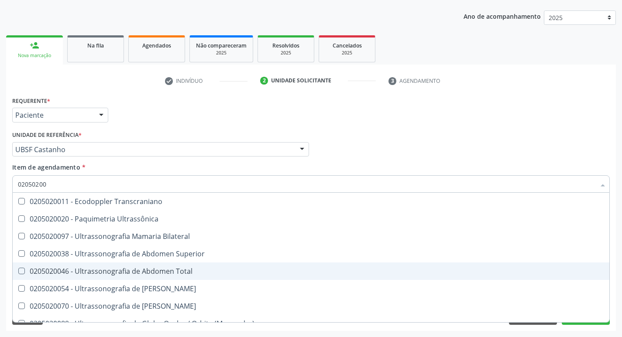
click at [19, 273] on Total at bounding box center [21, 271] width 7 height 7
click at [18, 273] on Total "checkbox" at bounding box center [16, 271] width 6 height 6
checkbox Total "true"
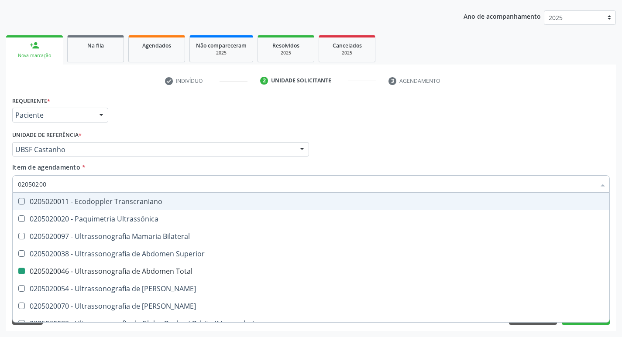
click at [408, 164] on div "Item de agendamento * 02050200 Desfazer seleção 0205020011 - Ecodoppler Transcr…" at bounding box center [310, 176] width 597 height 27
checkbox Ultrassônica "true"
checkbox Total "false"
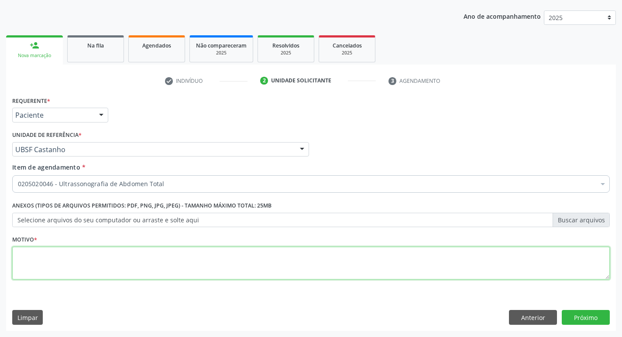
click at [50, 271] on textarea at bounding box center [310, 263] width 597 height 33
type textarea "AVALIACAO"
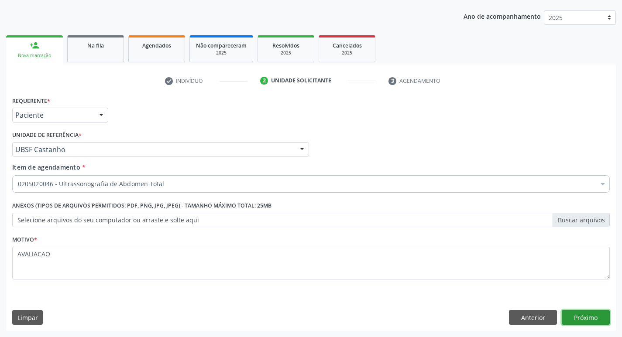
click at [585, 319] on button "Próximo" at bounding box center [586, 317] width 48 height 15
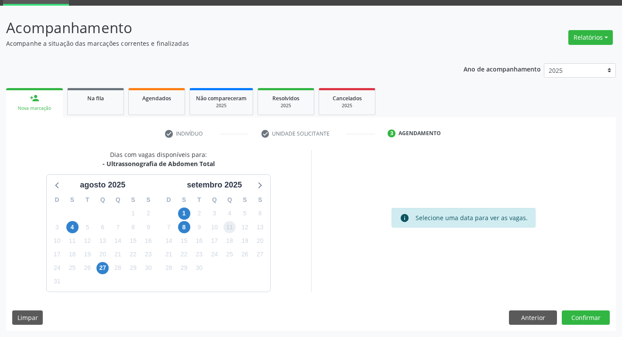
click at [231, 226] on span "11" at bounding box center [229, 227] width 12 height 12
click at [575, 317] on button "Confirmar" at bounding box center [586, 318] width 48 height 15
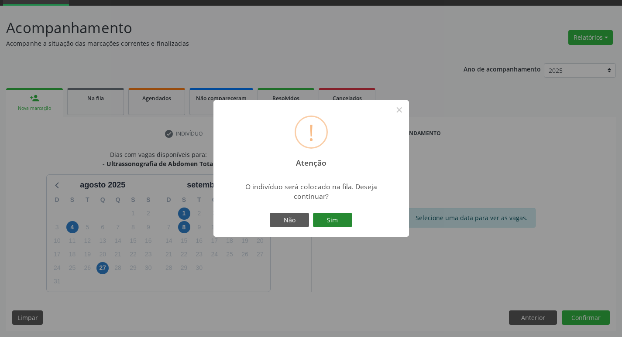
click at [339, 218] on button "Sim" at bounding box center [332, 220] width 39 height 15
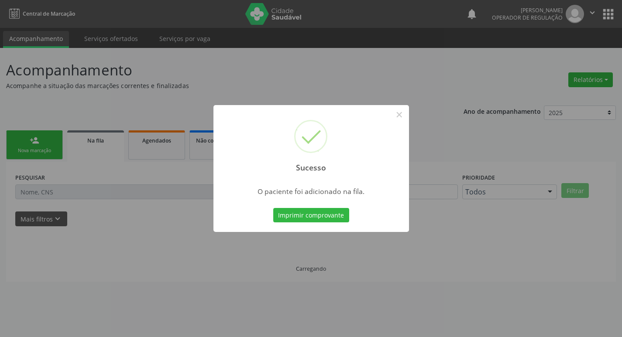
scroll to position [0, 0]
click at [402, 116] on button "×" at bounding box center [402, 114] width 15 height 15
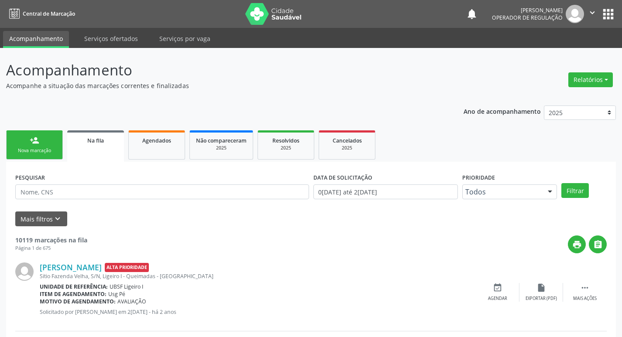
click at [41, 148] on div "Nova marcação" at bounding box center [35, 150] width 44 height 7
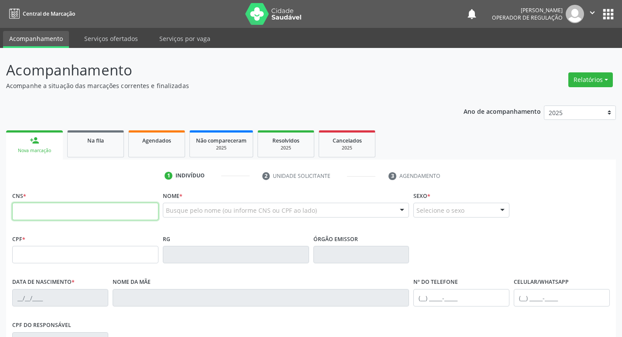
click at [25, 209] on input "text" at bounding box center [85, 211] width 146 height 17
click at [25, 210] on input "text" at bounding box center [85, 211] width 146 height 17
type input "704 7035 8356 1040"
type input "150.355.794-41"
type input "08/11/2007"
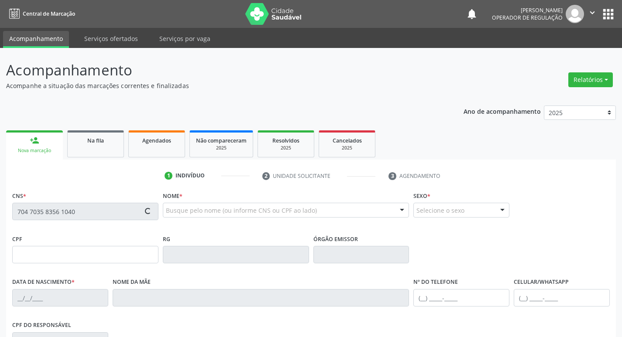
type input "Maria Betânia Gomes de Albuquerque"
type input "(83) 99401-3995"
type input "115.892.177-21"
type input "115"
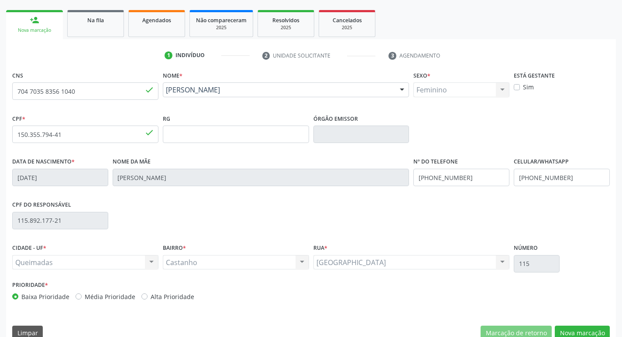
scroll to position [136, 0]
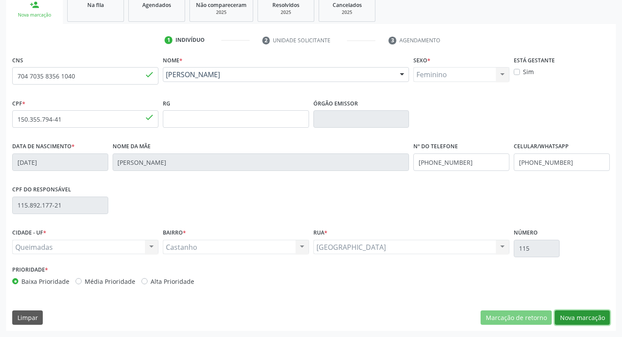
click at [576, 317] on button "Nova marcação" at bounding box center [582, 318] width 55 height 15
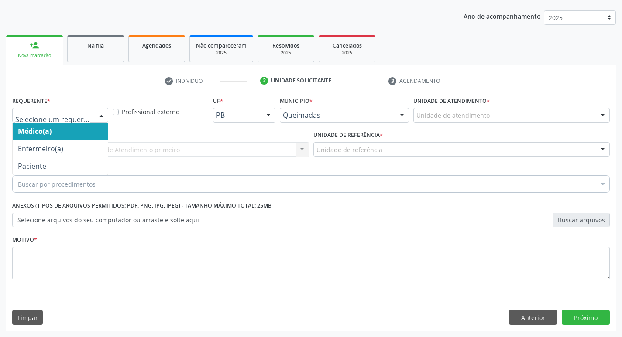
click at [102, 117] on div at bounding box center [101, 115] width 13 height 15
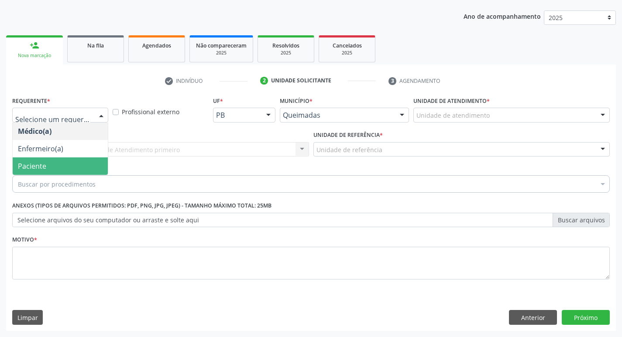
click at [46, 169] on span "Paciente" at bounding box center [60, 166] width 95 height 17
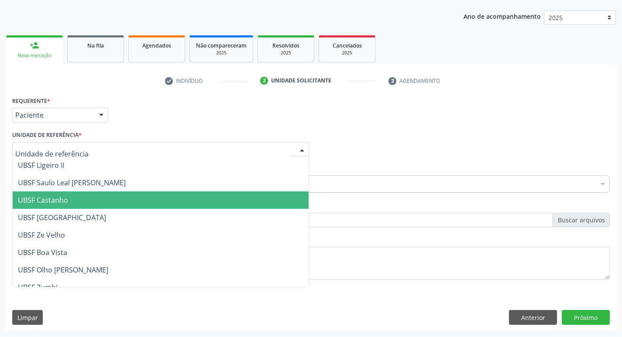
click at [51, 202] on span "UBSF Castanho" at bounding box center [43, 200] width 50 height 10
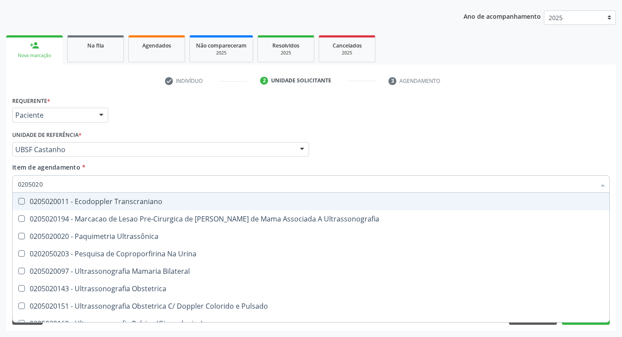
type input "02050200"
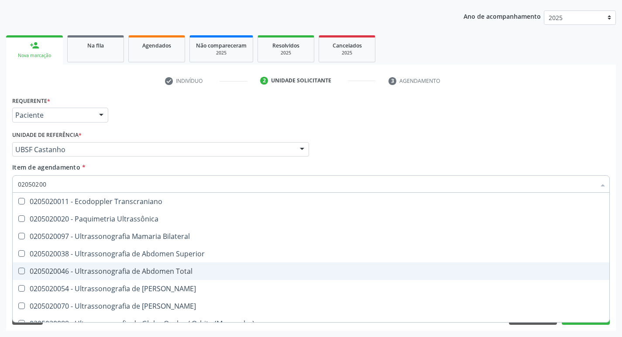
click at [23, 272] on Total at bounding box center [21, 271] width 7 height 7
click at [18, 272] on Total "checkbox" at bounding box center [16, 271] width 6 height 6
checkbox Total "true"
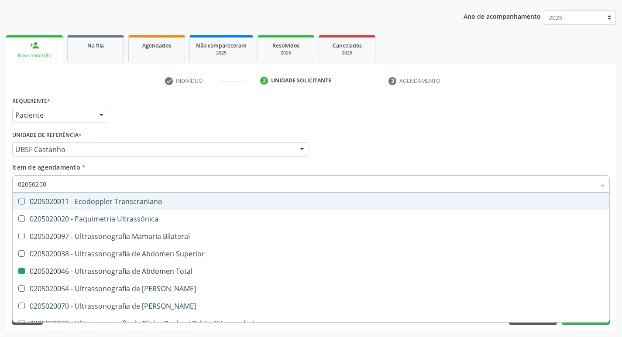
click at [414, 156] on div "Médico Solicitante Por favor, selecione a Unidade de Atendimento primeiro Nenhu…" at bounding box center [311, 146] width 602 height 34
checkbox Ultrassônica "true"
checkbox Total "false"
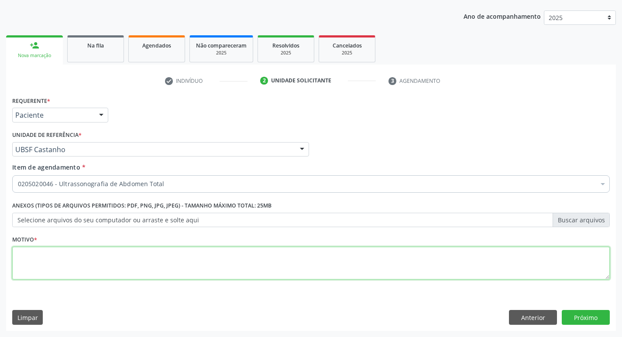
click at [23, 266] on textarea at bounding box center [310, 263] width 597 height 33
type textarea "DOR ABDOME"
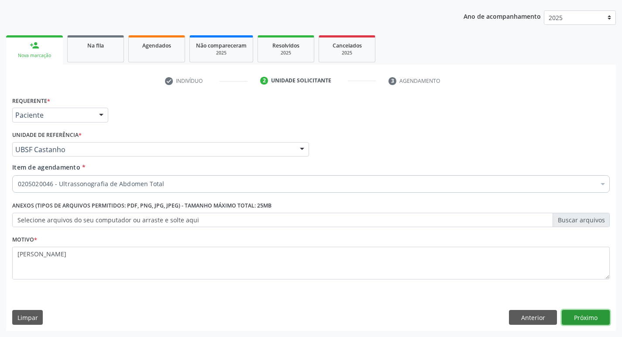
click at [582, 318] on button "Próximo" at bounding box center [586, 317] width 48 height 15
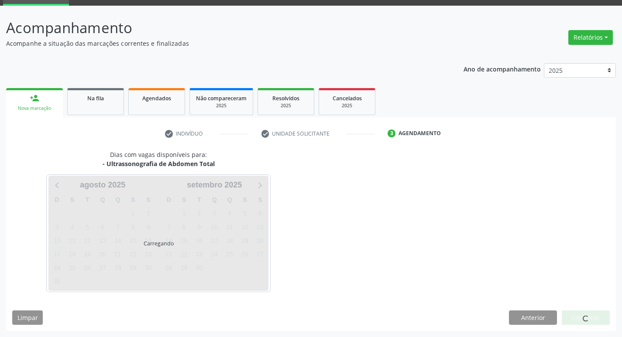
scroll to position [42, 0]
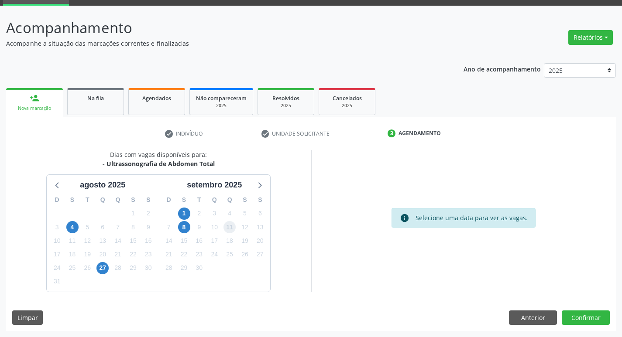
click at [232, 226] on span "11" at bounding box center [229, 227] width 12 height 12
click at [586, 320] on button "Confirmar" at bounding box center [586, 318] width 48 height 15
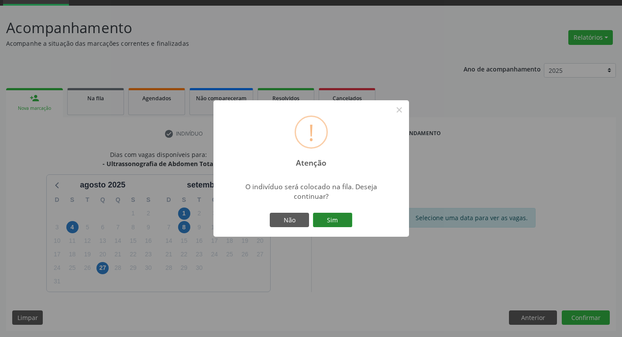
click at [338, 223] on button "Sim" at bounding box center [332, 220] width 39 height 15
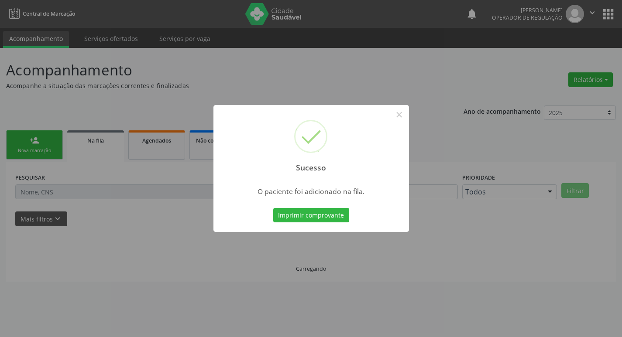
scroll to position [0, 0]
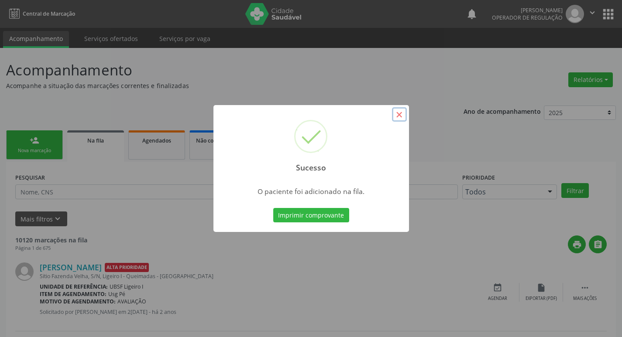
click at [404, 115] on button "×" at bounding box center [399, 114] width 15 height 15
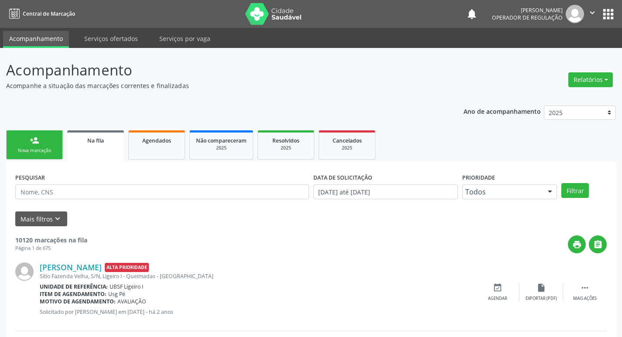
click at [45, 150] on div "Nova marcação" at bounding box center [35, 150] width 44 height 7
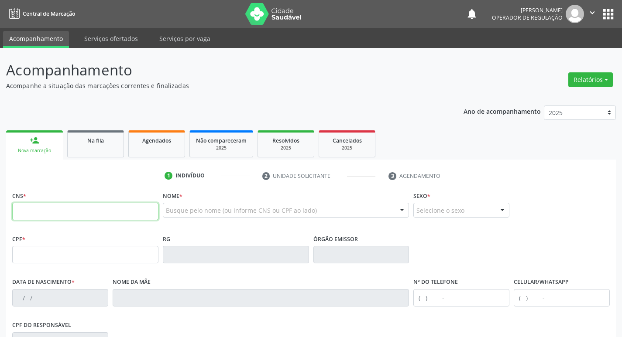
click at [25, 212] on input "text" at bounding box center [85, 211] width 146 height 17
type input "700 8054 9905 5987"
type input "138.688.194-52"
type input "16/02/2016"
type input "Rinale de Brito Evaristo"
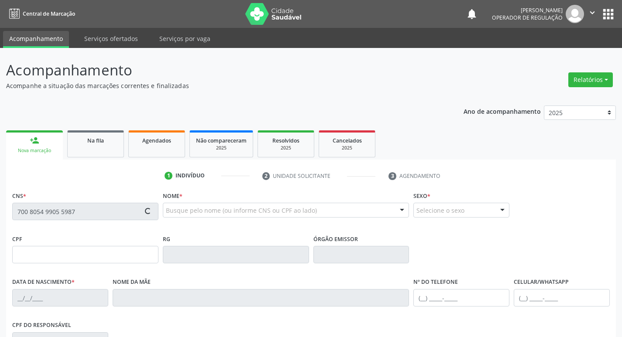
type input "(83) 99125-4771"
type input "(83) 99383-6573"
type input "073.291.354-37"
type input "47"
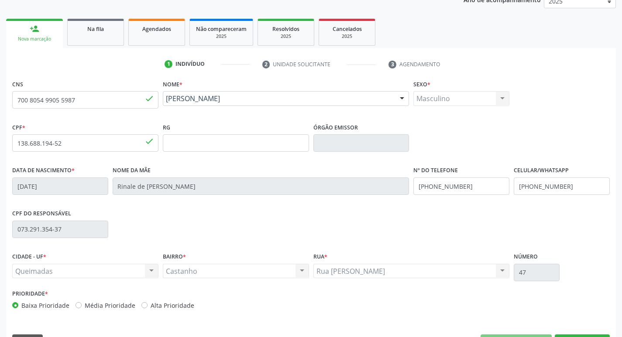
scroll to position [136, 0]
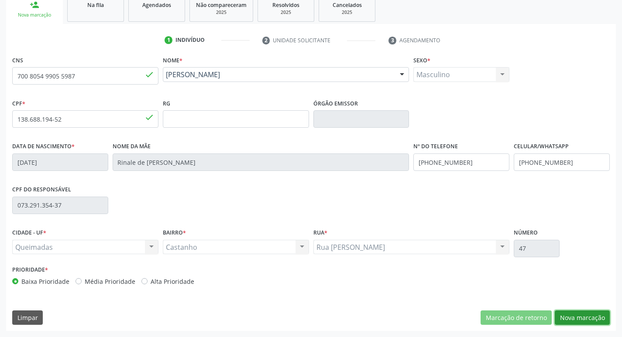
click at [578, 317] on button "Nova marcação" at bounding box center [582, 318] width 55 height 15
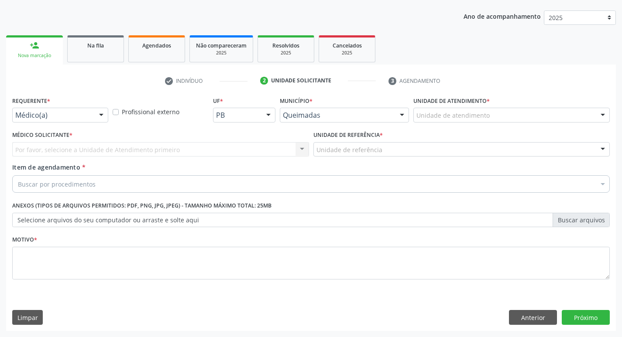
scroll to position [95, 0]
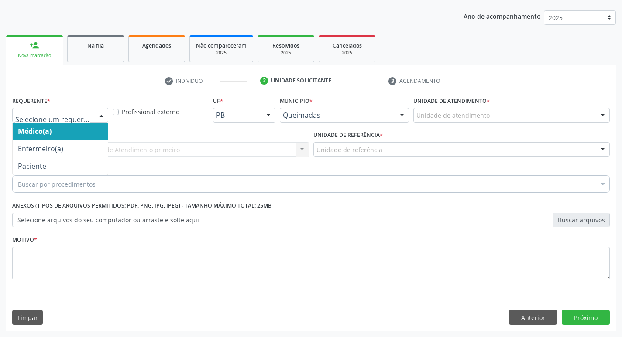
click at [102, 113] on div at bounding box center [101, 115] width 13 height 15
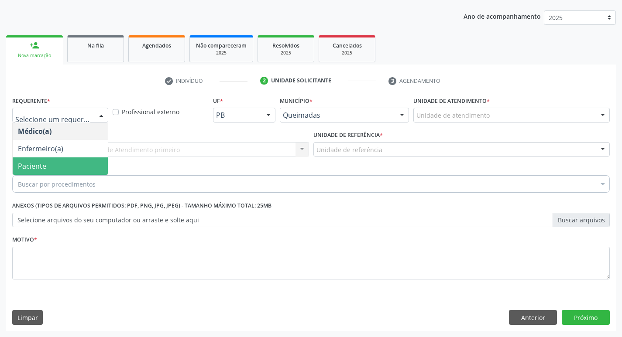
click at [57, 165] on span "Paciente" at bounding box center [60, 166] width 95 height 17
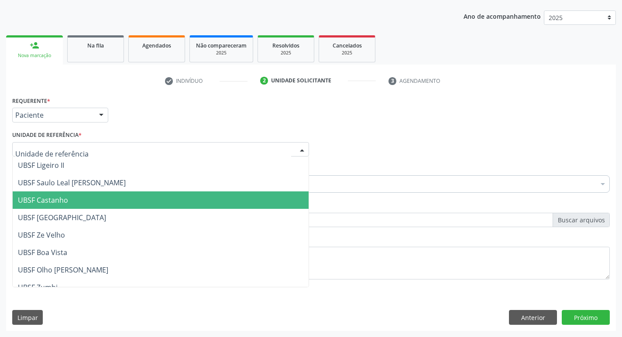
click at [49, 198] on span "UBSF Castanho" at bounding box center [43, 200] width 50 height 10
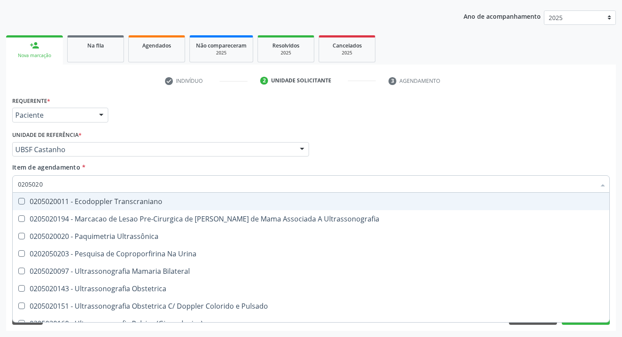
type input "02050200"
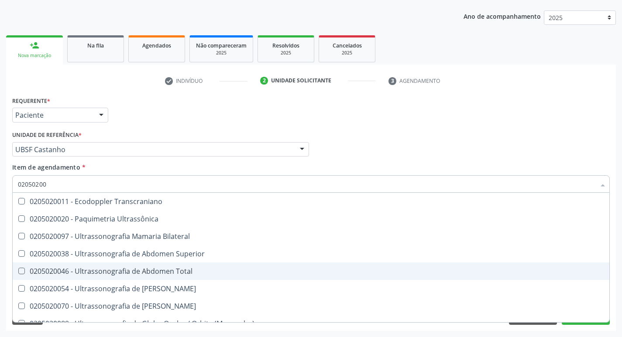
click at [22, 274] on Total at bounding box center [21, 271] width 7 height 7
click at [18, 274] on Total "checkbox" at bounding box center [16, 271] width 6 height 6
checkbox Total "true"
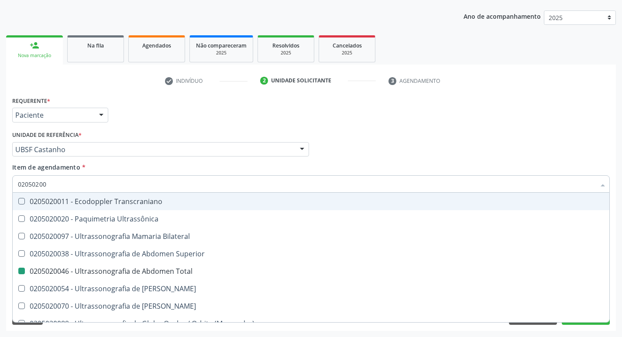
click at [500, 135] on div "Médico Solicitante Por favor, selecione a Unidade de Atendimento primeiro Nenhu…" at bounding box center [311, 146] width 602 height 34
checkbox Ultrassônica "true"
checkbox Total "false"
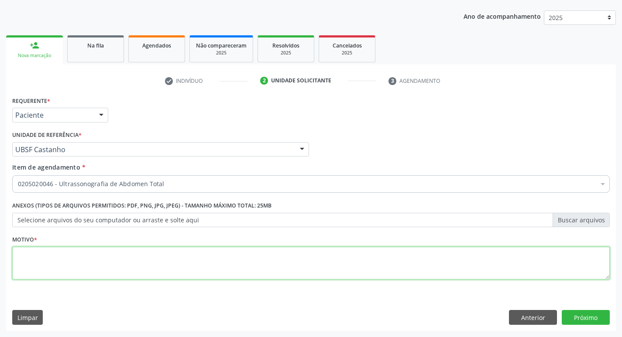
click at [60, 257] on textarea at bounding box center [310, 263] width 597 height 33
type textarea "ROTINA"
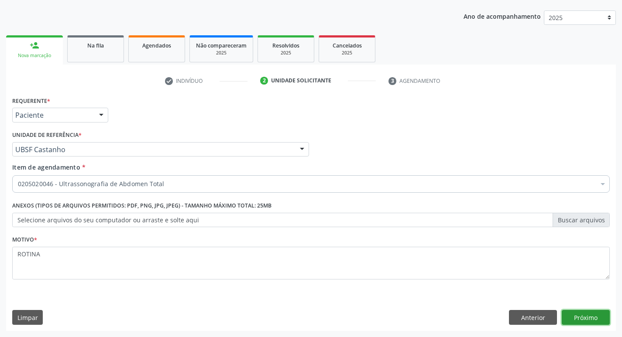
click at [584, 316] on button "Próximo" at bounding box center [586, 317] width 48 height 15
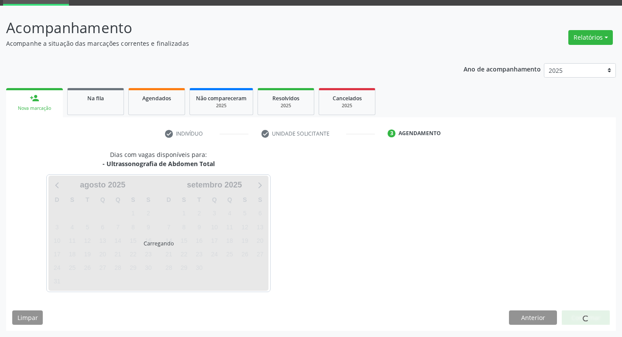
scroll to position [42, 0]
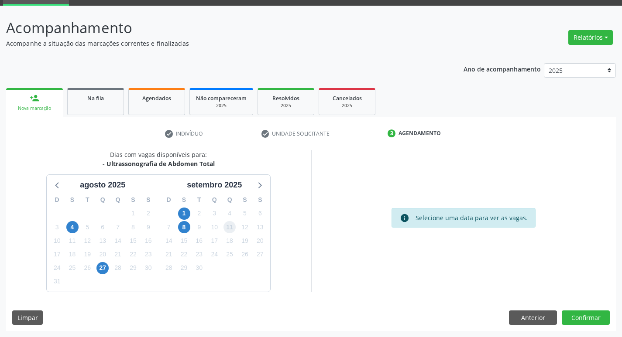
click at [231, 230] on span "11" at bounding box center [229, 227] width 12 height 12
click at [589, 320] on button "Confirmar" at bounding box center [586, 318] width 48 height 15
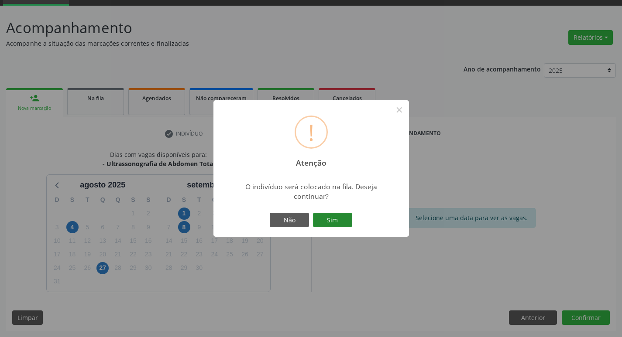
click at [335, 219] on button "Sim" at bounding box center [332, 220] width 39 height 15
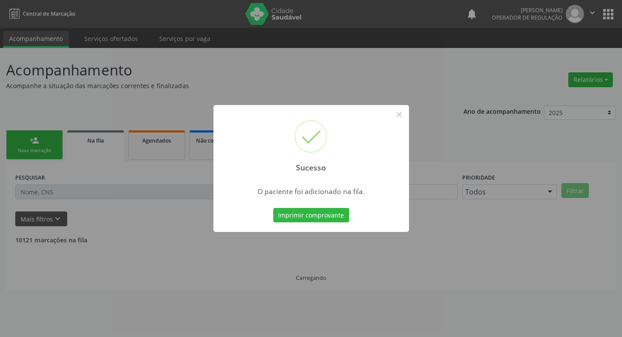
scroll to position [0, 0]
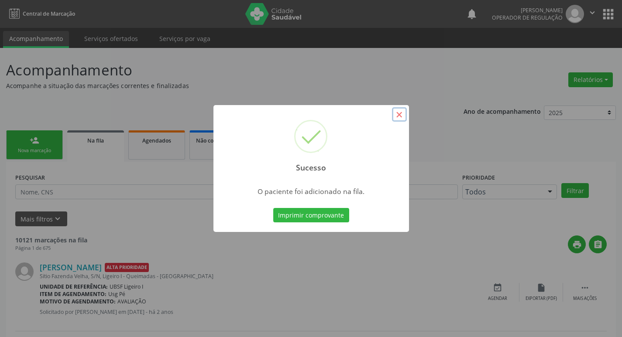
click at [399, 114] on button "×" at bounding box center [399, 114] width 15 height 15
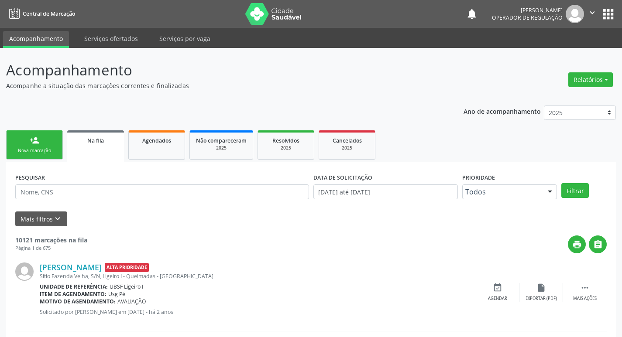
click at [31, 150] on div "Nova marcação" at bounding box center [35, 150] width 44 height 7
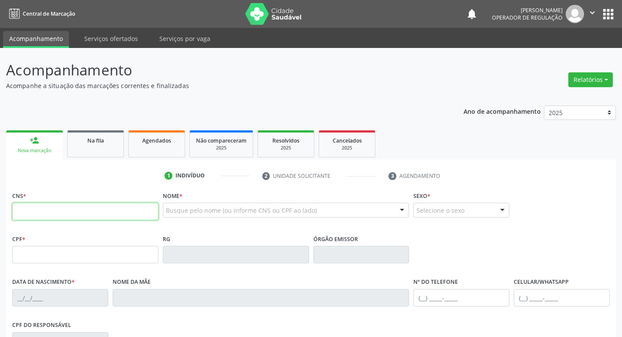
click at [19, 206] on input "text" at bounding box center [85, 211] width 146 height 17
type input "706 5073 3143 1195"
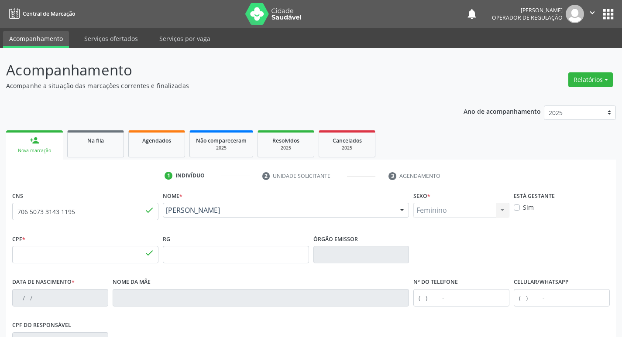
type input "037.550.424-95"
type input "1[DATE]"
type input "[PERSON_NAME]"
type input "[PHONE_NUMBER]"
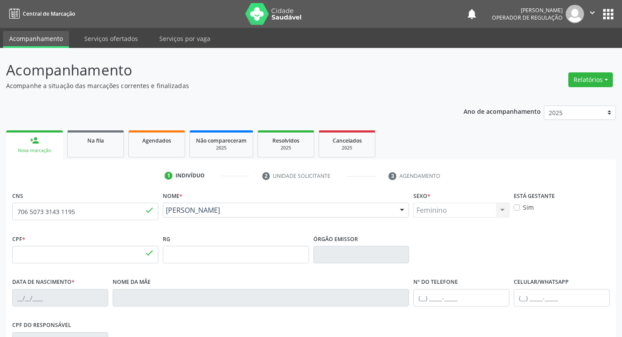
type input "17"
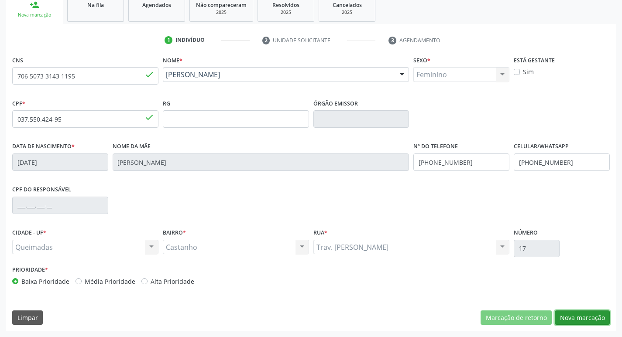
click at [582, 319] on button "Nova marcação" at bounding box center [582, 318] width 55 height 15
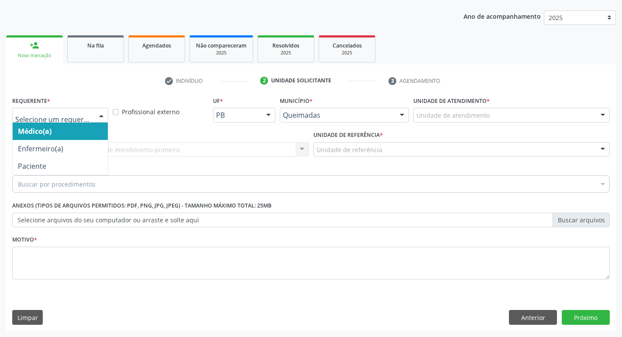
click at [104, 114] on div at bounding box center [101, 115] width 13 height 15
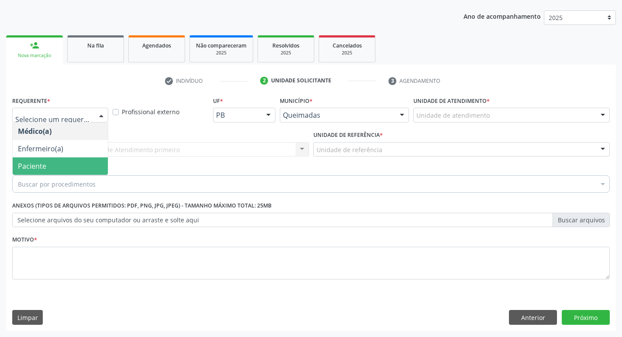
click at [52, 165] on span "Paciente" at bounding box center [60, 166] width 95 height 17
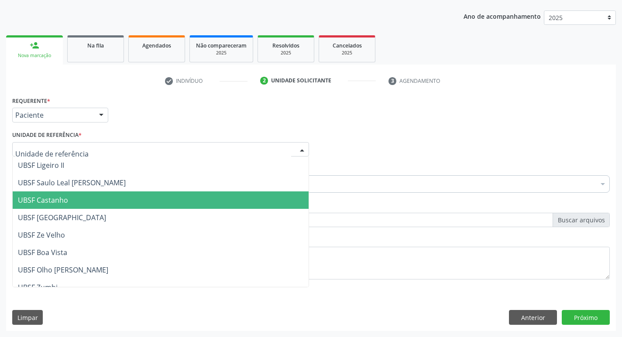
click at [50, 197] on span "UBSF Castanho" at bounding box center [43, 200] width 50 height 10
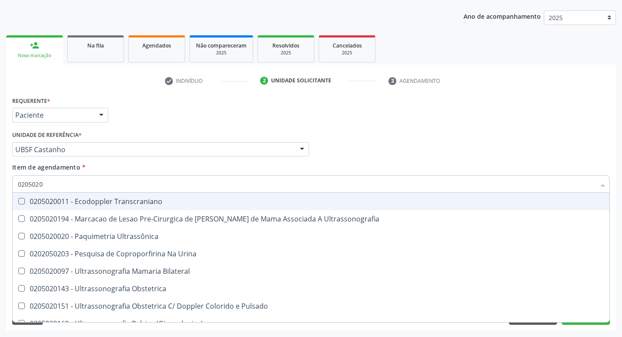
type input "02050200"
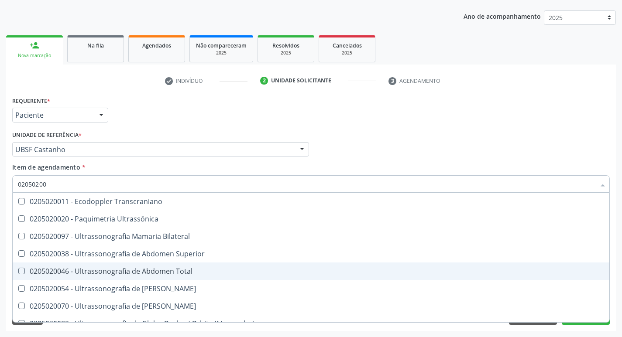
click at [21, 272] on Total at bounding box center [21, 271] width 7 height 7
click at [18, 272] on Total "checkbox" at bounding box center [16, 271] width 6 height 6
checkbox Total "true"
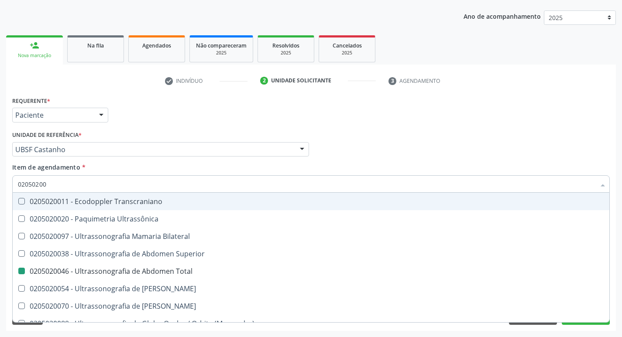
click at [380, 160] on div "Médico Solicitante Por favor, selecione a Unidade de Atendimento primeiro Nenhu…" at bounding box center [311, 146] width 602 height 34
checkbox Ultrassônica "true"
checkbox Total "false"
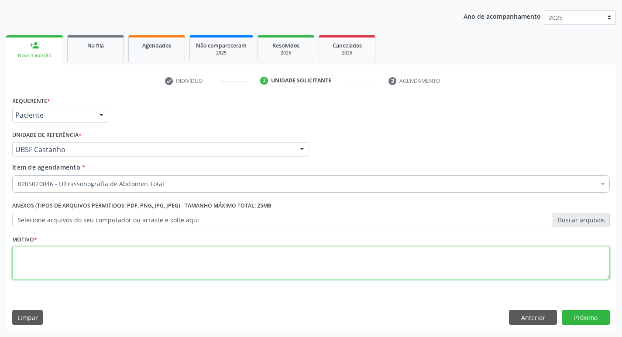
click at [26, 257] on textarea at bounding box center [310, 263] width 597 height 33
type textarea "A"
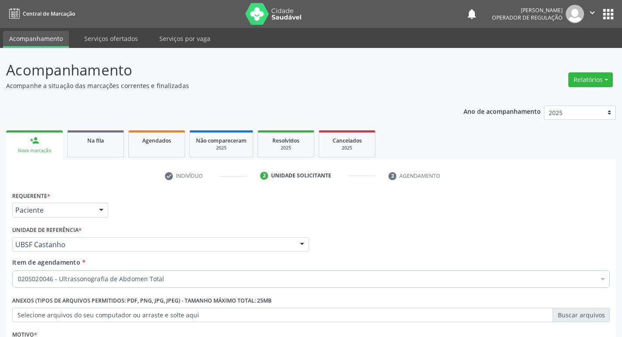
scroll to position [95, 0]
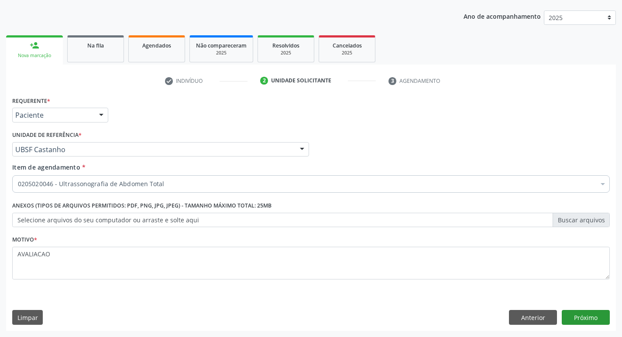
type textarea "AVALIACAO"
click at [576, 320] on button "Próximo" at bounding box center [586, 317] width 48 height 15
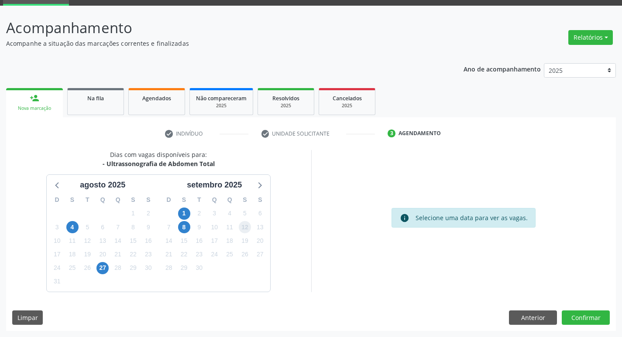
click at [245, 224] on span "12" at bounding box center [245, 227] width 12 height 12
click at [587, 322] on button "Confirmar" at bounding box center [586, 318] width 48 height 15
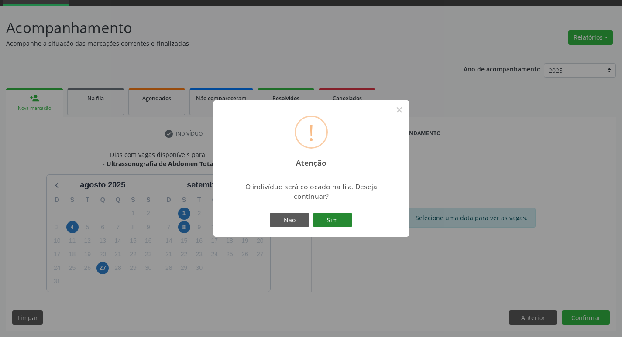
click at [332, 220] on button "Sim" at bounding box center [332, 220] width 39 height 15
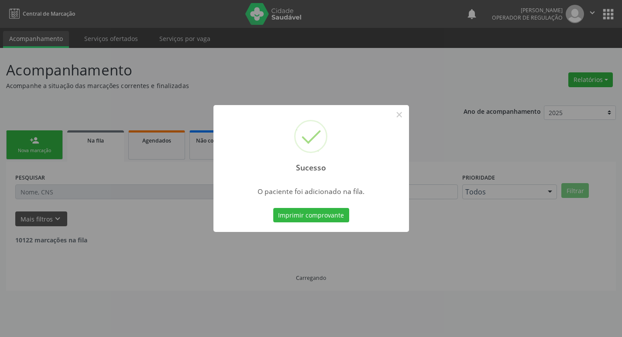
scroll to position [0, 0]
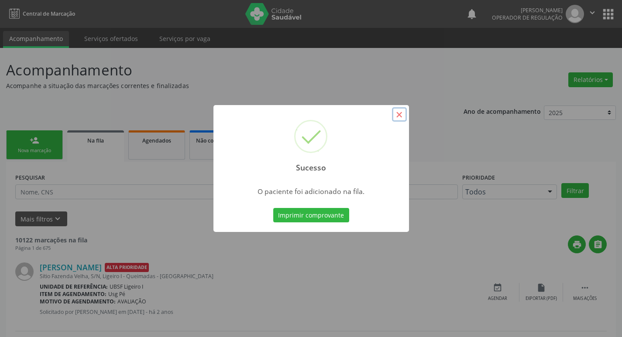
click at [398, 113] on button "×" at bounding box center [399, 114] width 15 height 15
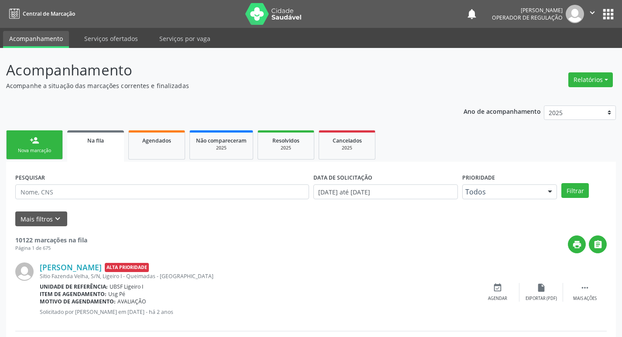
click at [24, 151] on div "Nova marcação" at bounding box center [35, 150] width 44 height 7
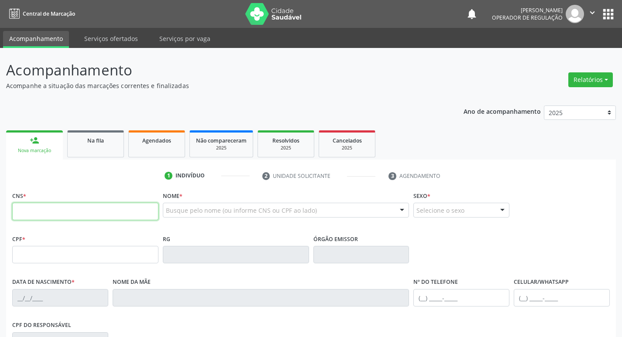
click at [33, 209] on input "text" at bounding box center [85, 211] width 146 height 17
type input "700 0029 4008 6510"
type input "059.027.844-41"
type input "[DATE]"
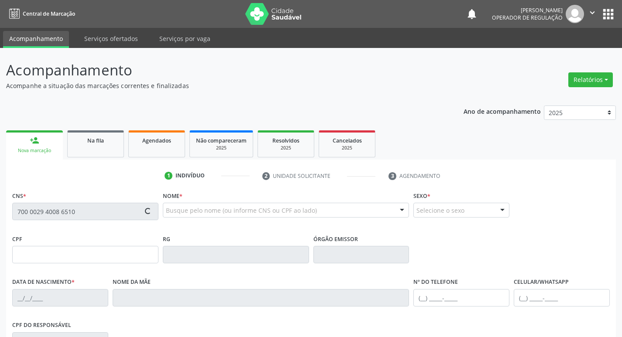
type input "[PERSON_NAME]"
type input "[PHONE_NUMBER]"
type input "396"
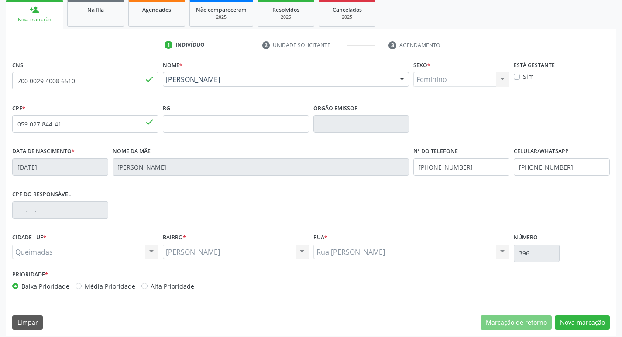
scroll to position [136, 0]
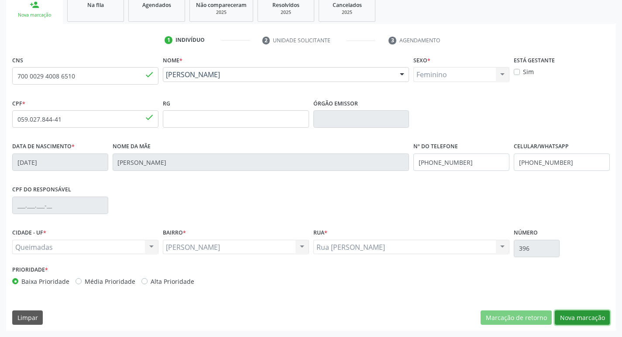
click at [587, 315] on button "Nova marcação" at bounding box center [582, 318] width 55 height 15
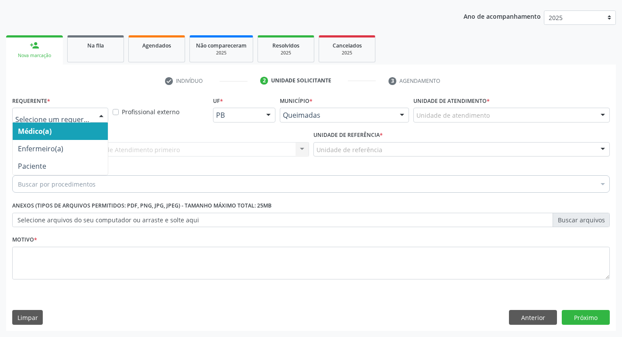
click at [102, 116] on div at bounding box center [101, 115] width 13 height 15
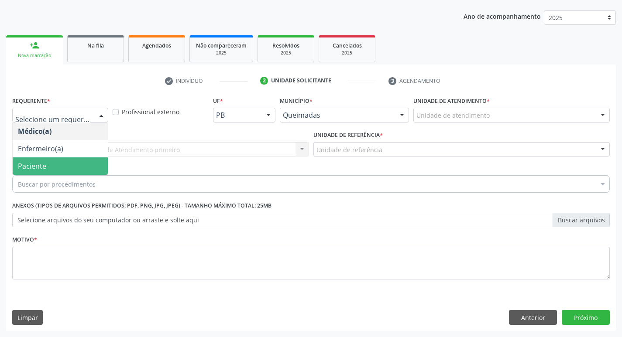
click at [69, 163] on span "Paciente" at bounding box center [60, 166] width 95 height 17
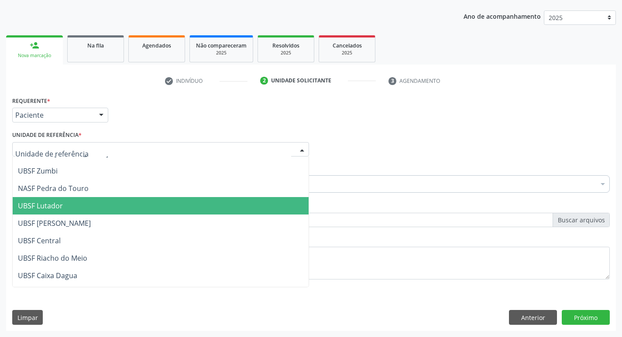
scroll to position [131, 0]
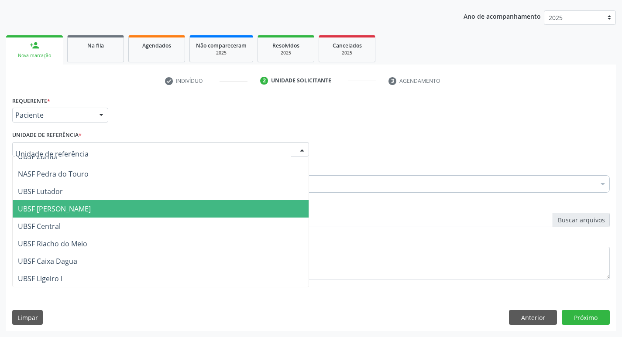
click at [46, 208] on span "UBSF [PERSON_NAME]" at bounding box center [54, 209] width 73 height 10
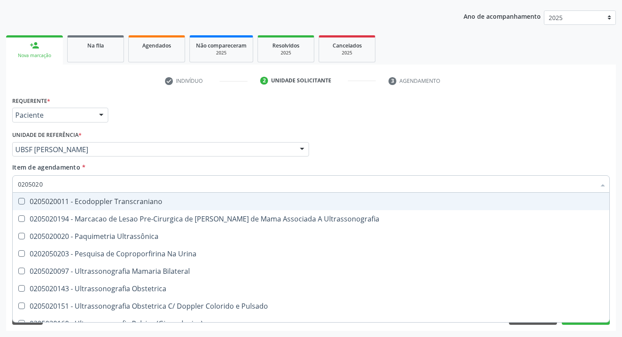
type input "02050200"
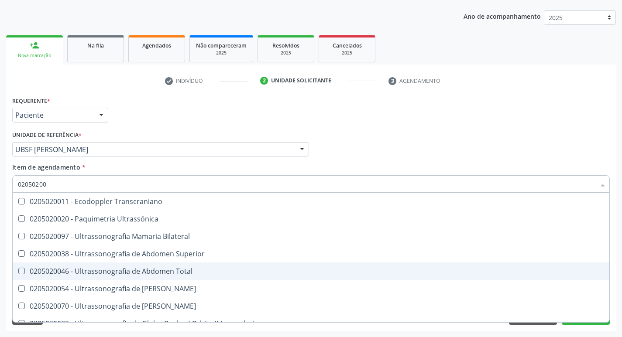
click at [23, 274] on Total at bounding box center [21, 271] width 7 height 7
click at [18, 274] on Total "checkbox" at bounding box center [16, 271] width 6 height 6
checkbox Total "true"
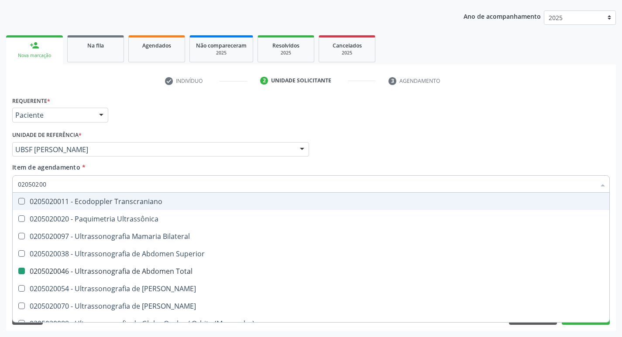
click at [394, 151] on div "Médico Solicitante Por favor, selecione a Unidade de Atendimento primeiro Nenhu…" at bounding box center [311, 146] width 602 height 34
checkbox Ultrassônica "true"
checkbox Total "false"
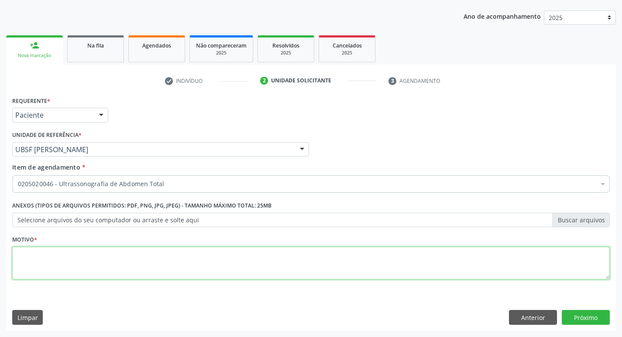
click at [22, 254] on textarea at bounding box center [310, 263] width 597 height 33
type textarea "AVALIACAO"
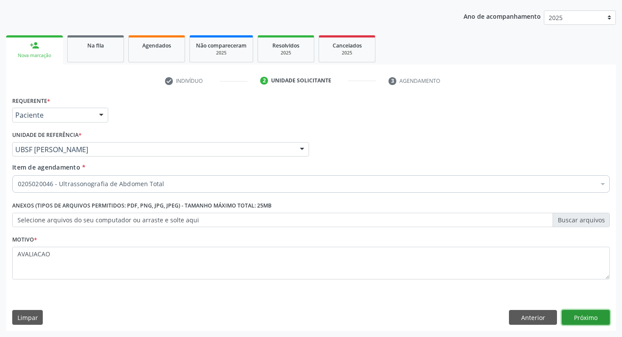
click at [586, 316] on button "Próximo" at bounding box center [586, 317] width 48 height 15
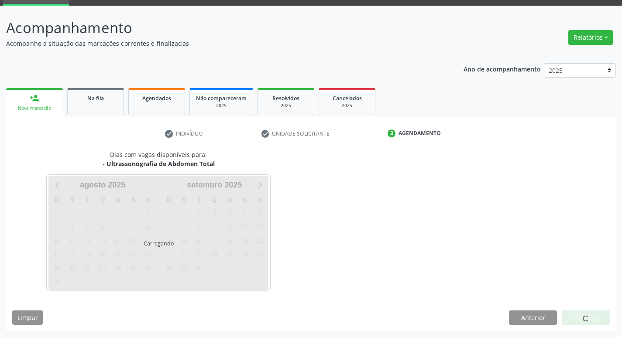
scroll to position [42, 0]
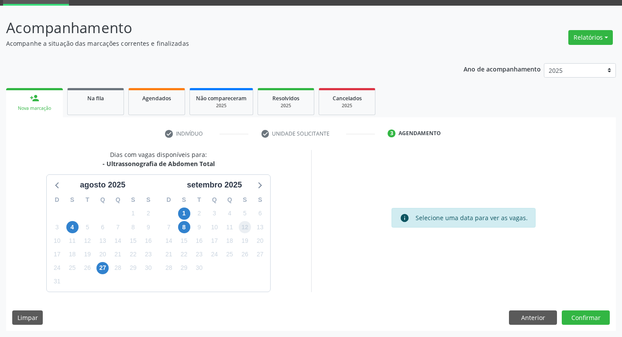
click at [245, 224] on span "12" at bounding box center [245, 227] width 12 height 12
click at [588, 316] on button "Confirmar" at bounding box center [586, 318] width 48 height 15
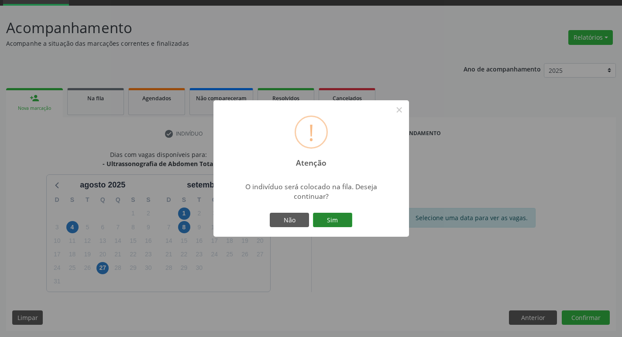
click at [340, 222] on button "Sim" at bounding box center [332, 220] width 39 height 15
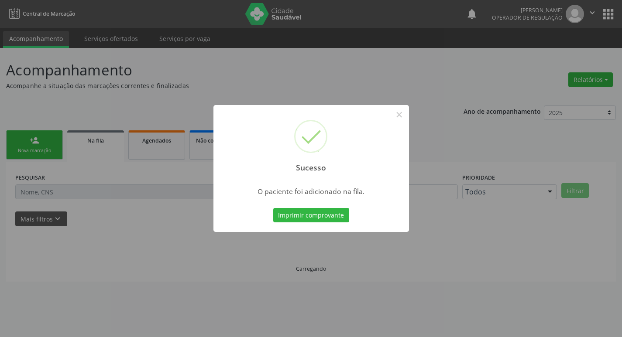
scroll to position [0, 0]
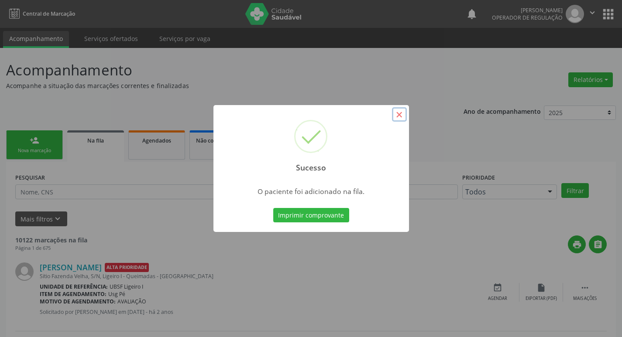
click at [402, 113] on button "×" at bounding box center [399, 114] width 15 height 15
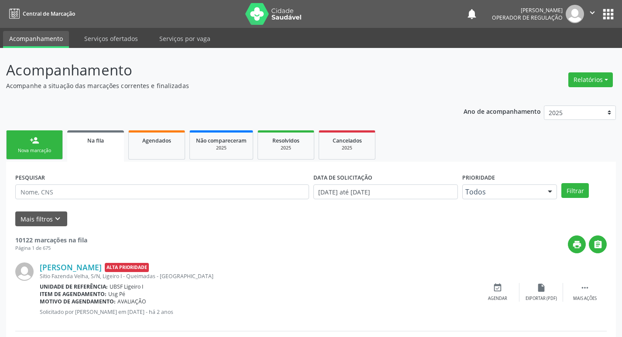
click at [25, 141] on link "person_add Nova marcação" at bounding box center [34, 144] width 57 height 29
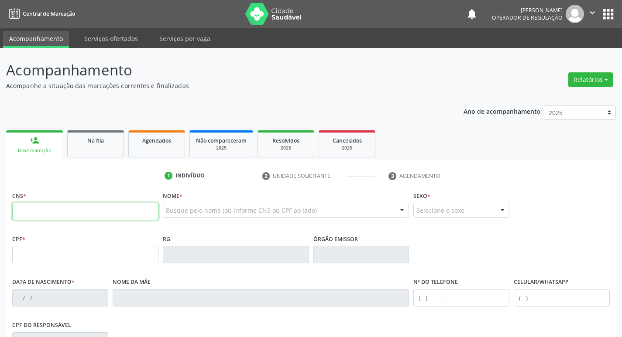
click at [37, 210] on input "text" at bounding box center [85, 211] width 146 height 17
type input "704 0053 2519 1265"
type input "052.364.214-89"
type input "[DATE]"
type input "[PERSON_NAME]"
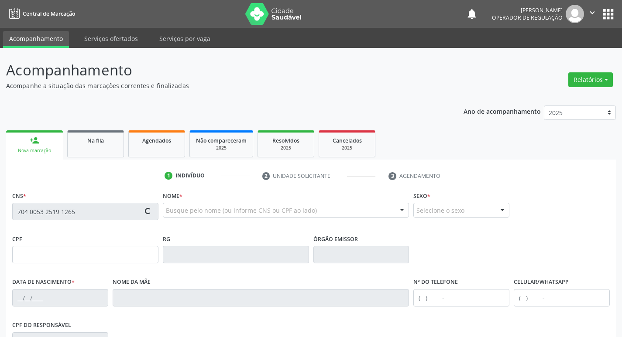
type input "[PHONE_NUMBER]"
type input "10"
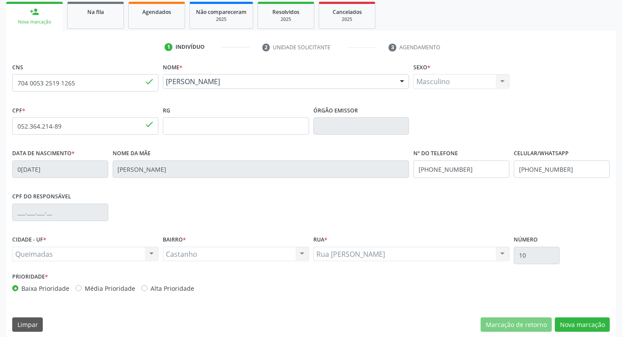
scroll to position [136, 0]
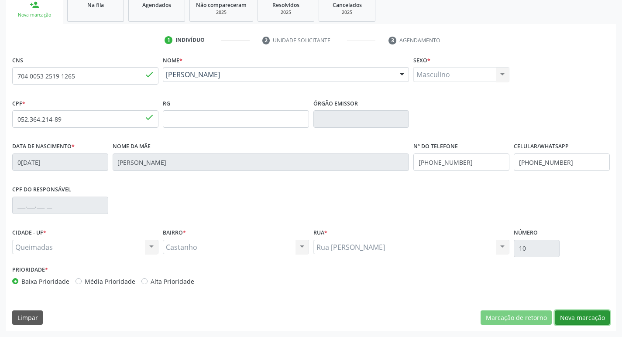
click at [585, 313] on button "Nova marcação" at bounding box center [582, 318] width 55 height 15
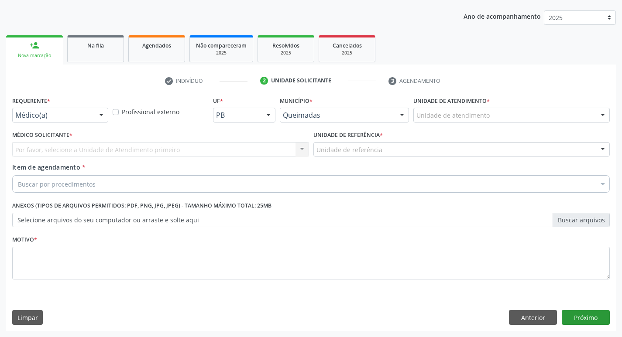
scroll to position [95, 0]
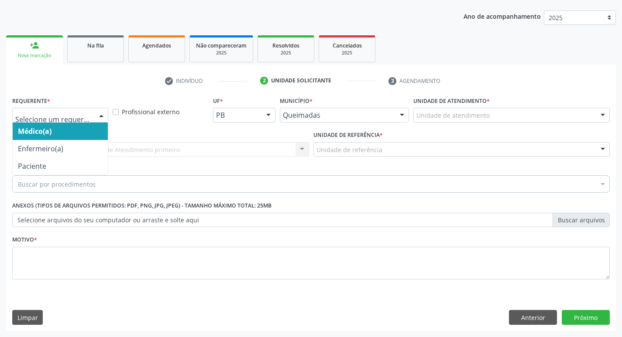
click at [99, 114] on div at bounding box center [101, 115] width 13 height 15
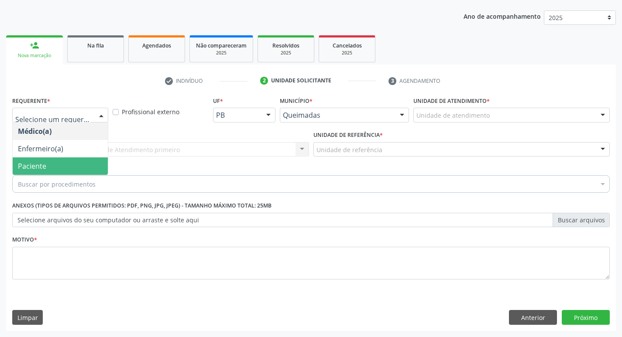
click at [82, 163] on span "Paciente" at bounding box center [60, 166] width 95 height 17
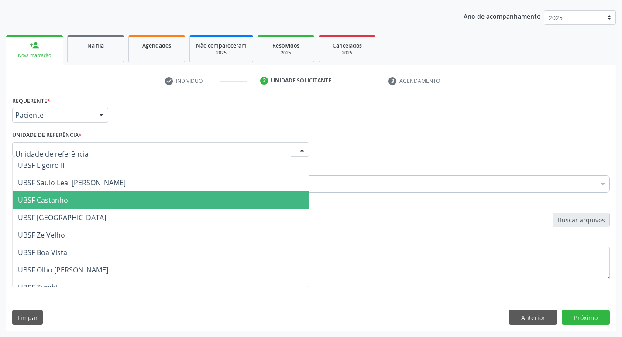
click at [81, 202] on span "UBSF Castanho" at bounding box center [161, 200] width 296 height 17
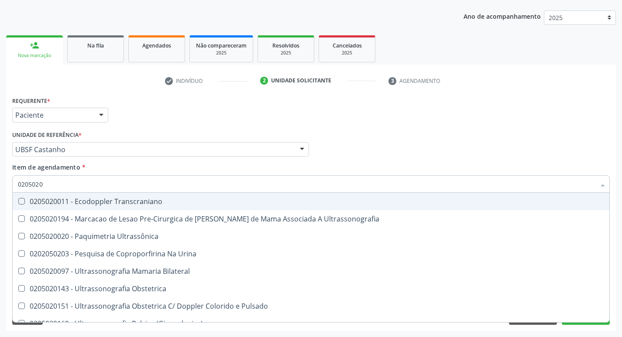
type input "02050200"
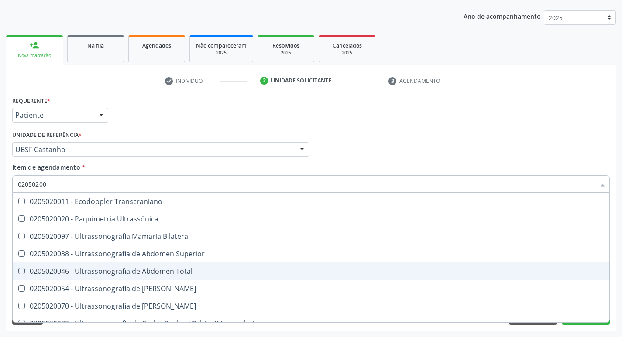
click at [21, 270] on Total at bounding box center [21, 271] width 7 height 7
click at [18, 270] on Total "checkbox" at bounding box center [16, 271] width 6 height 6
checkbox Total "true"
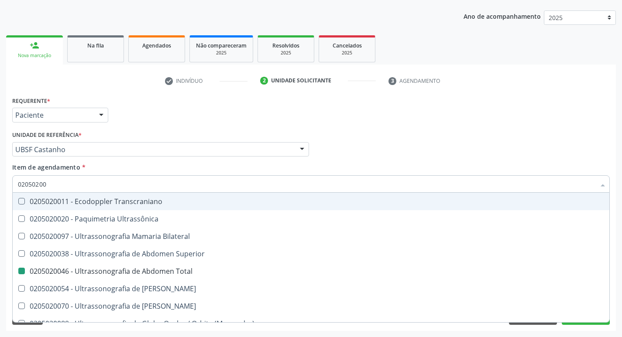
click at [475, 147] on div "Médico Solicitante Por favor, selecione a Unidade de Atendimento primeiro Nenhu…" at bounding box center [311, 146] width 602 height 34
click at [475, 150] on div "Médico Solicitante Por favor, selecione a Unidade de Atendimento primeiro Nenhu…" at bounding box center [311, 146] width 602 height 34
checkbox Ultrassônica "true"
checkbox Total "false"
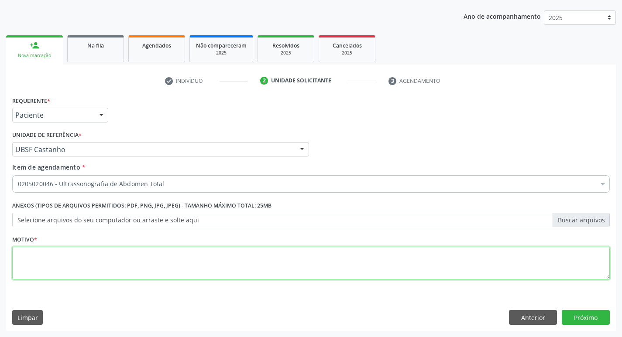
click at [19, 257] on textarea at bounding box center [310, 263] width 597 height 33
type textarea "AVALIACAO"
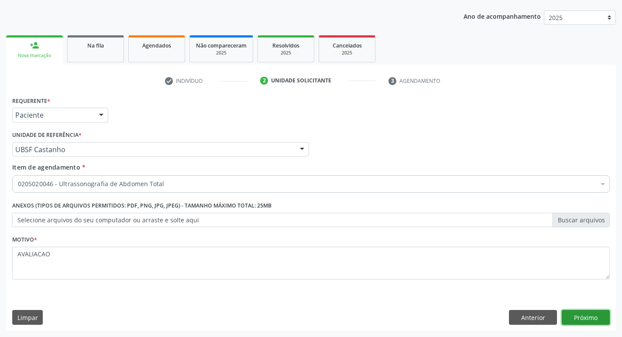
click at [578, 320] on button "Próximo" at bounding box center [586, 317] width 48 height 15
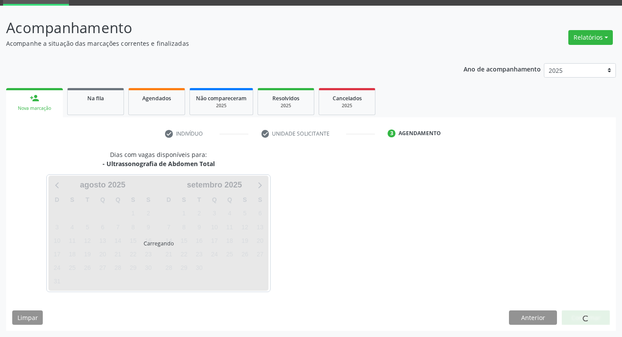
scroll to position [42, 0]
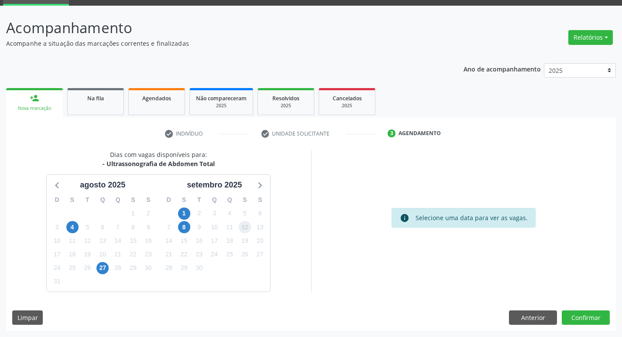
click at [244, 227] on span "12" at bounding box center [245, 227] width 12 height 12
click at [579, 319] on button "Confirmar" at bounding box center [586, 318] width 48 height 15
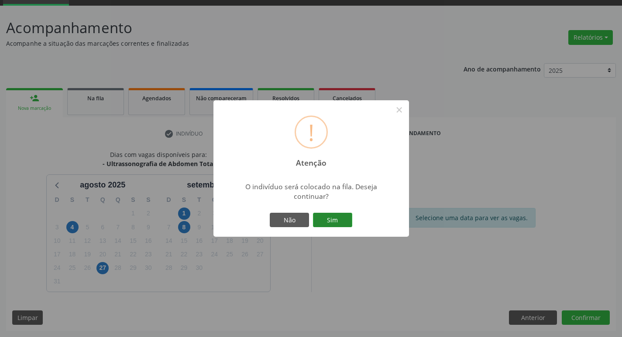
click at [331, 223] on button "Sim" at bounding box center [332, 220] width 39 height 15
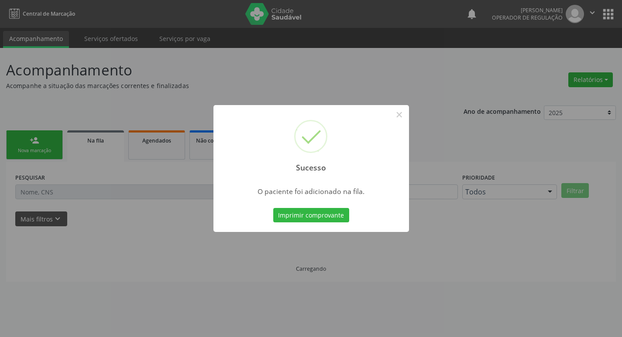
scroll to position [0, 0]
